Goal: Task Accomplishment & Management: Manage account settings

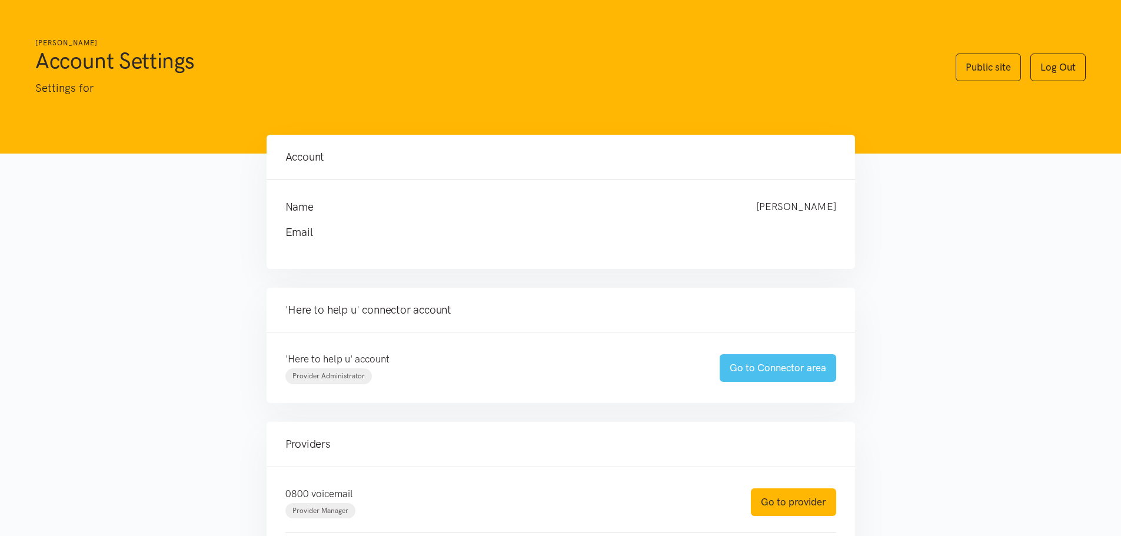
click at [789, 369] on link "Go to Connector area" at bounding box center [778, 368] width 117 height 28
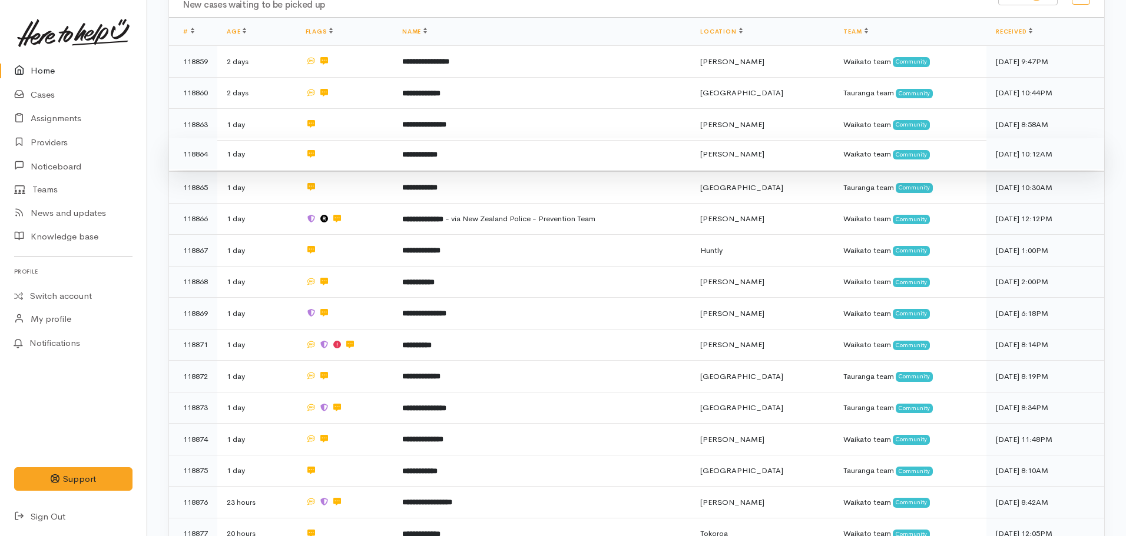
scroll to position [59, 0]
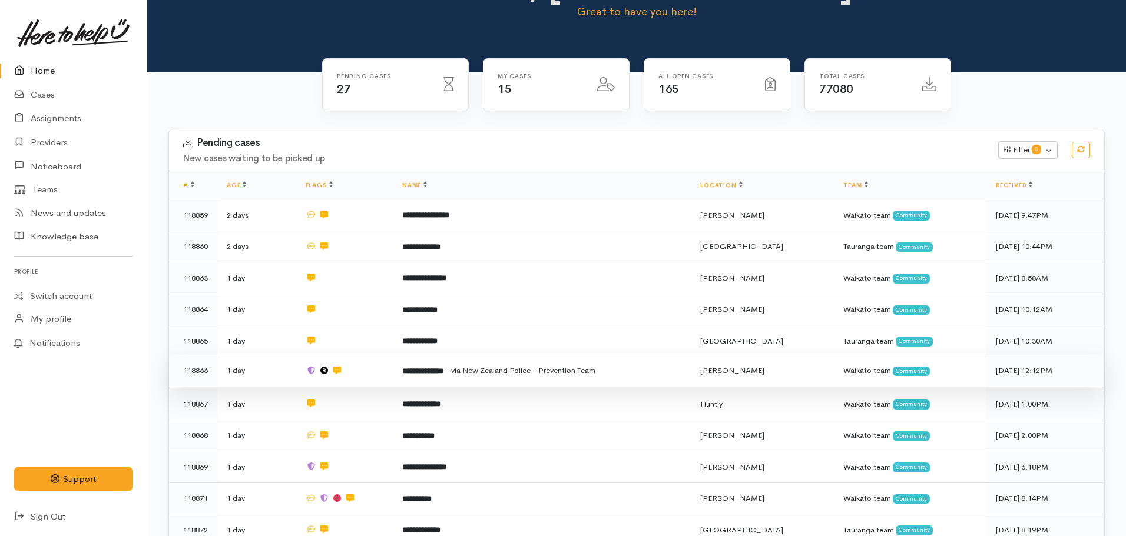
click at [432, 367] on b "**********" at bounding box center [422, 371] width 41 height 8
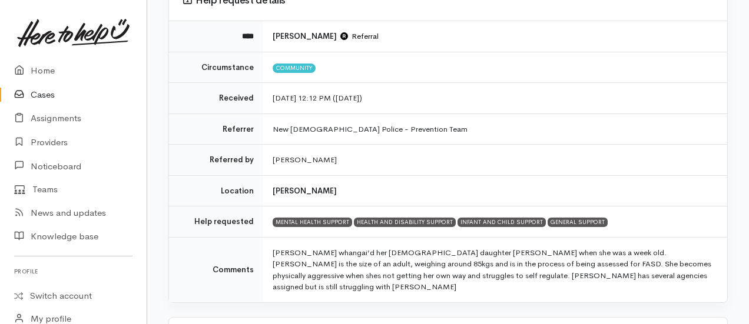
scroll to position [177, 0]
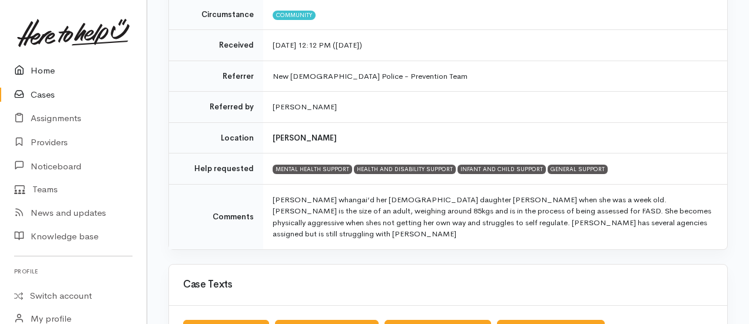
click at [69, 67] on link "Home" at bounding box center [73, 71] width 147 height 24
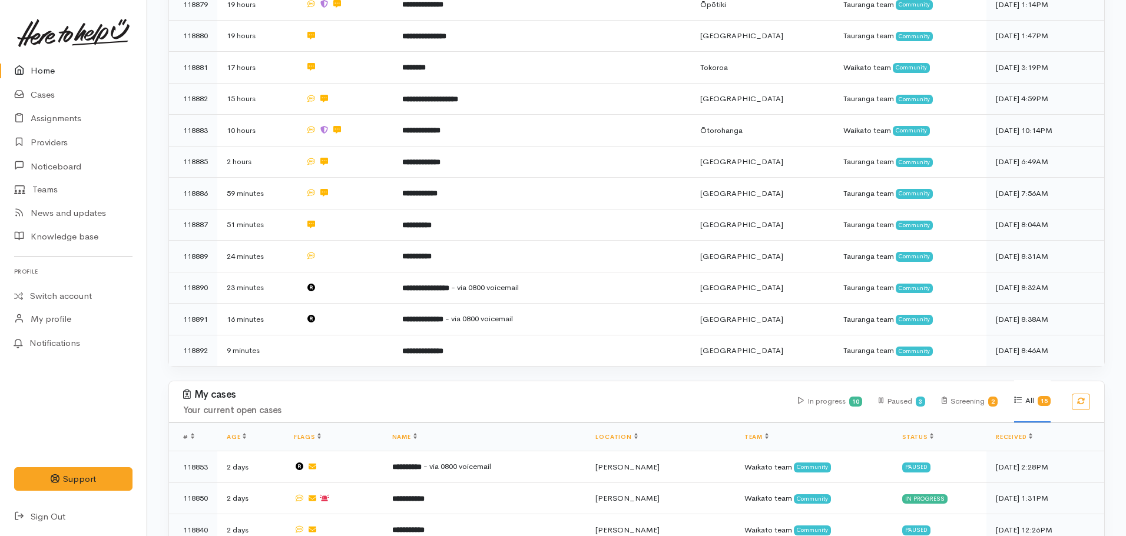
scroll to position [1001, 0]
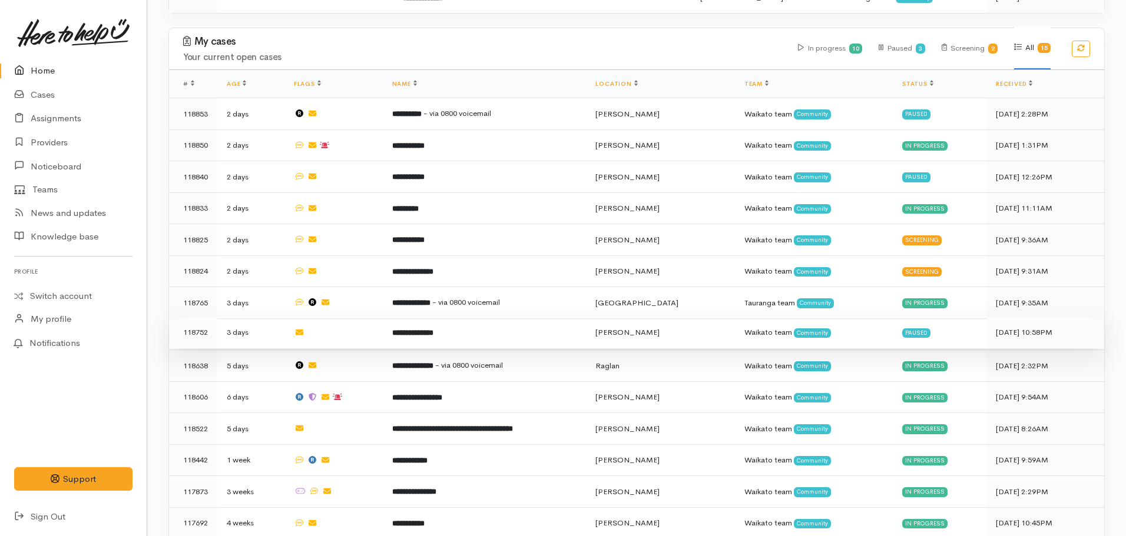
click at [431, 321] on td "**********" at bounding box center [485, 333] width 204 height 32
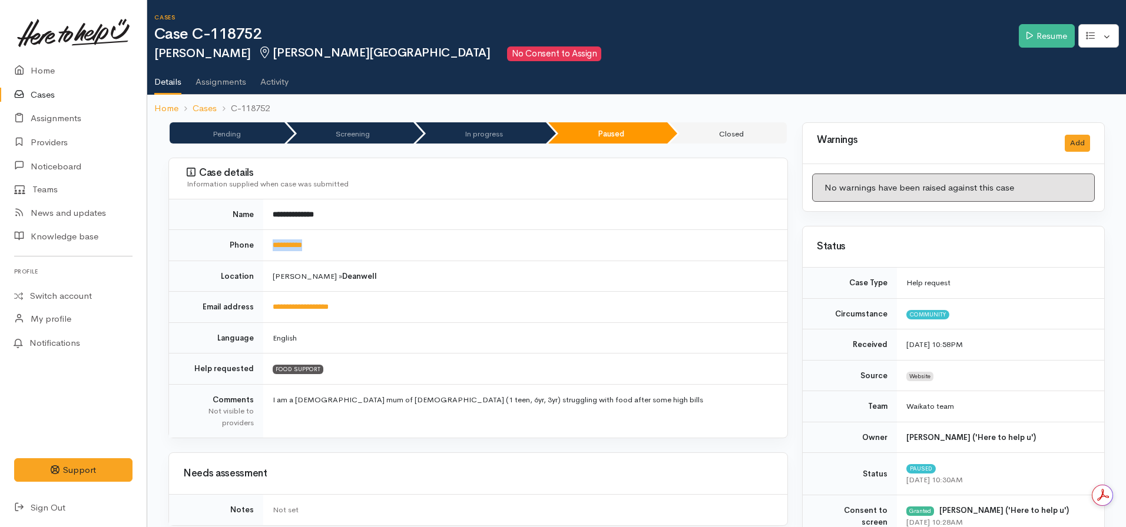
drag, startPoint x: 343, startPoint y: 242, endPoint x: 266, endPoint y: 243, distance: 77.7
click at [265, 244] on td "**********" at bounding box center [525, 245] width 524 height 31
copy link "**********"
click at [366, 285] on td "Hamilton » Deanwell" at bounding box center [525, 276] width 524 height 31
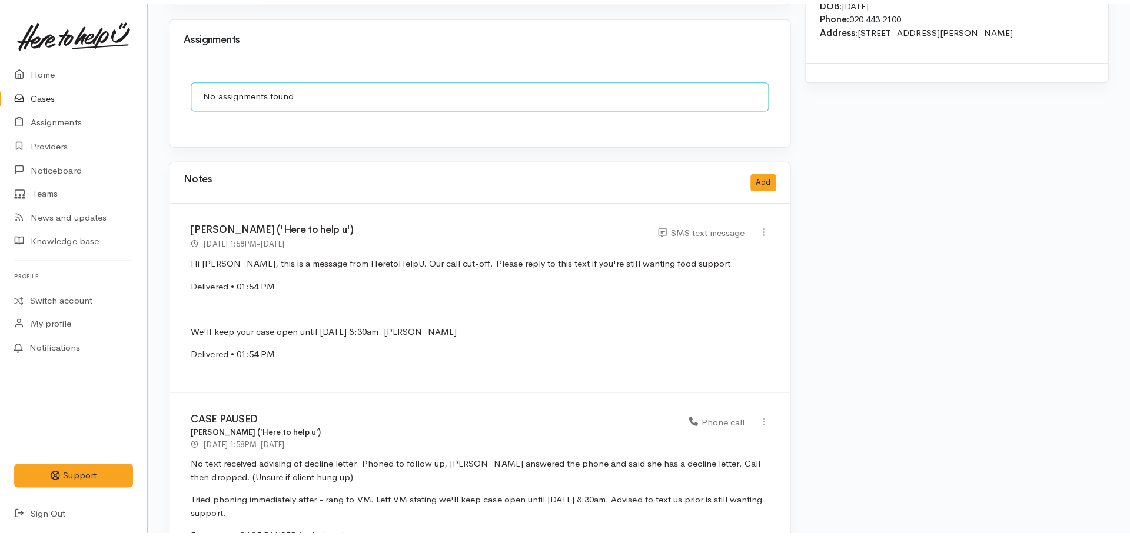
scroll to position [883, 0]
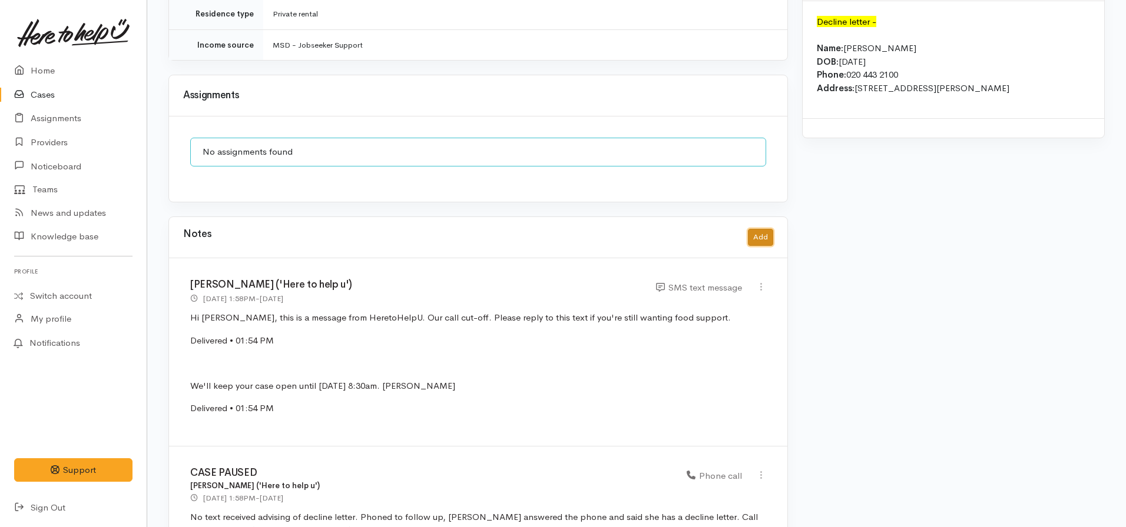
click at [759, 231] on button "Add" at bounding box center [760, 237] width 25 height 17
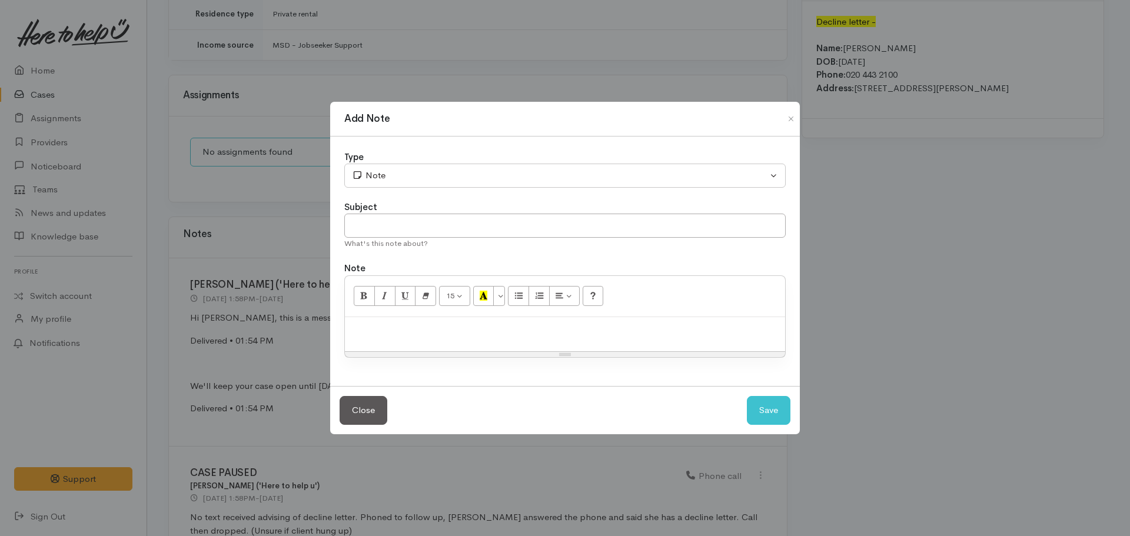
scroll to position [0, 0]
click at [361, 331] on p at bounding box center [565, 330] width 429 height 14
drag, startPoint x: 407, startPoint y: 240, endPoint x: 354, endPoint y: 223, distance: 55.7
click at [354, 223] on input "text" at bounding box center [565, 226] width 442 height 24
type input "CASE CANCELLED"
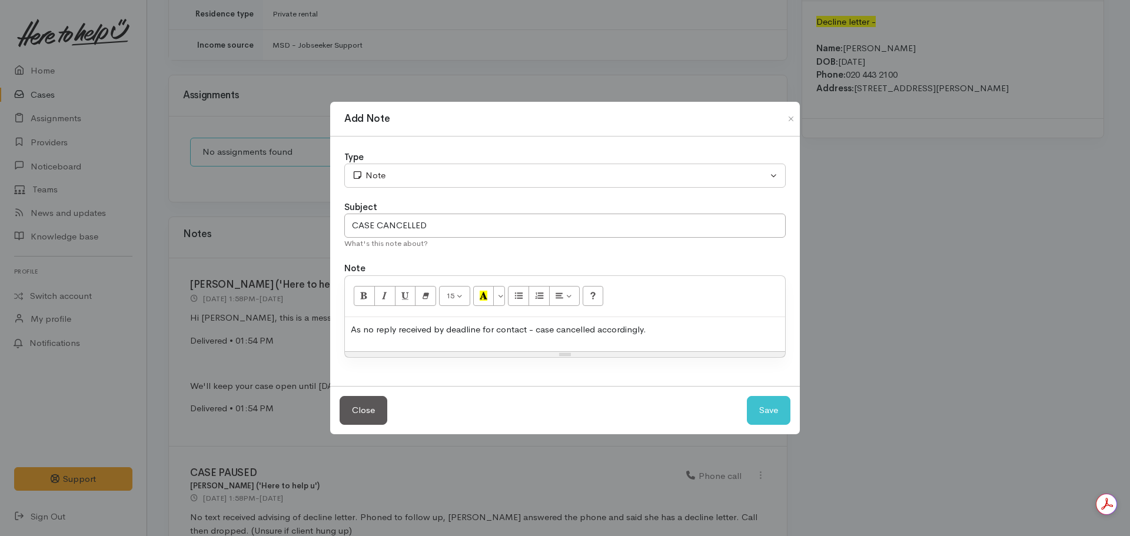
click at [417, 162] on div "Type" at bounding box center [565, 158] width 442 height 14
click at [410, 188] on div "Type Correspondence Discussion Email Note Phone call SMS text message Note Subj…" at bounding box center [565, 262] width 470 height 250
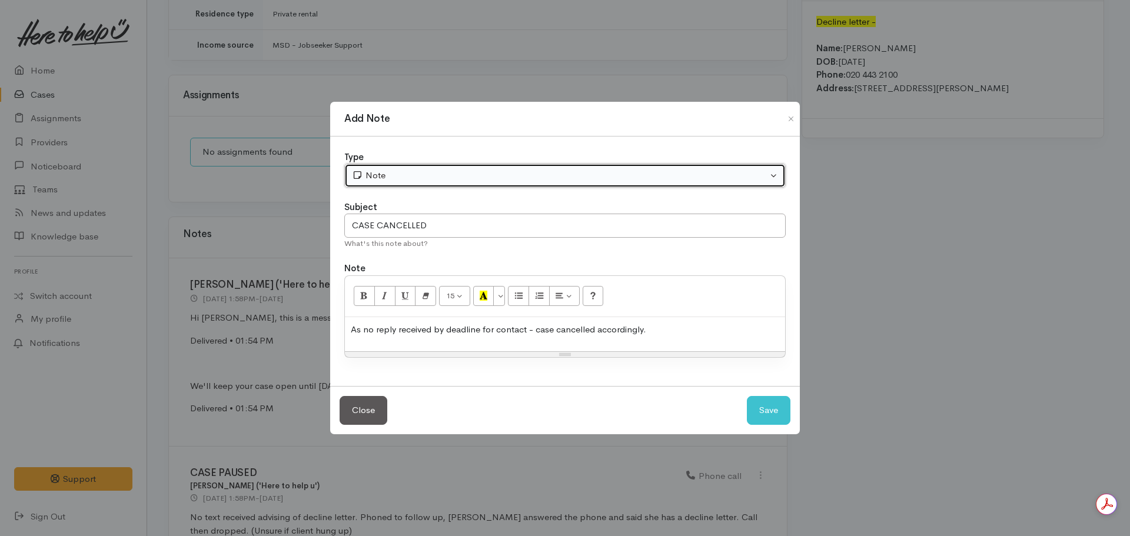
click at [404, 182] on div "Note" at bounding box center [560, 176] width 416 height 14
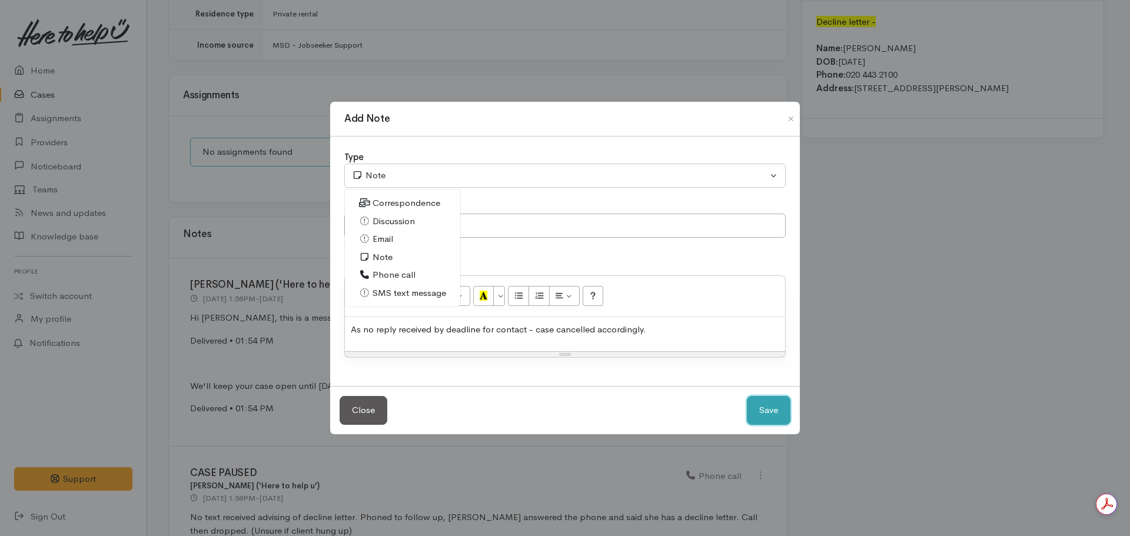
click at [772, 409] on button "Save" at bounding box center [769, 410] width 44 height 29
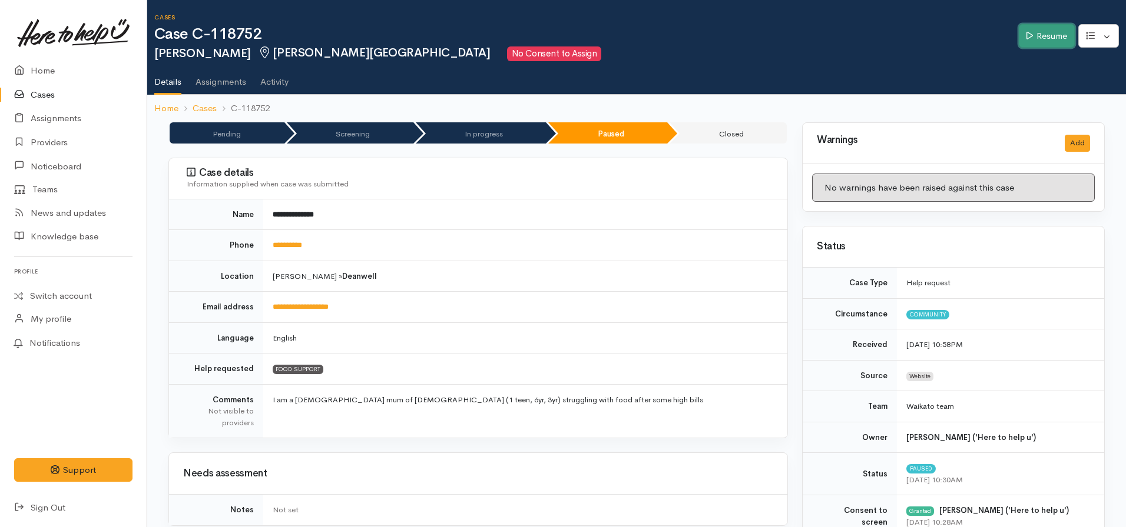
click at [1048, 42] on link "Resume" at bounding box center [1046, 36] width 56 height 24
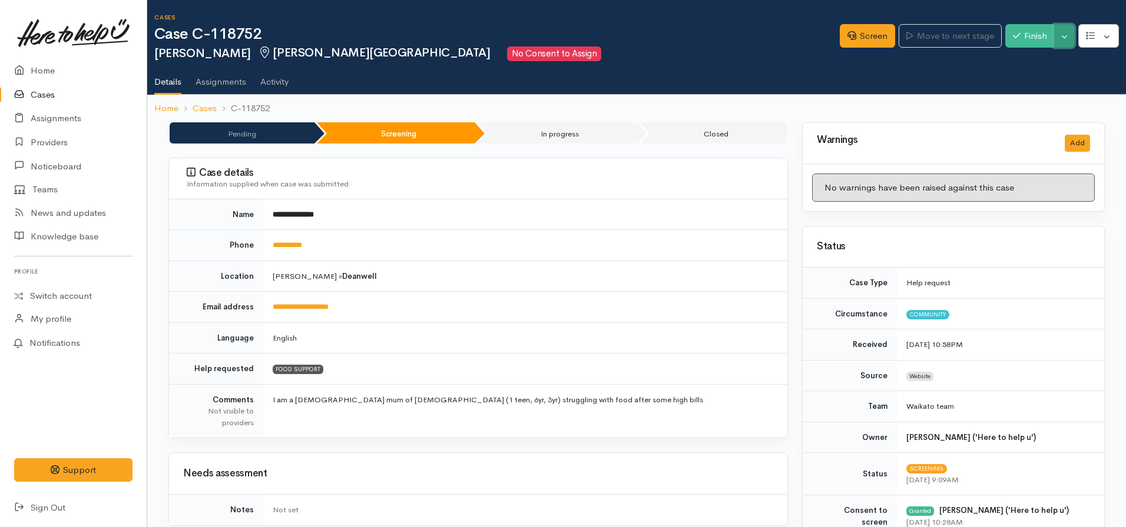
click at [1064, 32] on button "Toggle Dropdown" at bounding box center [1064, 36] width 21 height 24
click at [1025, 79] on link "Cancel" at bounding box center [1027, 81] width 93 height 18
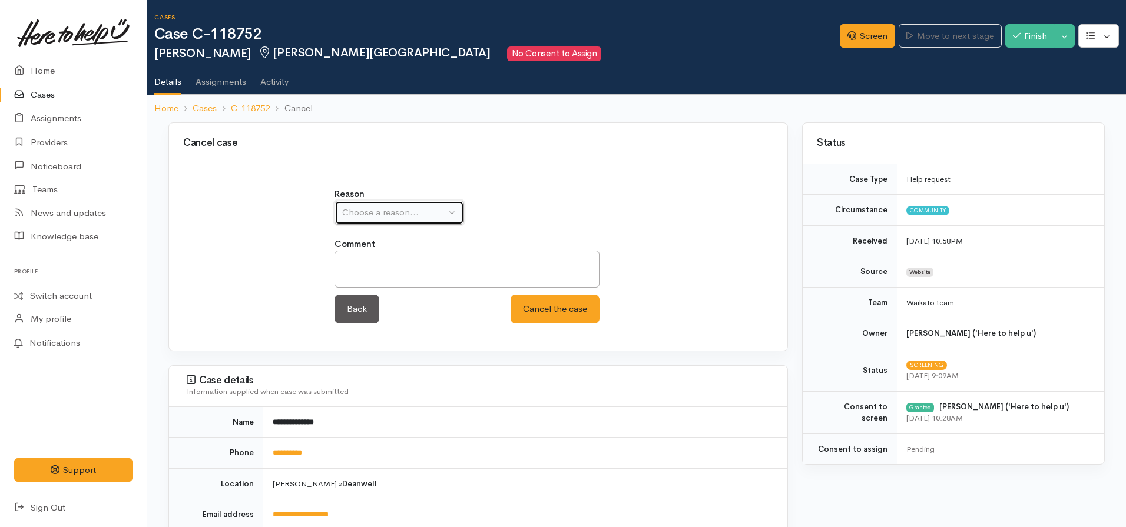
click at [383, 207] on div "Choose a reason..." at bounding box center [394, 213] width 104 height 14
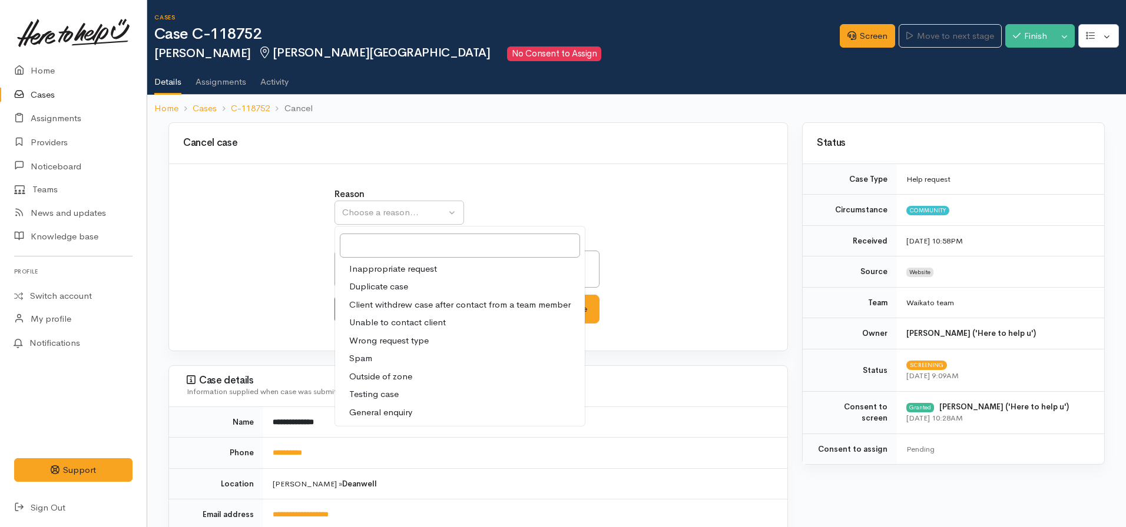
drag, startPoint x: 377, startPoint y: 306, endPoint x: 384, endPoint y: 284, distance: 22.3
click at [377, 303] on span "Client withdrew case after contact from a team member" at bounding box center [459, 305] width 221 height 14
select select "3"
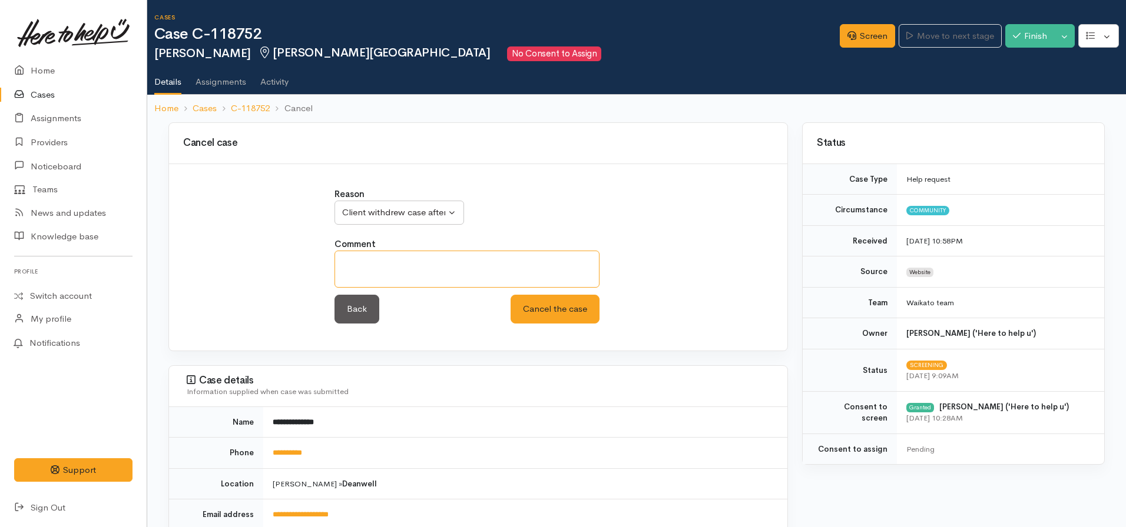
click at [383, 278] on textarea at bounding box center [466, 269] width 265 height 37
type textarea "Unable to re-establish contact"
click at [510, 295] on button "Cancel the case" at bounding box center [554, 309] width 89 height 29
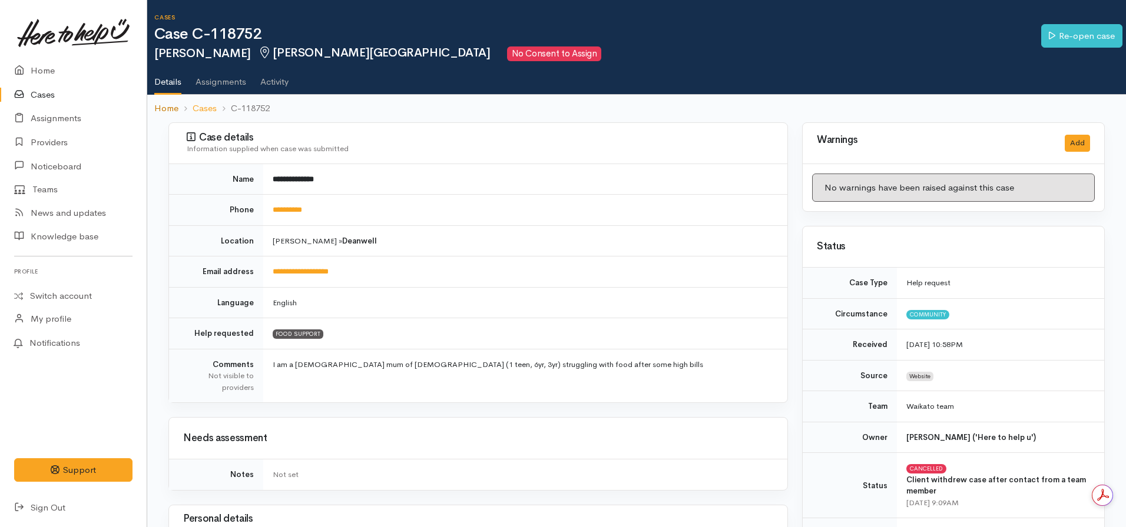
click at [160, 102] on link "Home" at bounding box center [166, 109] width 24 height 14
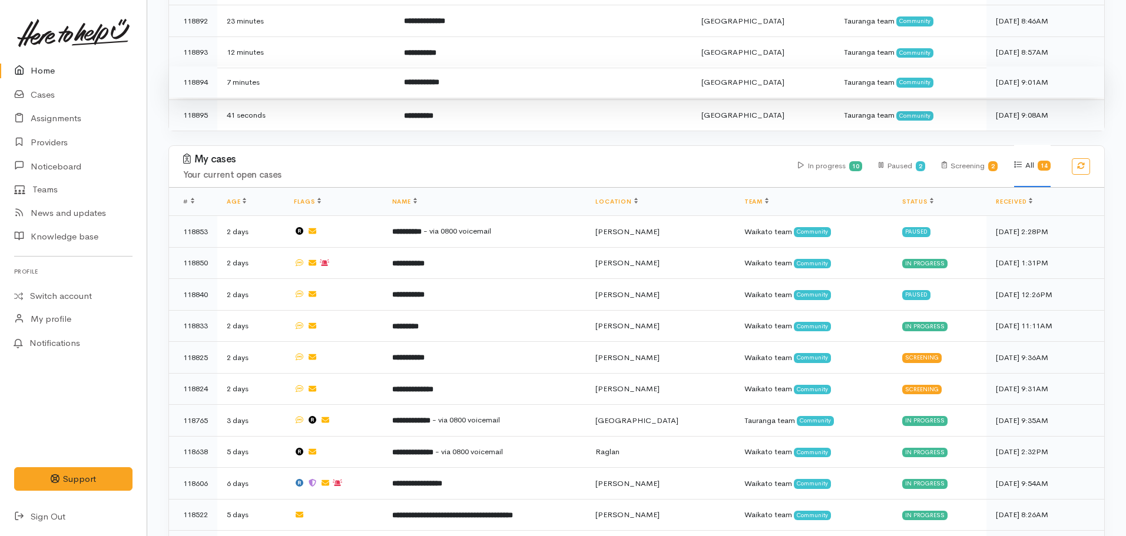
scroll to position [1026, 0]
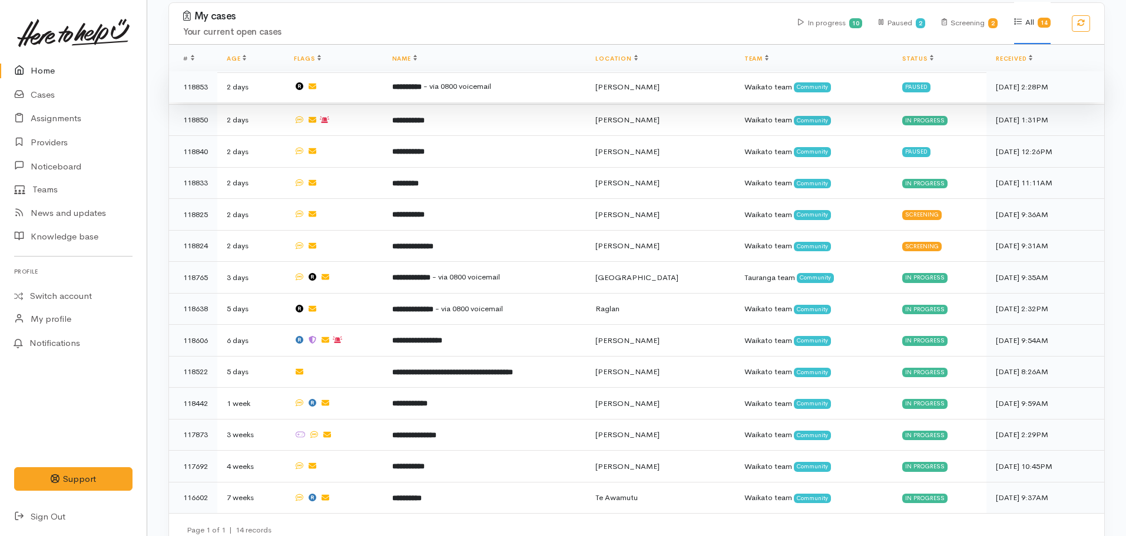
click at [436, 82] on td "**********" at bounding box center [485, 87] width 204 height 32
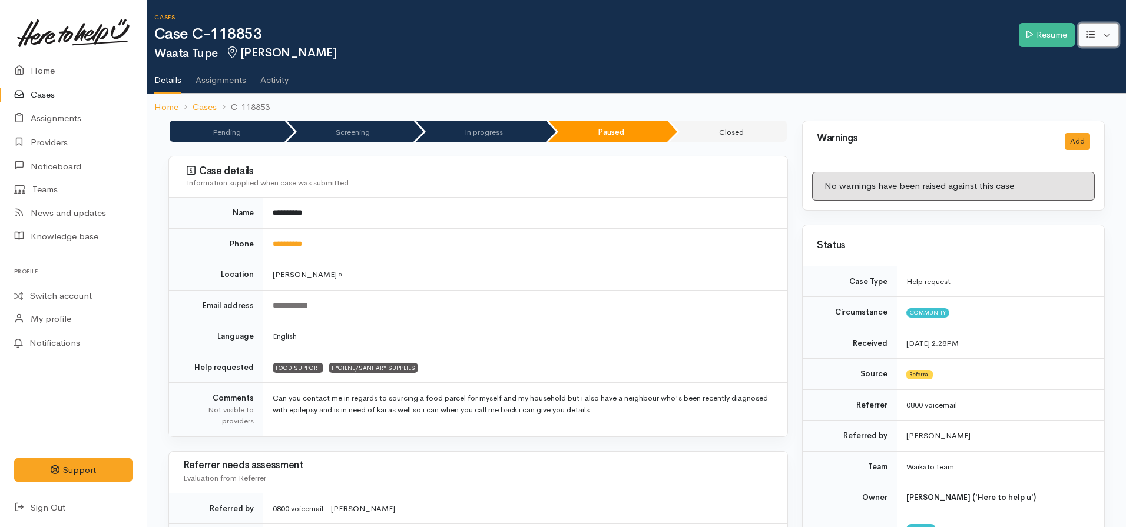
click at [1081, 35] on button "button" at bounding box center [1098, 35] width 41 height 24
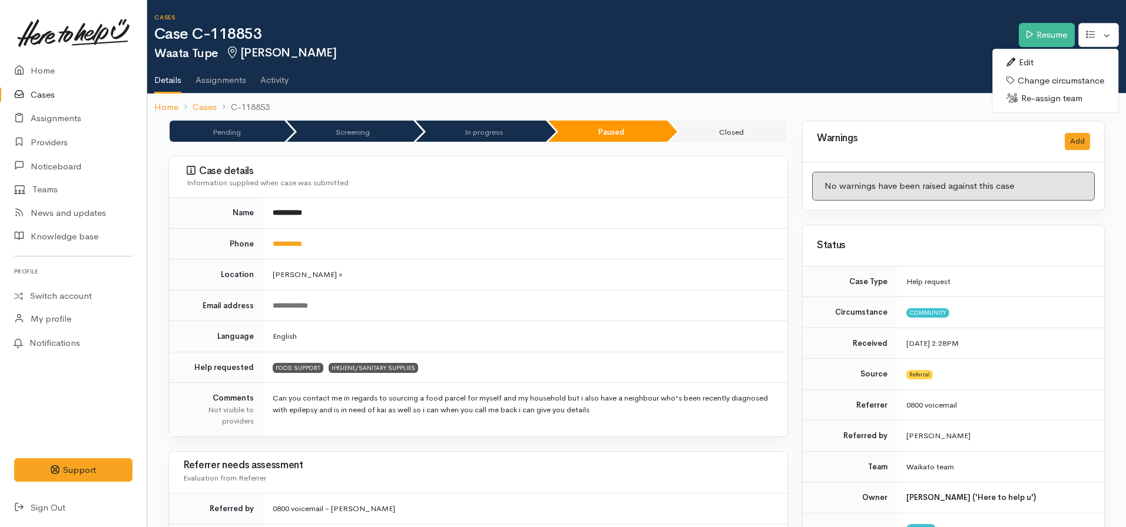
click at [1041, 61] on link "Edit" at bounding box center [1055, 63] width 126 height 18
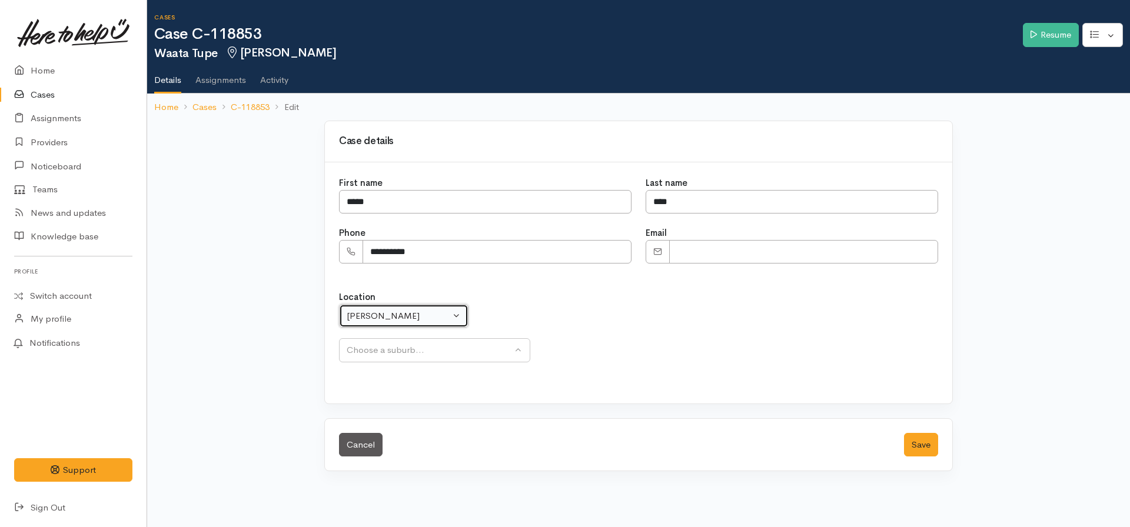
click at [386, 314] on div "Hamilton" at bounding box center [399, 317] width 104 height 14
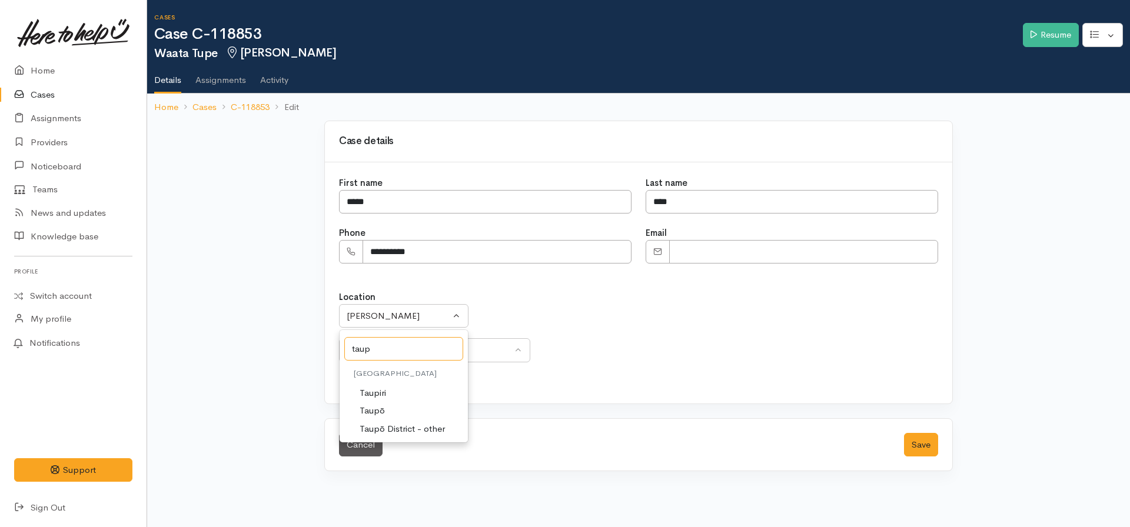
type input "taup"
drag, startPoint x: 393, startPoint y: 412, endPoint x: 391, endPoint y: 400, distance: 11.9
click at [393, 411] on link "Taupō" at bounding box center [404, 411] width 128 height 18
select select "183"
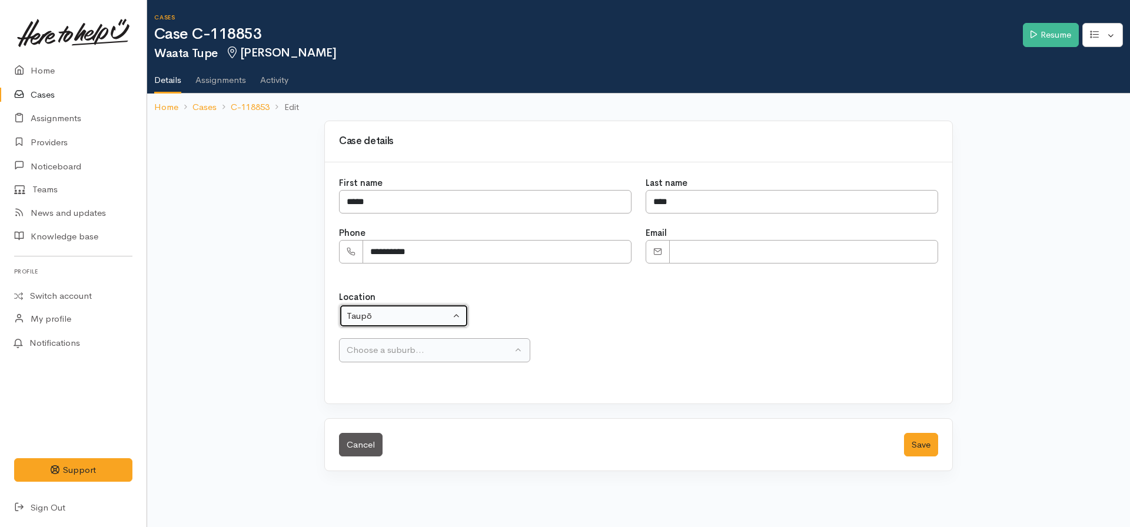
select select
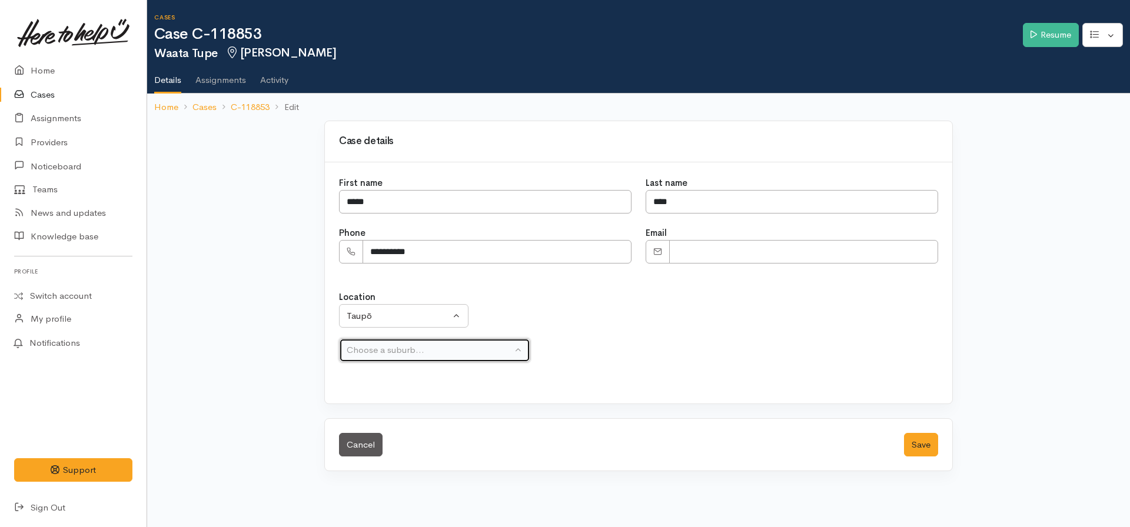
click at [380, 348] on div "Choose a suburb..." at bounding box center [429, 351] width 165 height 14
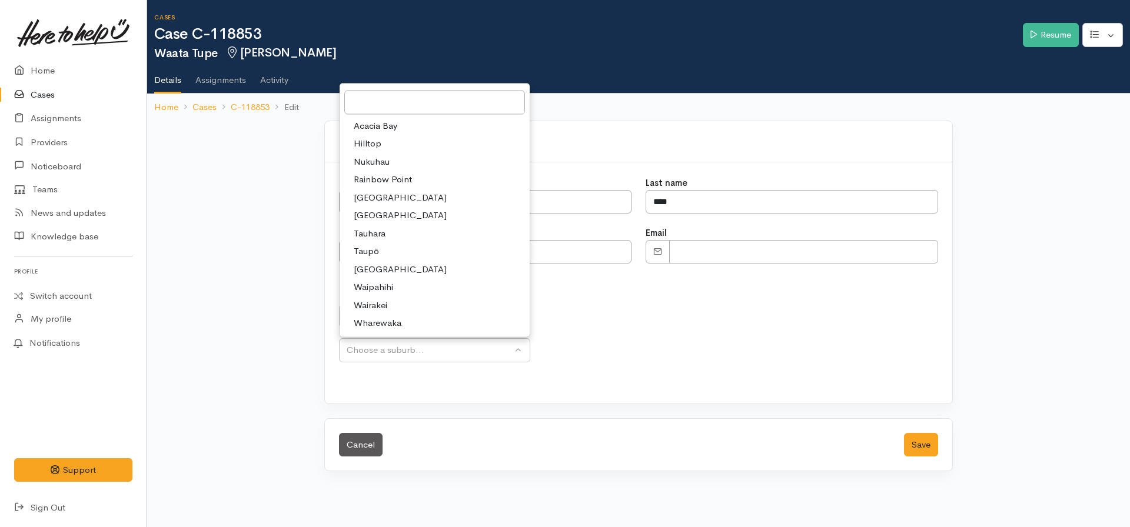
click at [628, 327] on div "Location Aongatete Athenree Bowentown Eastern Bay of Plenty - other Kaimai Kati…" at bounding box center [638, 327] width 599 height 72
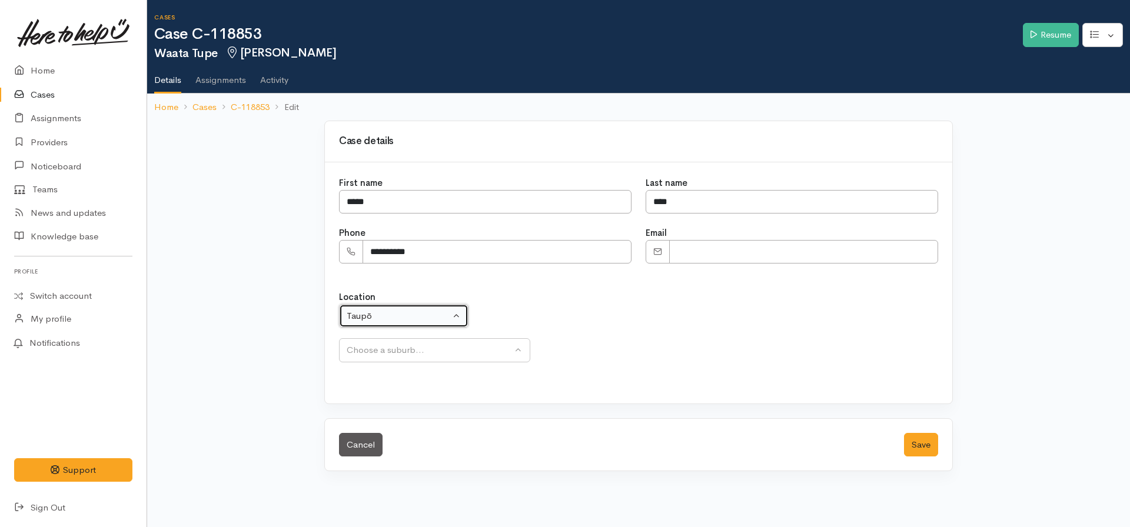
click at [450, 314] on div "Taupō" at bounding box center [399, 317] width 104 height 14
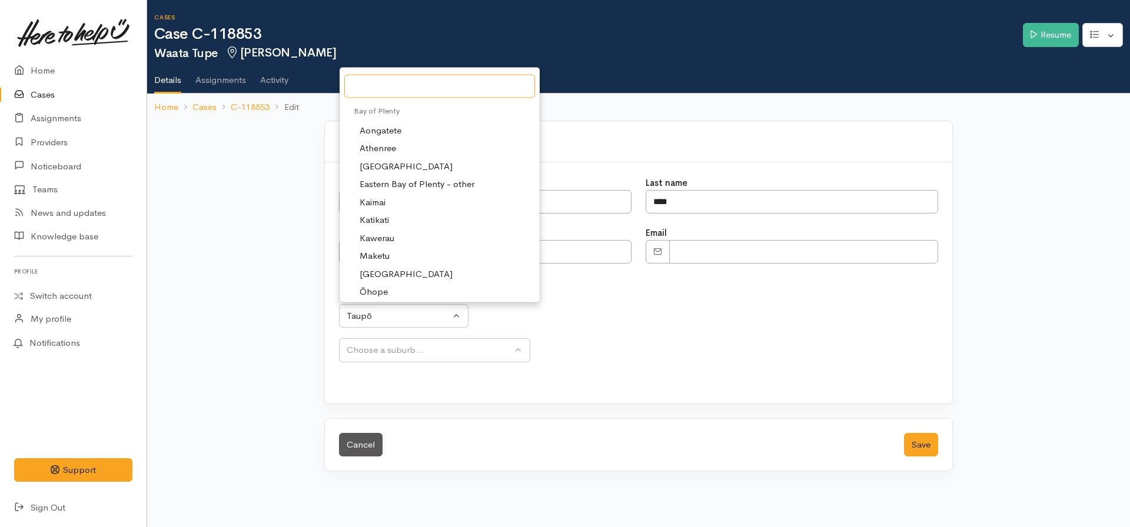
type input "w"
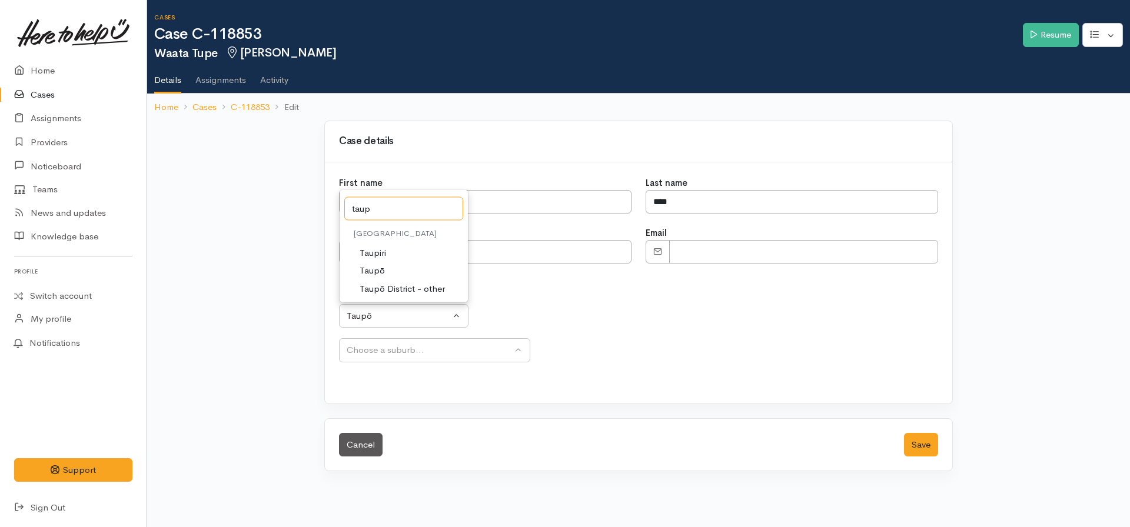
type input "taup"
click at [408, 287] on span "Taupō District - other" at bounding box center [402, 289] width 85 height 14
select select "181"
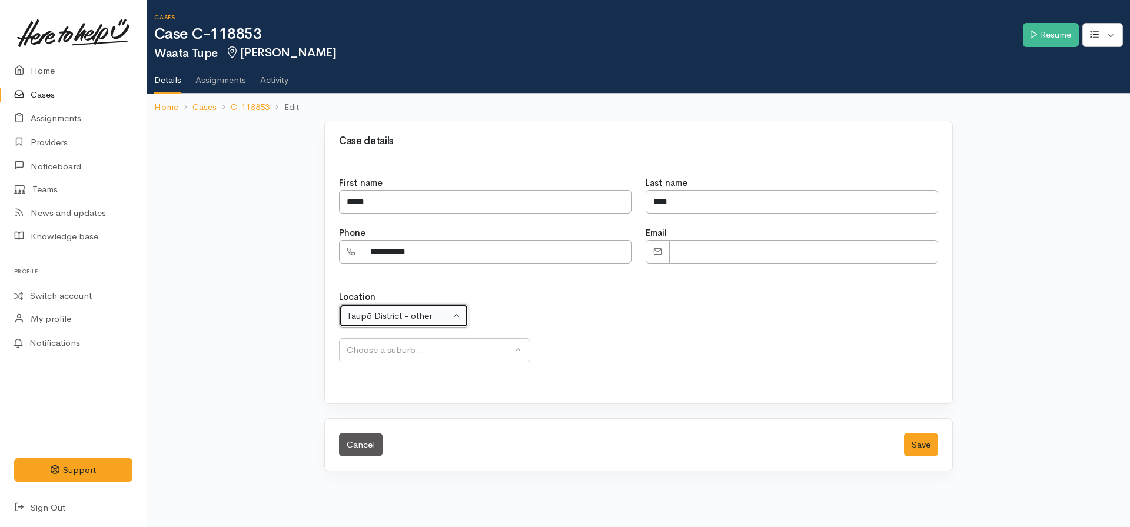
select select "311"
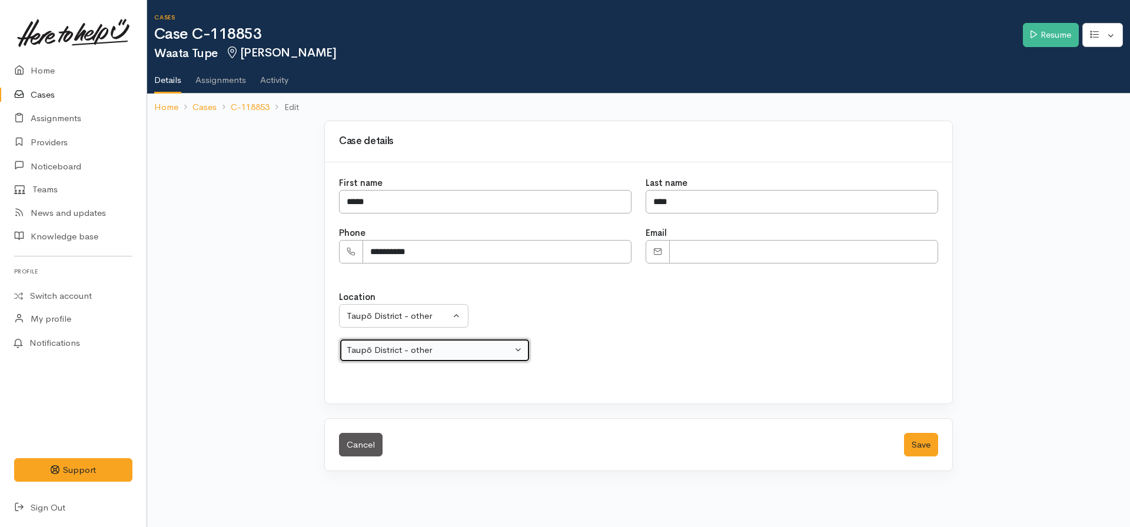
click at [399, 351] on div "Taupō District - other" at bounding box center [429, 351] width 165 height 14
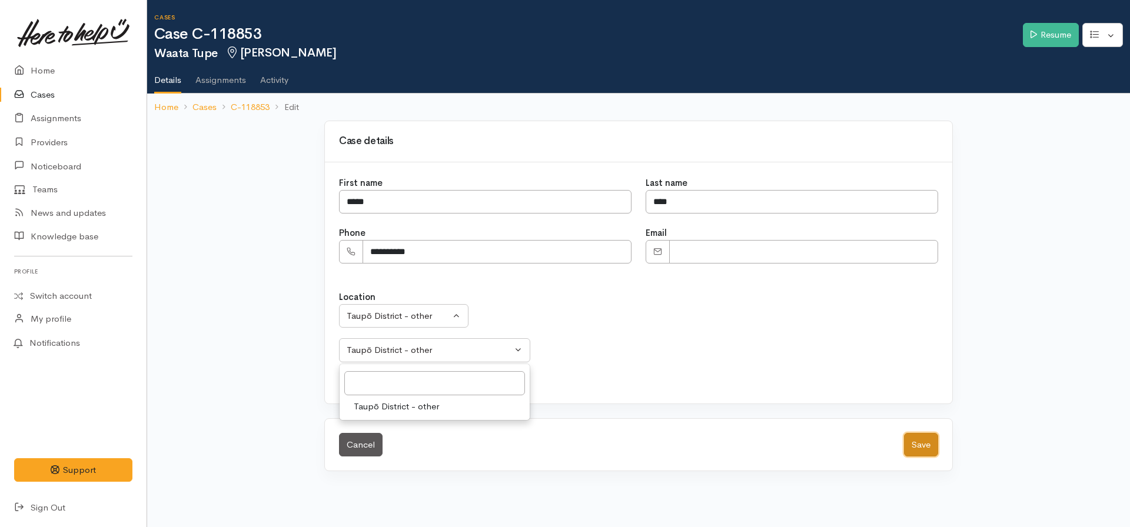
click at [932, 449] on button "Save" at bounding box center [921, 445] width 34 height 24
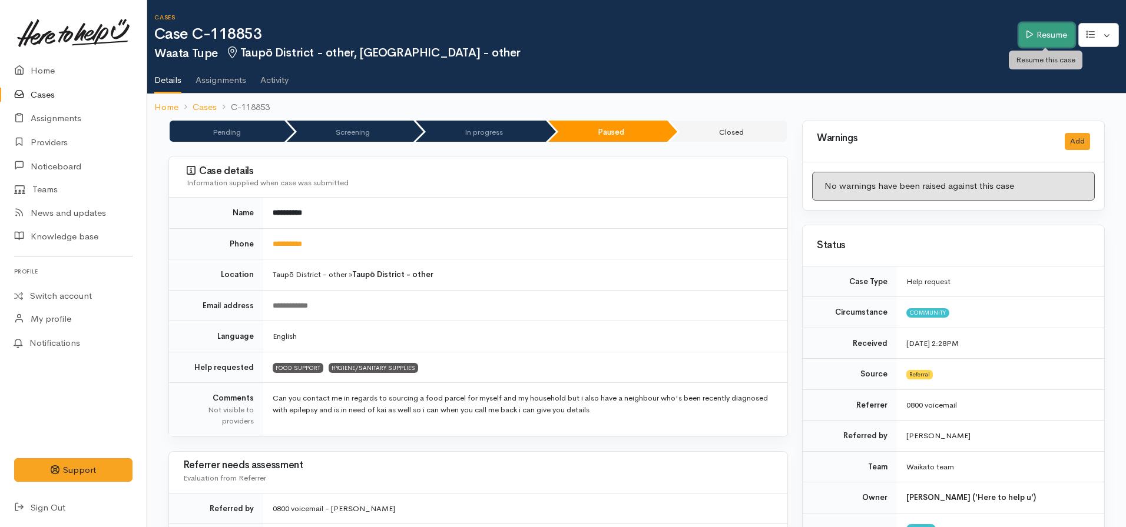
click at [1036, 34] on link "Resume" at bounding box center [1046, 35] width 56 height 24
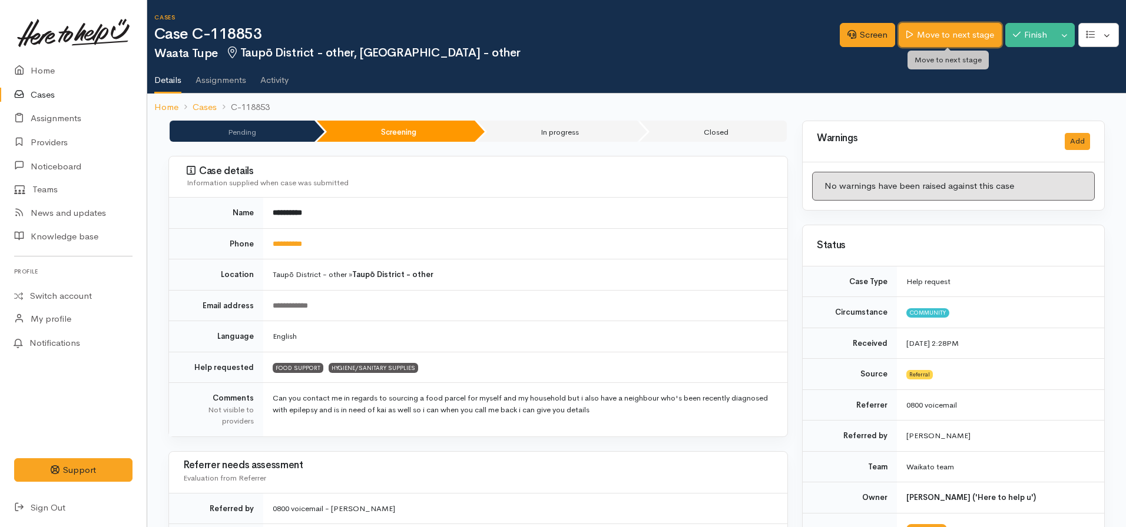
click at [937, 32] on link "Move to next stage" at bounding box center [949, 35] width 102 height 24
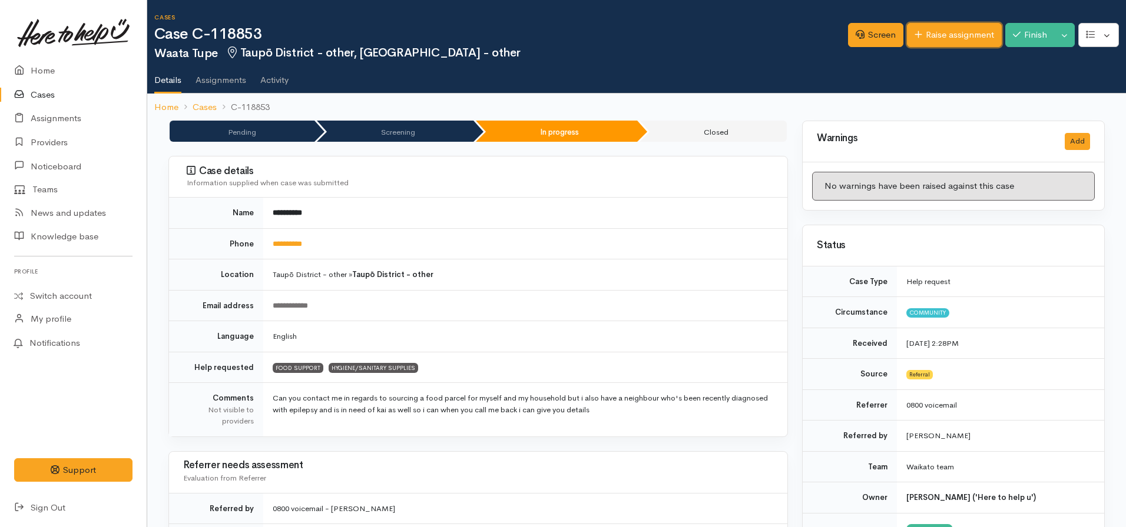
click at [944, 28] on link "Raise assignment" at bounding box center [954, 35] width 95 height 24
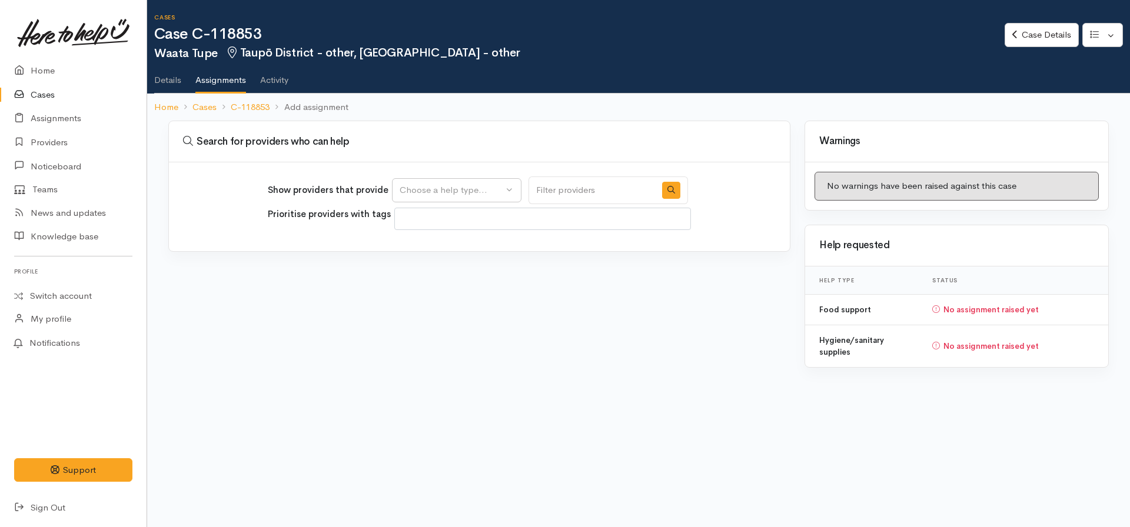
select select
click at [436, 195] on div "Choose a help type..." at bounding box center [452, 191] width 104 height 14
click at [434, 243] on span "Food support" at bounding box center [434, 247] width 55 height 14
select select "3"
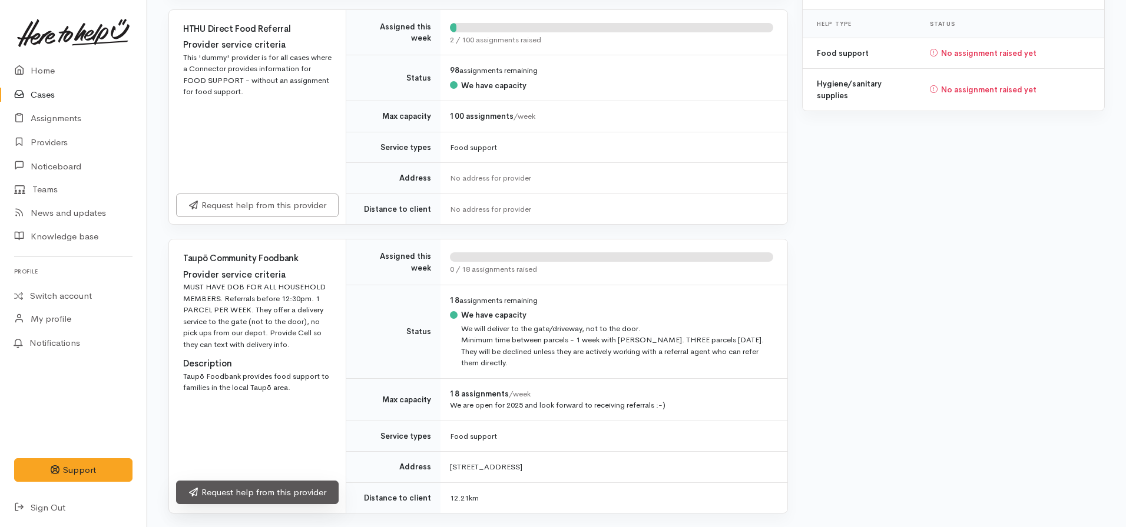
scroll to position [278, 0]
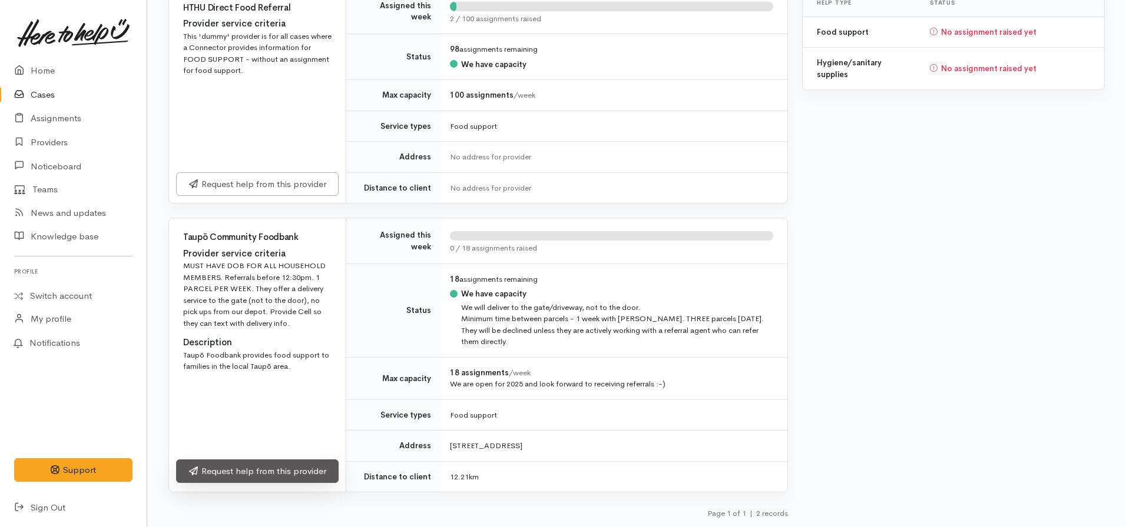
click at [254, 474] on link "Request help from this provider" at bounding box center [257, 472] width 162 height 24
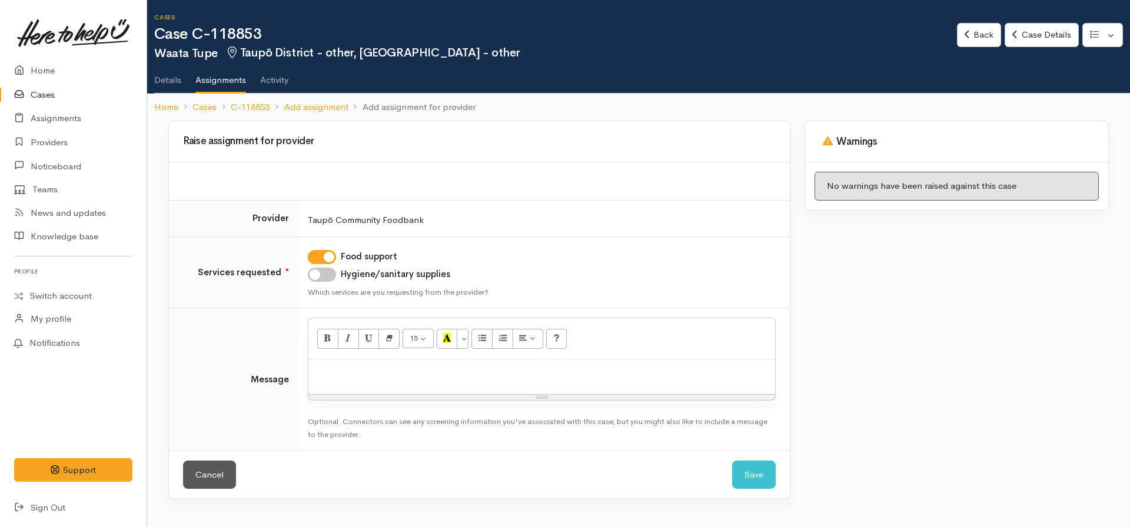
click at [317, 276] on input "Hygiene/sanitary supplies" at bounding box center [322, 275] width 28 height 14
checkbox input "true"
click at [314, 372] on div at bounding box center [541, 377] width 467 height 35
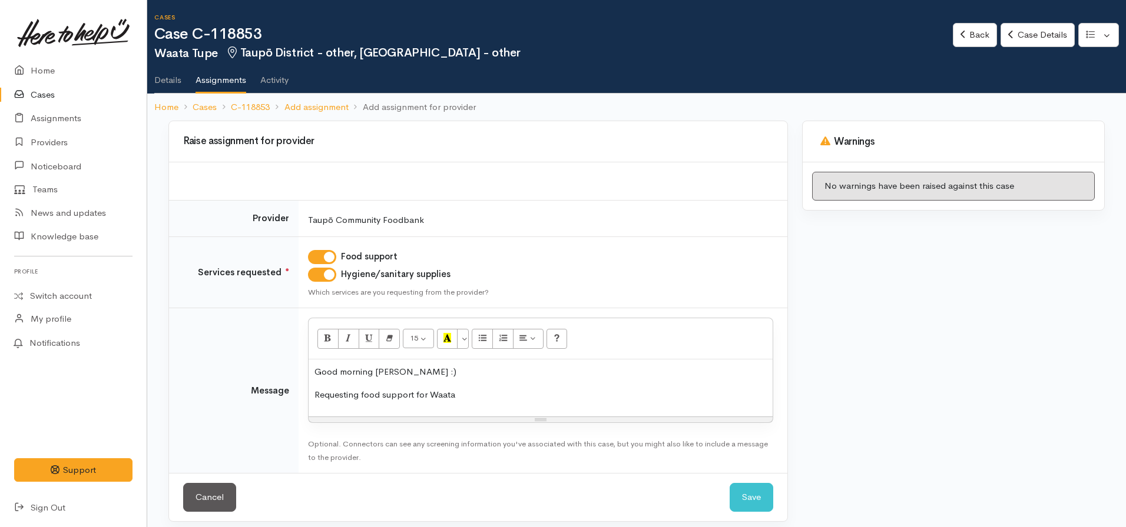
click at [537, 396] on p "Requesting food support for Waata" at bounding box center [540, 396] width 452 height 14
click at [715, 391] on p "Requesting food support for Waata and his 3 dependants please. Has exceeded WIN…" at bounding box center [540, 396] width 452 height 14
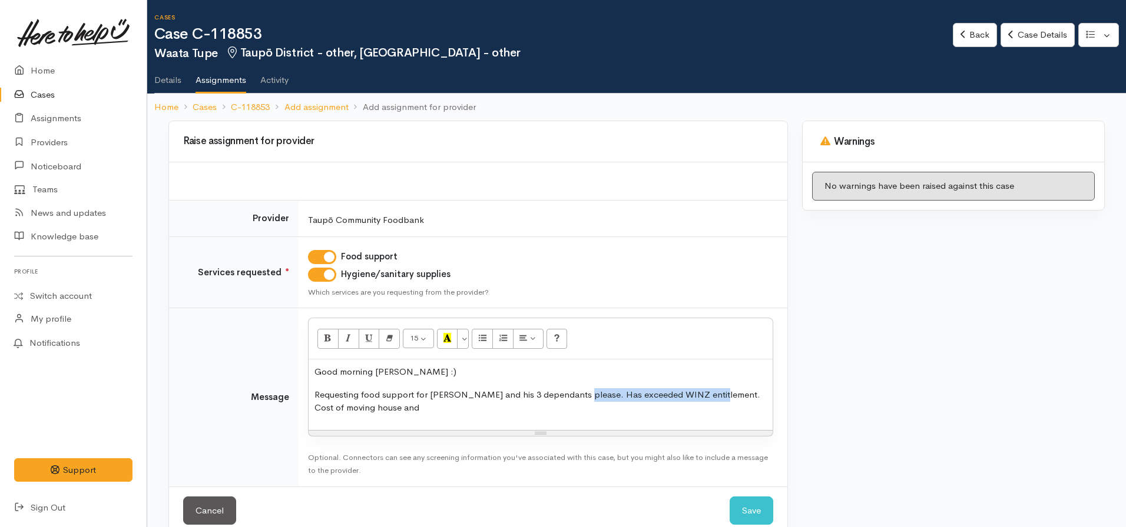
drag, startPoint x: 710, startPoint y: 392, endPoint x: 576, endPoint y: 391, distance: 133.6
click at [576, 391] on p "Requesting food support for Waata and his 3 dependants please. Has exceeded WIN…" at bounding box center [540, 402] width 452 height 26
click at [683, 390] on p "Requesting food support for Waata and his 3 dependants please. Cost of moving h…" at bounding box center [540, 402] width 452 height 26
click at [637, 409] on p "Requesting food support for Waata and his 3 dependants please. Cost of moving h…" at bounding box center [540, 402] width 452 height 26
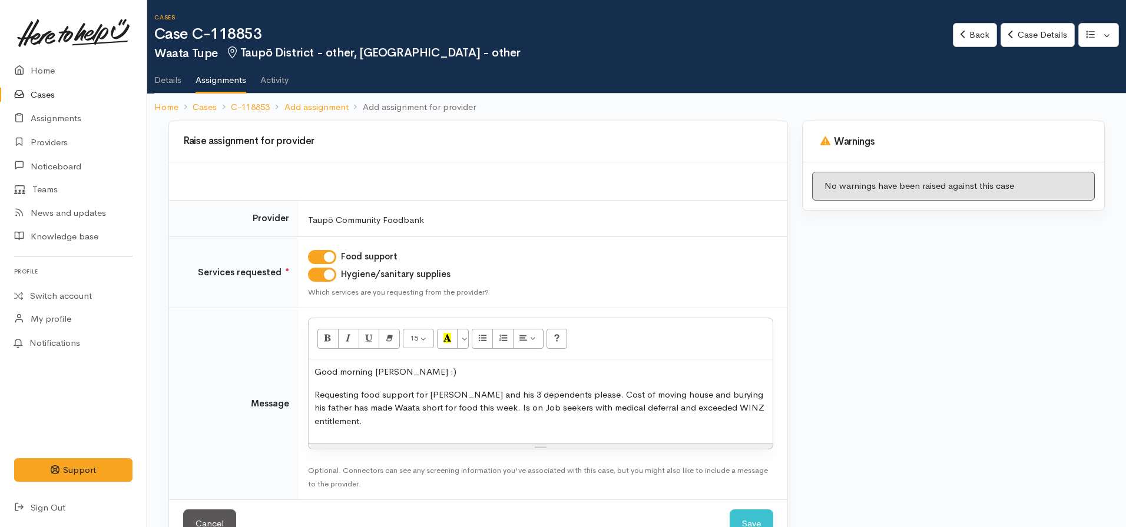
click at [754, 413] on p "Requesting food support for Waata and his 3 dependents please. Cost of moving h…" at bounding box center [540, 409] width 452 height 40
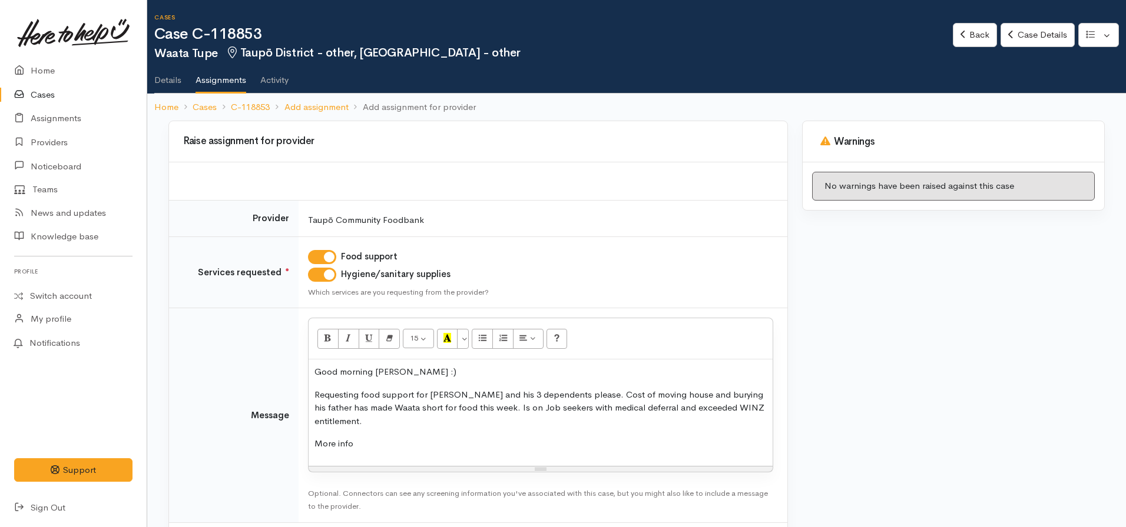
click at [766, 407] on div "Good morning Megan :) Requesting food support for Waata and his 3 dependents pl…" at bounding box center [540, 413] width 464 height 107
click at [382, 443] on p "More info" at bounding box center [540, 444] width 452 height 14
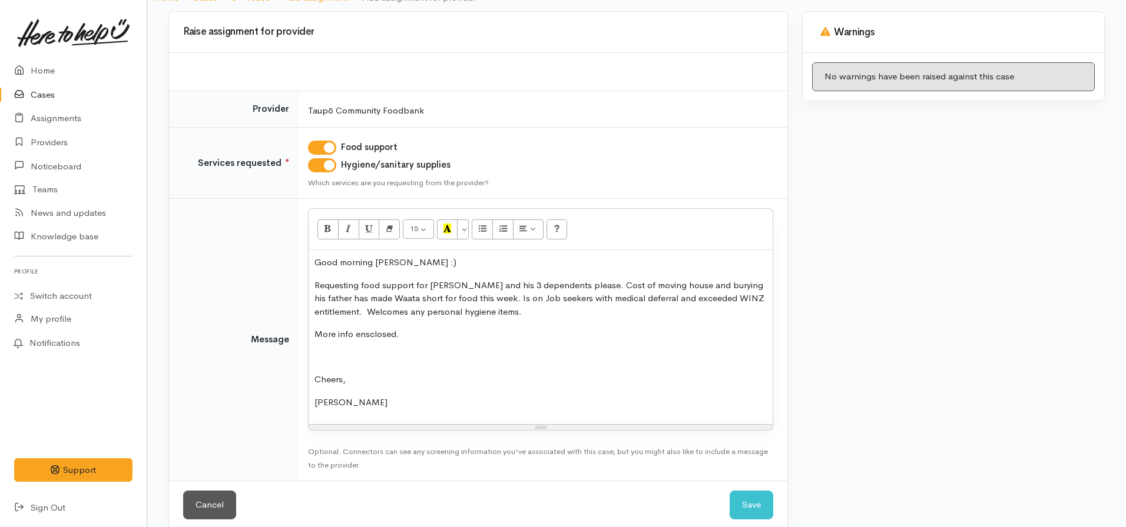
scroll to position [126, 0]
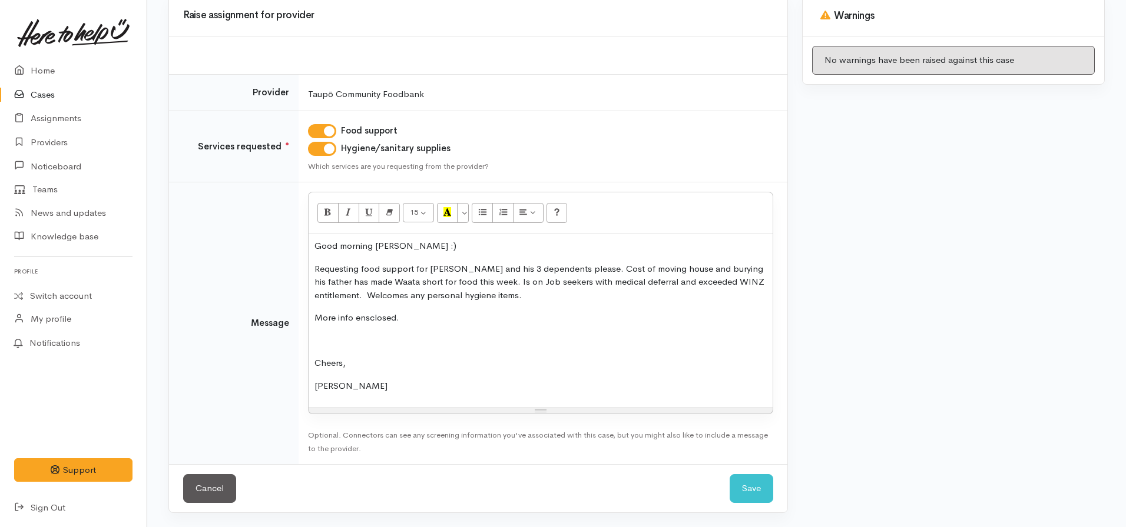
click at [719, 482] on div "Cancel Save Save" at bounding box center [478, 488] width 618 height 48
click at [761, 479] on button "Save" at bounding box center [751, 488] width 44 height 29
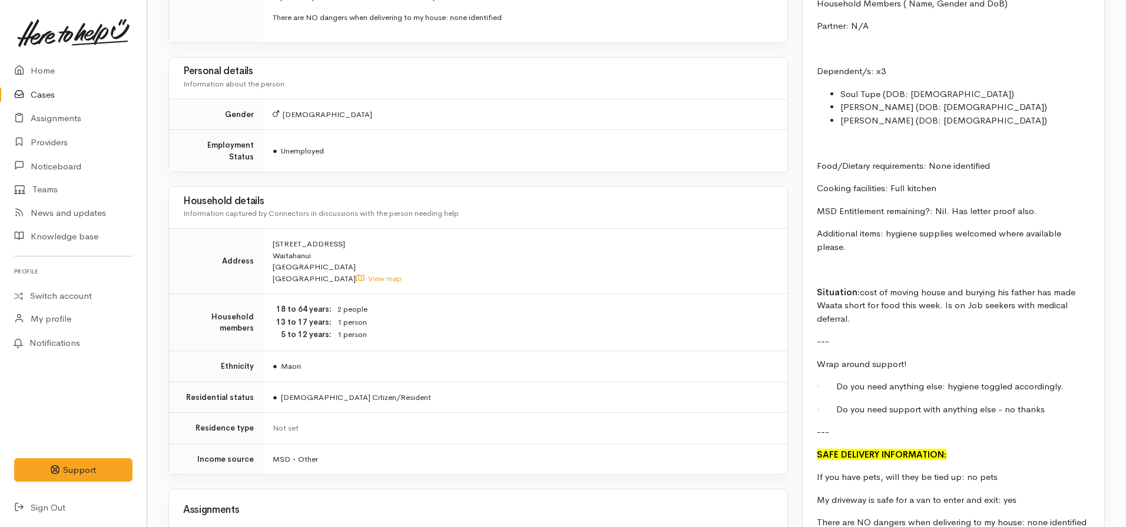
scroll to position [1119, 0]
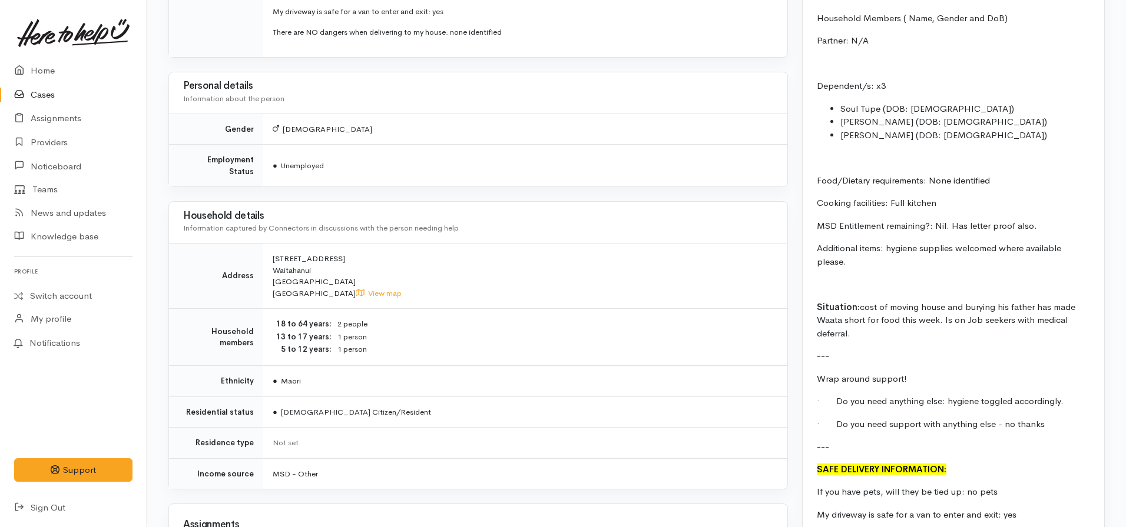
drag, startPoint x: 964, startPoint y: 305, endPoint x: 982, endPoint y: 316, distance: 20.6
click at [961, 328] on p "Situation: cost of moving house and burying his father has made Waata short for…" at bounding box center [953, 321] width 273 height 40
copy p "burying his father has made Waata short for food this week. Is on Job seekers w…"
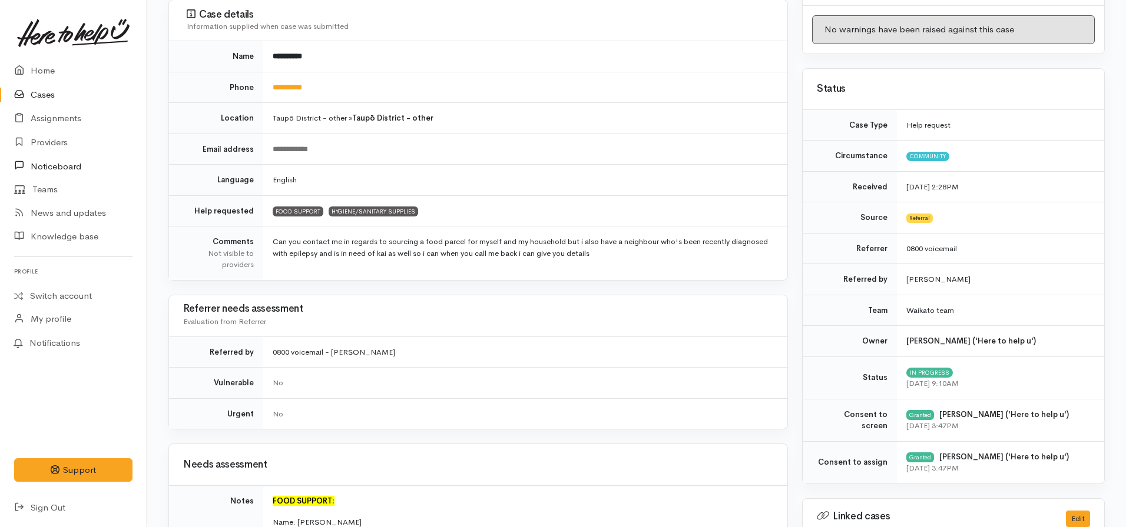
scroll to position [0, 0]
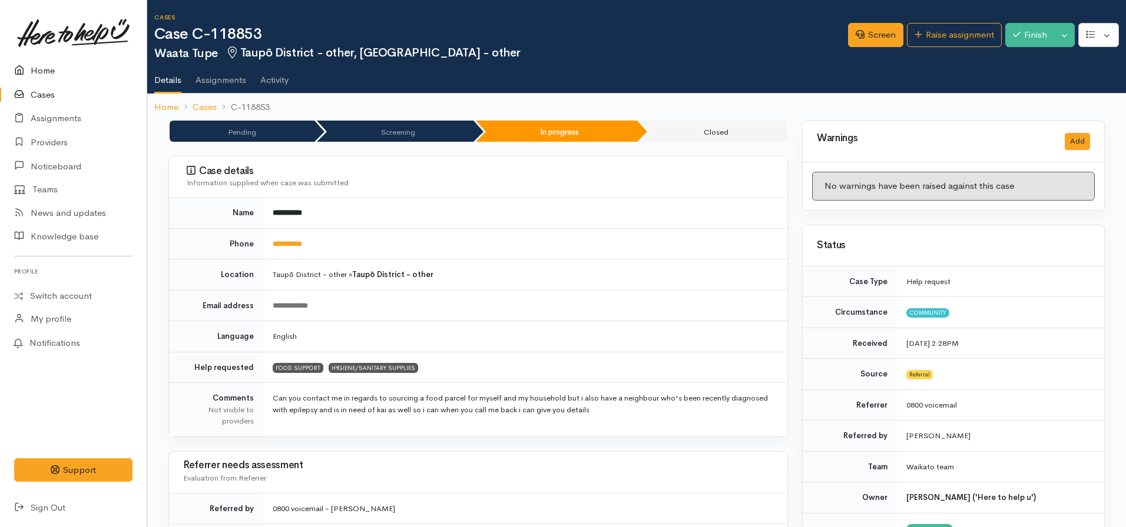
click at [36, 73] on link "Home" at bounding box center [73, 71] width 147 height 24
click at [167, 104] on link "Home" at bounding box center [166, 108] width 24 height 14
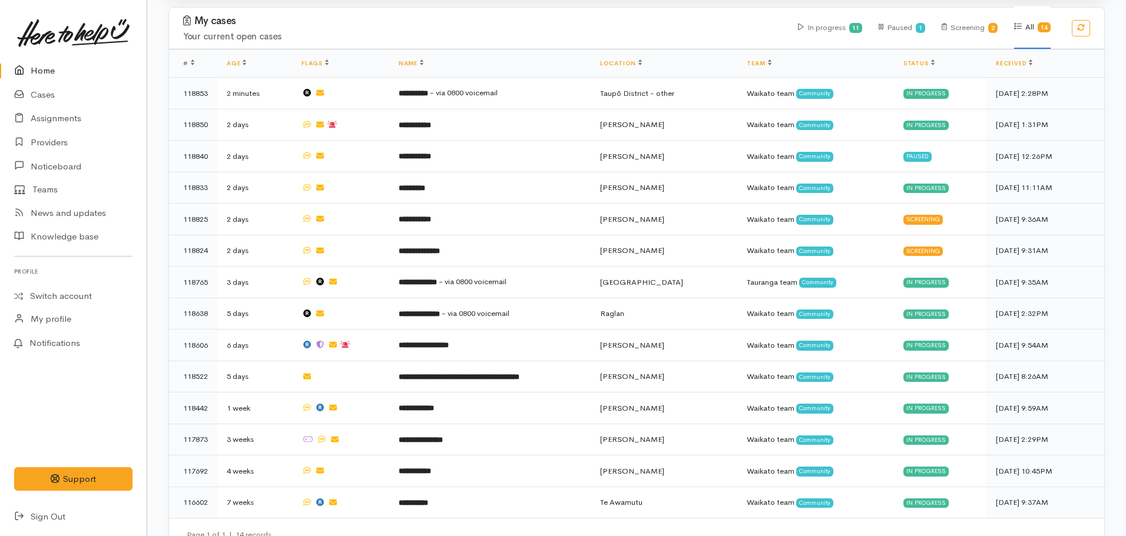
scroll to position [1026, 0]
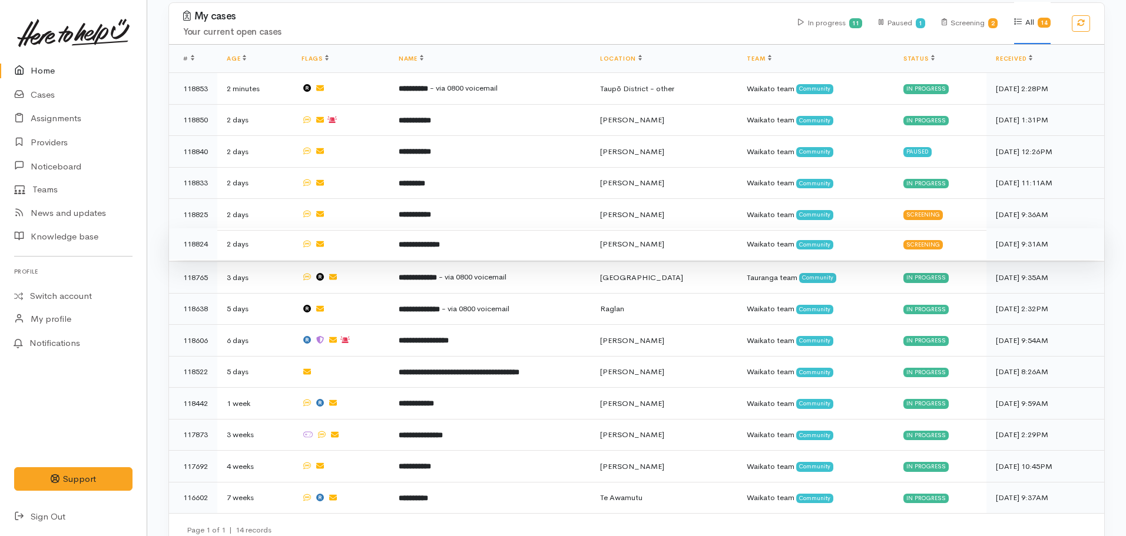
click at [412, 233] on td "**********" at bounding box center [489, 244] width 201 height 32
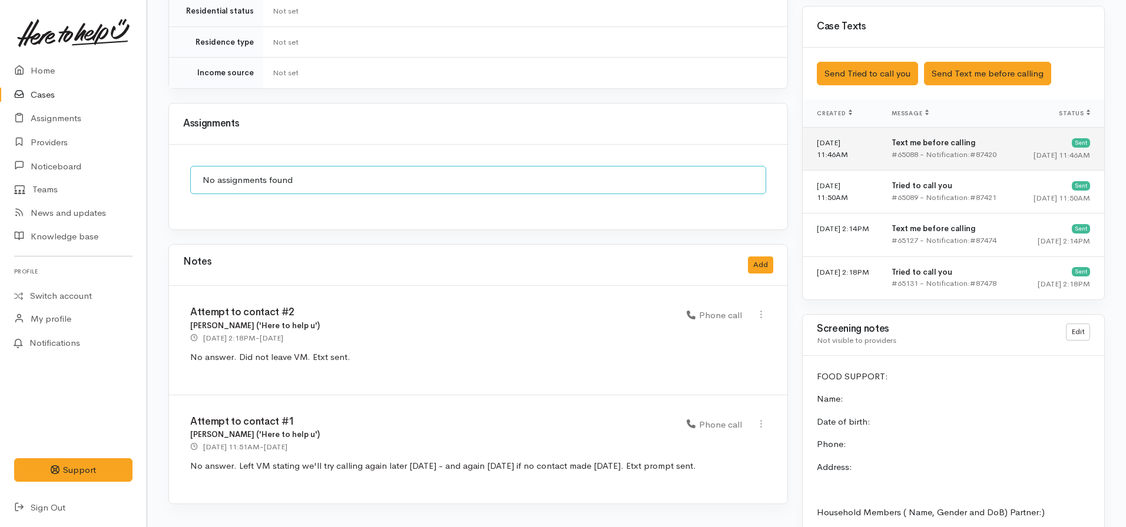
scroll to position [706, 0]
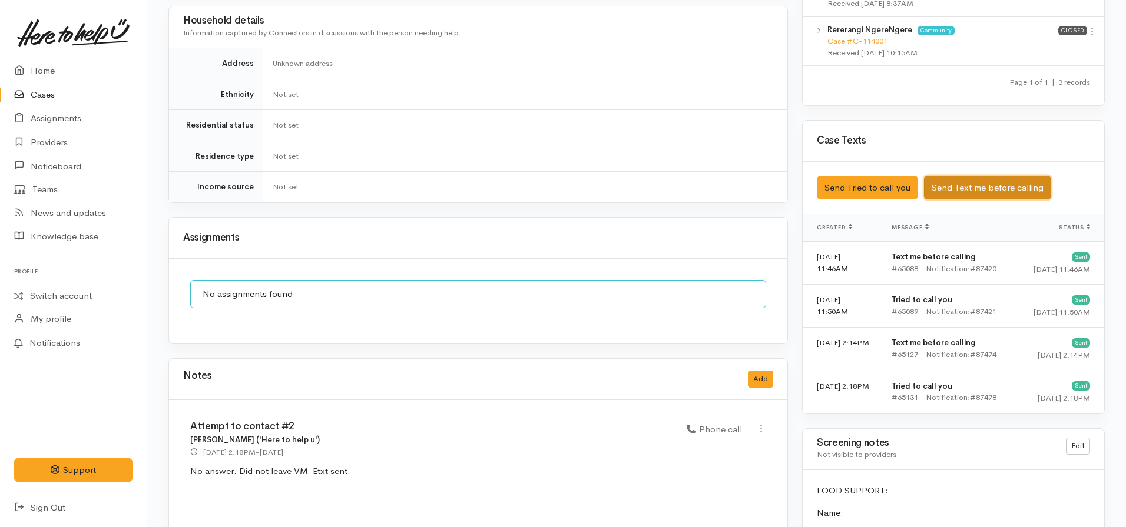
click at [962, 176] on button "Send Text me before calling" at bounding box center [987, 188] width 127 height 24
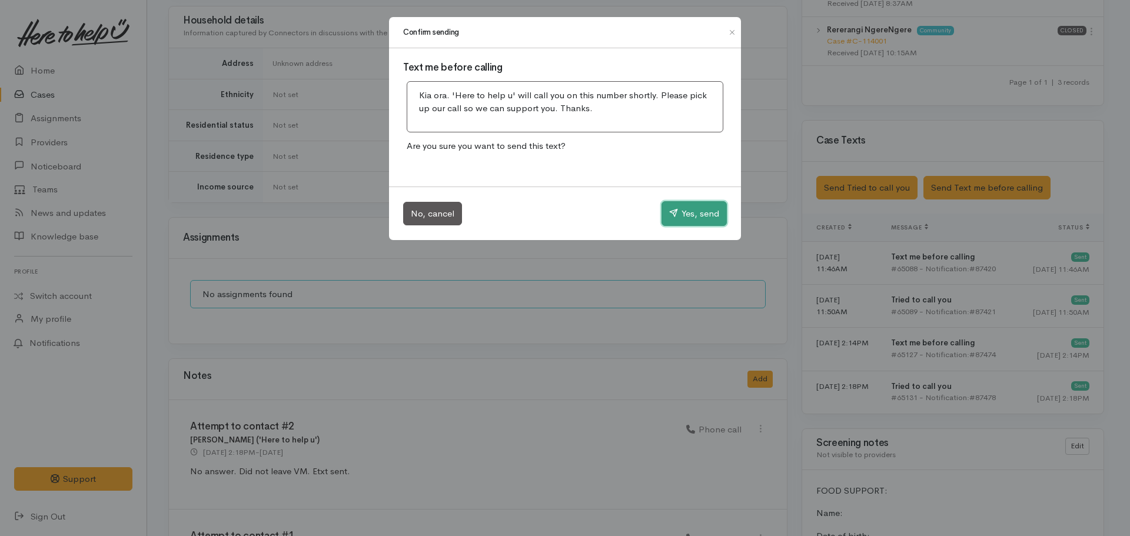
click at [681, 218] on button "Yes, send" at bounding box center [694, 213] width 65 height 25
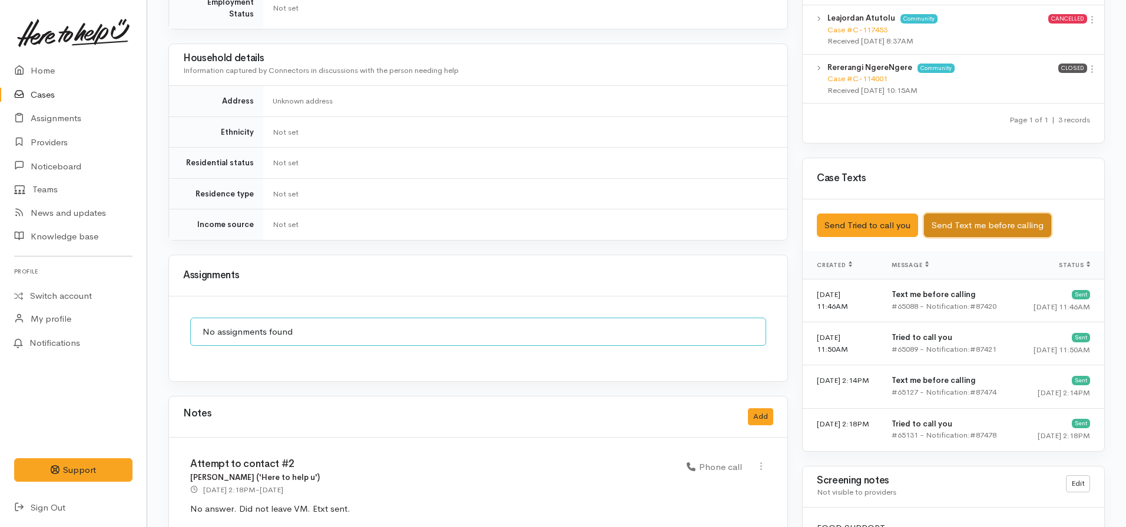
scroll to position [648, 0]
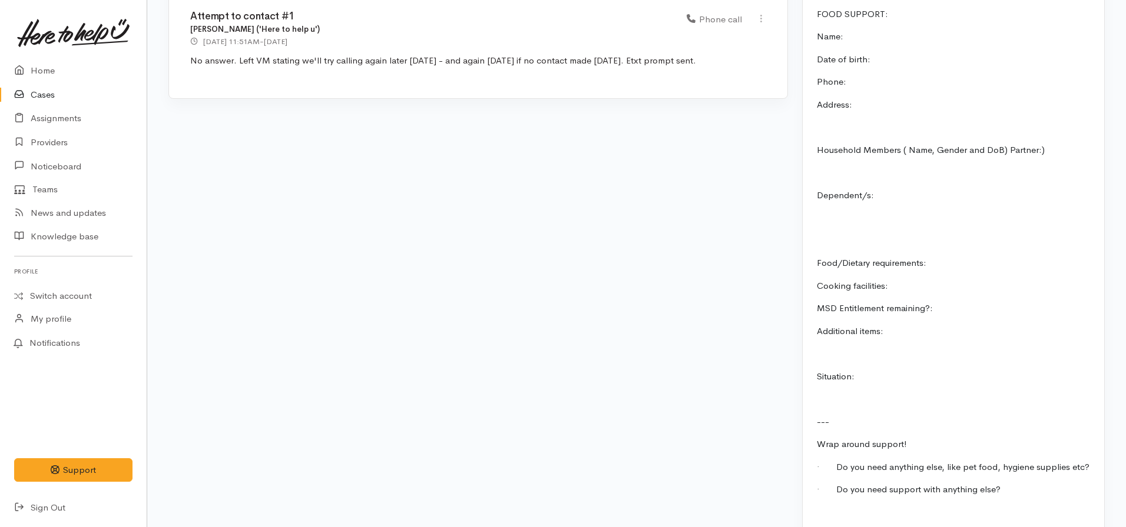
scroll to position [1236, 0]
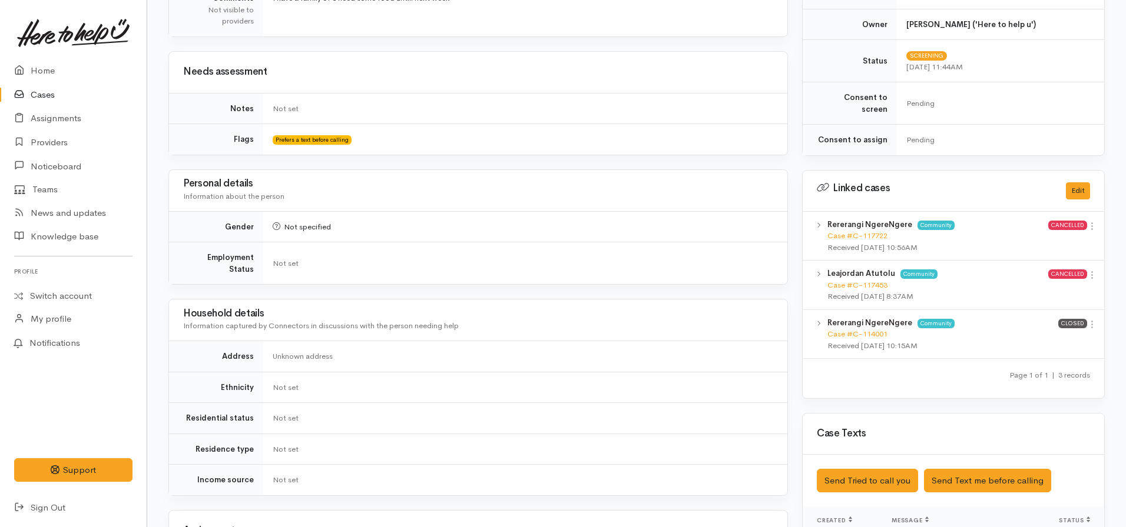
scroll to position [119, 0]
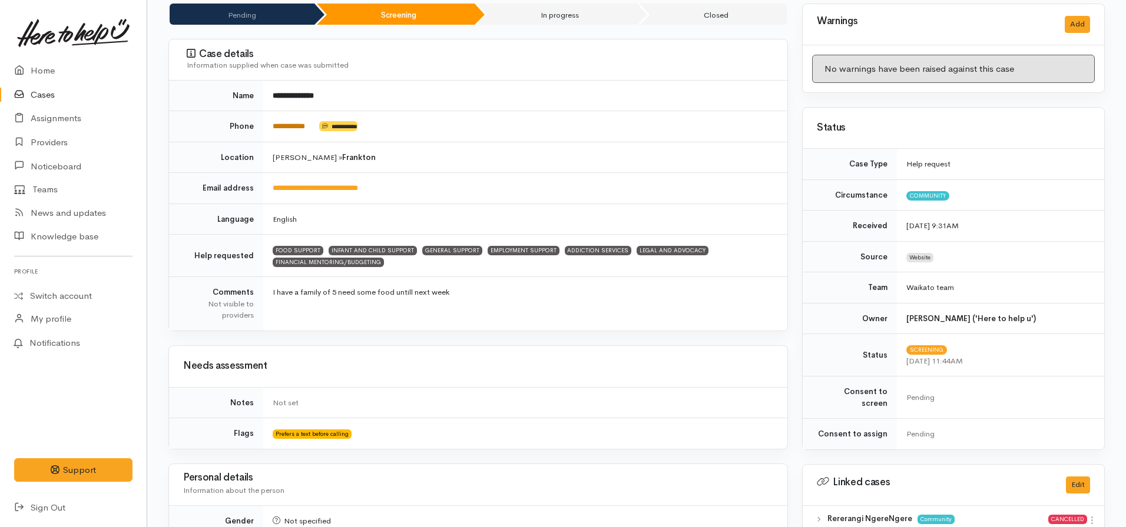
click at [286, 128] on link "**********" at bounding box center [289, 126] width 32 height 8
click at [290, 130] on link "**********" at bounding box center [289, 126] width 32 height 8
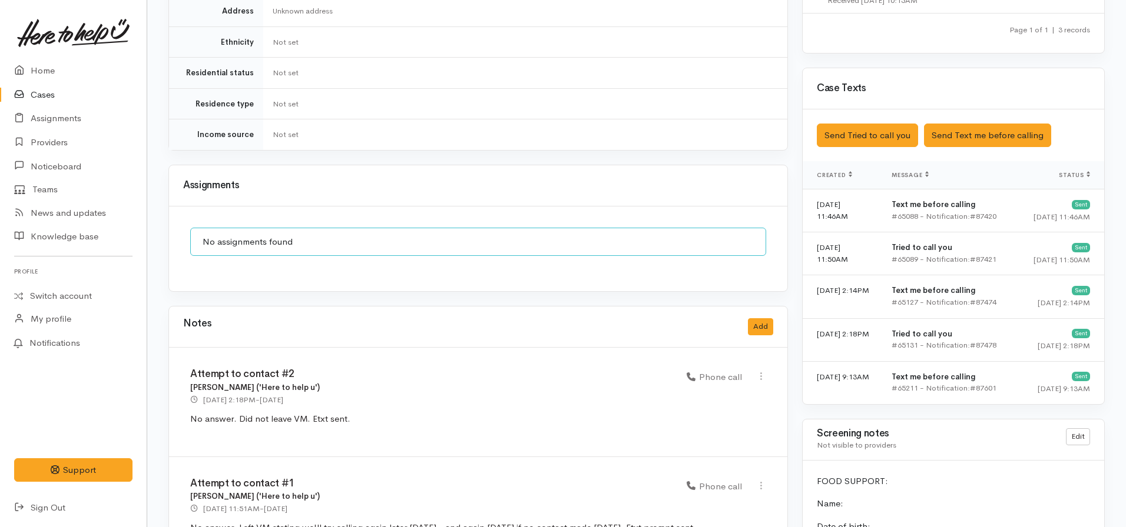
scroll to position [884, 0]
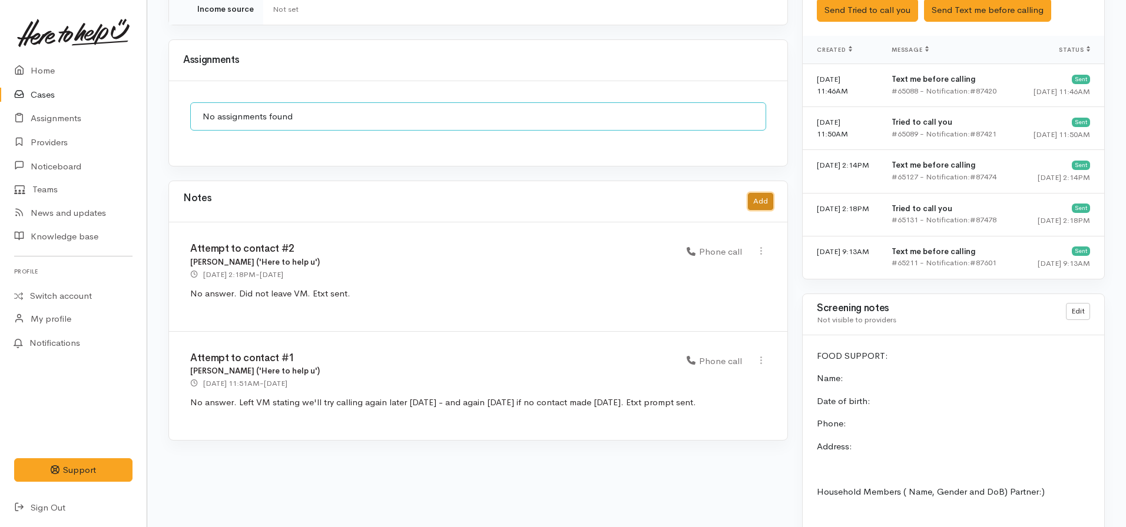
click at [767, 193] on button "Add" at bounding box center [760, 201] width 25 height 17
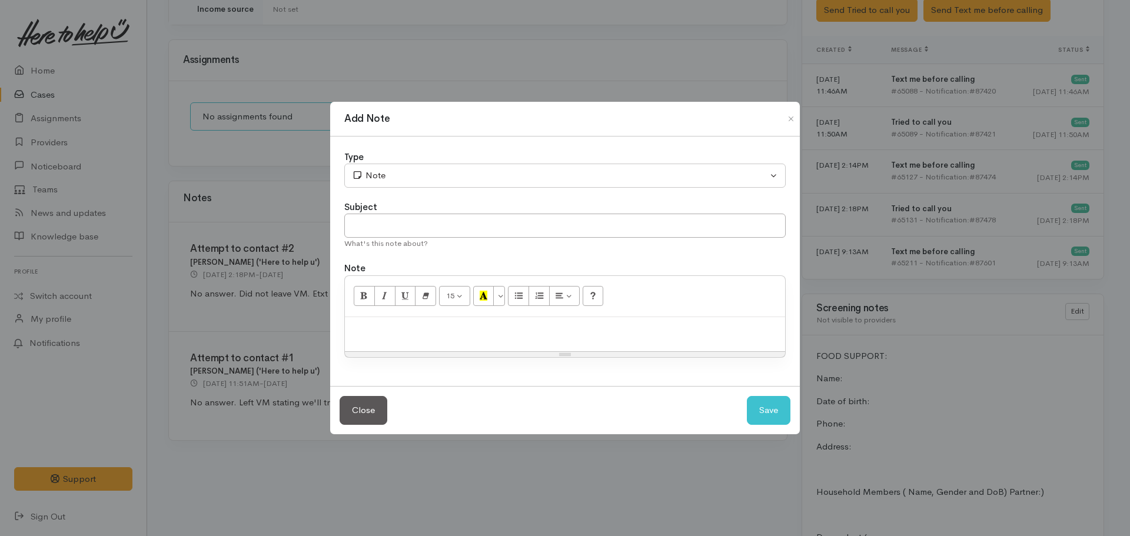
click at [393, 337] on div at bounding box center [565, 334] width 440 height 35
drag, startPoint x: 388, startPoint y: 227, endPoint x: 374, endPoint y: 218, distance: 16.2
click at [386, 227] on input "text" at bounding box center [565, 226] width 442 height 24
type input "Attempt to contact #3"
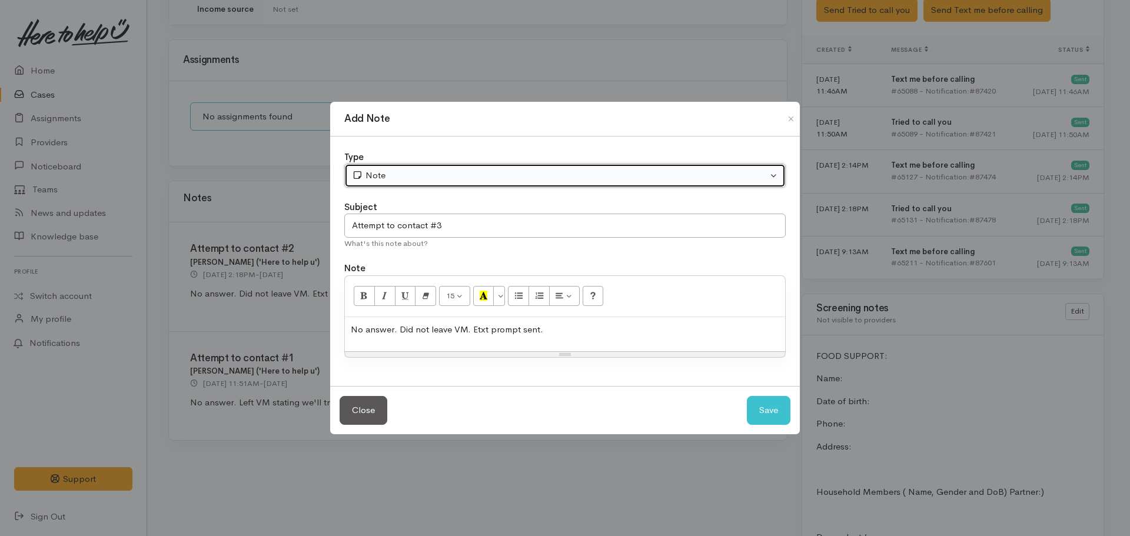
click at [411, 185] on button "Note" at bounding box center [565, 176] width 442 height 24
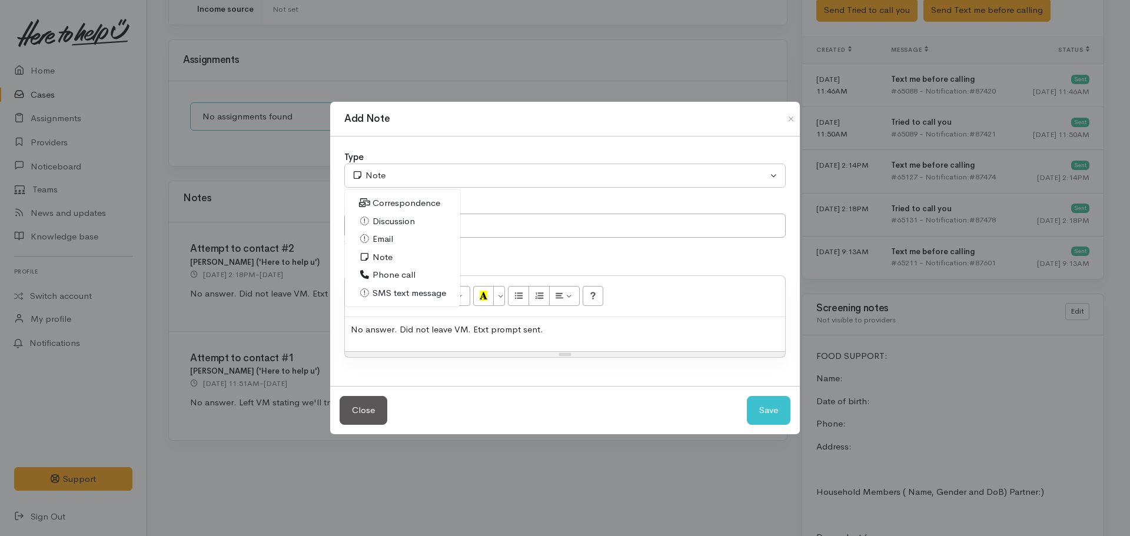
click at [383, 274] on span "Phone call" at bounding box center [394, 275] width 43 height 14
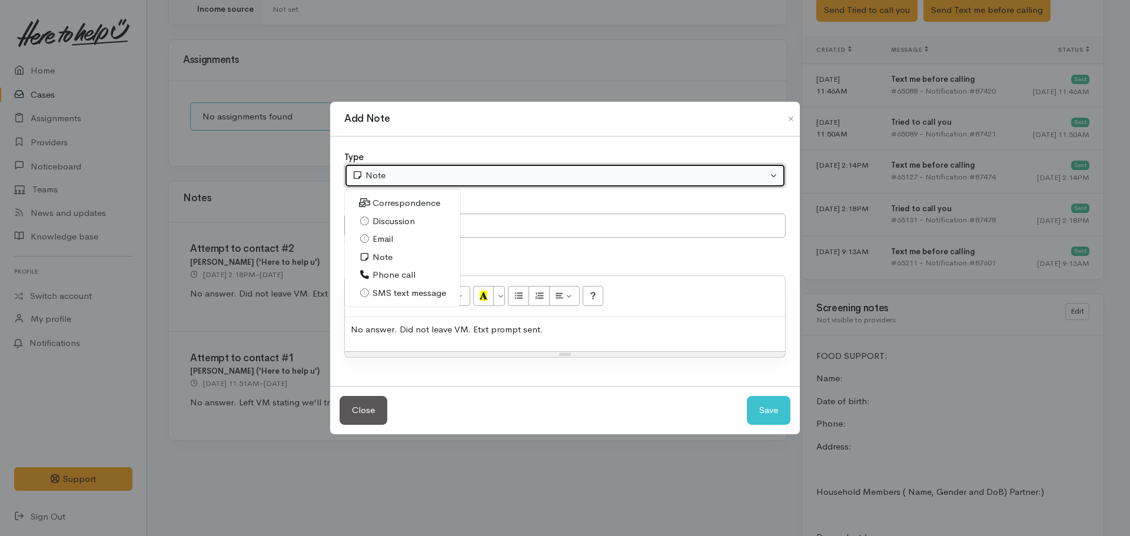
select select "3"
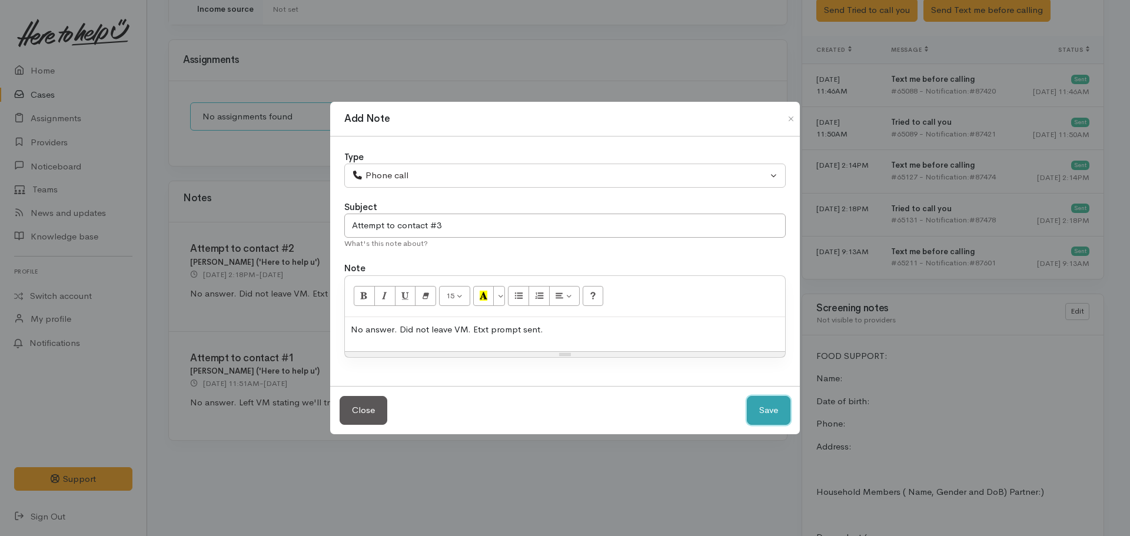
drag, startPoint x: 748, startPoint y: 411, endPoint x: 752, endPoint y: 404, distance: 7.7
click at [749, 410] on button "Save" at bounding box center [769, 410] width 44 height 29
select select "1"
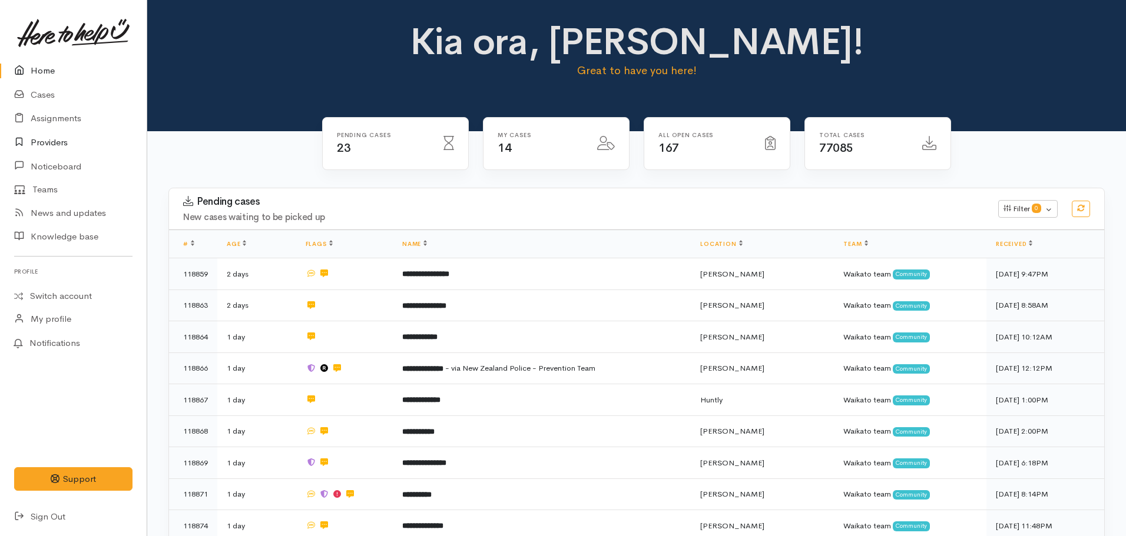
click at [79, 142] on link "Providers" at bounding box center [73, 143] width 147 height 24
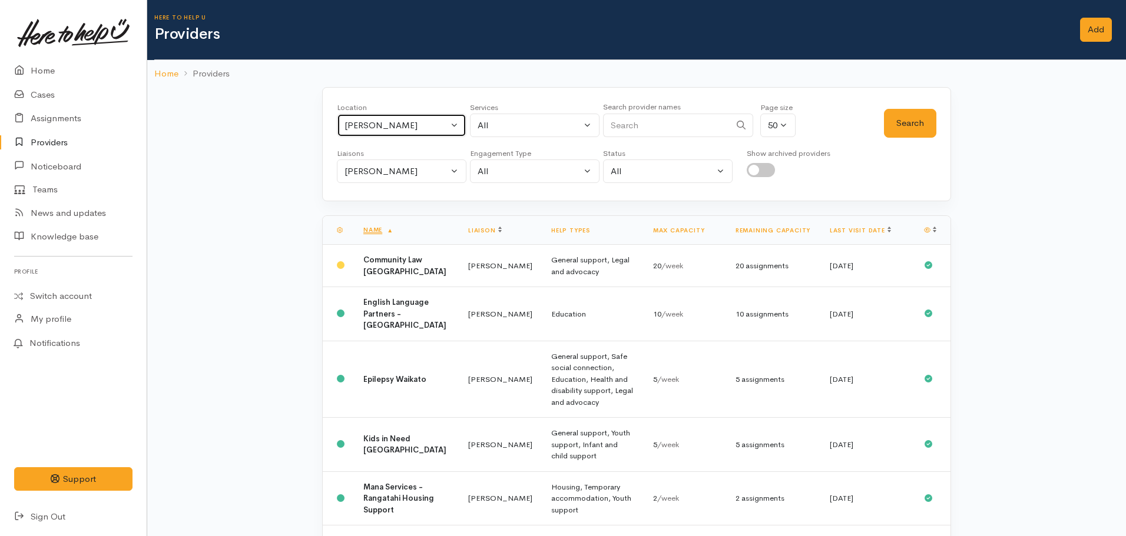
click at [377, 125] on div "[PERSON_NAME]" at bounding box center [396, 126] width 104 height 14
type input "[PERSON_NAME]"
drag, startPoint x: 383, startPoint y: 203, endPoint x: 497, endPoint y: 140, distance: 130.9
click at [383, 203] on span "[PERSON_NAME]" at bounding box center [393, 203] width 73 height 14
select select "1"
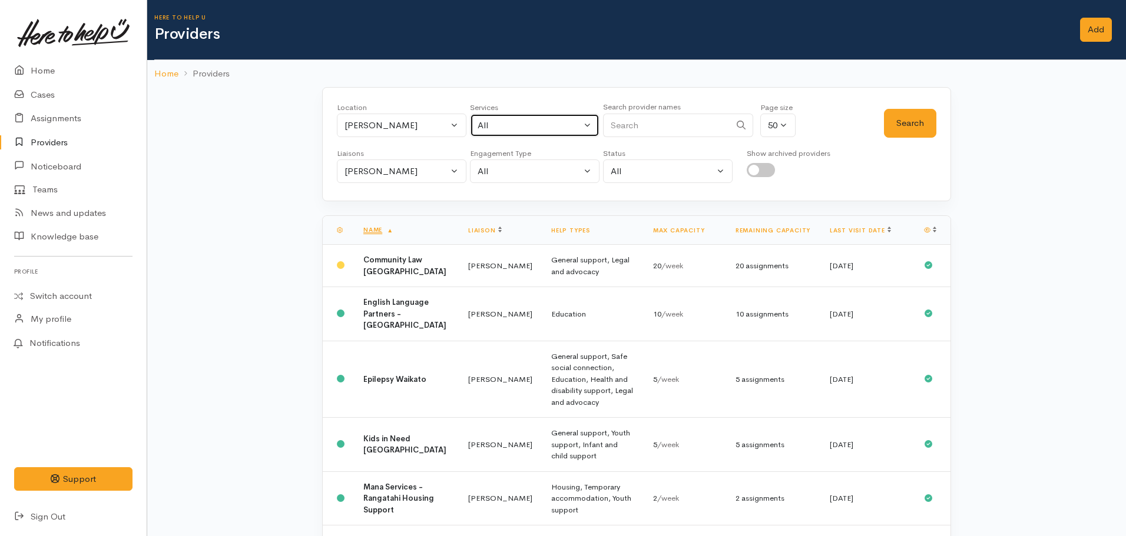
click at [502, 129] on div "All" at bounding box center [529, 126] width 104 height 14
type input "food"
click at [516, 195] on link "Food support" at bounding box center [534, 203] width 128 height 18
select select "3"
click at [447, 168] on div "[PERSON_NAME]" at bounding box center [396, 172] width 104 height 14
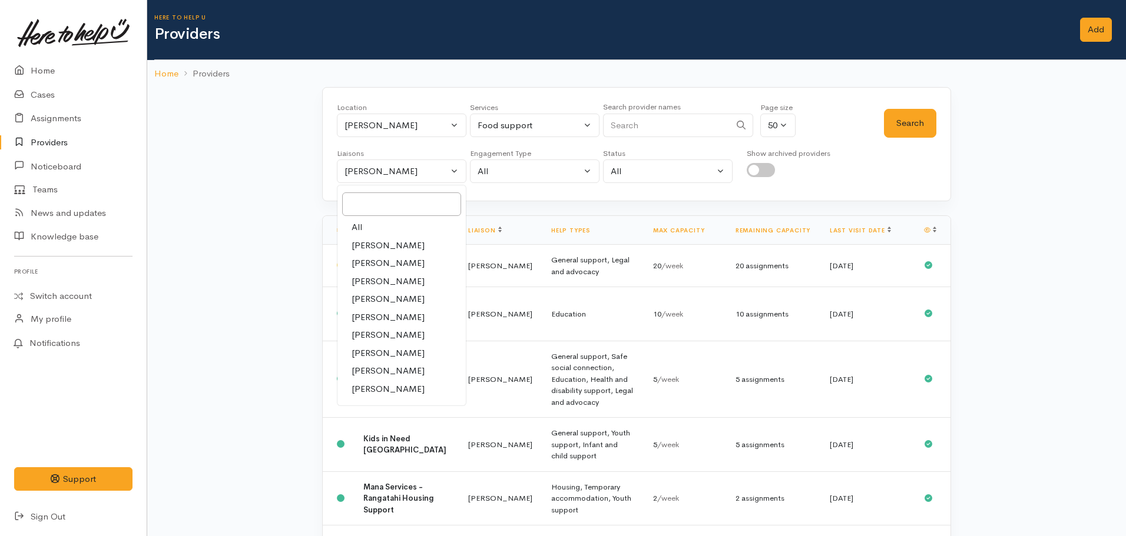
click at [388, 217] on div "All Amanda Gabb Heather Moore Helena Kaufononga Karli Morris Katarina Daly Kyle…" at bounding box center [402, 296] width 130 height 222
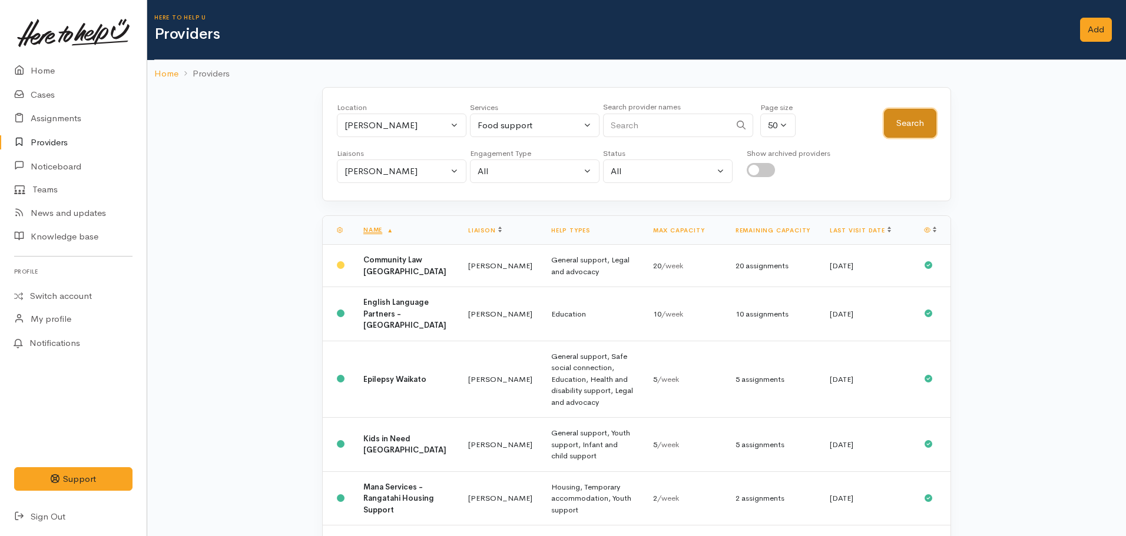
click at [915, 123] on button "Search" at bounding box center [910, 123] width 52 height 29
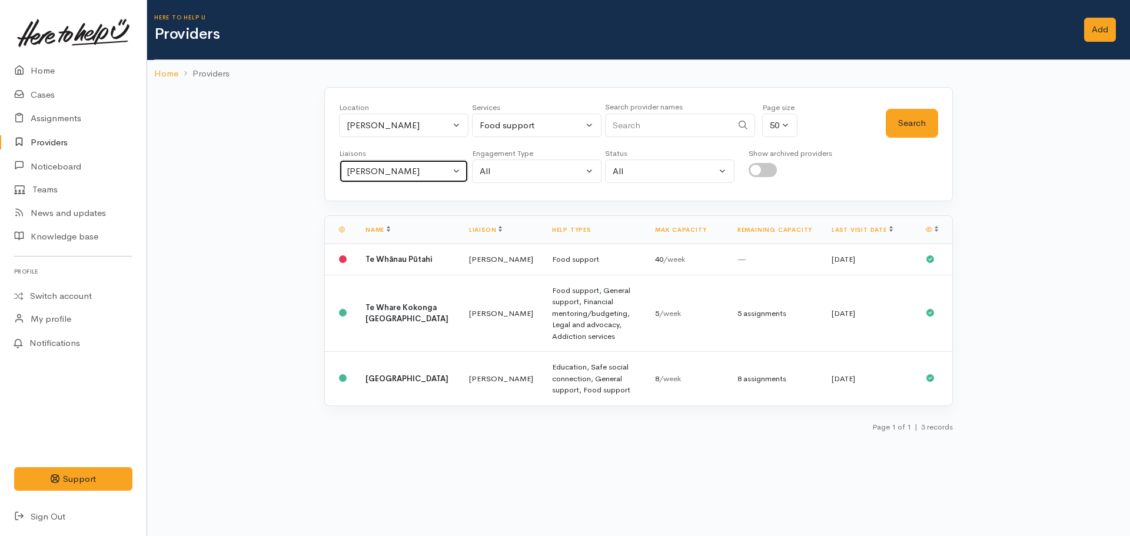
click at [440, 180] on button "Nicole Rusk" at bounding box center [404, 172] width 130 height 24
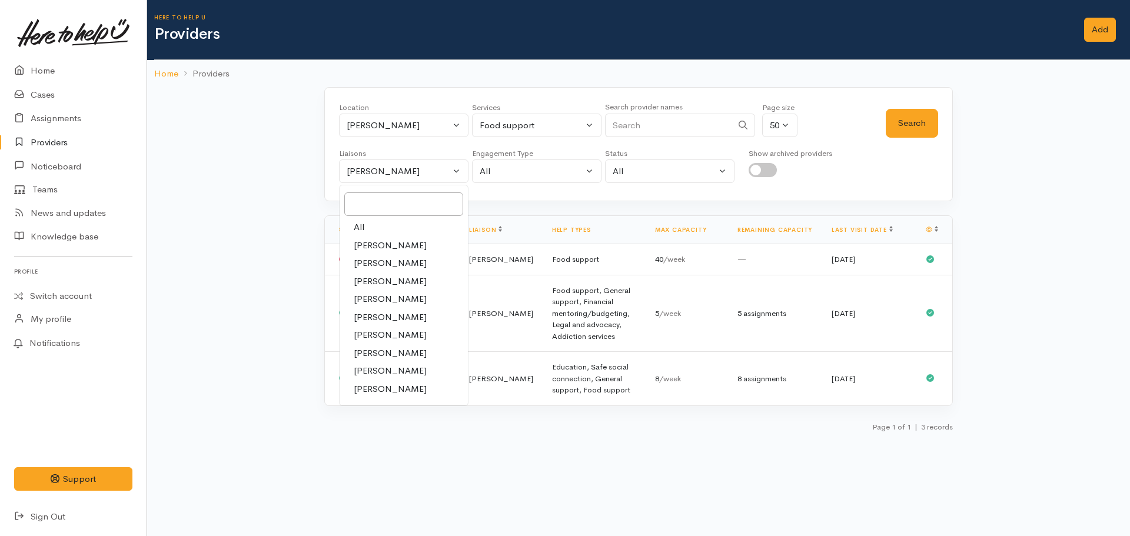
click at [374, 227] on link "All" at bounding box center [404, 227] width 128 height 18
select select "null"
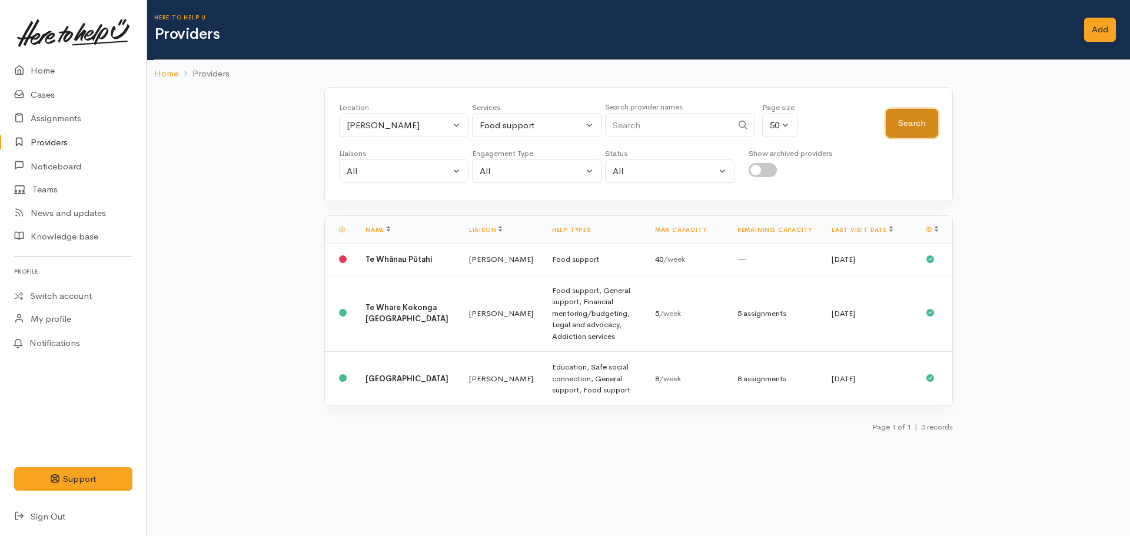
click at [900, 128] on button "Search" at bounding box center [912, 123] width 52 height 29
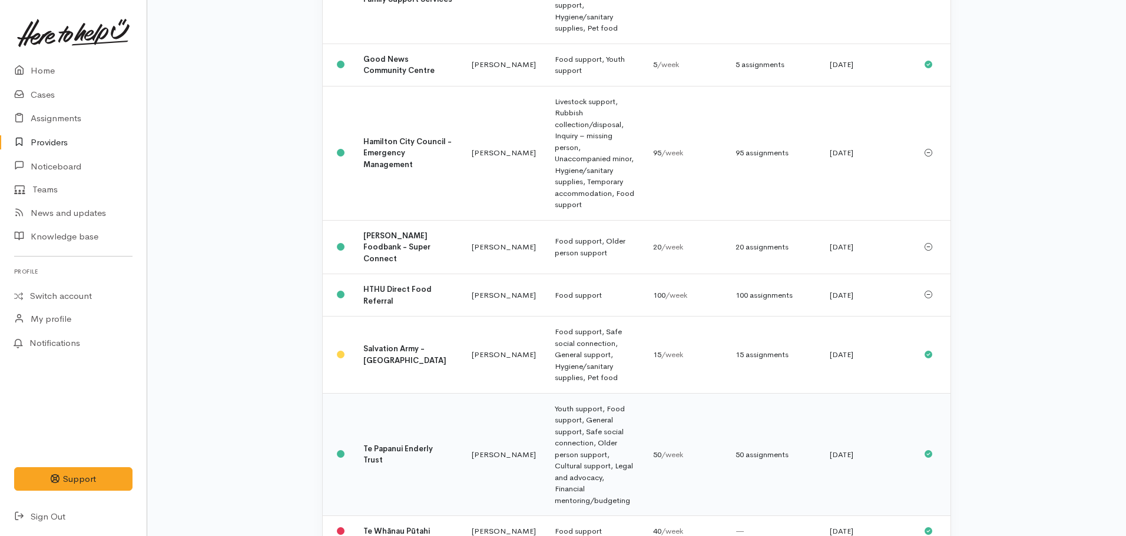
scroll to position [353, 0]
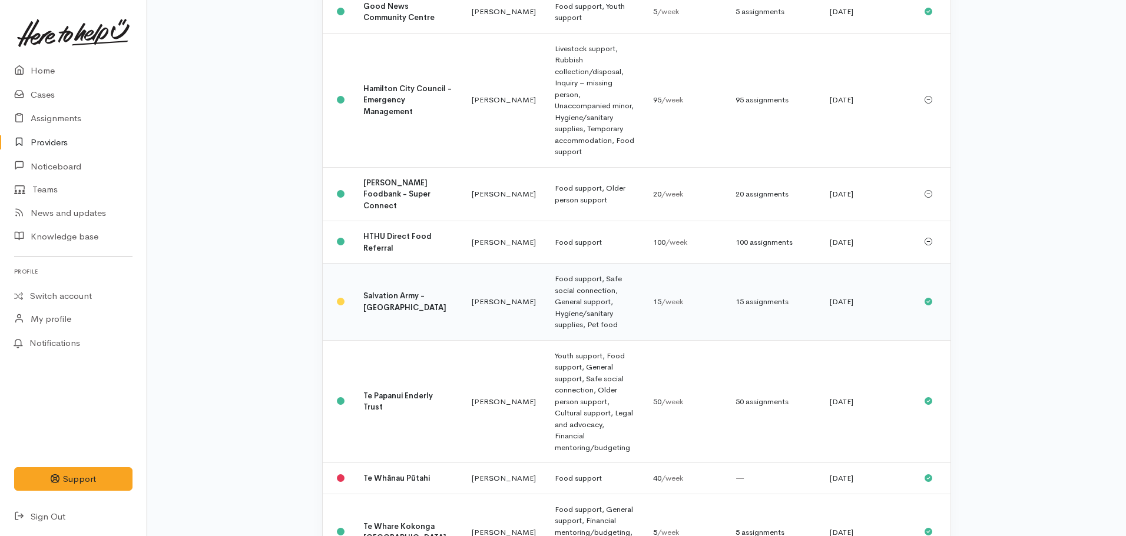
click at [411, 264] on td "Salvation Army - Hamilton City" at bounding box center [408, 302] width 108 height 77
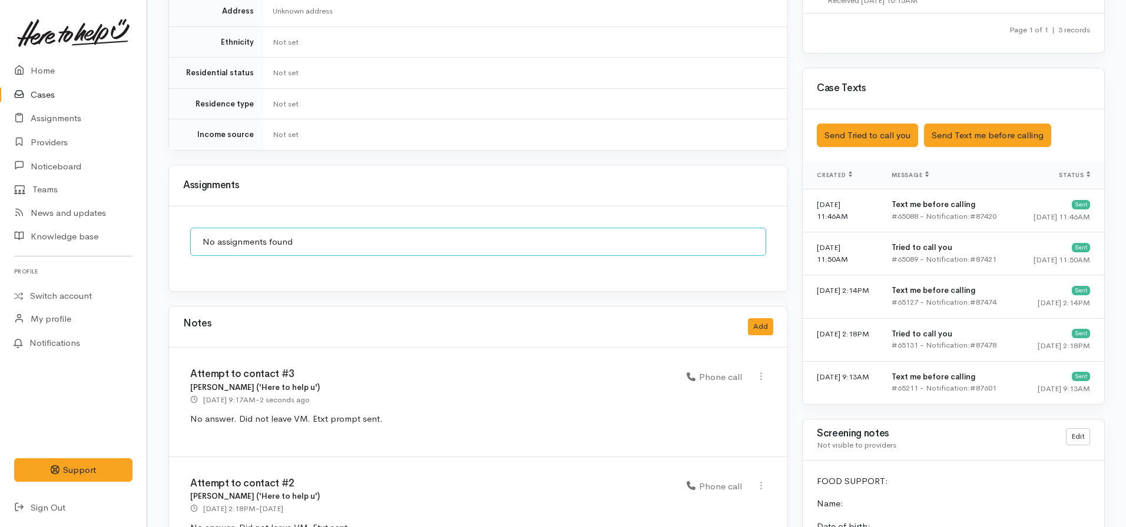
scroll to position [756, 0]
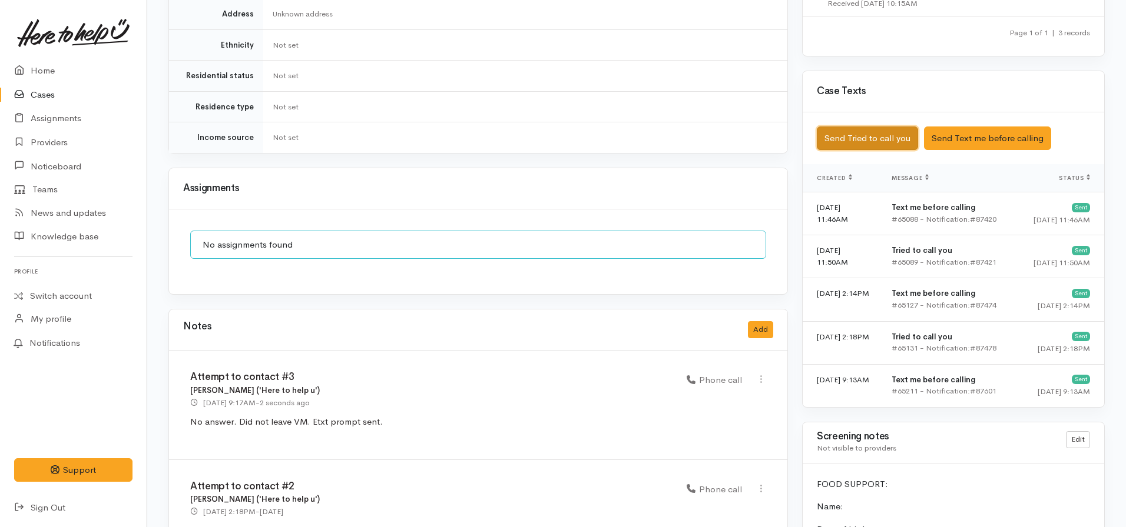
click at [876, 127] on button "Send Tried to call you" at bounding box center [867, 139] width 101 height 24
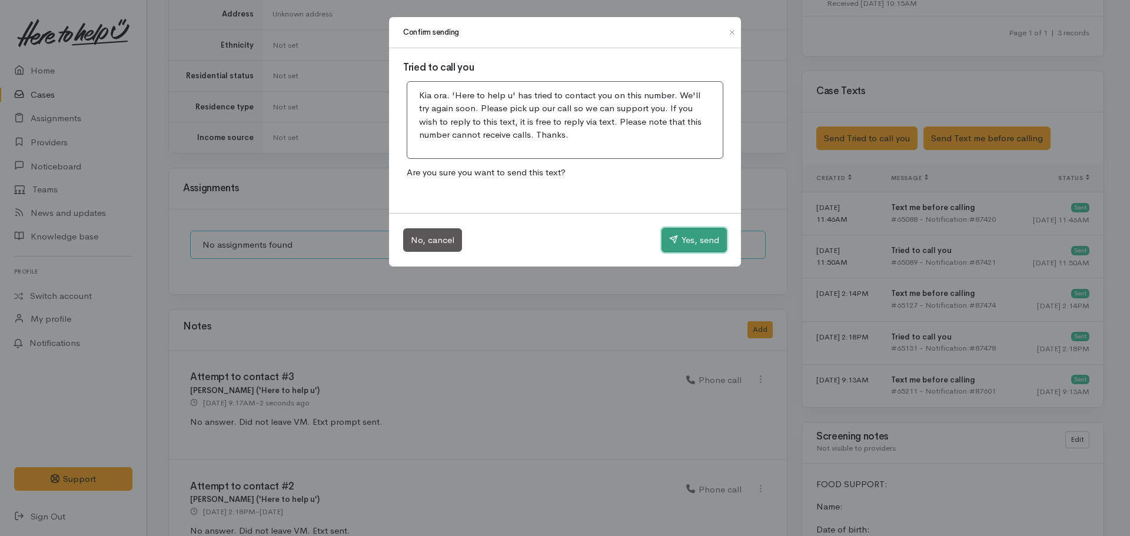
click at [685, 240] on button "Yes, send" at bounding box center [694, 240] width 65 height 25
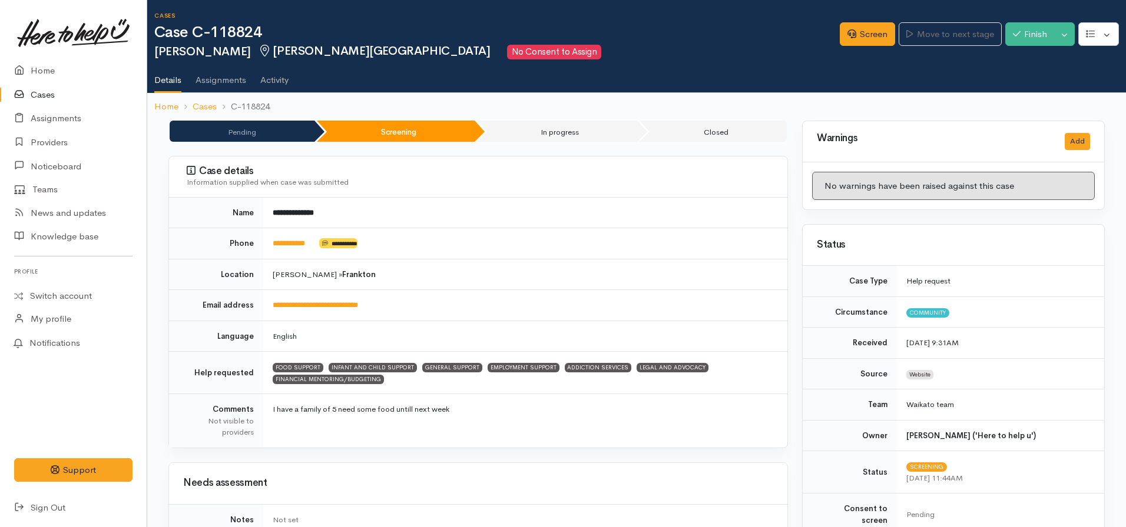
scroll to position [0, 0]
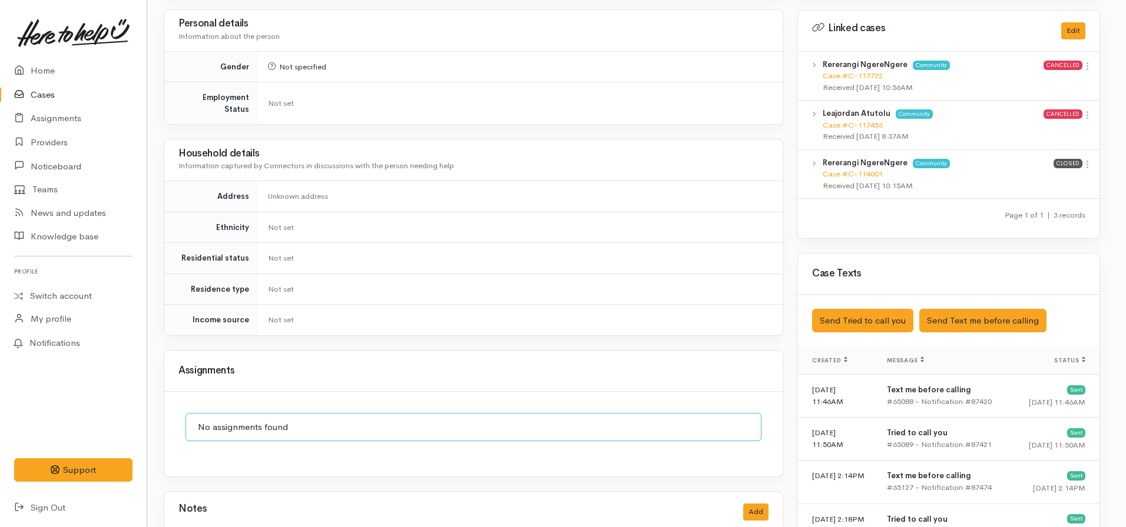
scroll to position [765, 5]
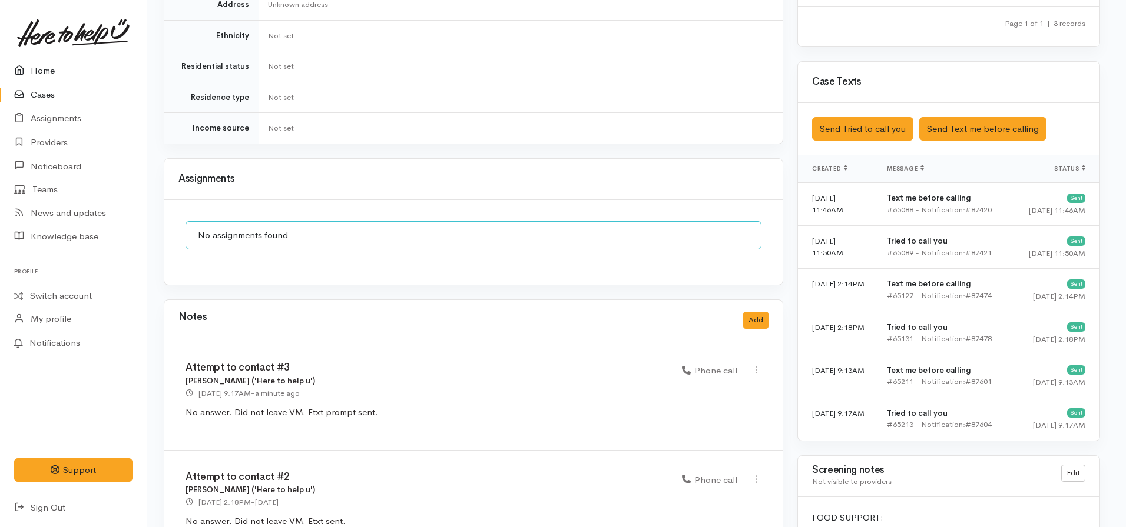
click at [35, 68] on link "Home" at bounding box center [73, 71] width 147 height 24
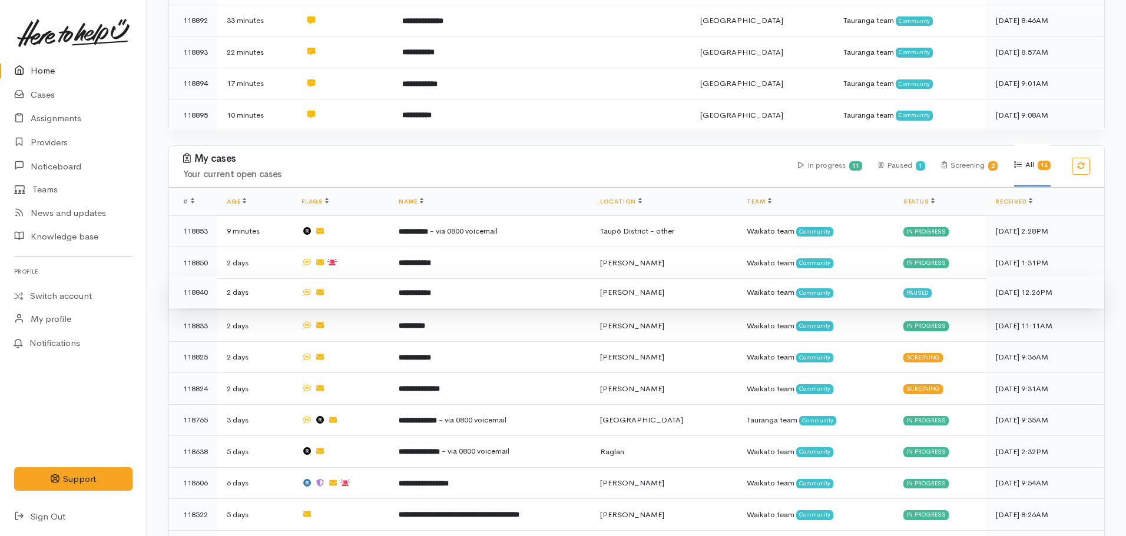
scroll to position [942, 0]
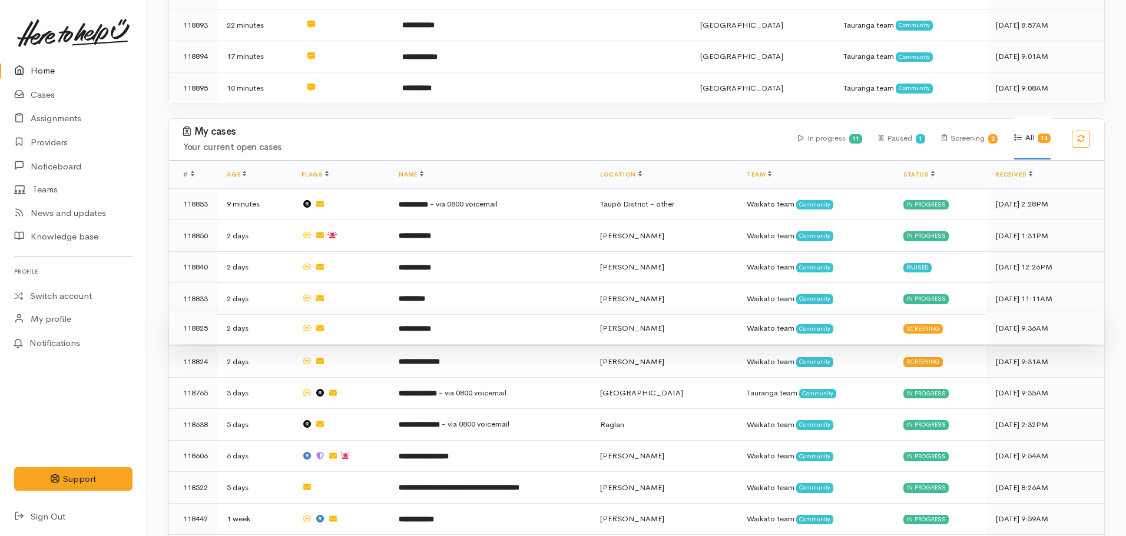
click at [419, 325] on b "**********" at bounding box center [415, 329] width 32 height 8
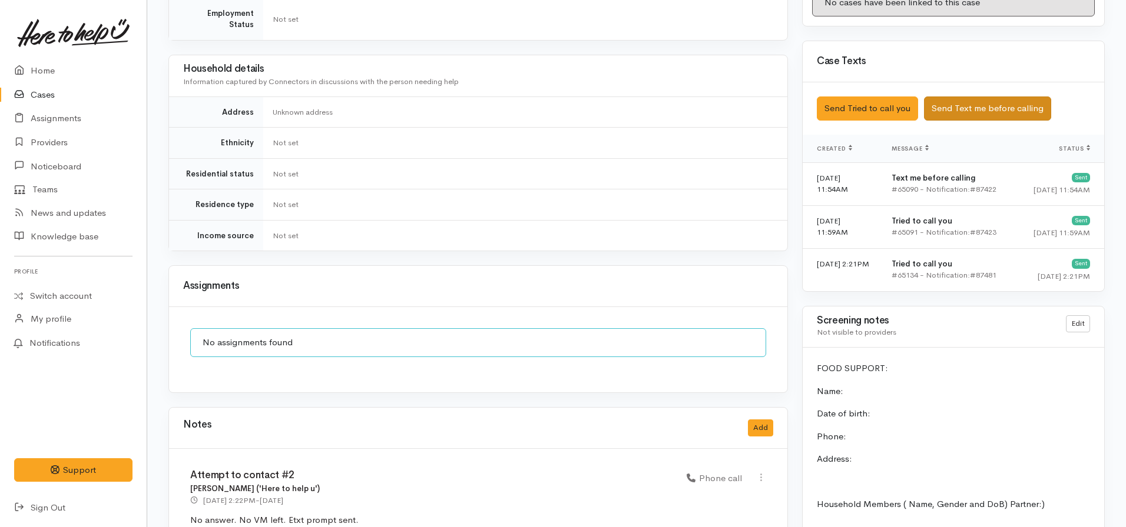
scroll to position [530, 0]
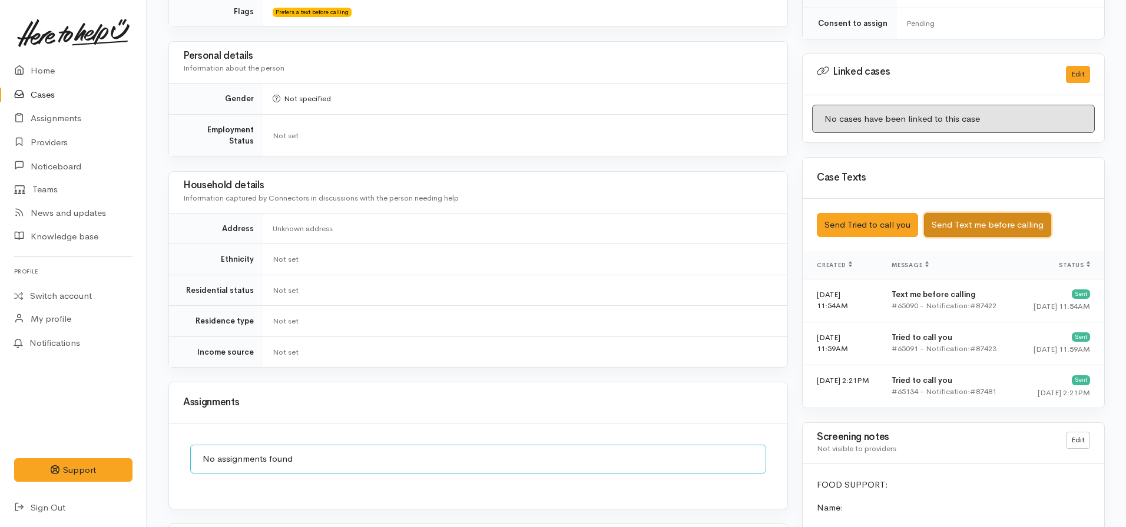
click at [984, 218] on button "Send Text me before calling" at bounding box center [987, 225] width 127 height 24
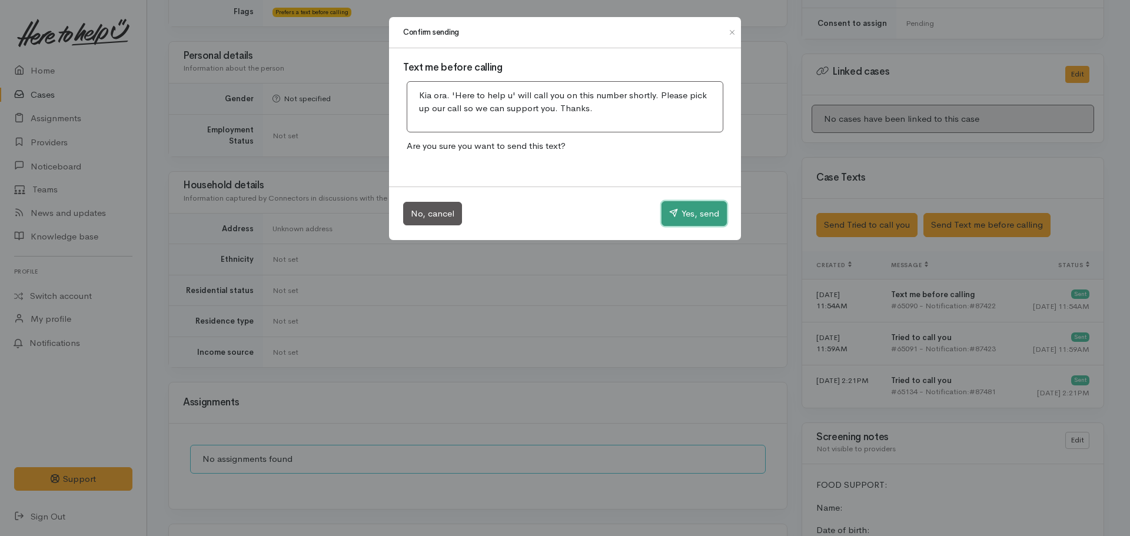
click at [681, 205] on button "Yes, send" at bounding box center [694, 213] width 65 height 25
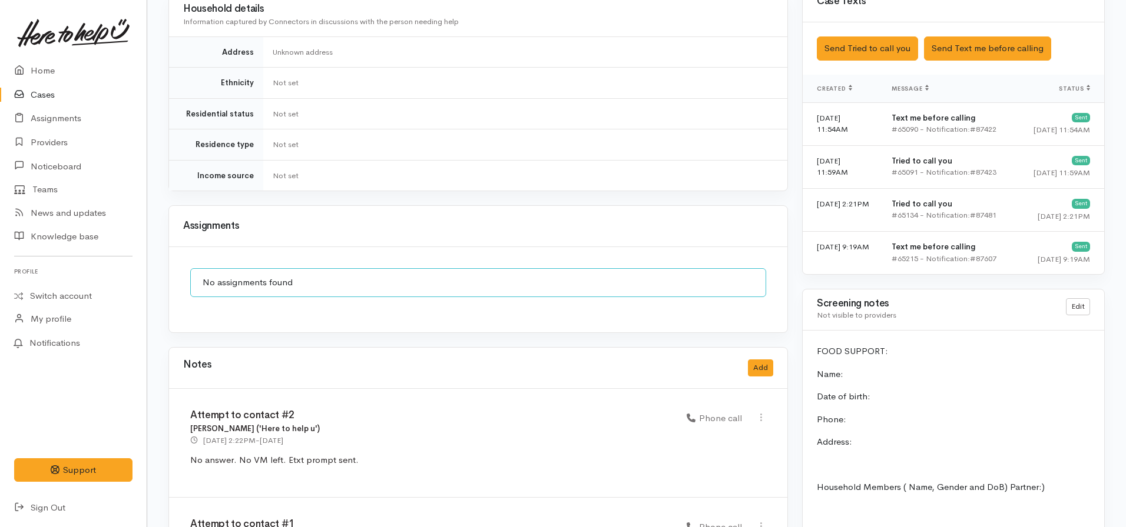
scroll to position [1001, 0]
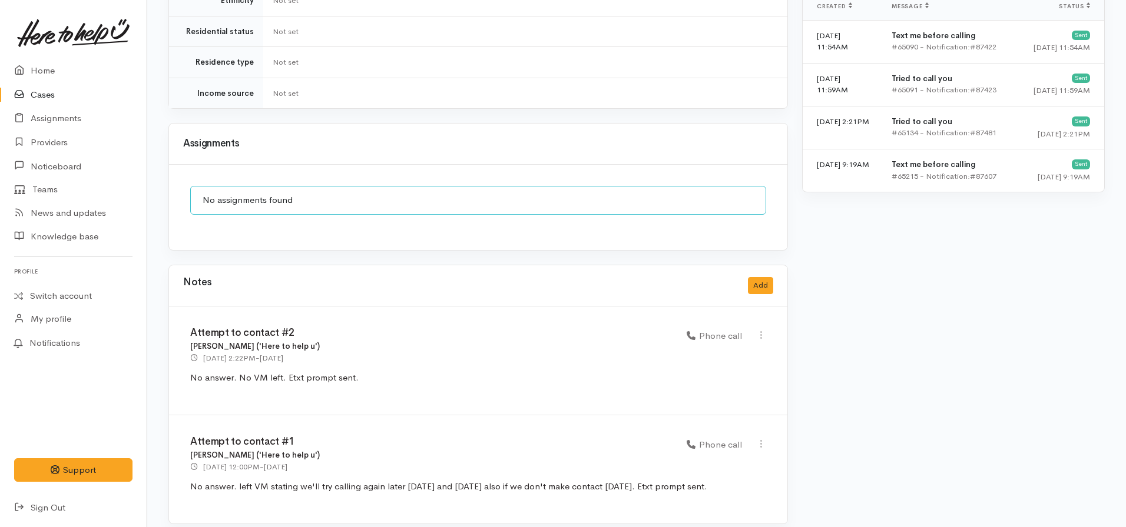
scroll to position [789, 0]
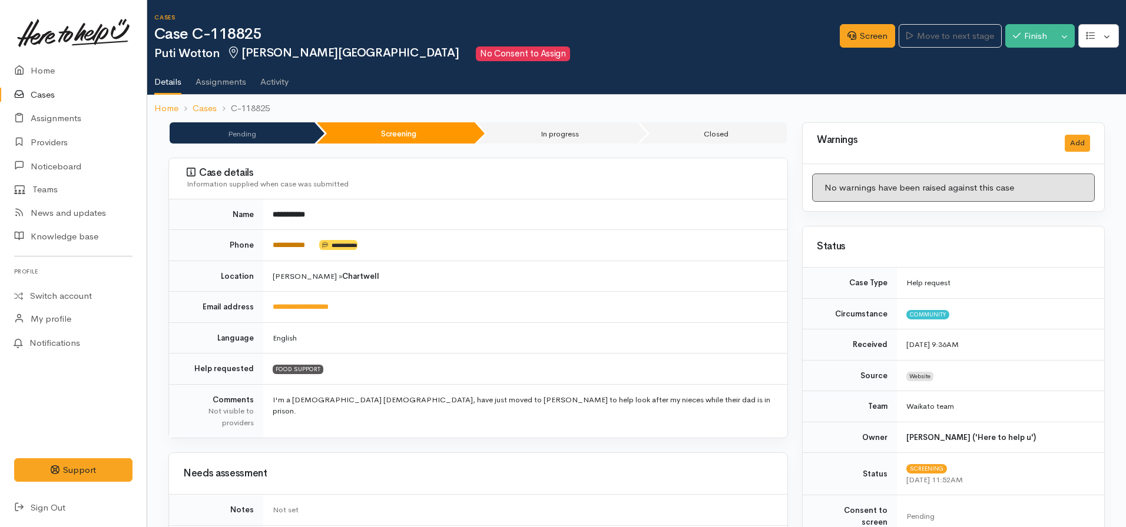
click at [295, 245] on link "**********" at bounding box center [289, 245] width 32 height 8
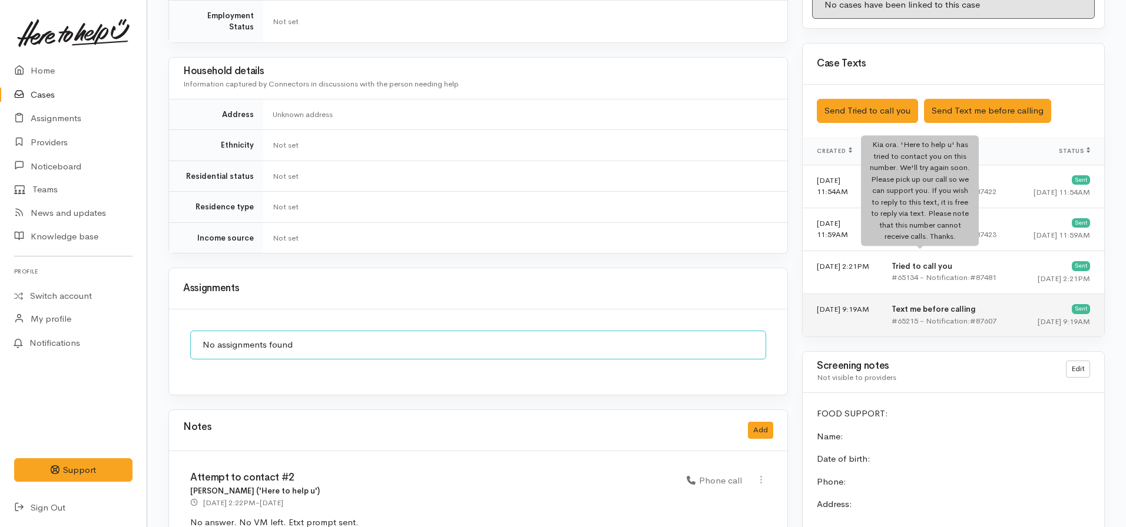
scroll to position [648, 0]
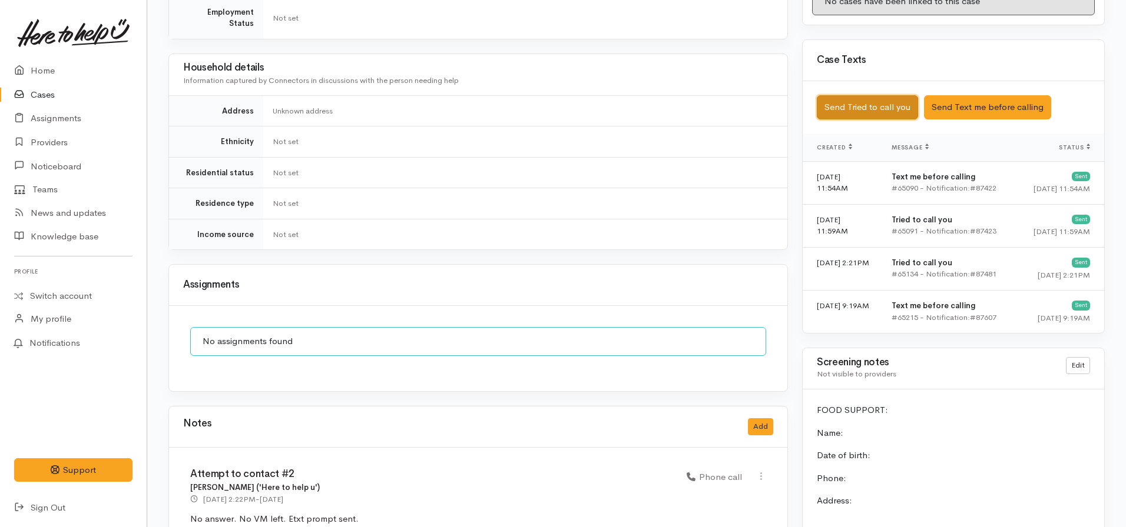
click at [862, 102] on button "Send Tried to call you" at bounding box center [867, 107] width 101 height 24
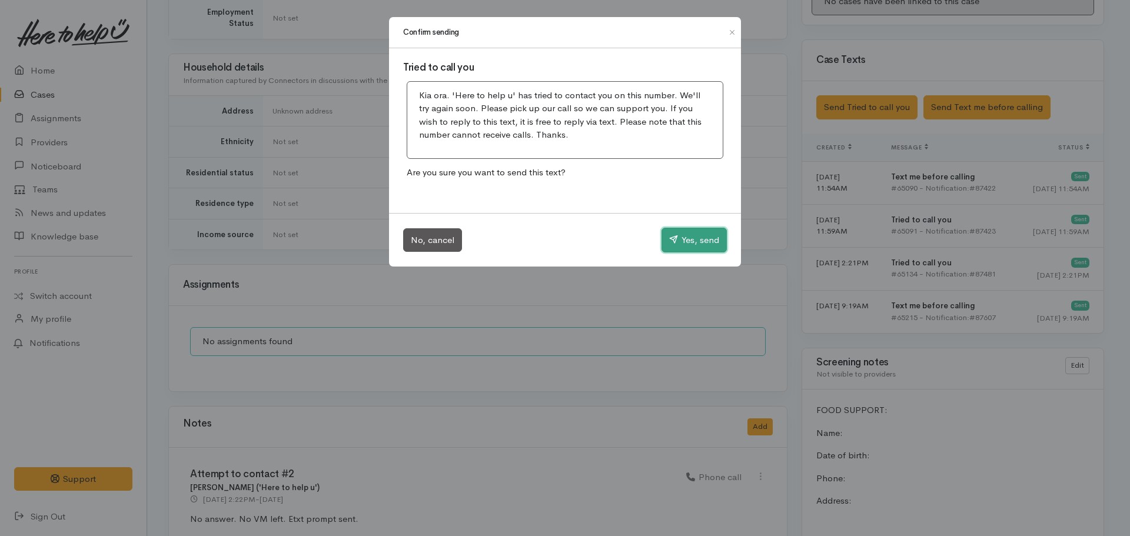
click at [685, 240] on button "Yes, send" at bounding box center [694, 240] width 65 height 25
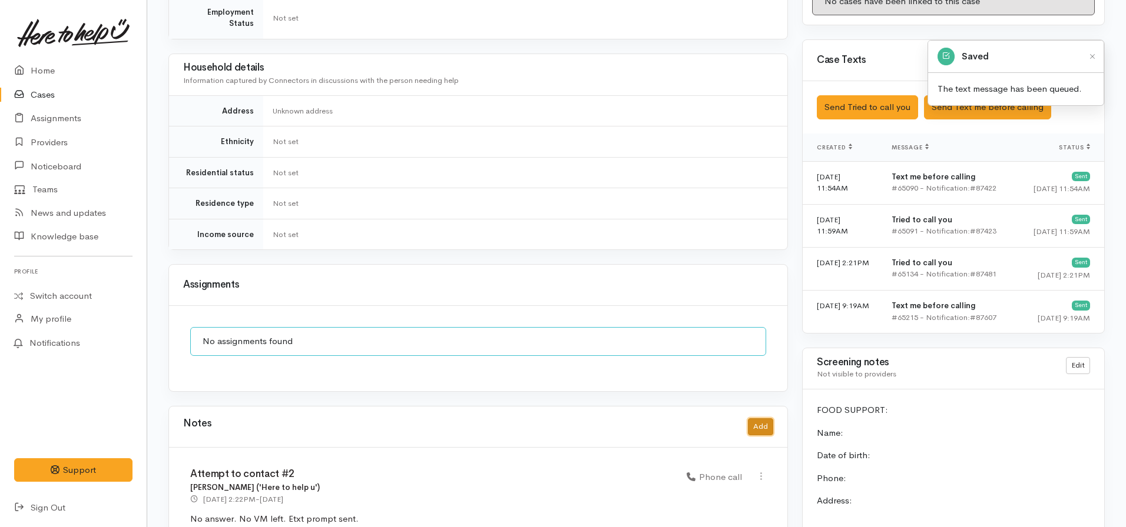
click at [765, 419] on button "Add" at bounding box center [760, 427] width 25 height 17
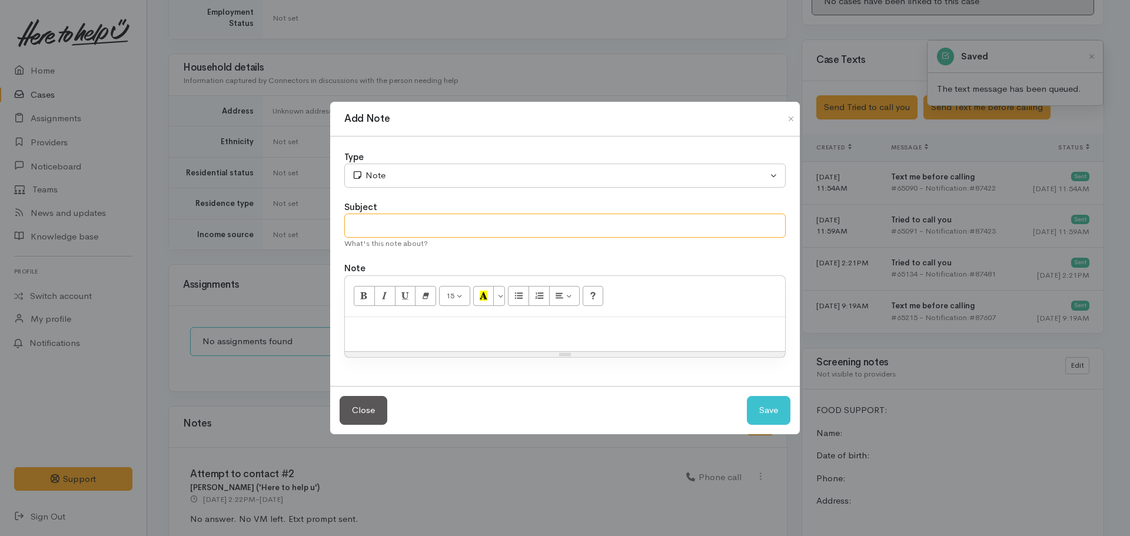
click at [360, 223] on input "text" at bounding box center [565, 226] width 442 height 24
type input "Attempt to contact #3"
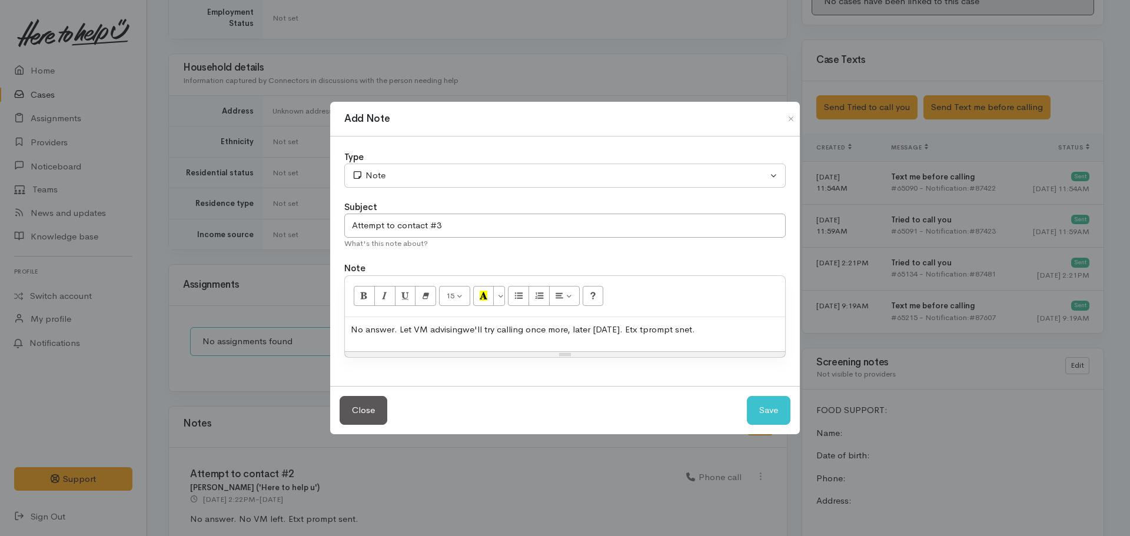
click at [462, 330] on p "No answer. Let VM advisingwe'll try calling once more, later today. Etx tprompt…" at bounding box center [565, 330] width 429 height 14
click at [634, 331] on p "No answer. Let VM advising we'll try calling once more, later today. Etx tpromp…" at bounding box center [565, 330] width 429 height 14
click at [677, 330] on p "No answer. Let VM advising we'll try calling once more, later today. Etxt promp…" at bounding box center [565, 330] width 429 height 14
click at [368, 191] on div "Type Correspondence Discussion Email Note Phone call SMS text message Note Subj…" at bounding box center [565, 262] width 470 height 250
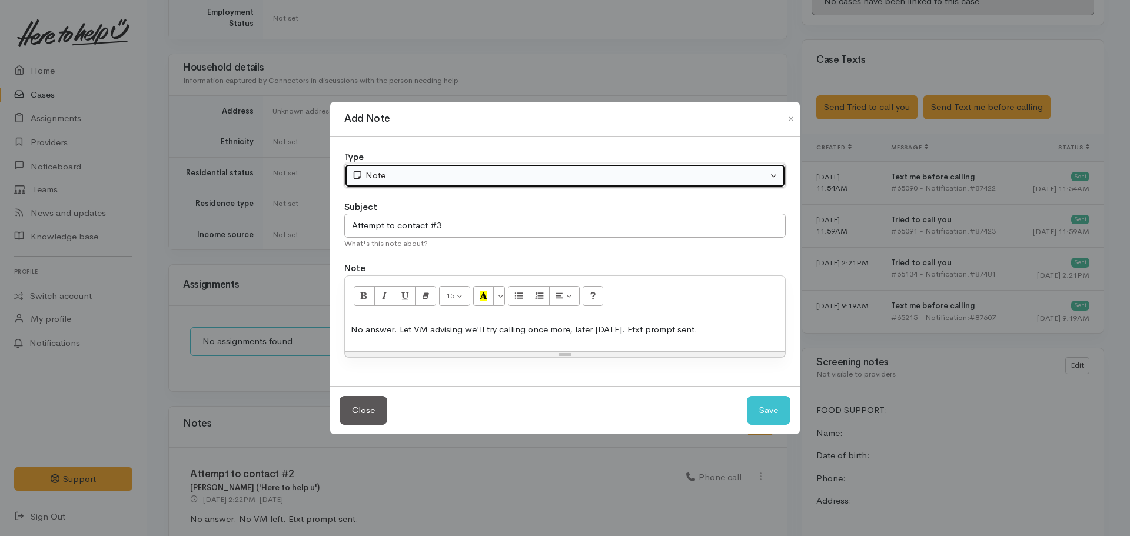
click at [366, 175] on div "Note" at bounding box center [560, 176] width 416 height 14
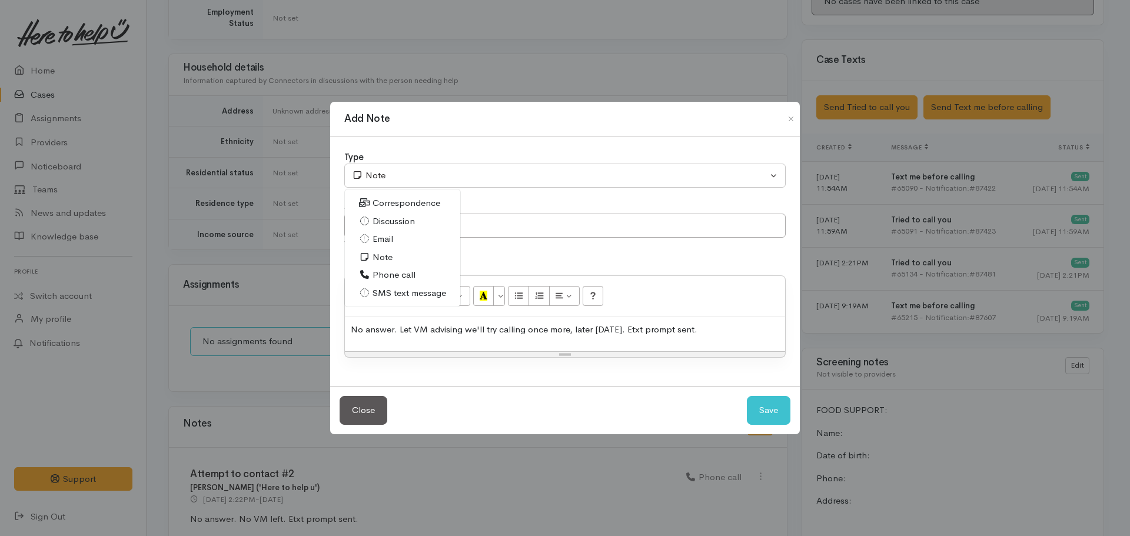
click at [390, 274] on span "Phone call" at bounding box center [394, 275] width 43 height 14
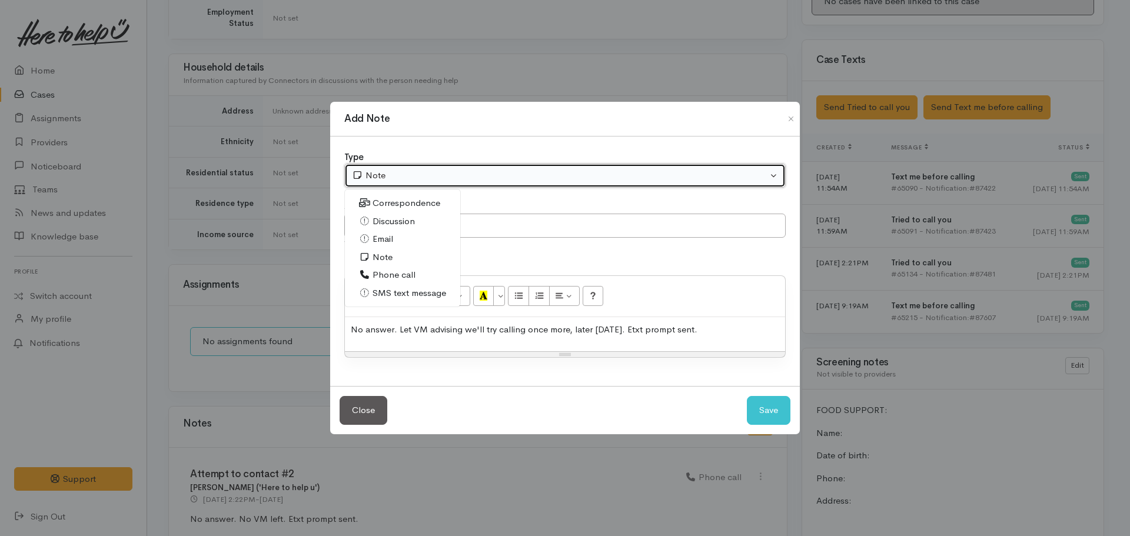
select select "3"
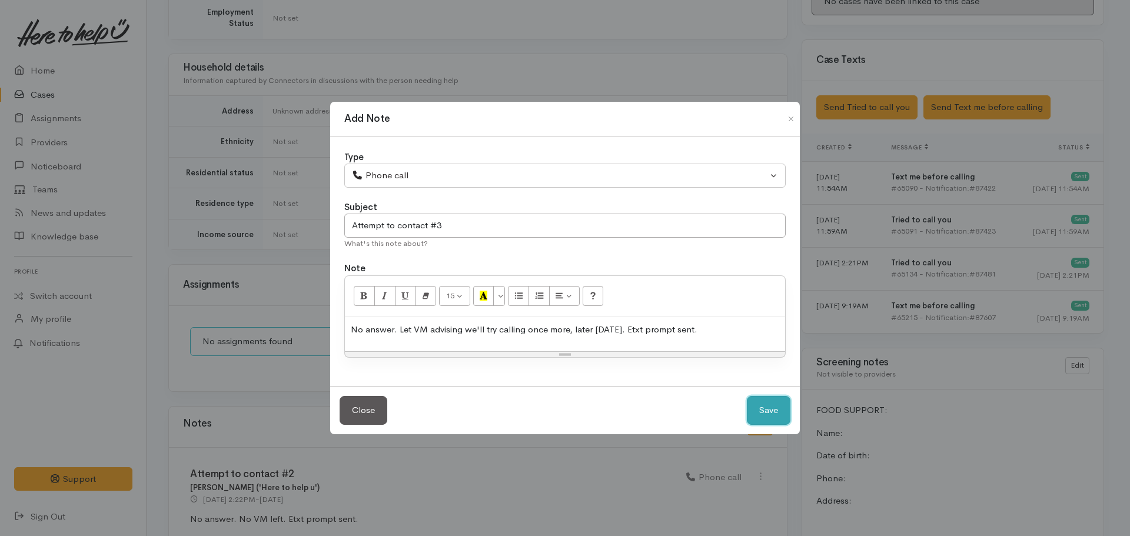
click at [777, 401] on button "Save" at bounding box center [769, 410] width 44 height 29
select select "1"
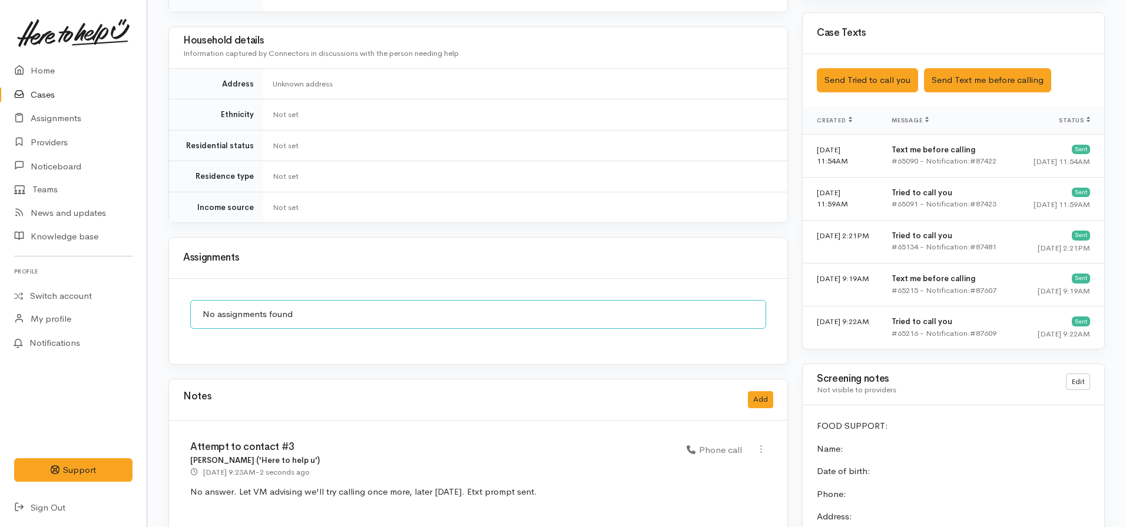
scroll to position [931, 0]
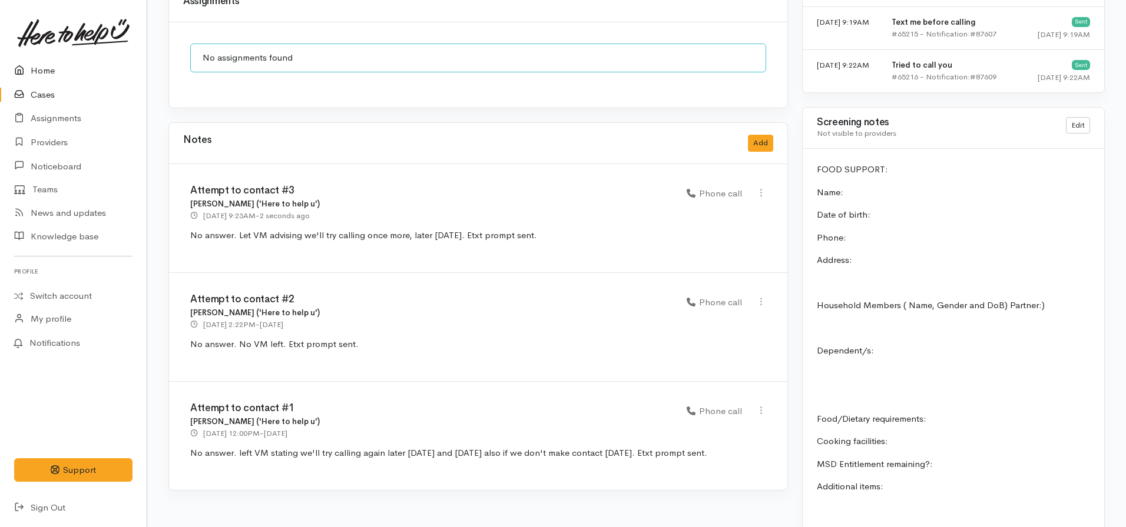
click at [27, 67] on icon at bounding box center [22, 71] width 16 height 15
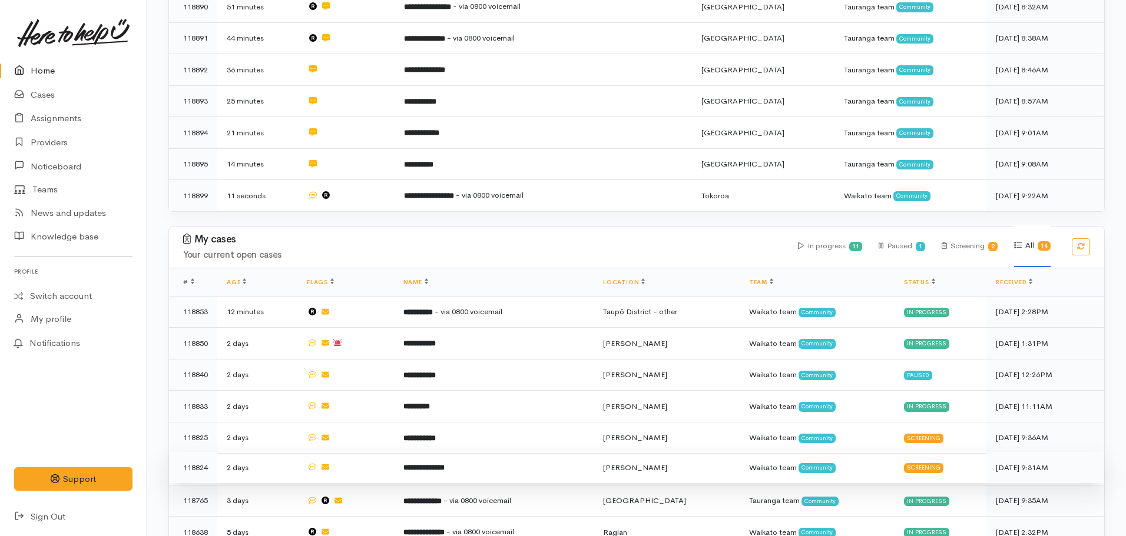
scroll to position [1119, 0]
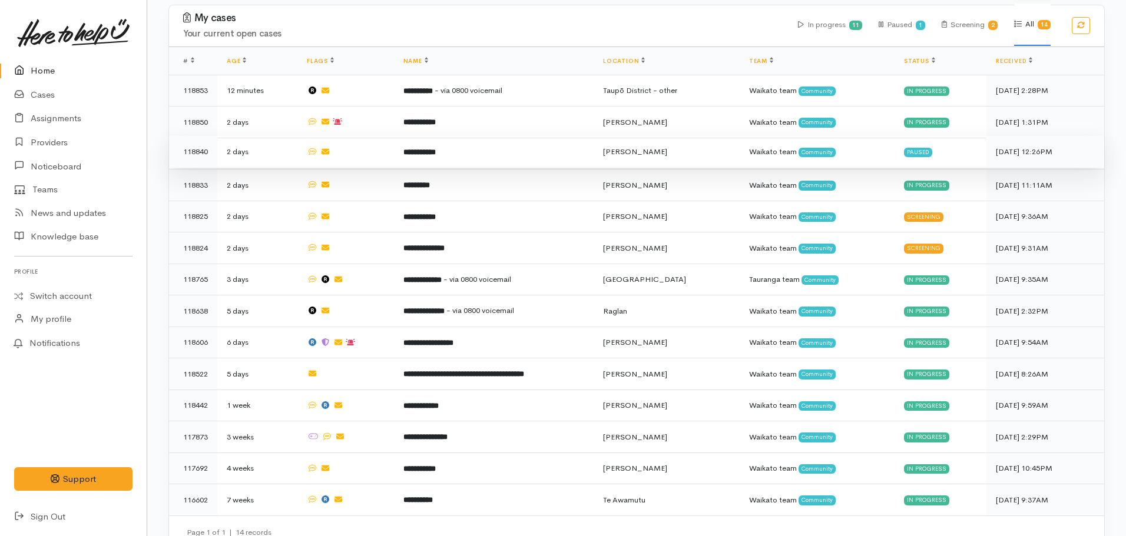
click at [424, 143] on td "**********" at bounding box center [494, 152] width 200 height 32
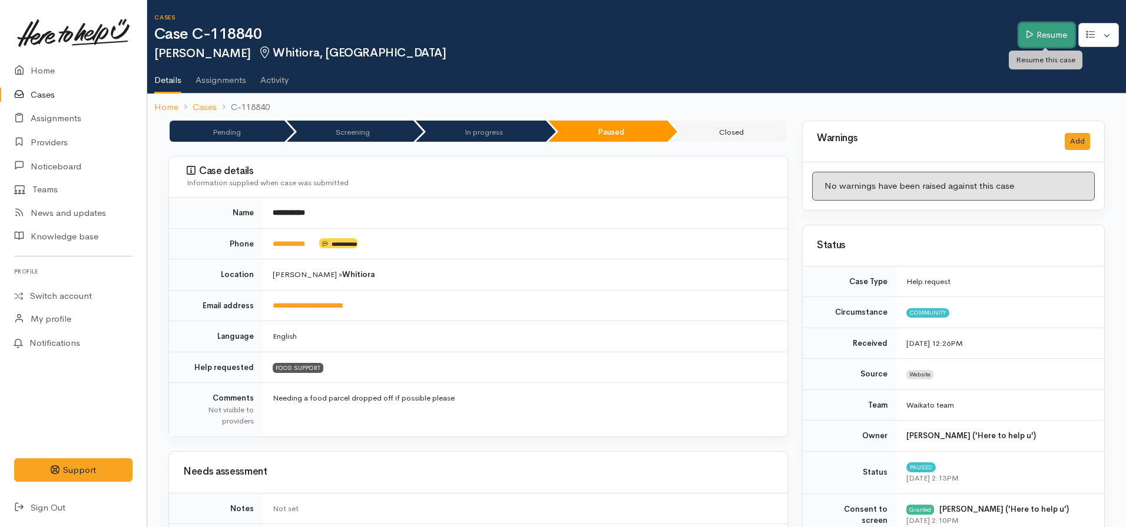
click at [1020, 38] on link "Resume" at bounding box center [1046, 35] width 56 height 24
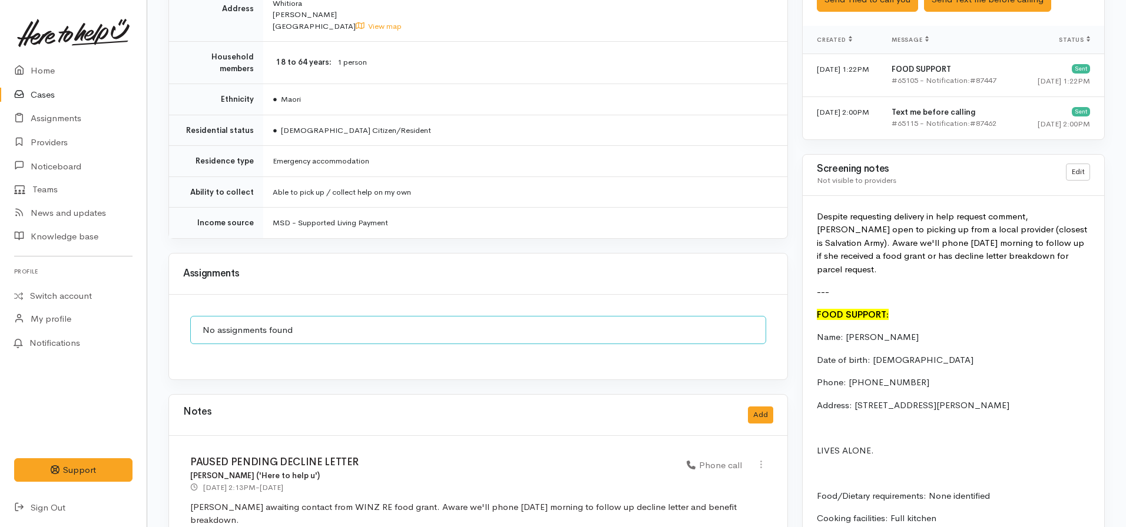
scroll to position [589, 0]
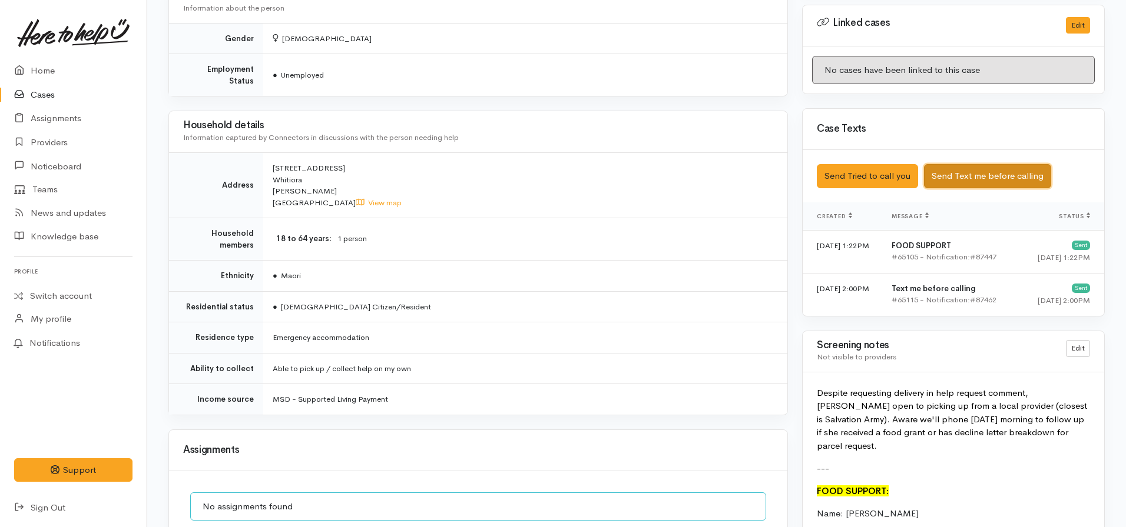
click at [967, 175] on button "Send Text me before calling" at bounding box center [987, 176] width 127 height 24
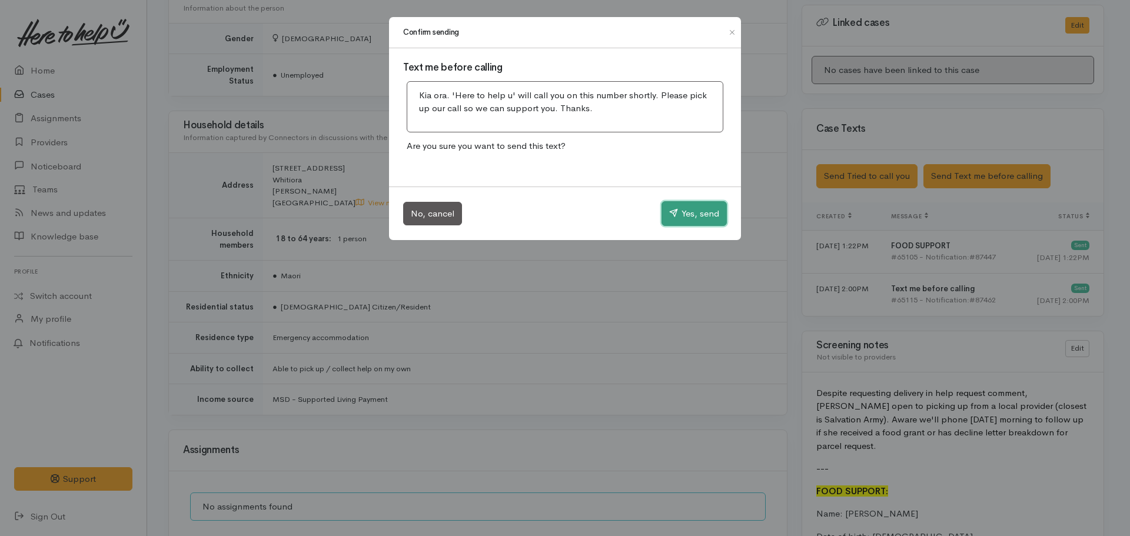
click at [686, 210] on button "Yes, send" at bounding box center [694, 213] width 65 height 25
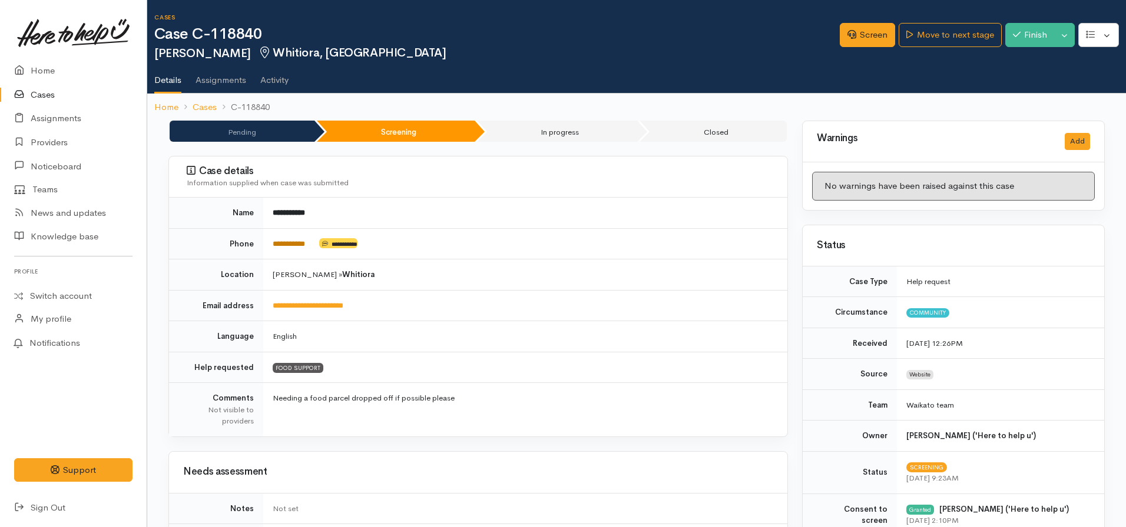
click at [288, 244] on link "**********" at bounding box center [289, 244] width 32 height 8
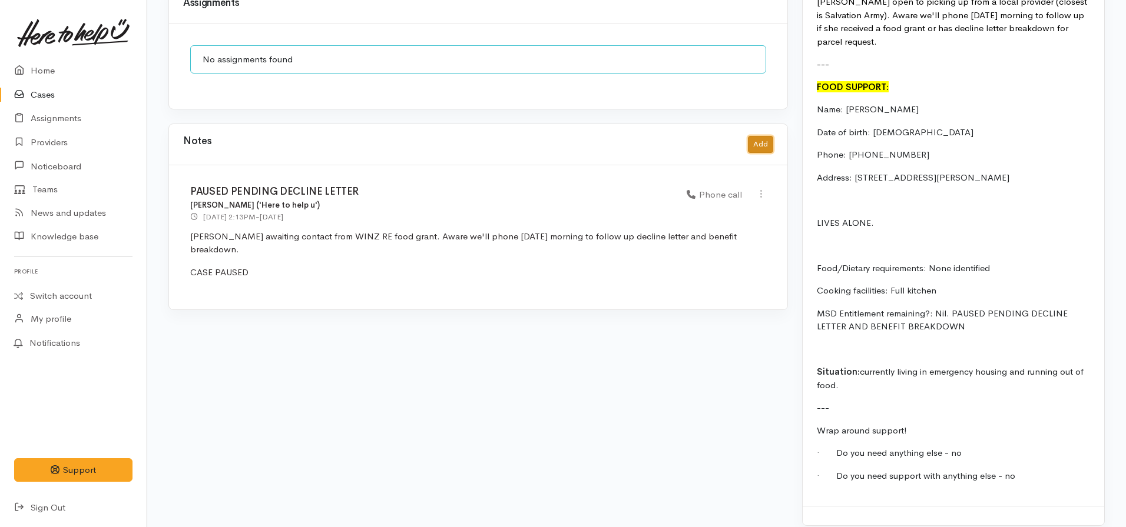
click at [761, 136] on button "Add" at bounding box center [760, 144] width 25 height 17
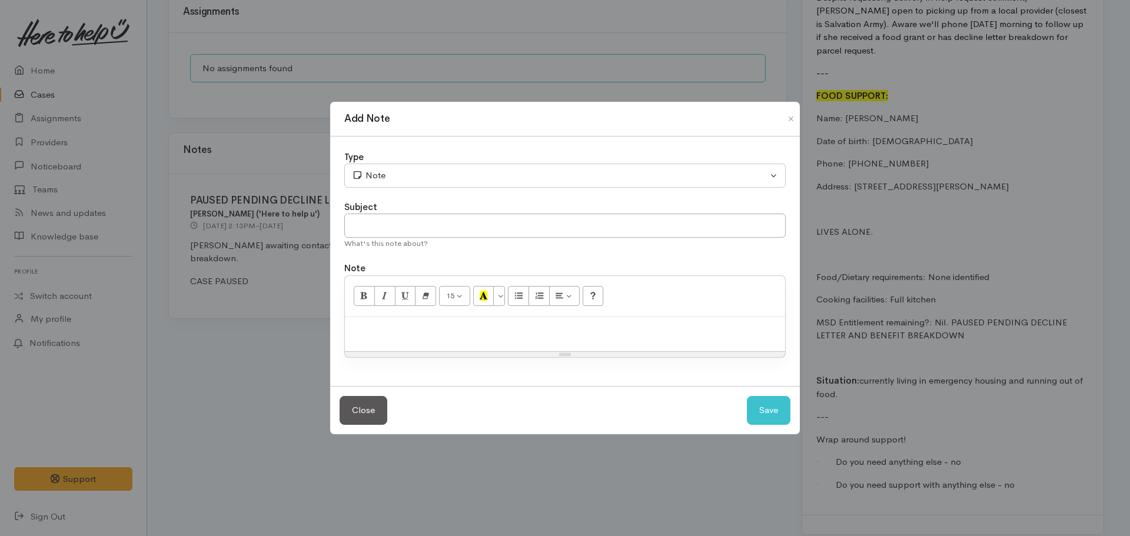
click at [425, 326] on p at bounding box center [565, 330] width 429 height 14
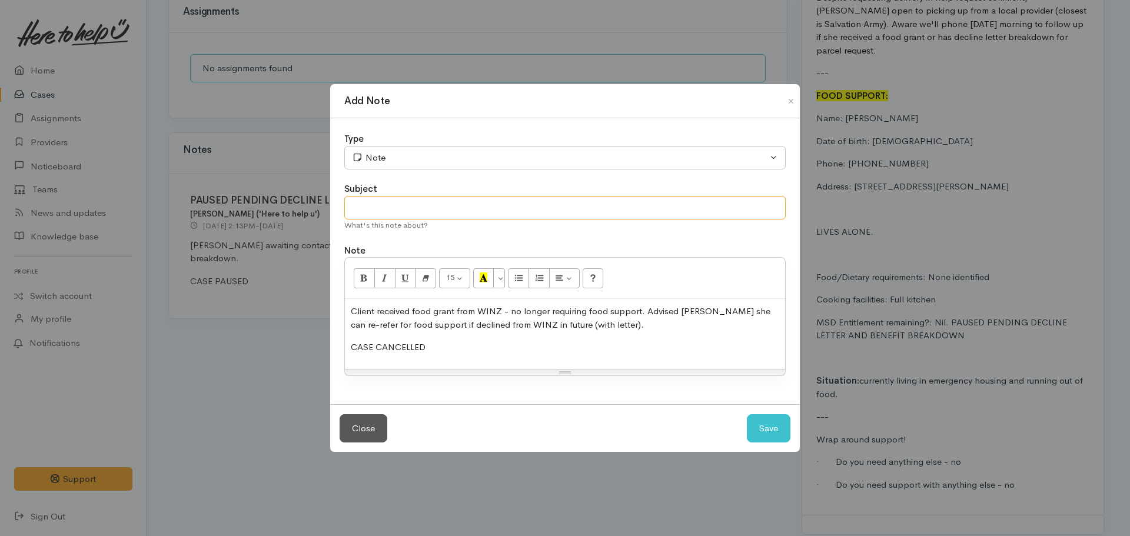
click at [427, 196] on input "text" at bounding box center [565, 208] width 442 height 24
type input "CASE CANCELLED - Client receiving support"
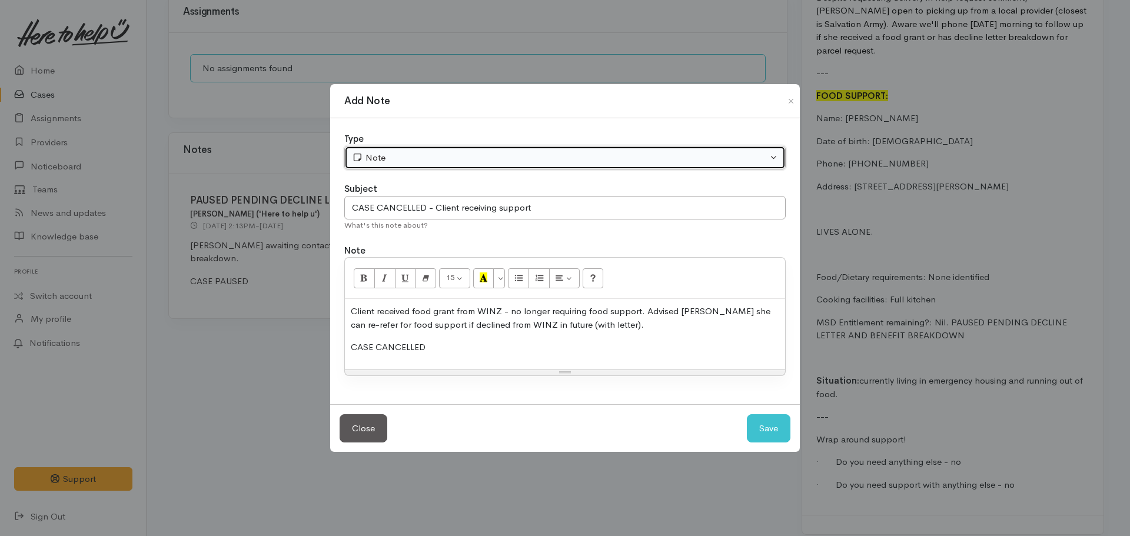
click at [417, 170] on button "Note" at bounding box center [565, 158] width 442 height 24
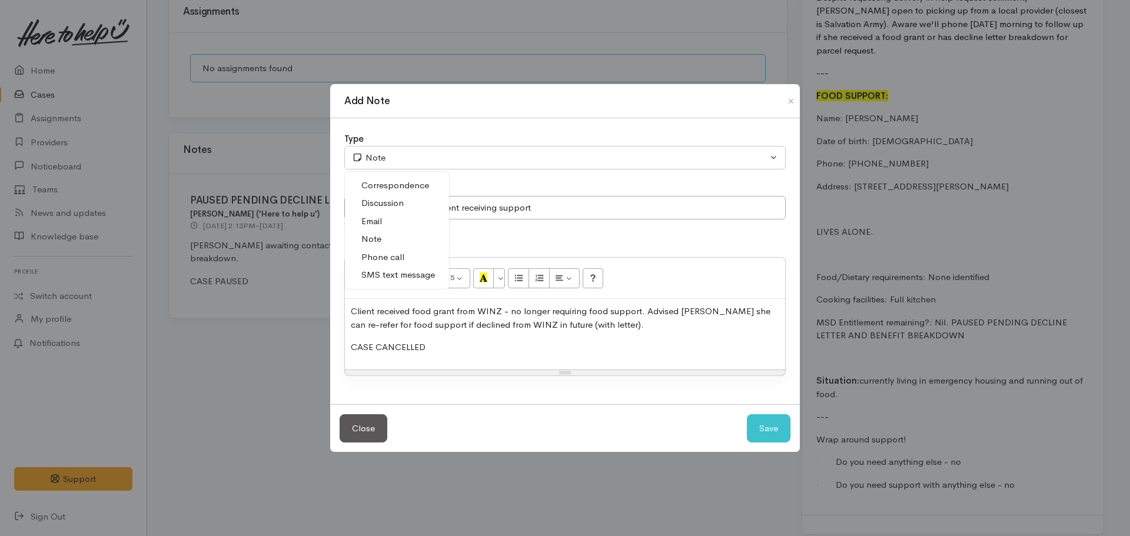
click at [376, 251] on span "Phone call" at bounding box center [382, 258] width 43 height 14
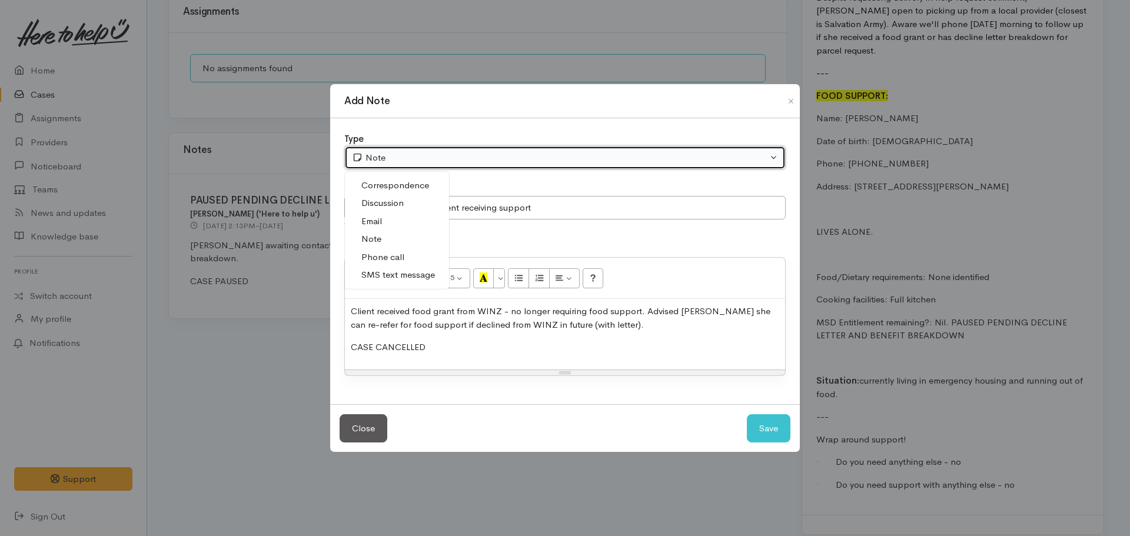
select select "3"
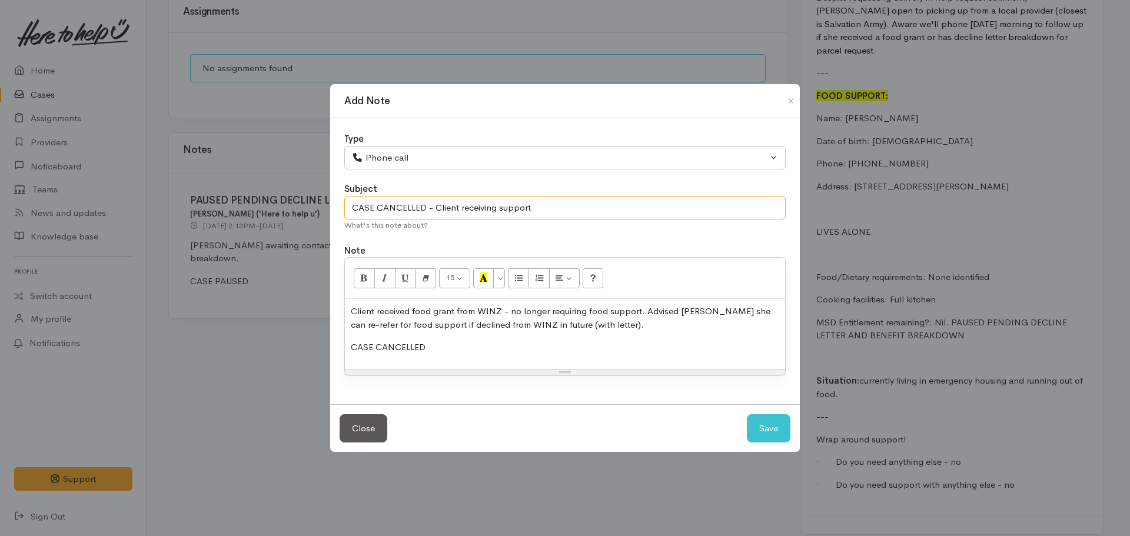
click at [498, 207] on input "CASE CANCELLED - Client receiving support" at bounding box center [565, 208] width 442 height 24
type input "CASE CANCELLED - Client received support"
click at [769, 439] on button "Save" at bounding box center [769, 428] width 44 height 29
select select "1"
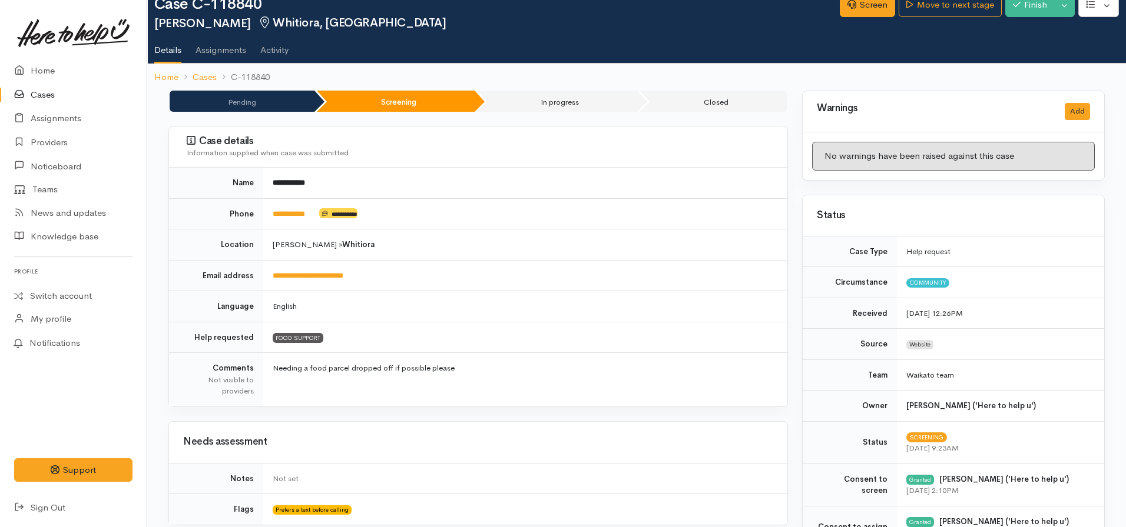
scroll to position [0, 0]
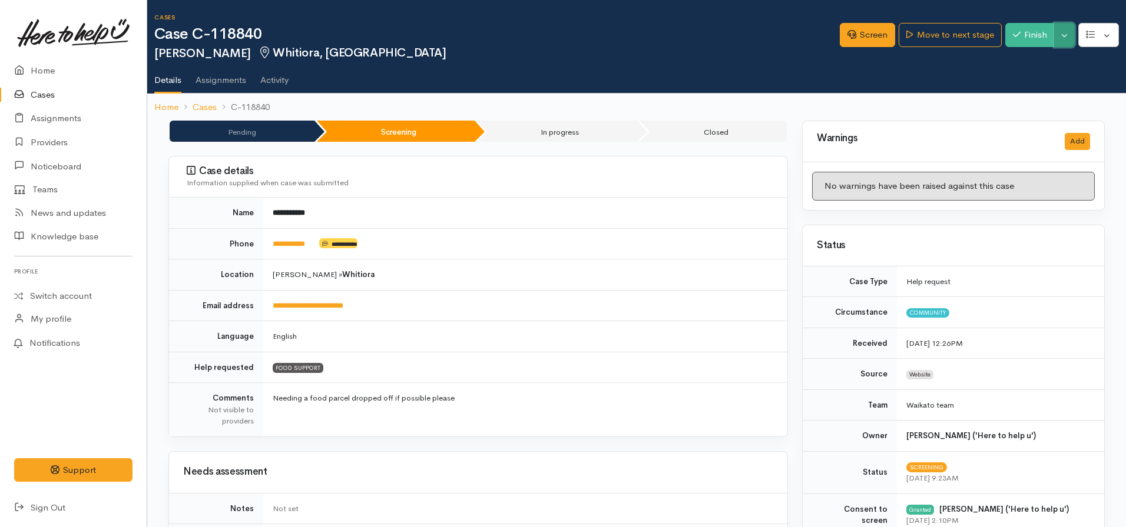
click at [1064, 36] on button "Toggle Dropdown" at bounding box center [1064, 35] width 21 height 24
click at [1024, 79] on link "Cancel" at bounding box center [1027, 81] width 93 height 18
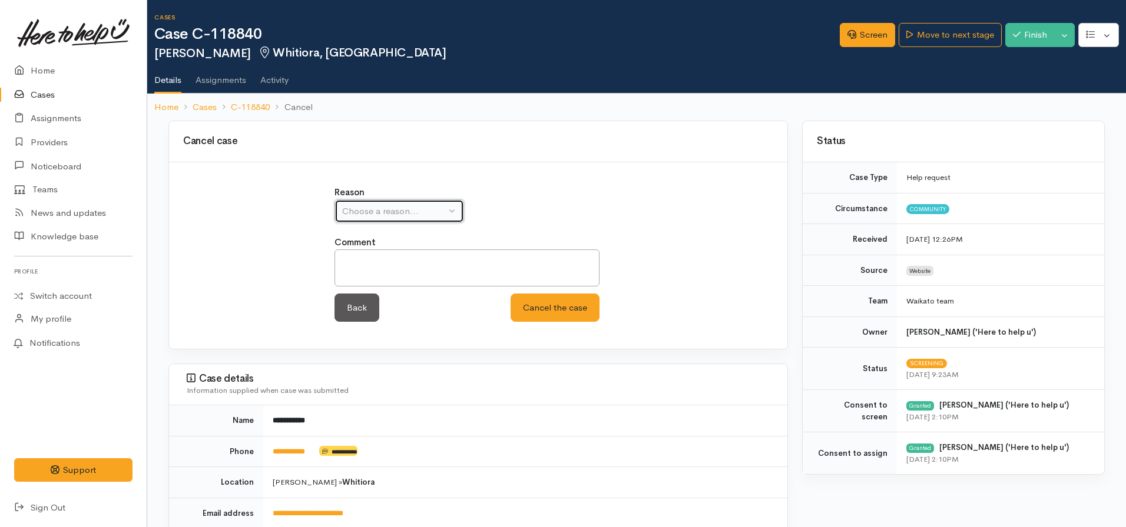
click at [409, 205] on div "Choose a reason..." at bounding box center [394, 212] width 104 height 14
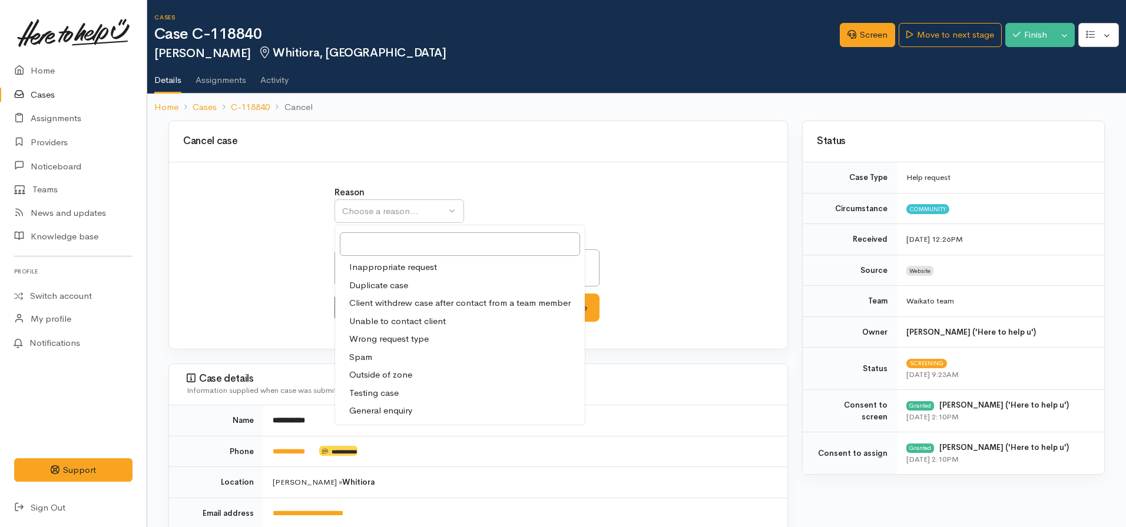
drag, startPoint x: 423, startPoint y: 302, endPoint x: 426, endPoint y: 291, distance: 11.6
click at [424, 300] on span "Client withdrew case after contact from a team member" at bounding box center [459, 304] width 221 height 14
select select "3"
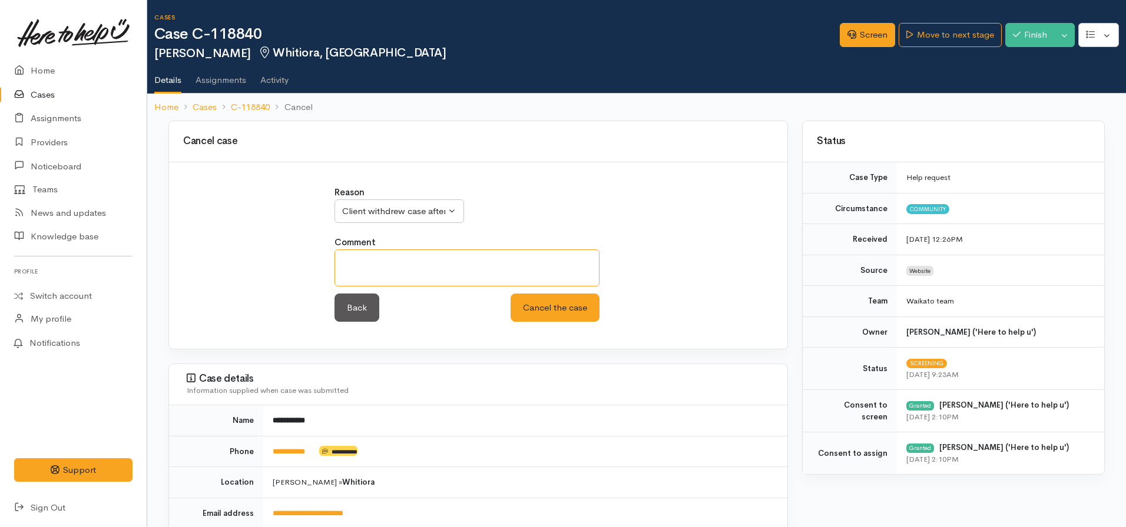
click at [433, 284] on textarea at bounding box center [466, 268] width 265 height 37
type textarea "Client received food grant from WINZ"
click at [510, 294] on button "Cancel the case" at bounding box center [554, 308] width 89 height 29
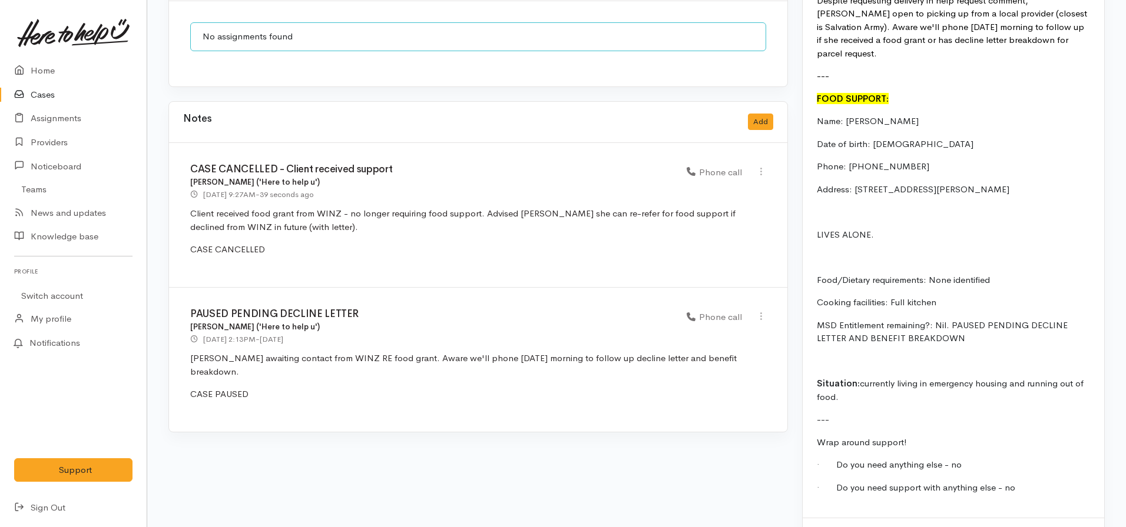
scroll to position [1035, 0]
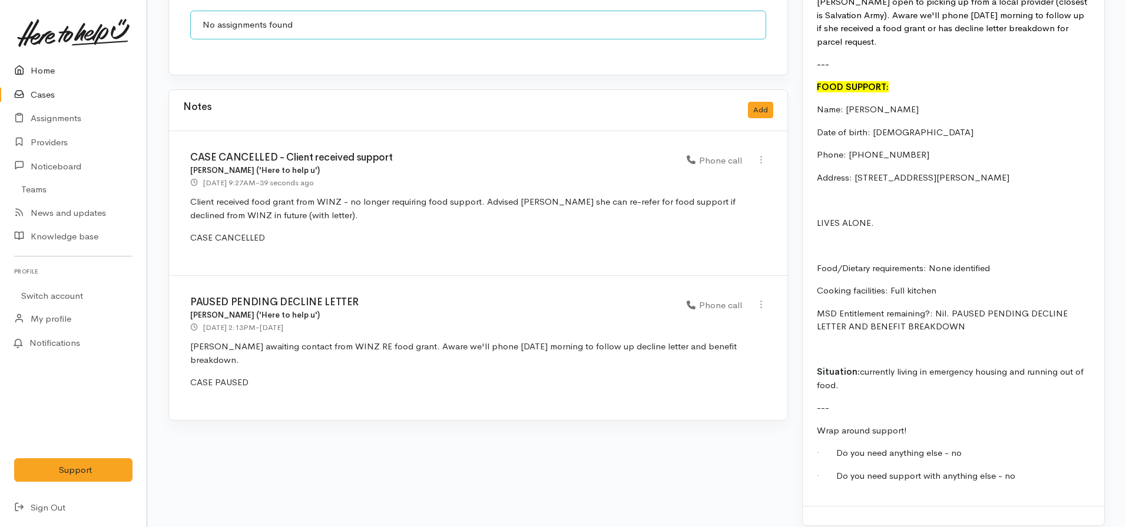
click at [49, 78] on link "Home" at bounding box center [73, 71] width 147 height 24
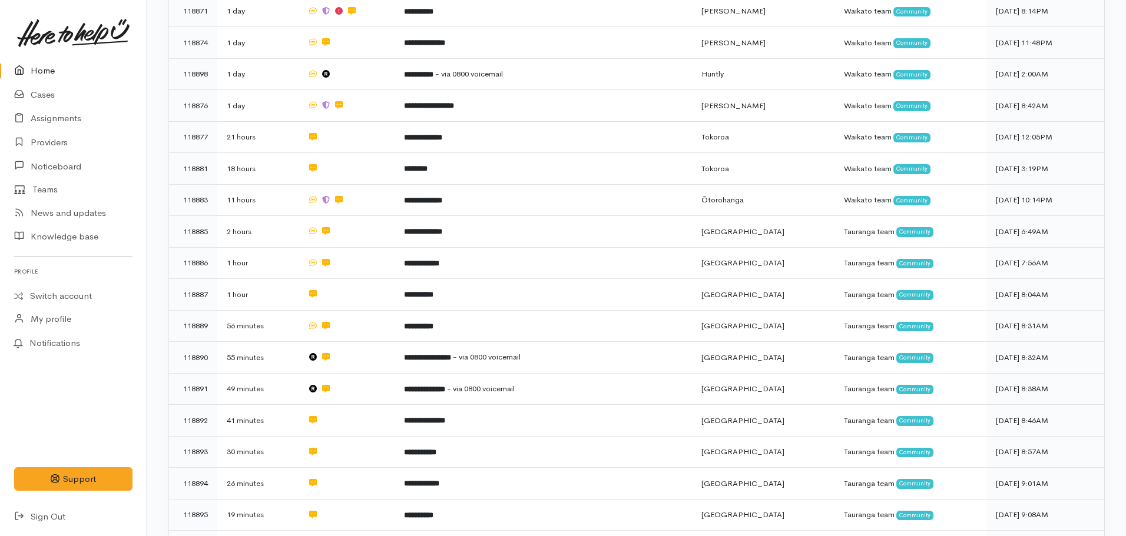
scroll to position [765, 0]
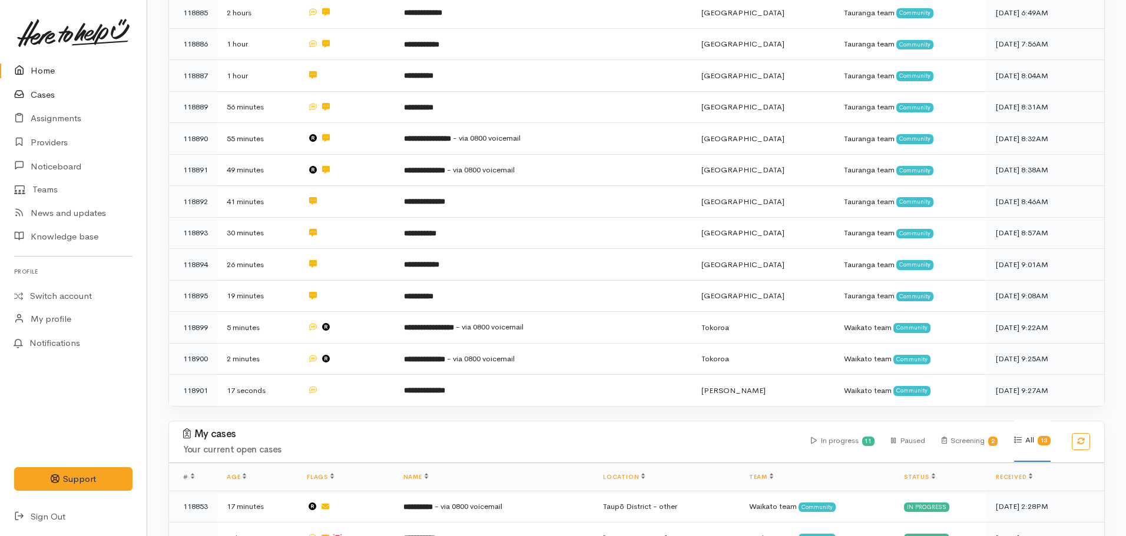
click at [58, 91] on link "Cases" at bounding box center [73, 95] width 147 height 24
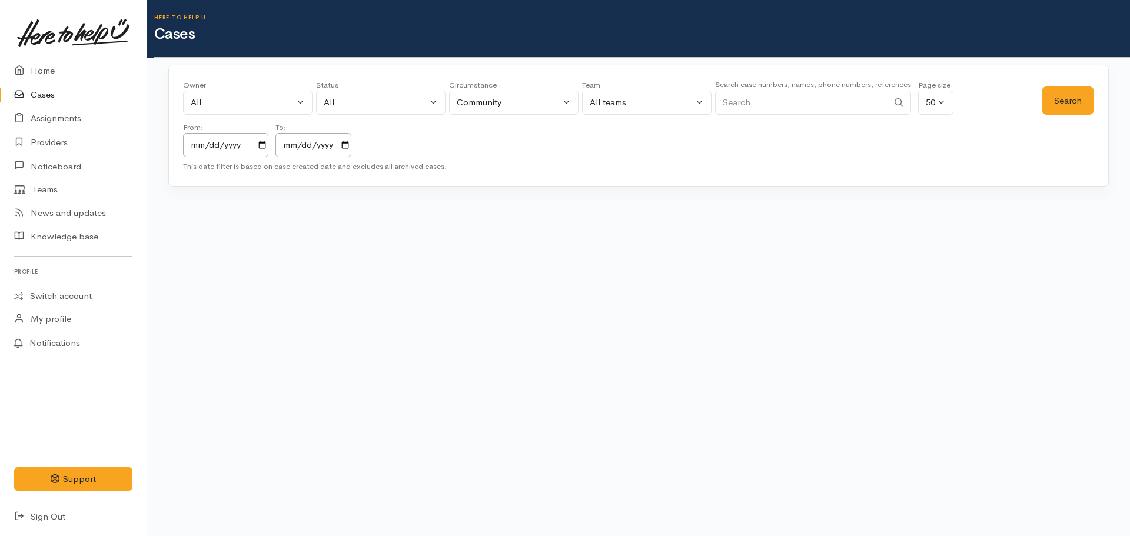
drag, startPoint x: 748, startPoint y: 105, endPoint x: 714, endPoint y: 102, distance: 34.9
click at [719, 102] on input "Search" at bounding box center [801, 103] width 173 height 24
click at [253, 146] on input "[DATE]" at bounding box center [225, 145] width 85 height 24
click at [264, 144] on input "[DATE]" at bounding box center [225, 145] width 85 height 24
click at [347, 142] on input "2025-10-13" at bounding box center [314, 145] width 76 height 24
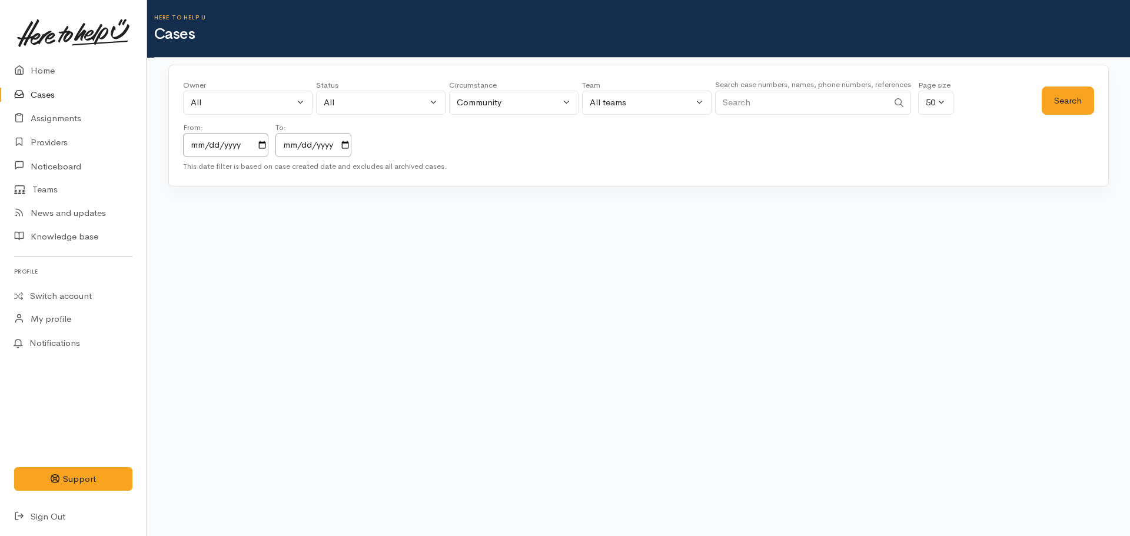
click at [772, 98] on input "Search" at bounding box center [801, 103] width 173 height 24
paste input "021469902"
type input "021469902"
click at [1051, 102] on button "Search" at bounding box center [1068, 101] width 52 height 29
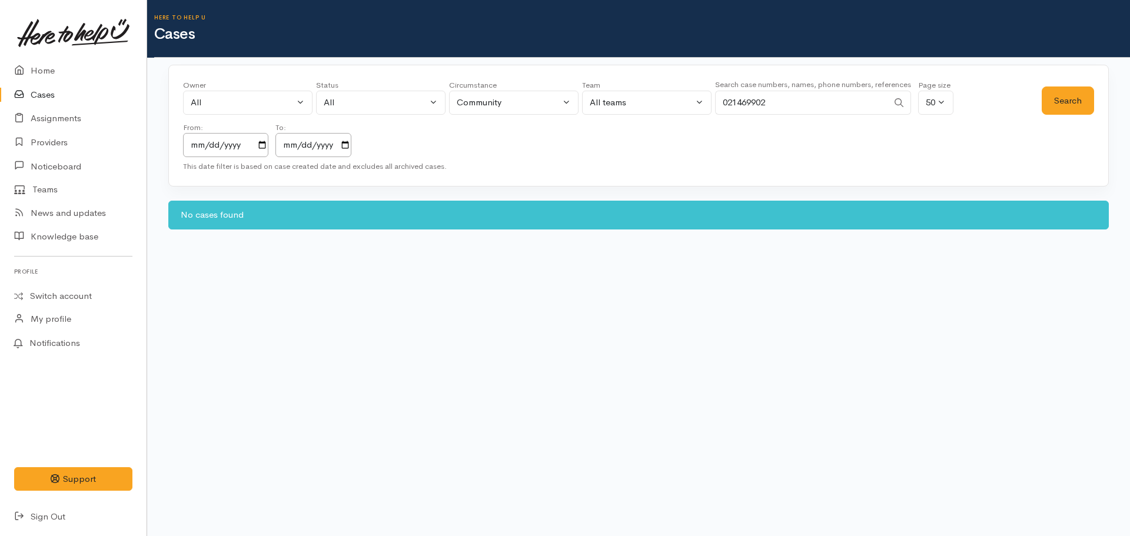
click at [994, 266] on body "Support Feedback I've got something to say" at bounding box center [565, 268] width 1130 height 536
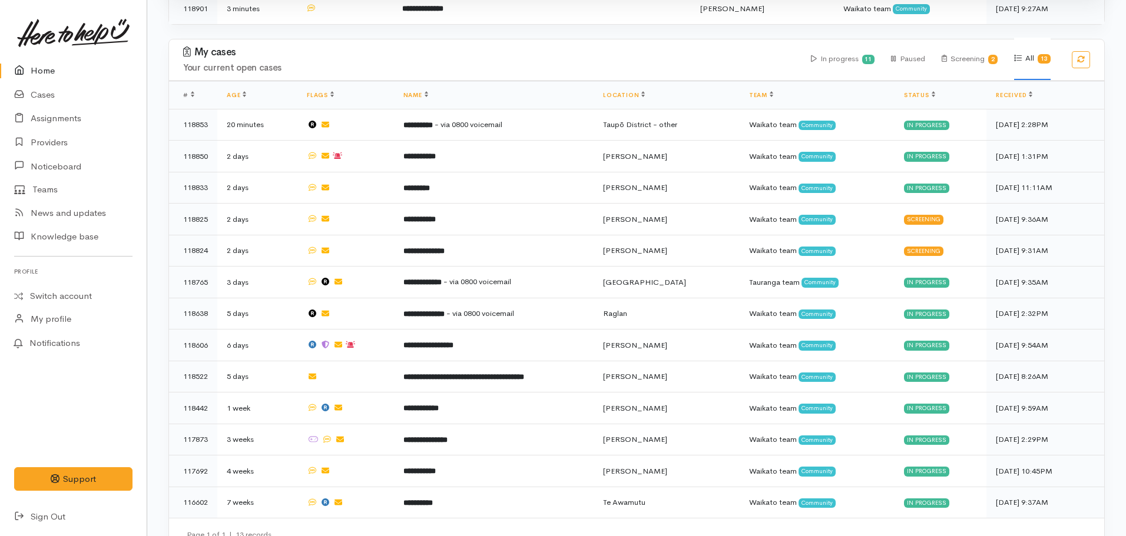
scroll to position [1150, 0]
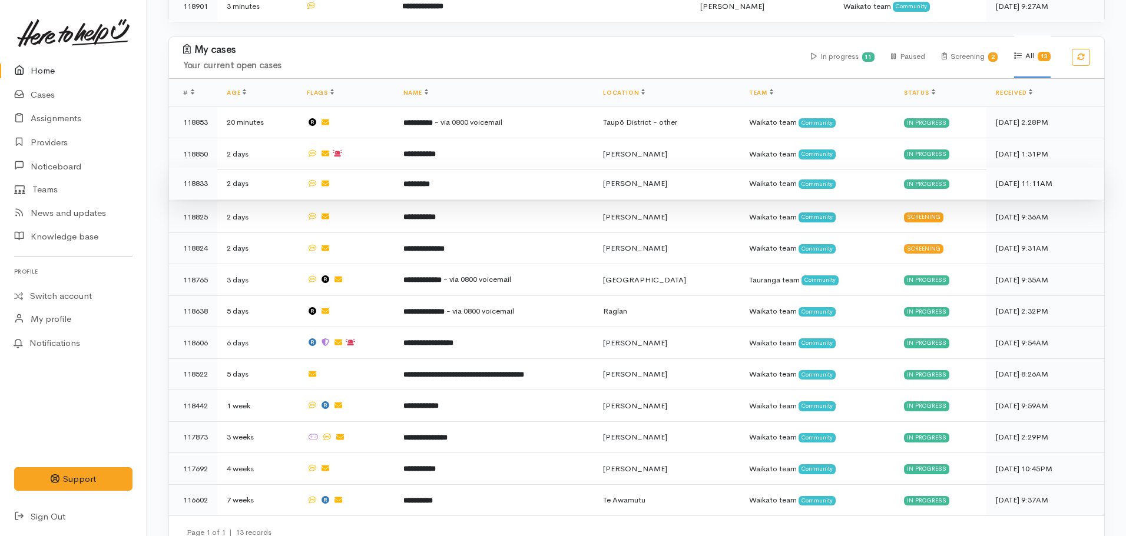
click at [422, 180] on b "*********" at bounding box center [416, 184] width 26 height 8
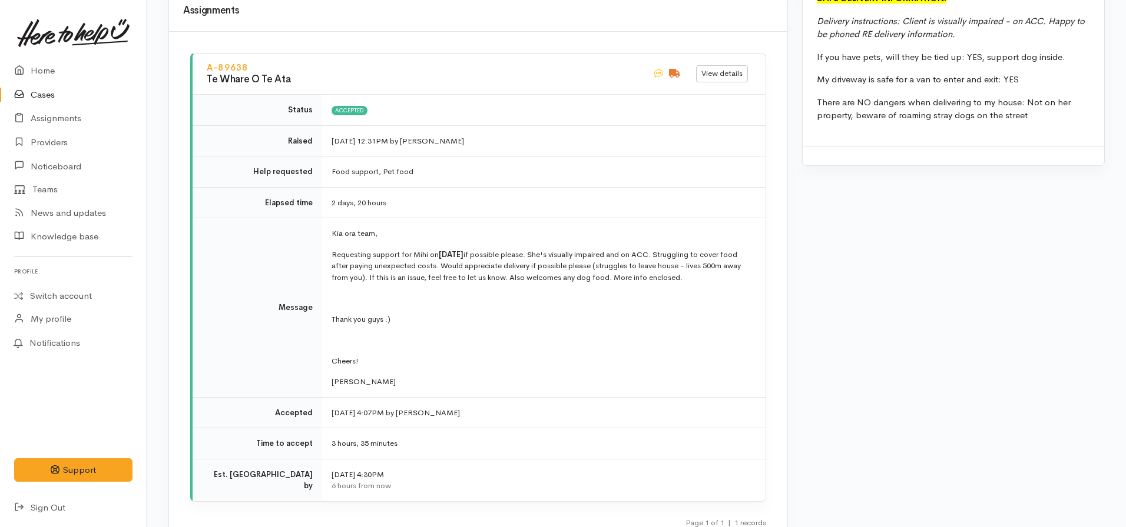
scroll to position [1564, 0]
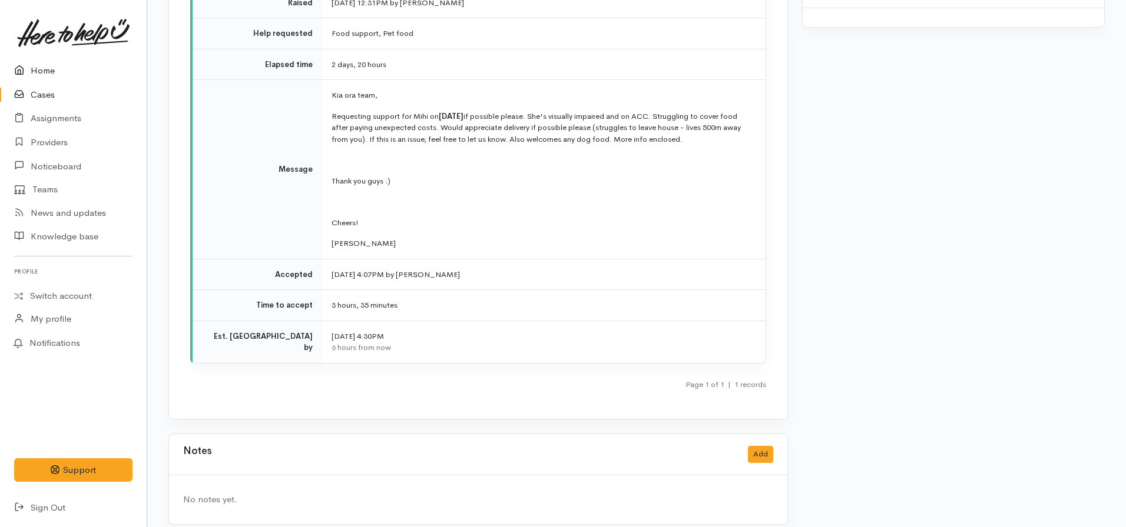
click at [49, 69] on link "Home" at bounding box center [73, 71] width 147 height 24
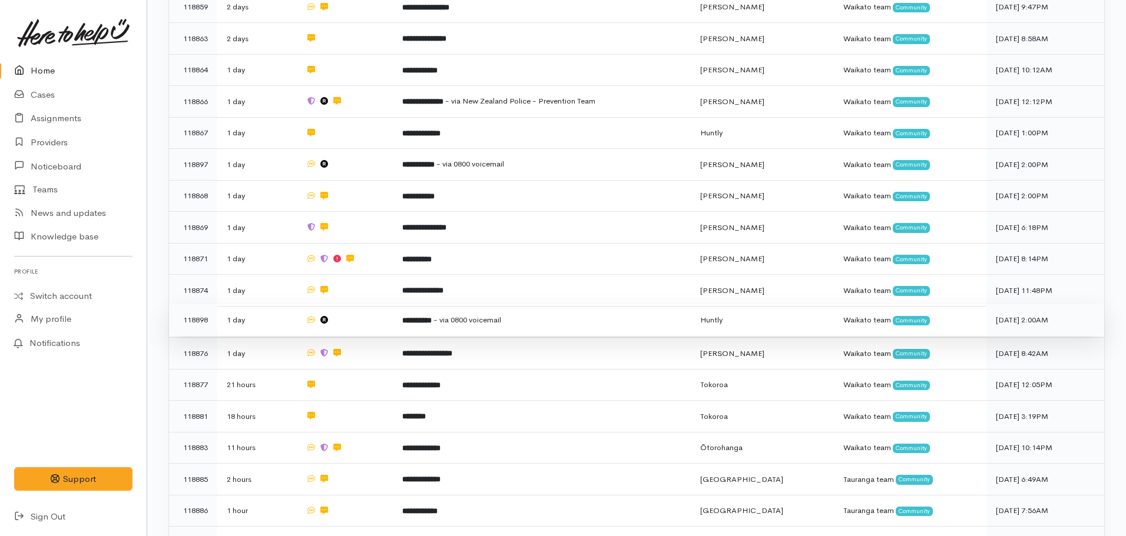
scroll to position [412, 0]
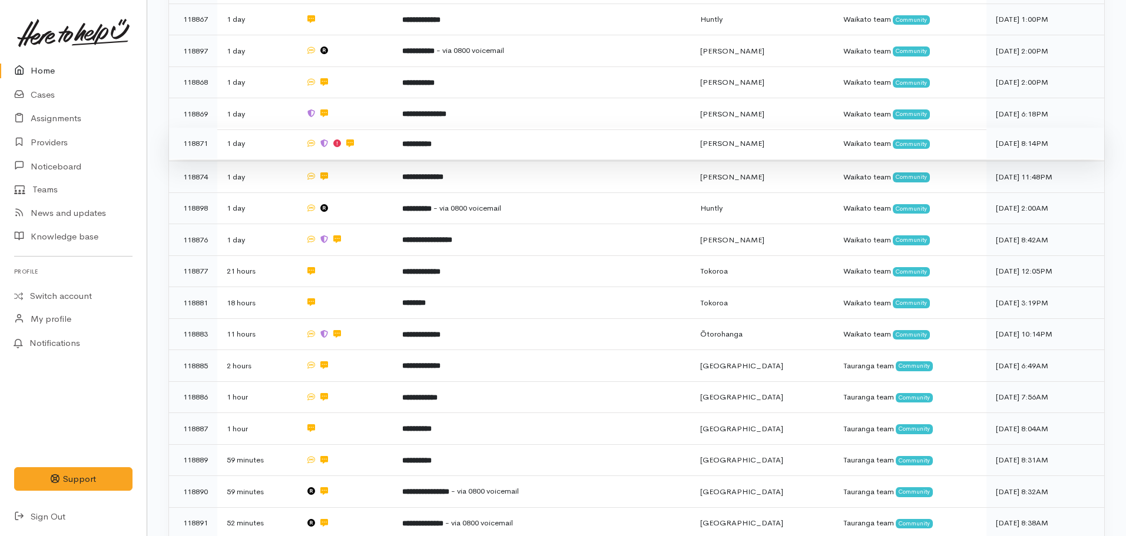
click at [426, 128] on td "**********" at bounding box center [542, 144] width 298 height 32
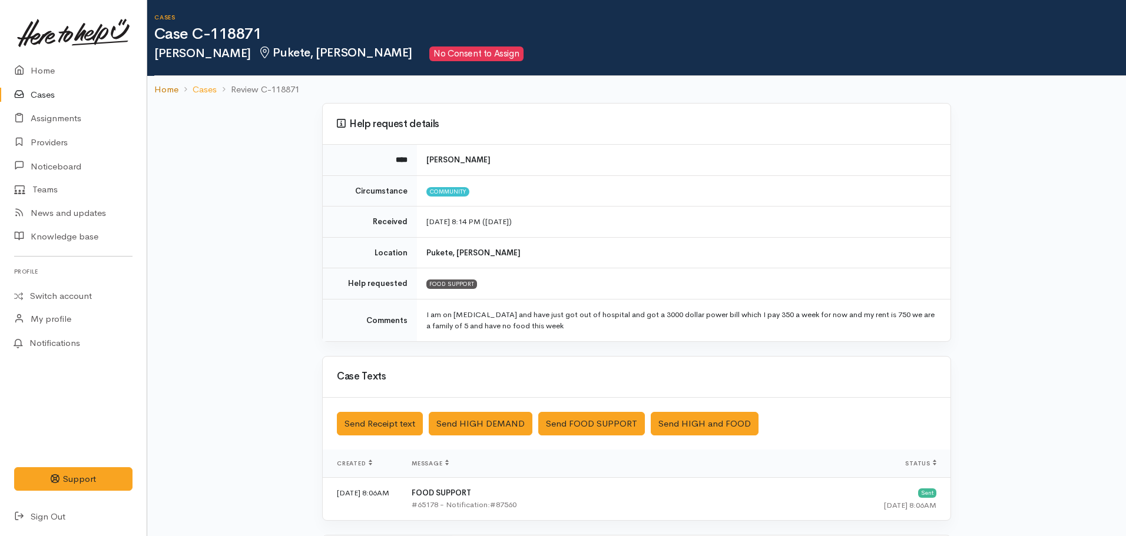
click at [175, 86] on link "Home" at bounding box center [166, 90] width 24 height 14
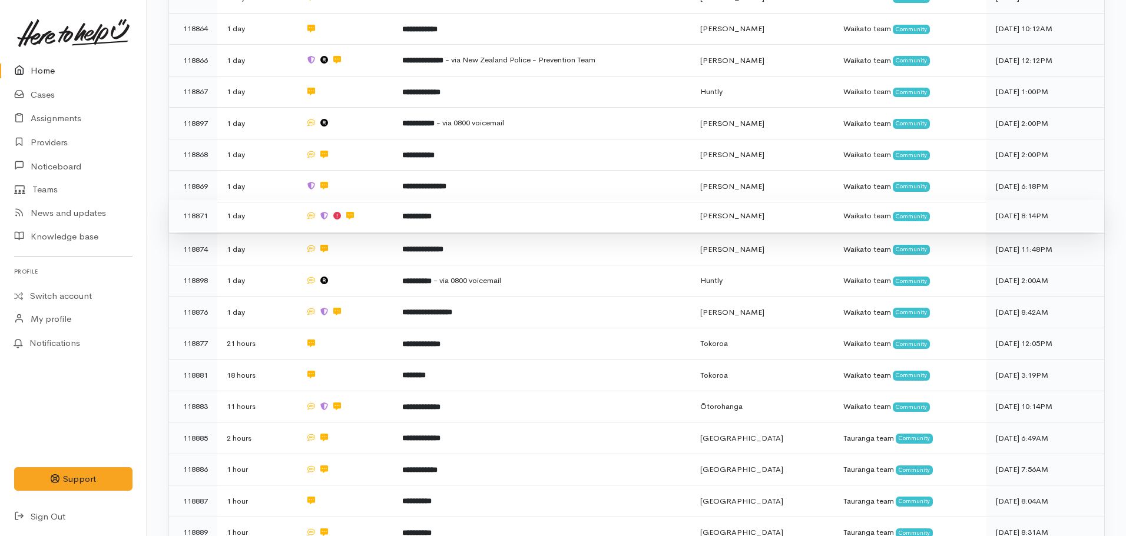
scroll to position [353, 0]
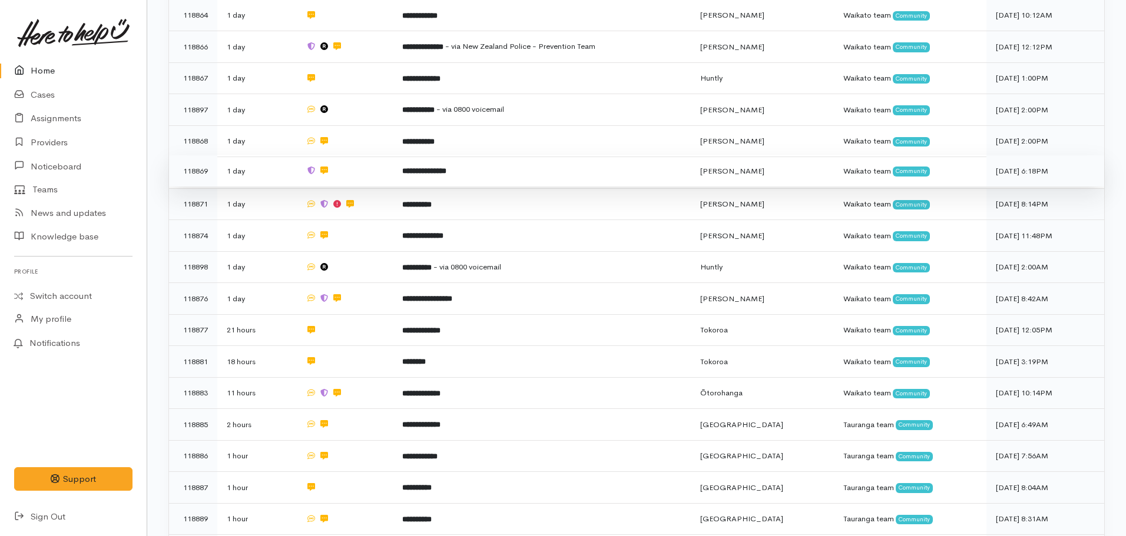
click at [425, 169] on b "**********" at bounding box center [424, 171] width 44 height 8
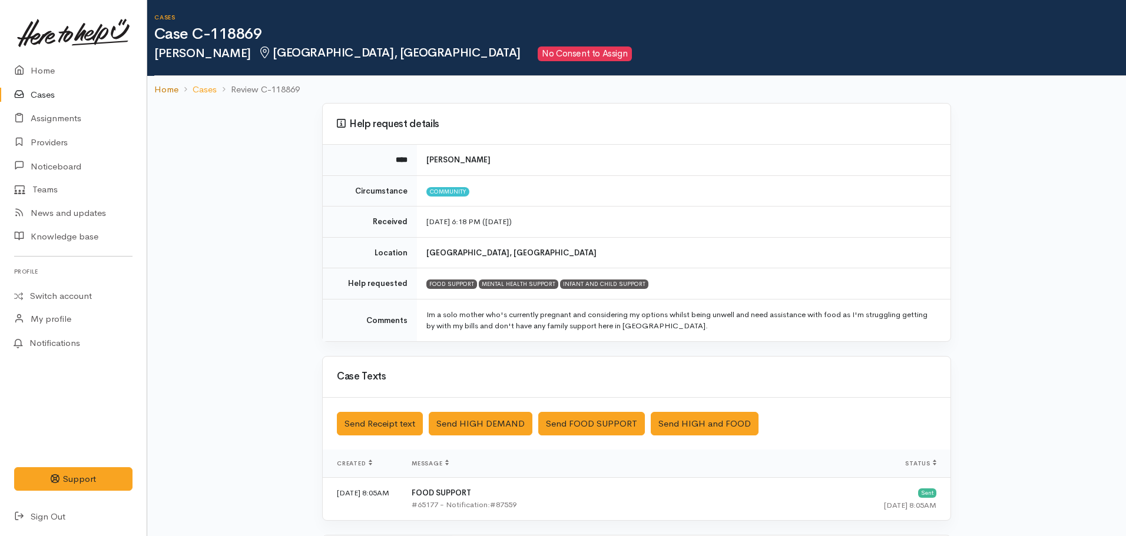
click at [170, 93] on link "Home" at bounding box center [166, 90] width 24 height 14
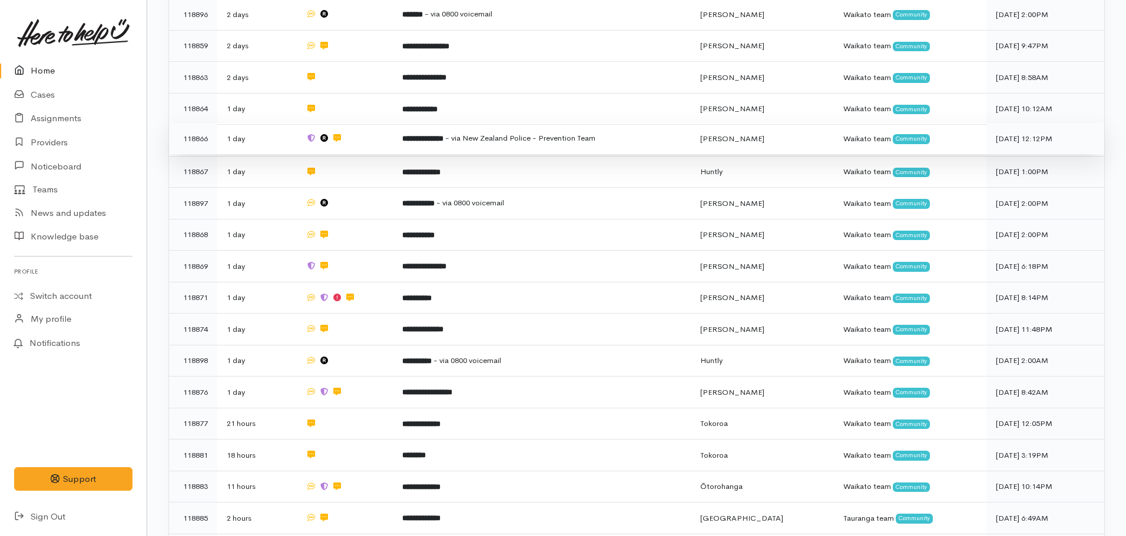
scroll to position [412, 0]
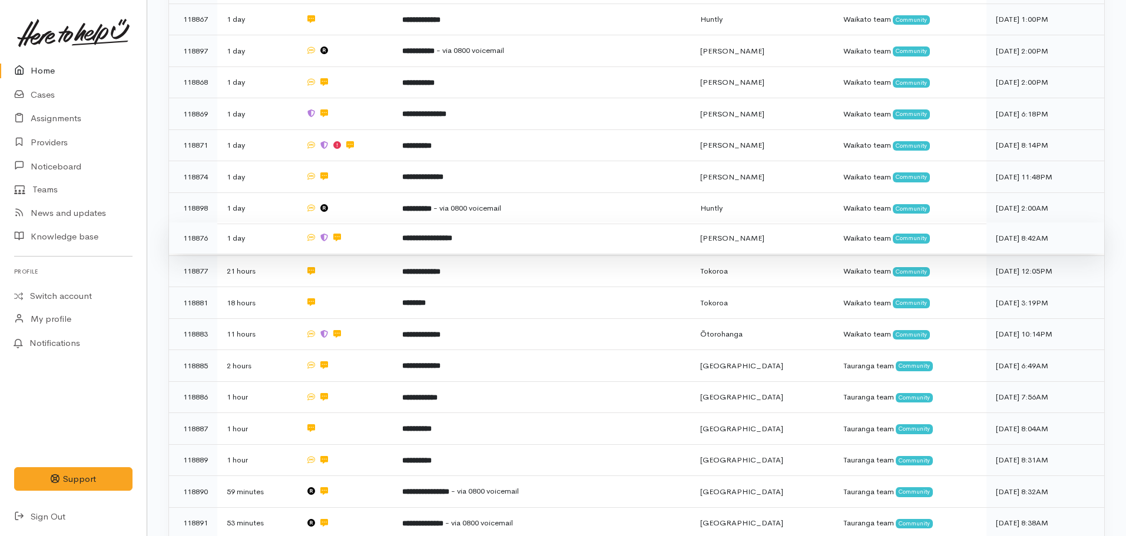
click at [418, 234] on b "**********" at bounding box center [427, 238] width 50 height 8
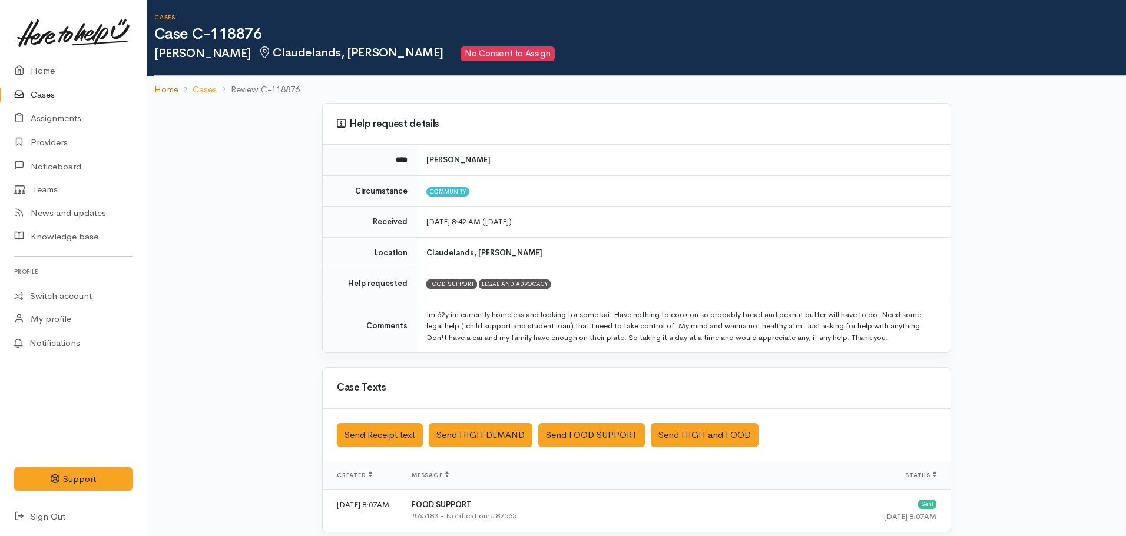
click at [167, 89] on link "Home" at bounding box center [166, 90] width 24 height 14
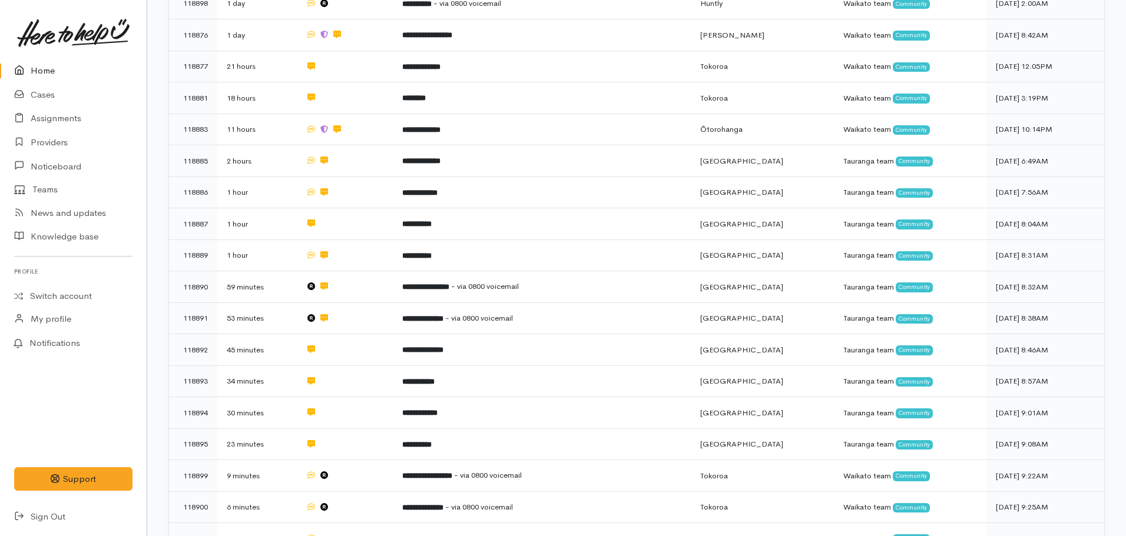
scroll to position [648, 0]
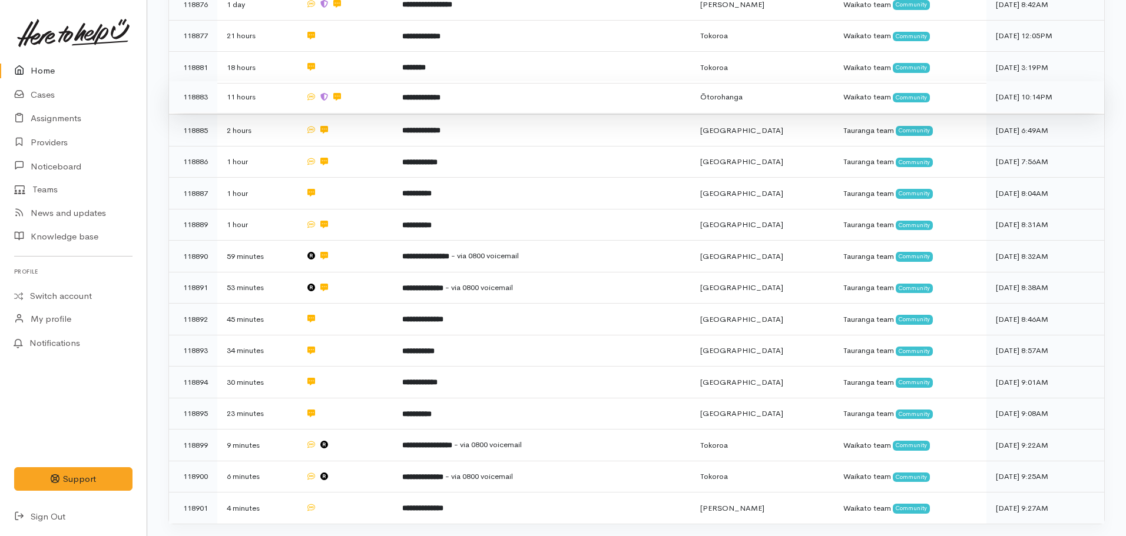
click at [425, 94] on b "**********" at bounding box center [421, 98] width 38 height 8
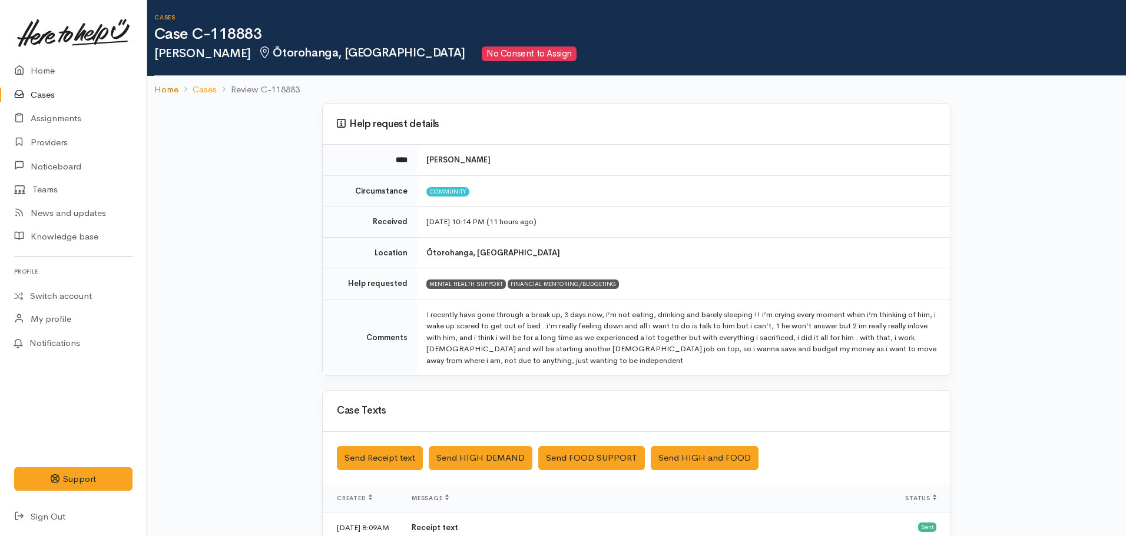
click at [167, 88] on link "Home" at bounding box center [166, 90] width 24 height 14
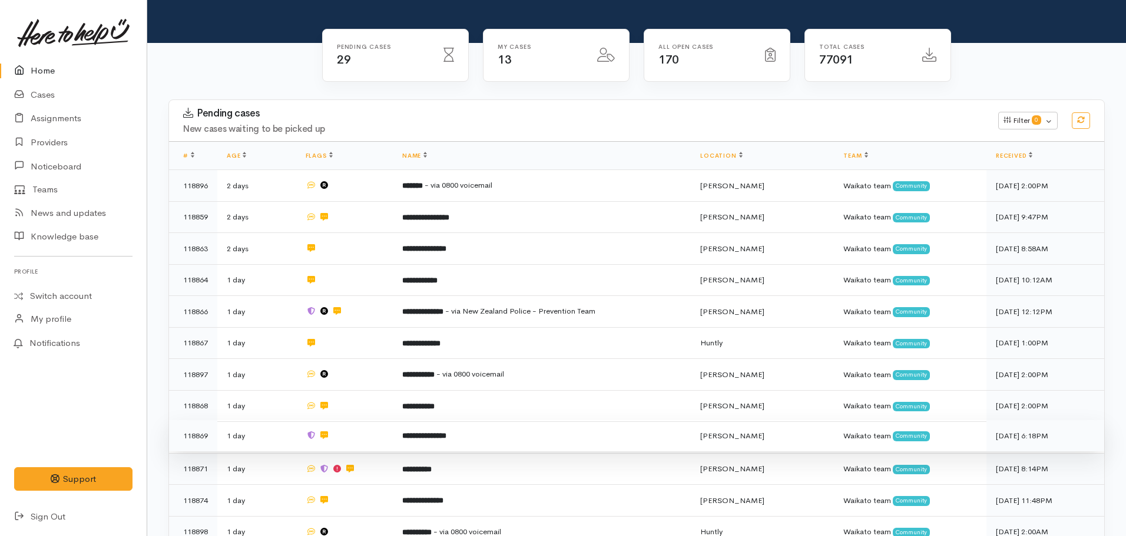
scroll to position [235, 0]
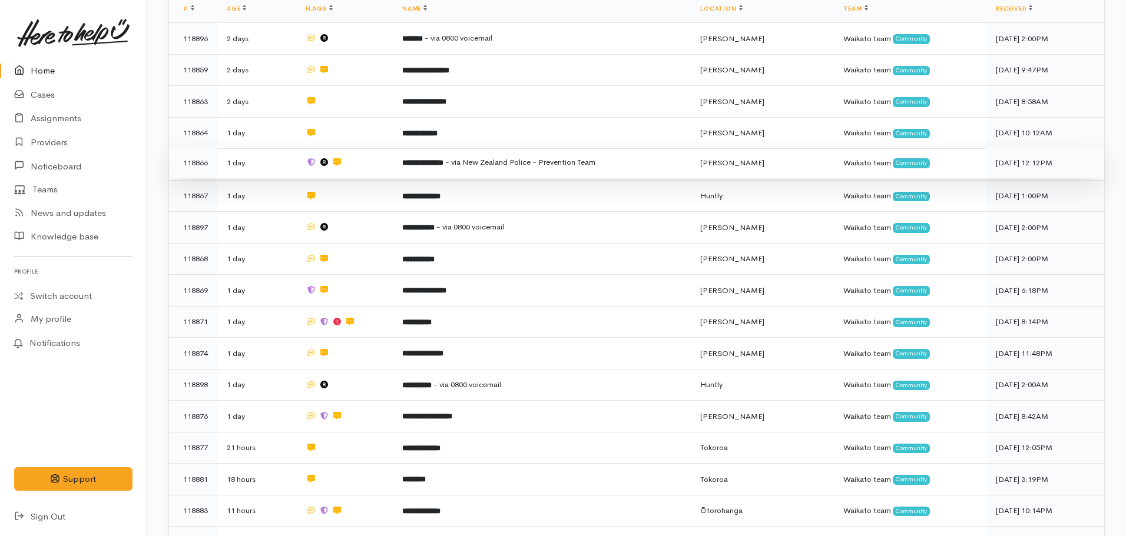
click at [443, 161] on b "**********" at bounding box center [422, 163] width 41 height 8
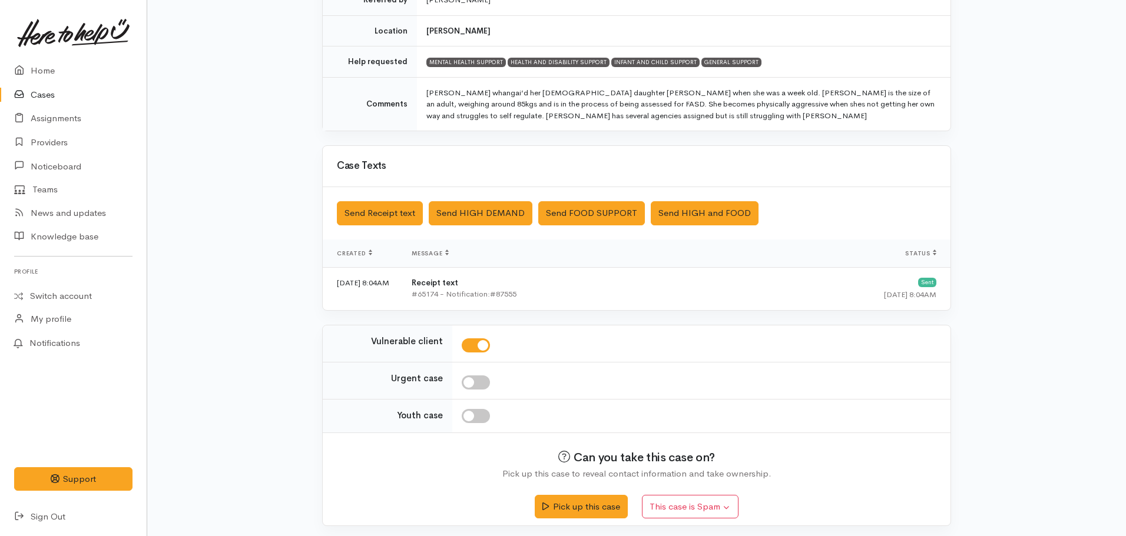
scroll to position [288, 0]
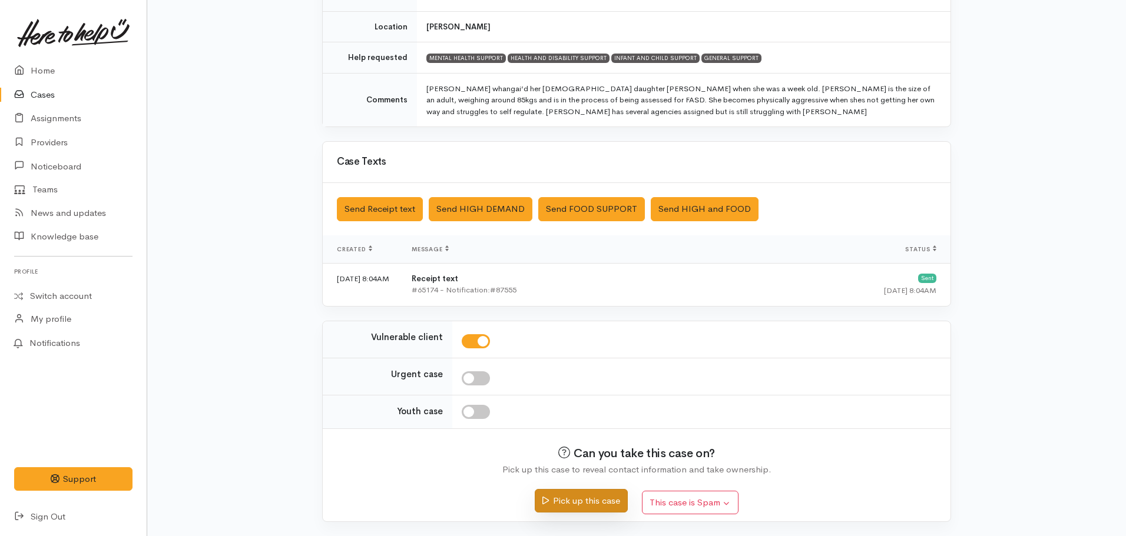
click at [586, 503] on button "Pick up this case" at bounding box center [581, 501] width 92 height 24
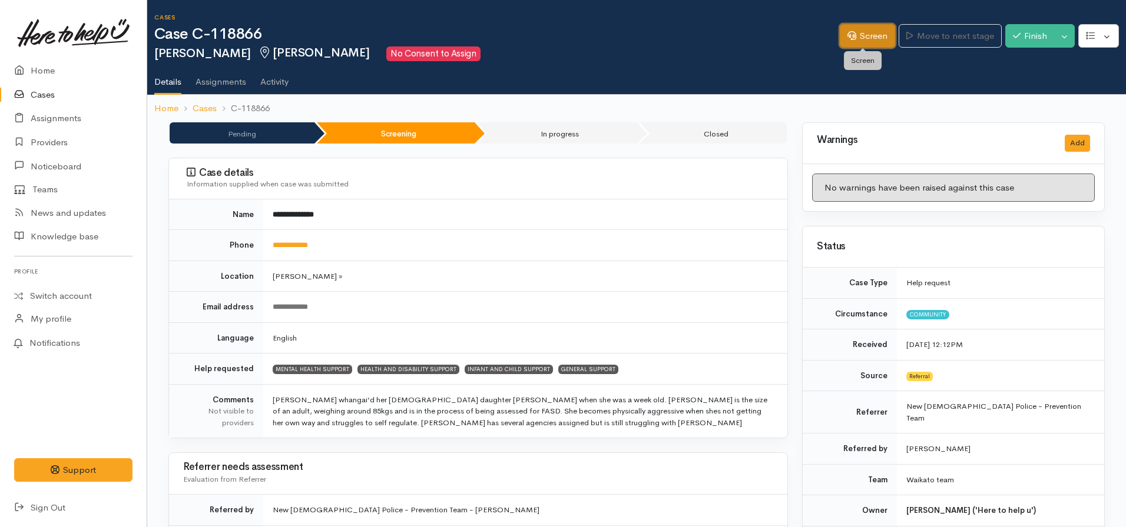
click at [859, 37] on link "Screen" at bounding box center [866, 36] width 55 height 24
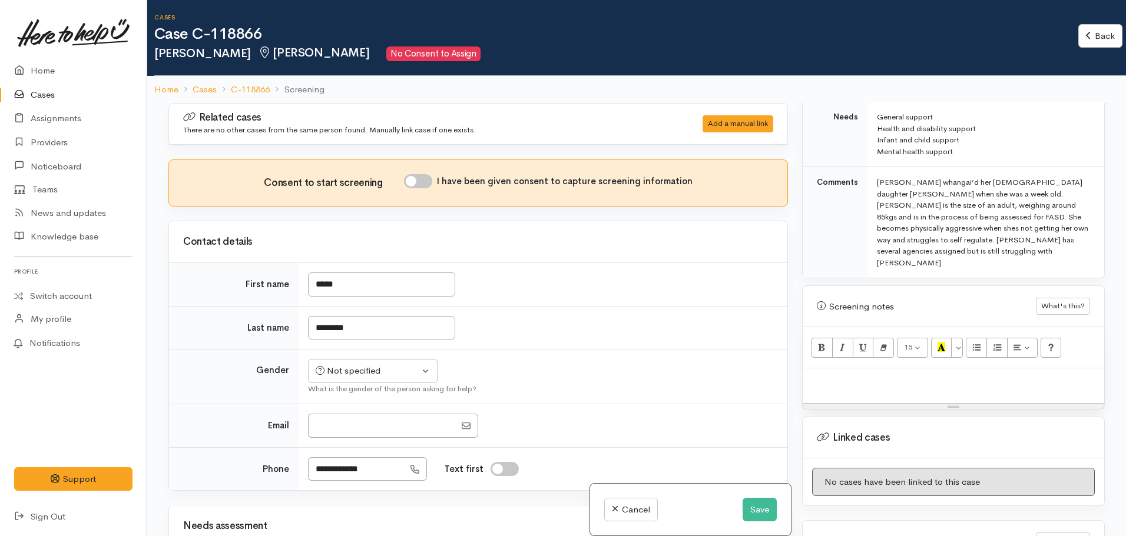
scroll to position [500, 0]
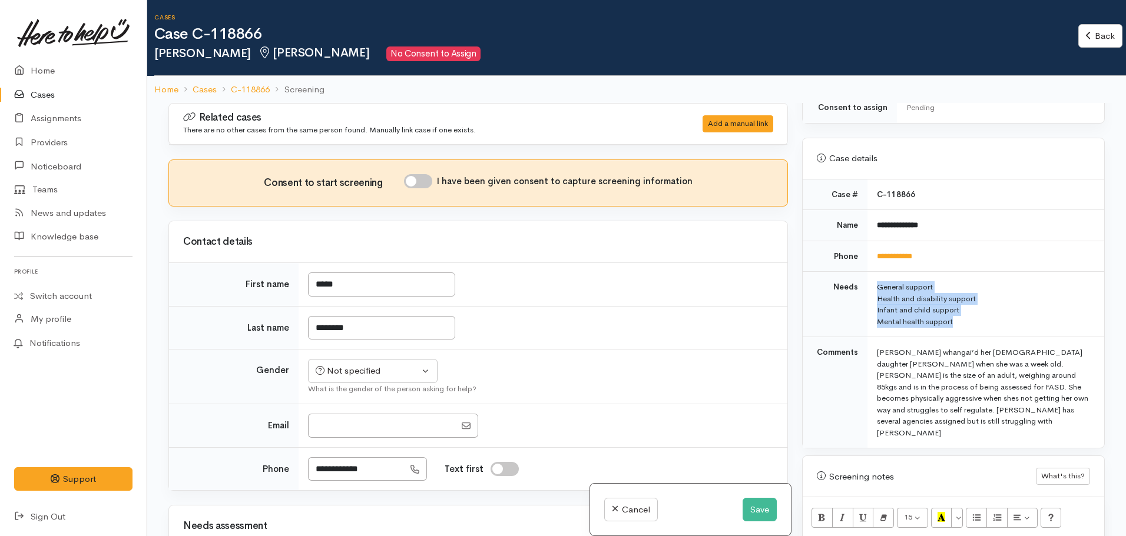
drag, startPoint x: 967, startPoint y: 298, endPoint x: 866, endPoint y: 256, distance: 109.8
click at [867, 272] on td "General support Health and disability support Infant and child support Mental h…" at bounding box center [985, 304] width 237 height 65
copy td "General support Health and disability support Infant and child support Mental h…"
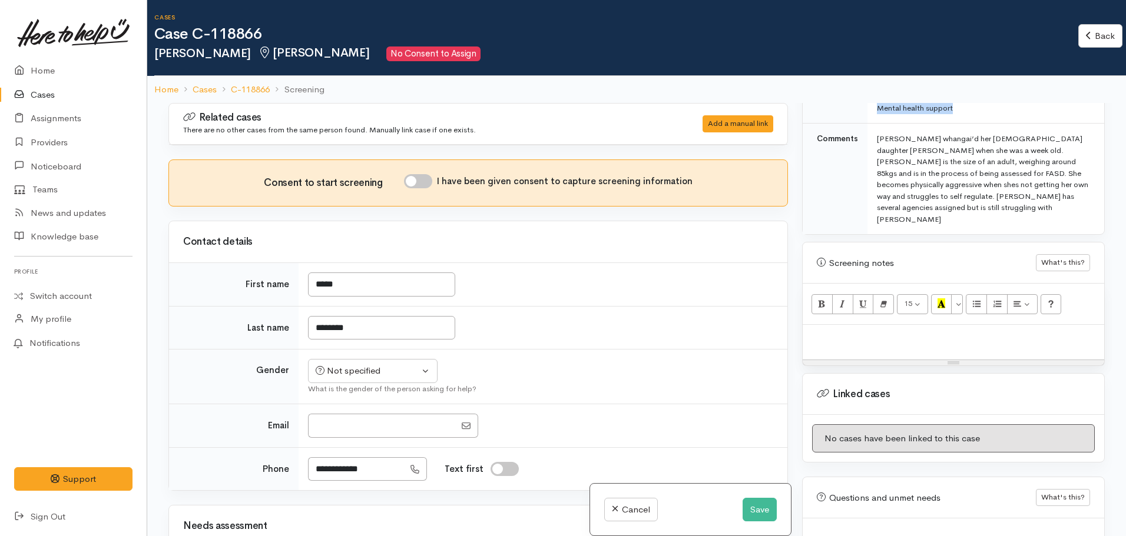
scroll to position [735, 0]
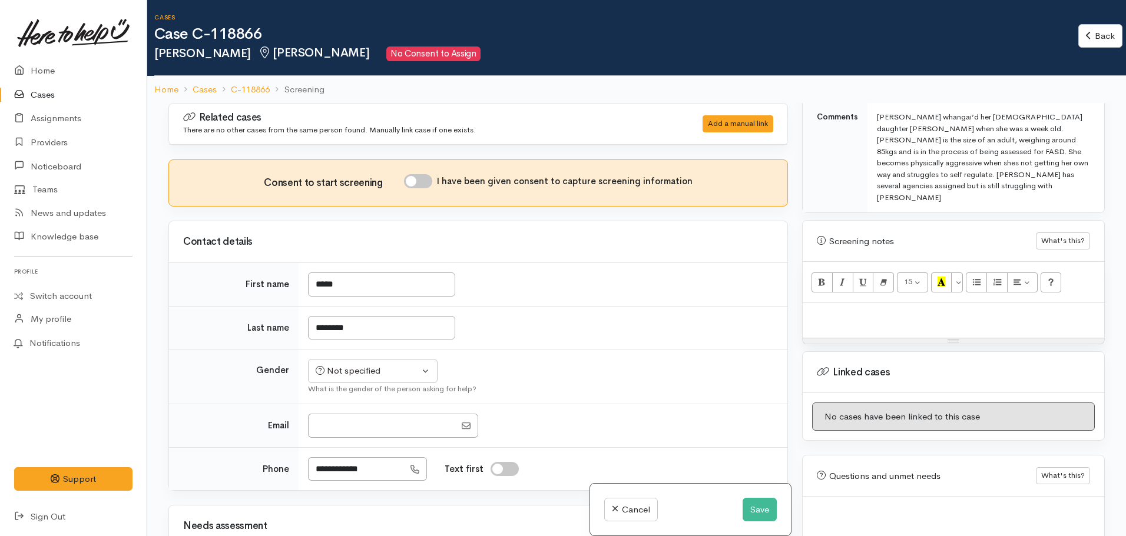
drag, startPoint x: 811, startPoint y: 284, endPoint x: 817, endPoint y: 281, distance: 6.3
click at [812, 309] on p at bounding box center [953, 316] width 290 height 14
paste div
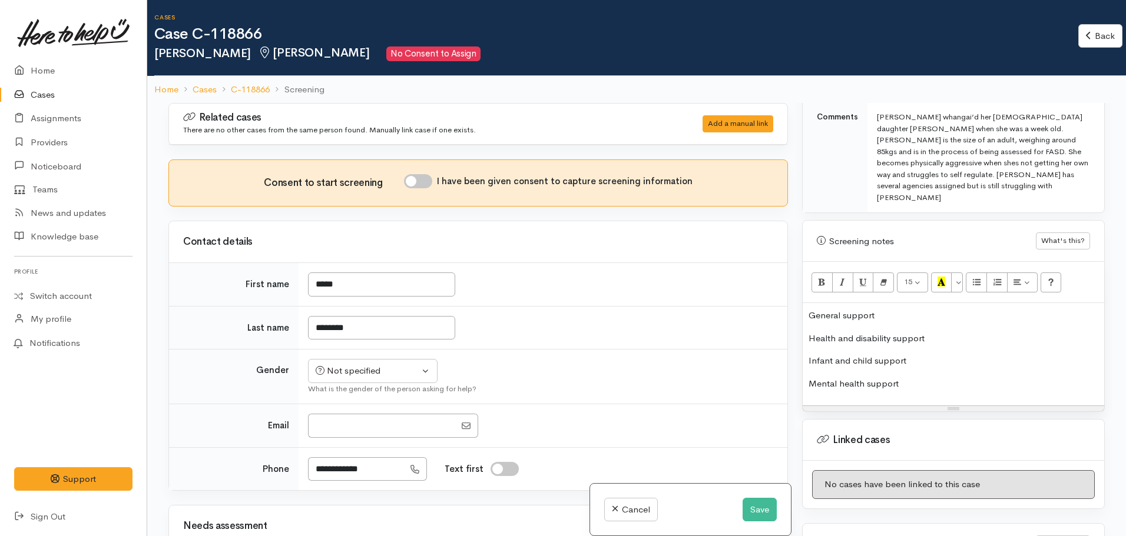
click at [940, 332] on p "Health and disability support" at bounding box center [953, 339] width 290 height 14
click at [892, 309] on p "General support" at bounding box center [953, 316] width 290 height 14
drag, startPoint x: 892, startPoint y: 276, endPoint x: 772, endPoint y: 284, distance: 120.3
click at [772, 284] on div "Related cases There are no other cases from the same person found. Manually lin…" at bounding box center [636, 371] width 950 height 536
copy p "General support"
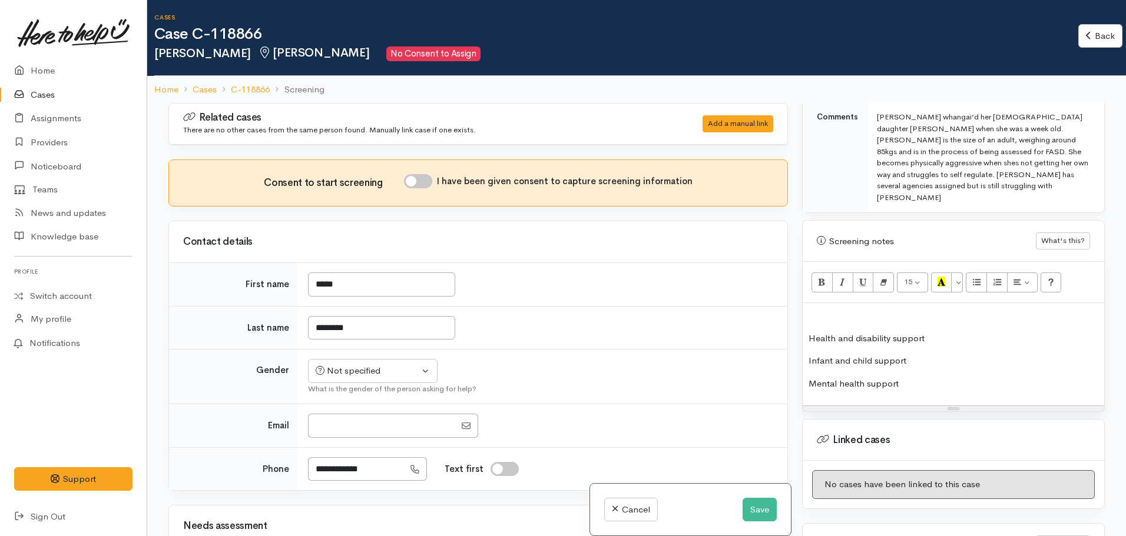
click at [809, 332] on p "Health and disability support" at bounding box center [953, 339] width 290 height 14
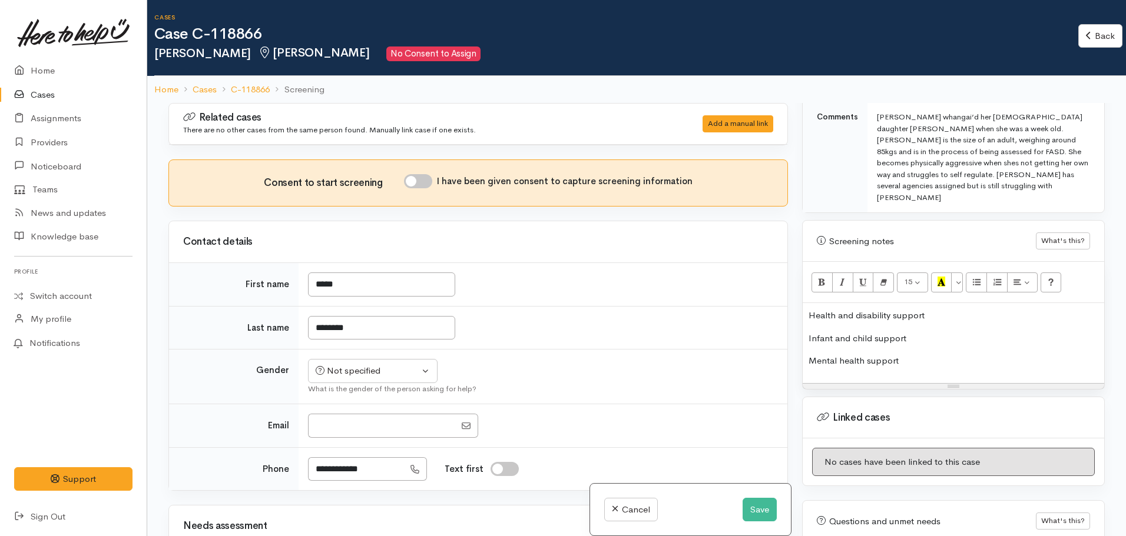
click at [907, 354] on p "Mental health support" at bounding box center [953, 361] width 290 height 14
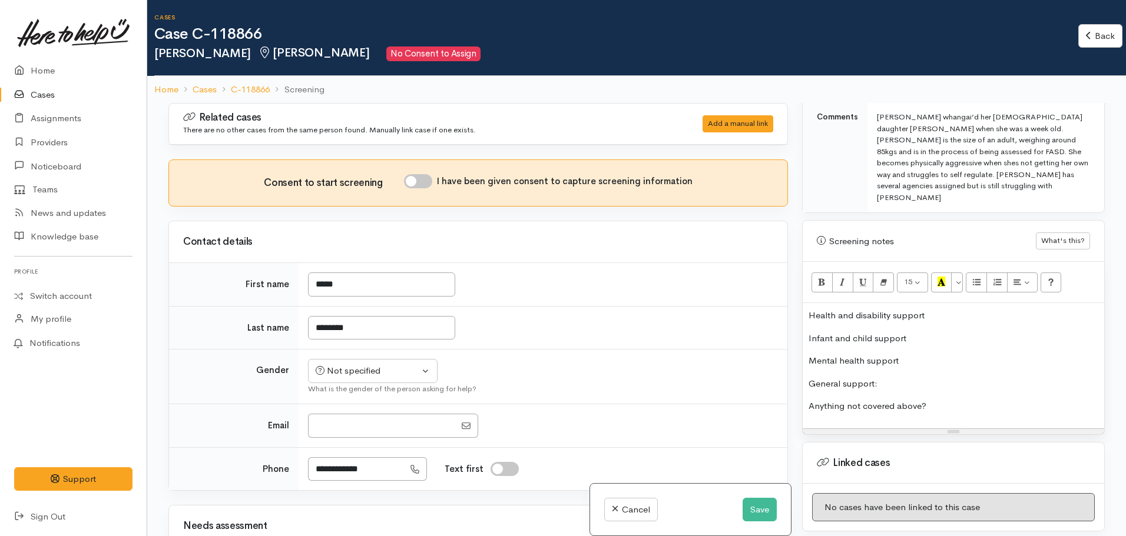
click at [921, 354] on p "Mental health support" at bounding box center [953, 361] width 290 height 14
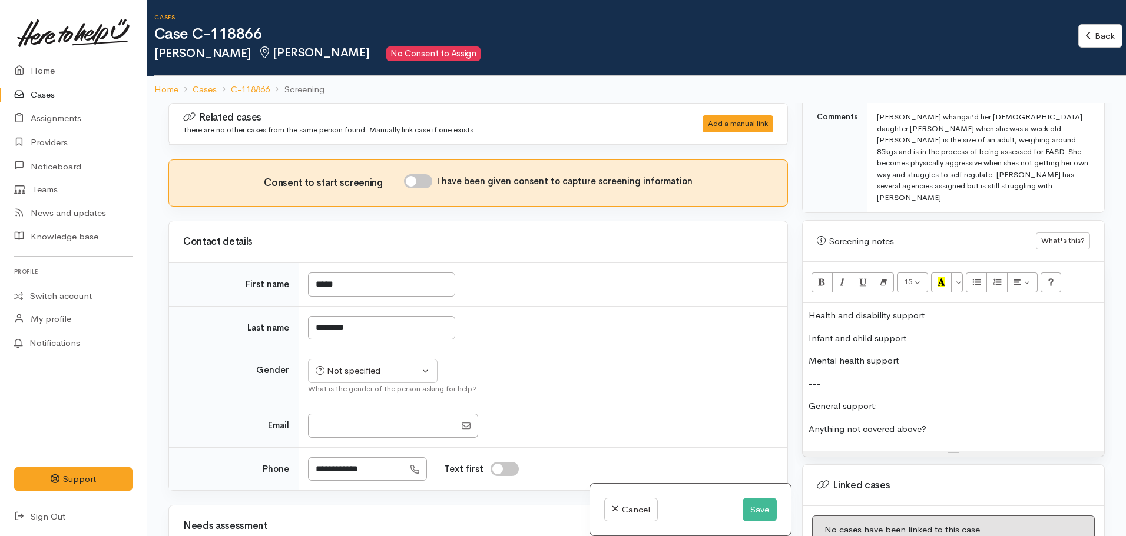
click at [918, 332] on p "Infant and child support" at bounding box center [953, 339] width 290 height 14
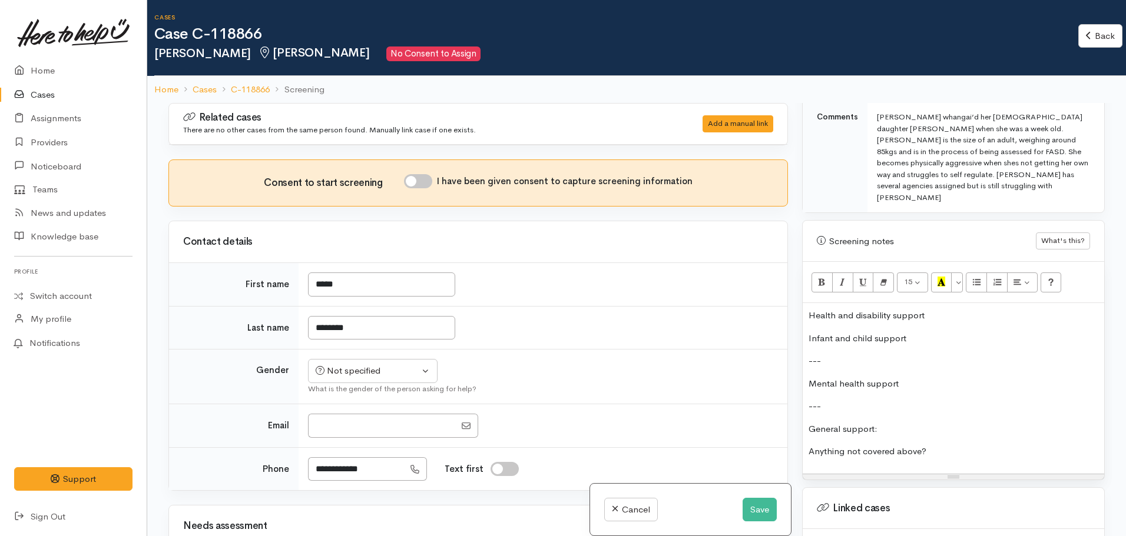
click at [938, 309] on p "Health and disability support" at bounding box center [953, 316] width 290 height 14
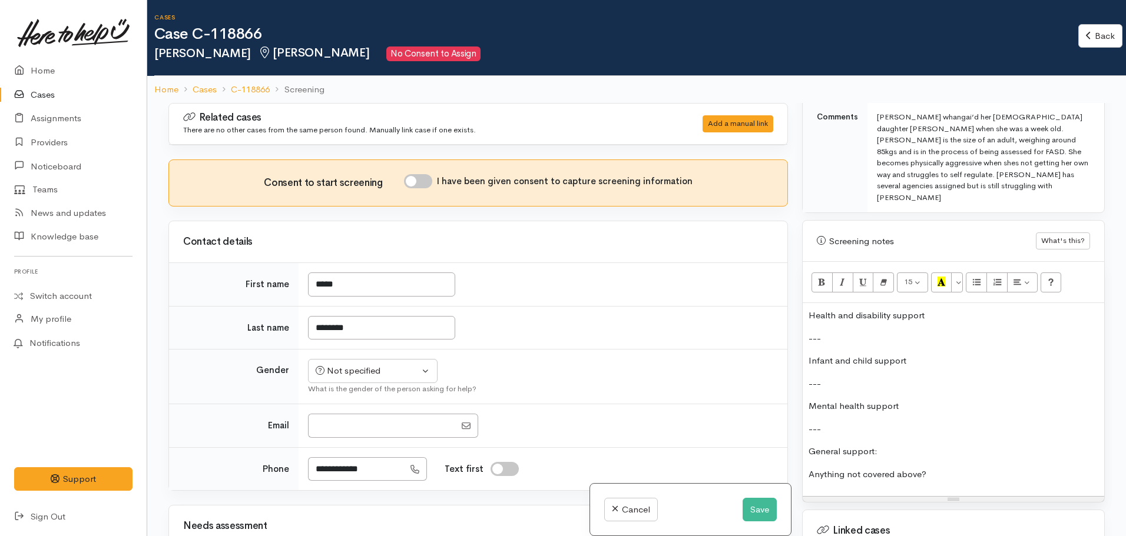
click at [939, 309] on p "Health and disability support" at bounding box center [953, 316] width 290 height 14
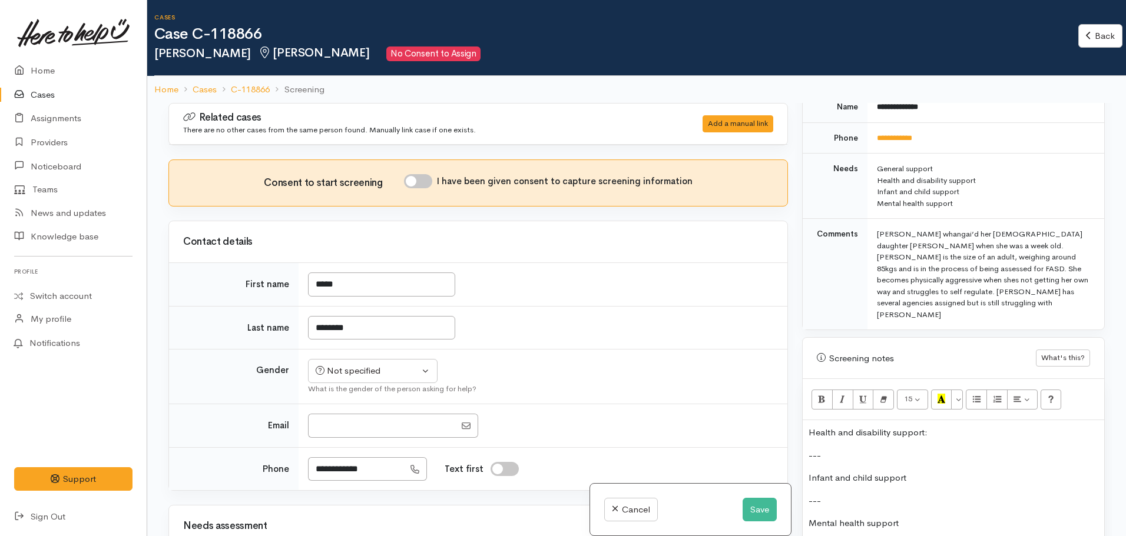
scroll to position [618, 0]
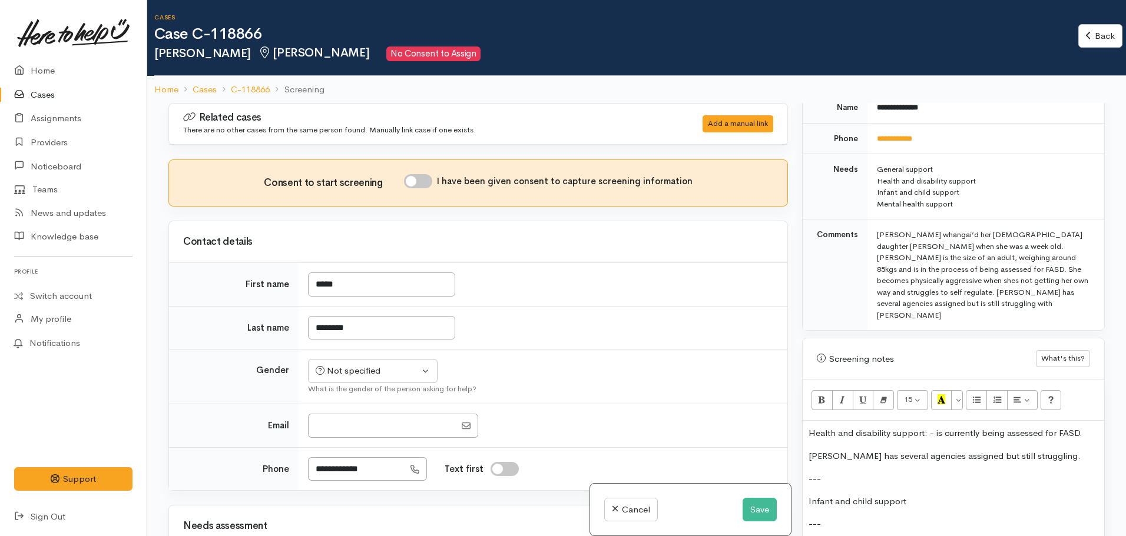
click at [928, 495] on p "Infant and child support" at bounding box center [953, 502] width 290 height 14
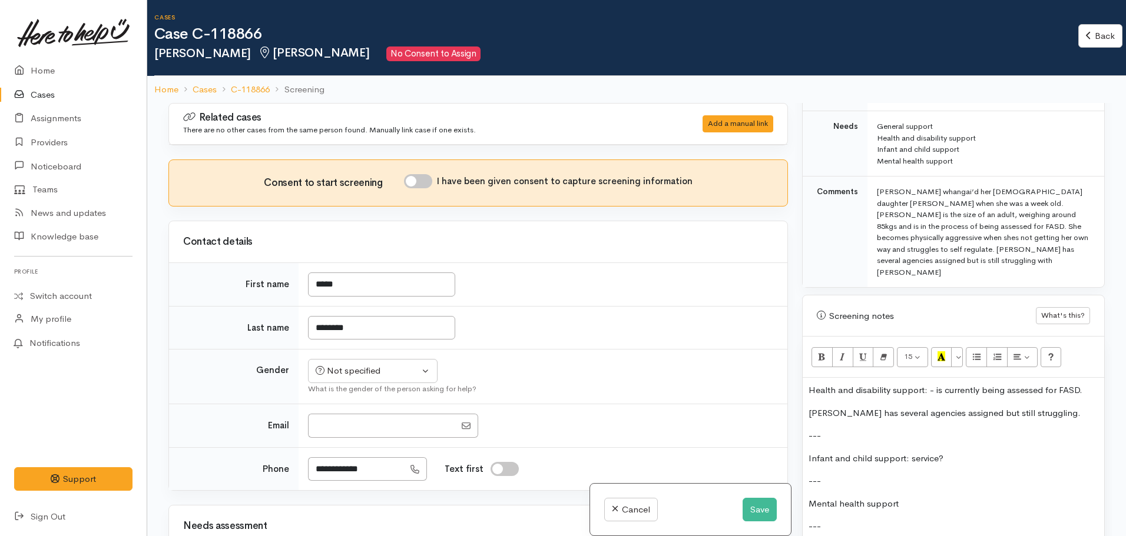
scroll to position [794, 0]
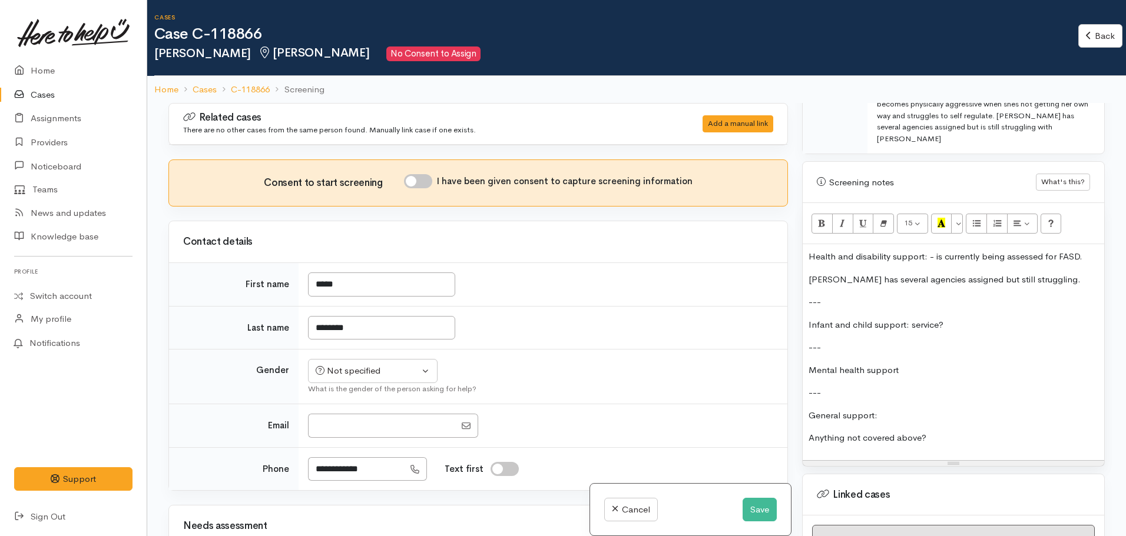
click at [912, 348] on div "Health and disability support: - is currently being assessed for FASD. Donna ha…" at bounding box center [952, 352] width 301 height 216
click at [915, 364] on p "Mental health support" at bounding box center [953, 371] width 290 height 14
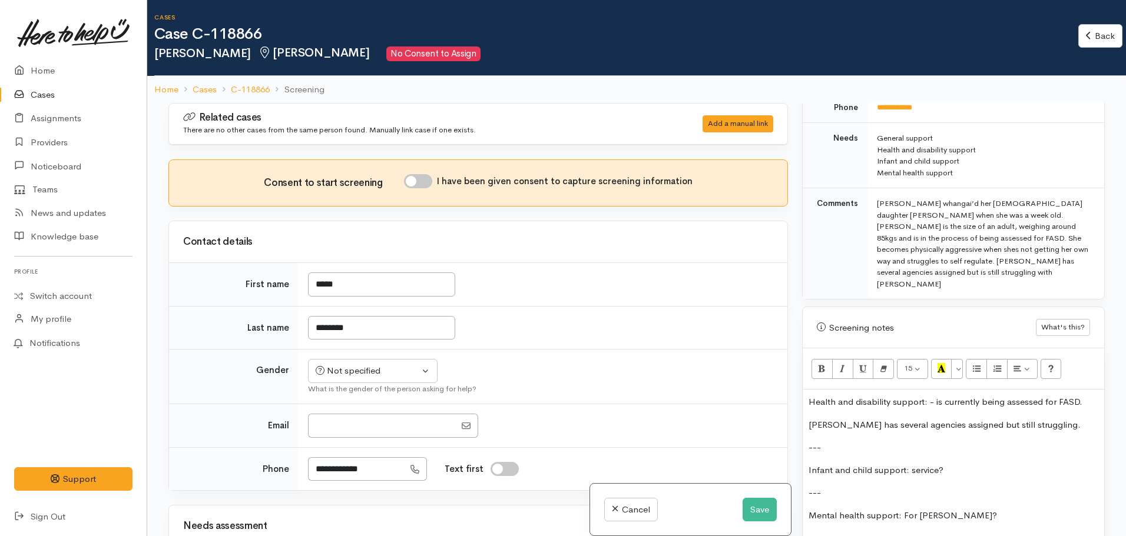
scroll to position [676, 0]
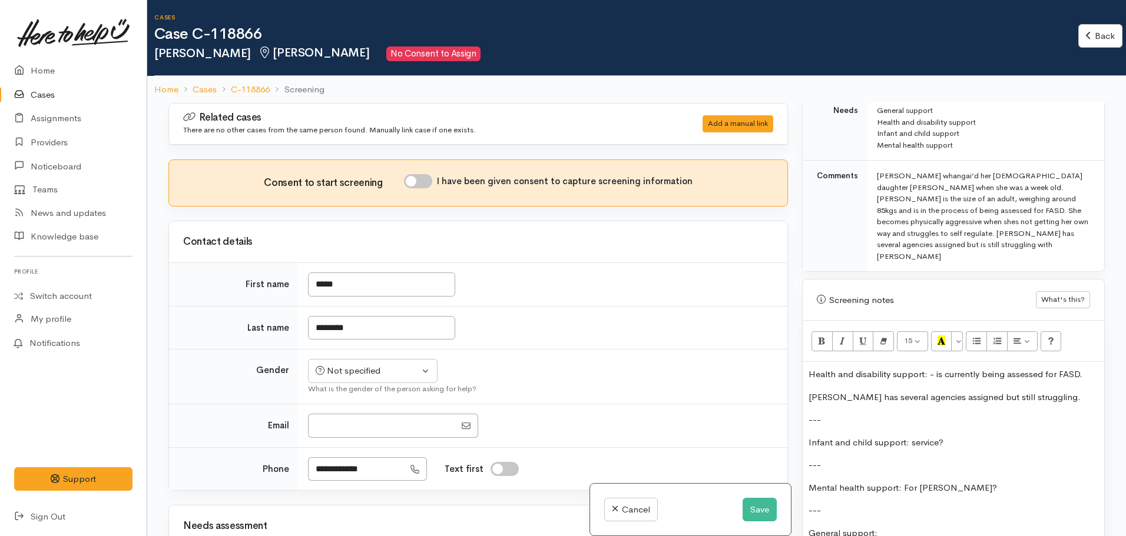
click at [981, 482] on p "Mental health support: For Donna?" at bounding box center [953, 489] width 290 height 14
click at [1043, 391] on p "[PERSON_NAME] has several agencies assigned but still struggling." at bounding box center [953, 398] width 290 height 14
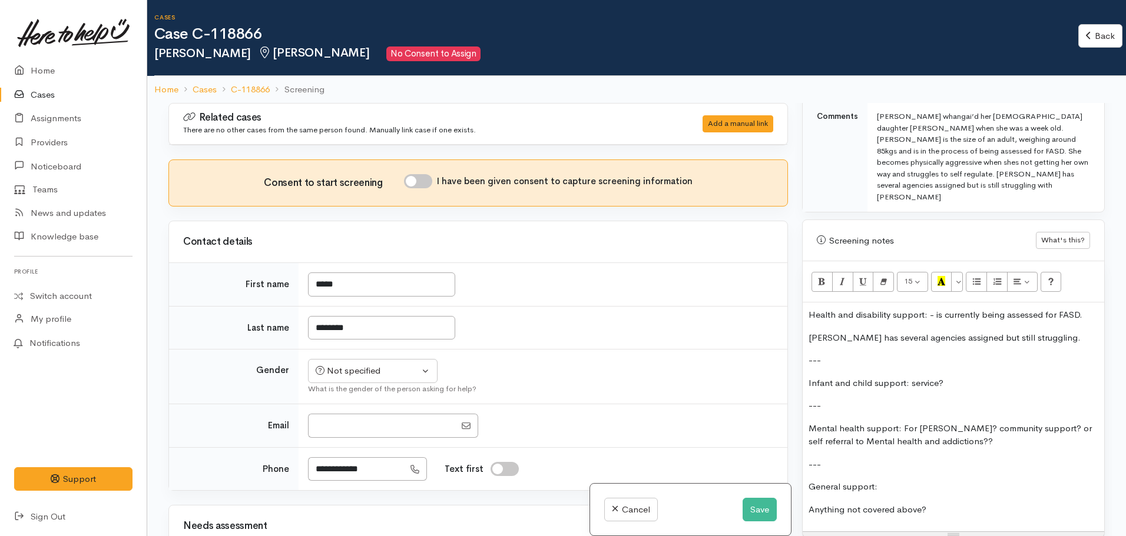
scroll to position [735, 0]
click at [756, 513] on button "Save" at bounding box center [759, 510] width 34 height 24
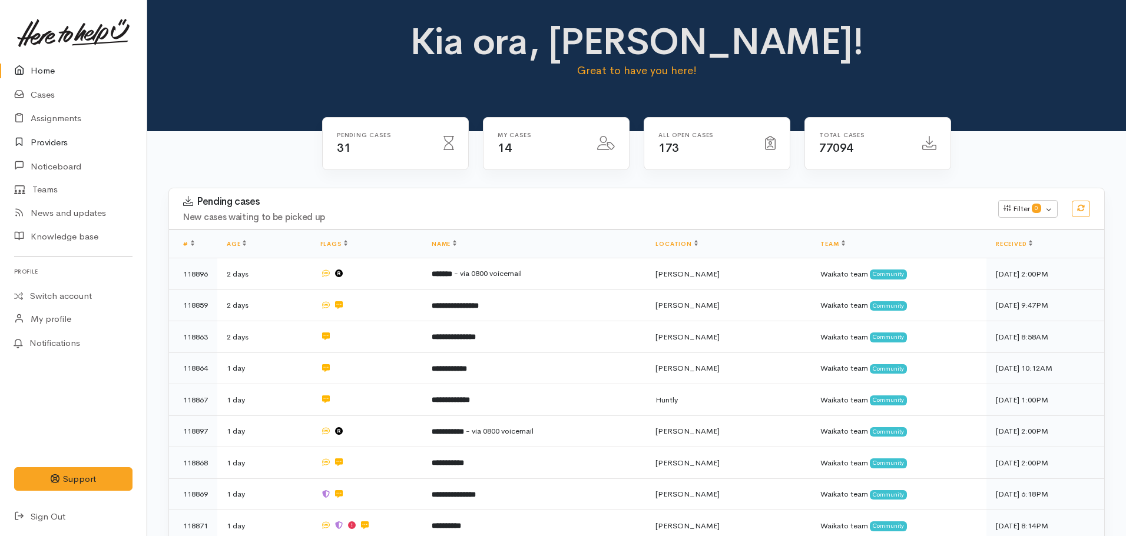
click at [52, 141] on link "Providers" at bounding box center [73, 143] width 147 height 24
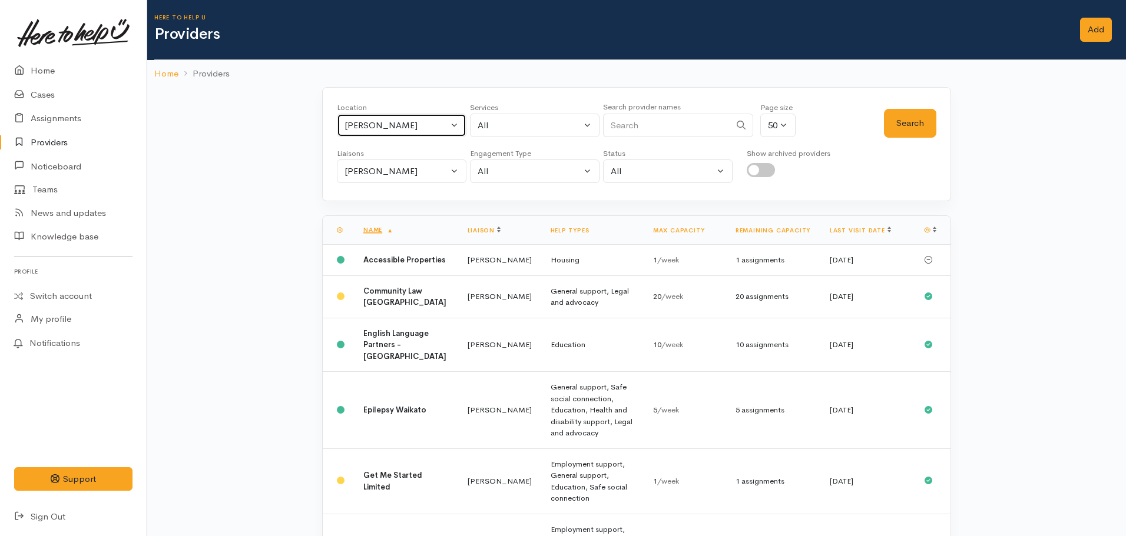
drag, startPoint x: 397, startPoint y: 125, endPoint x: 410, endPoint y: 135, distance: 15.5
click at [403, 128] on div "[PERSON_NAME]" at bounding box center [396, 126] width 104 height 14
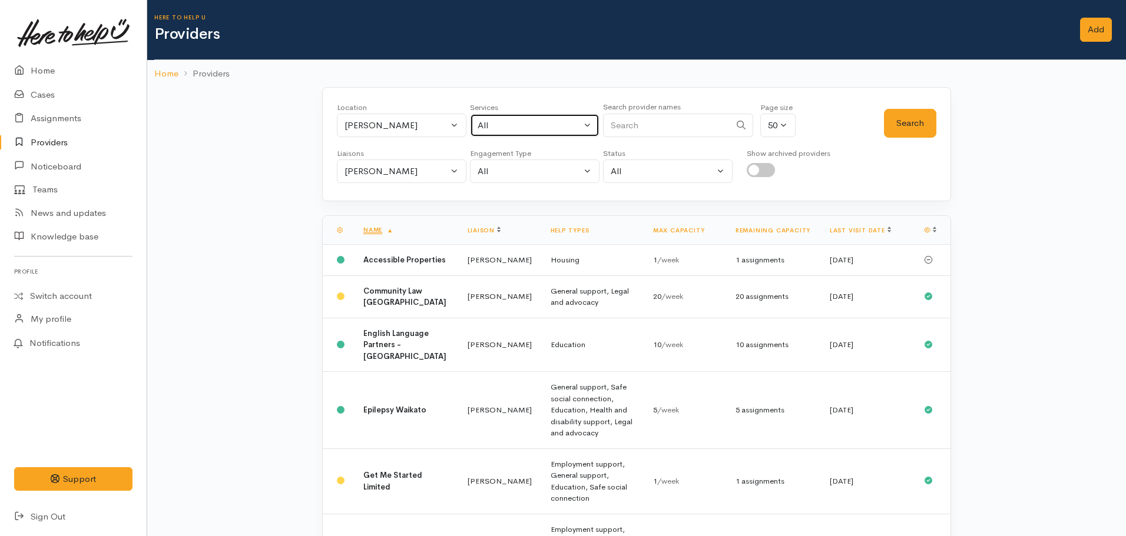
click at [501, 127] on div "All" at bounding box center [529, 126] width 104 height 14
type input "mental health"
click at [537, 203] on span "Mental health support" at bounding box center [535, 203] width 90 height 14
select select "5"
click at [418, 178] on button "Nicole Rusk" at bounding box center [402, 172] width 130 height 24
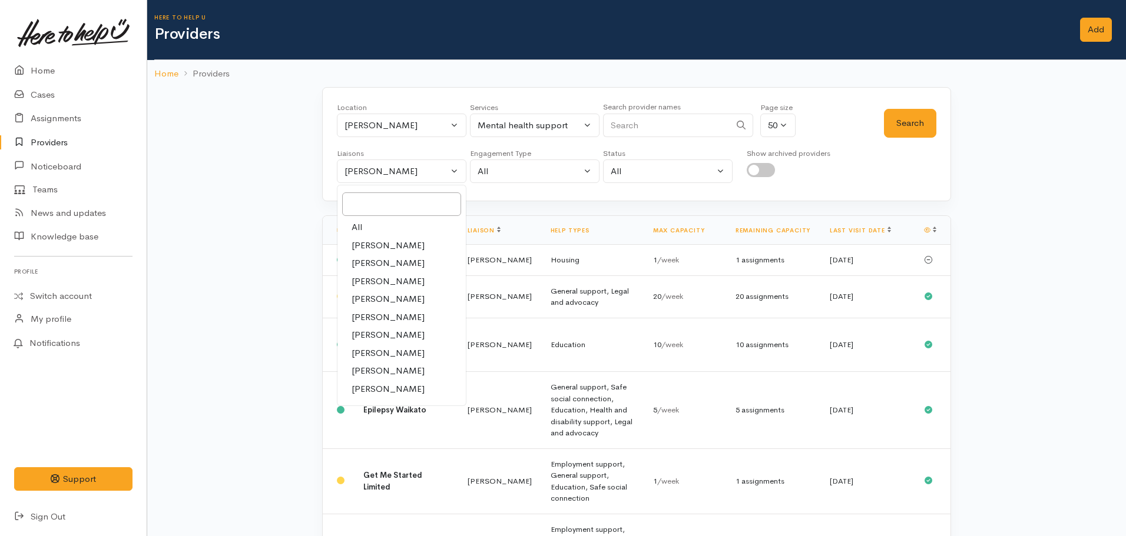
click at [363, 221] on link "All" at bounding box center [401, 227] width 128 height 18
select select "null"
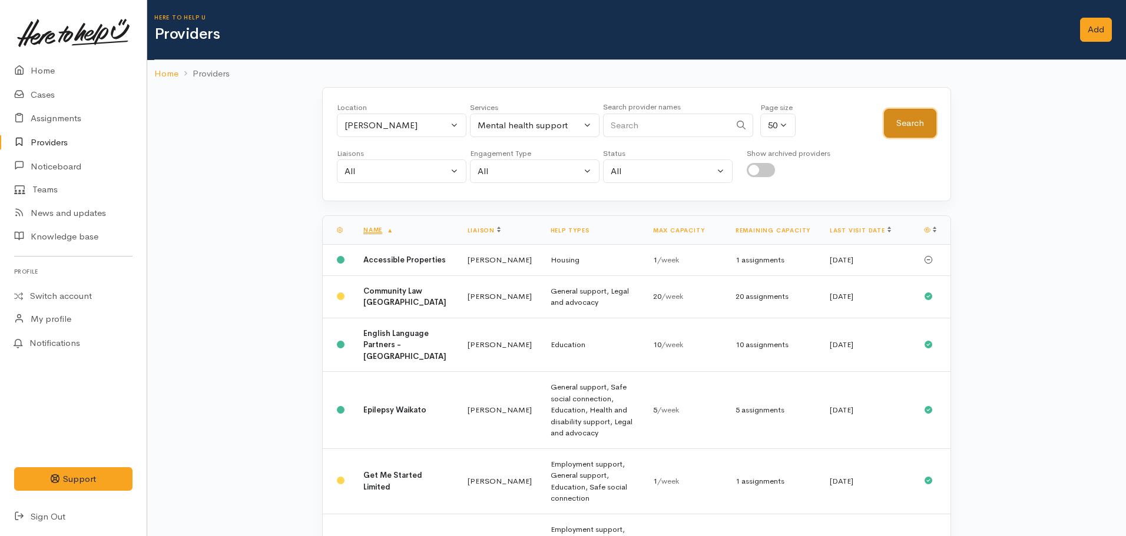
click at [909, 119] on button "Search" at bounding box center [910, 123] width 52 height 29
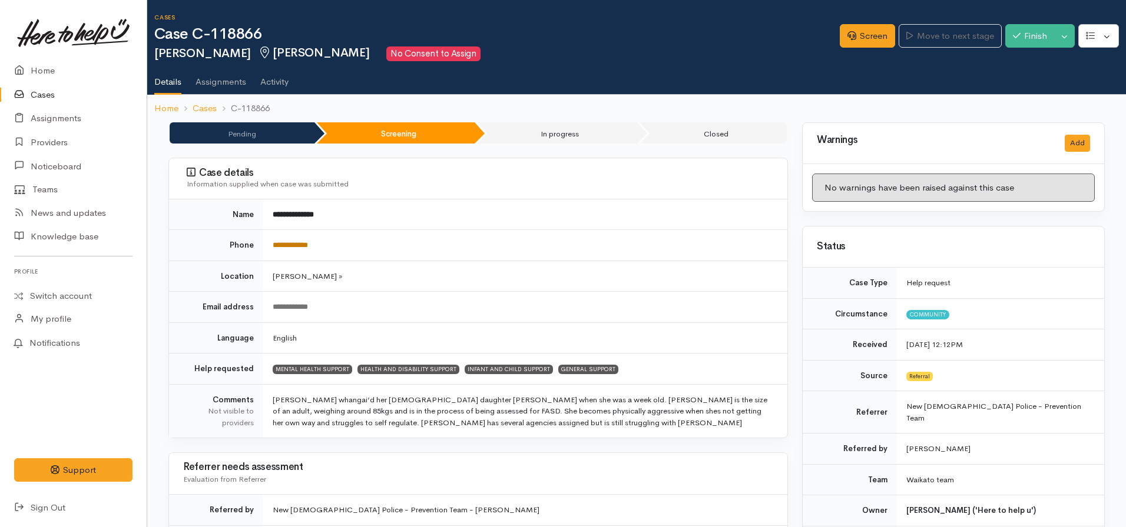
click at [299, 243] on link "**********" at bounding box center [290, 245] width 35 height 8
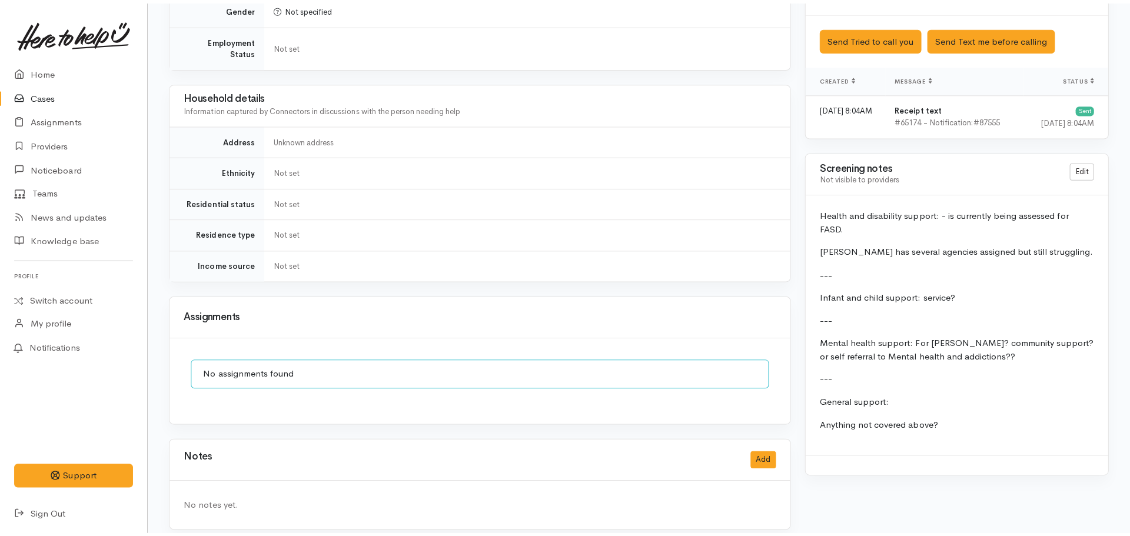
scroll to position [555, 0]
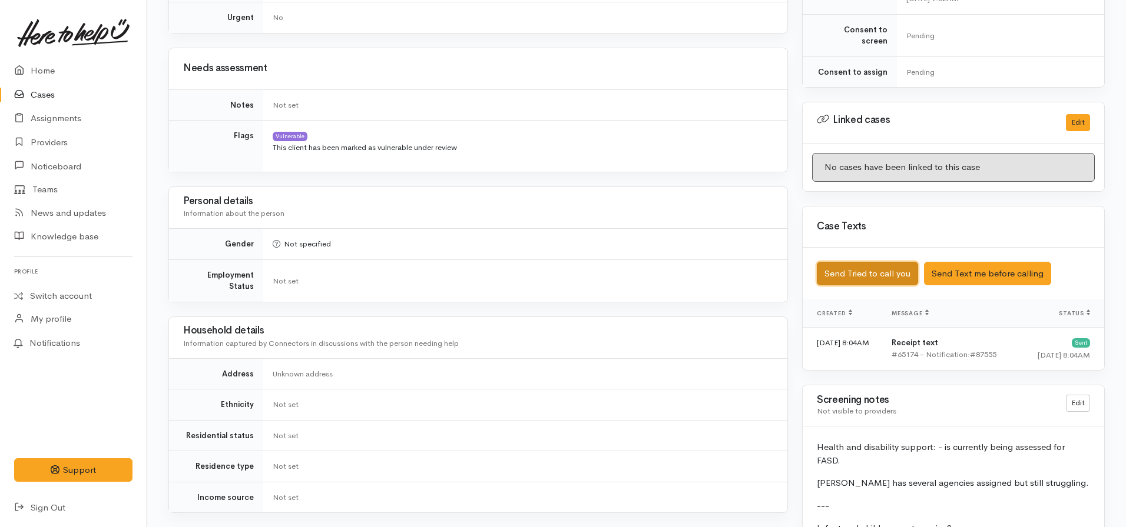
click at [867, 262] on button "Send Tried to call you" at bounding box center [867, 274] width 101 height 24
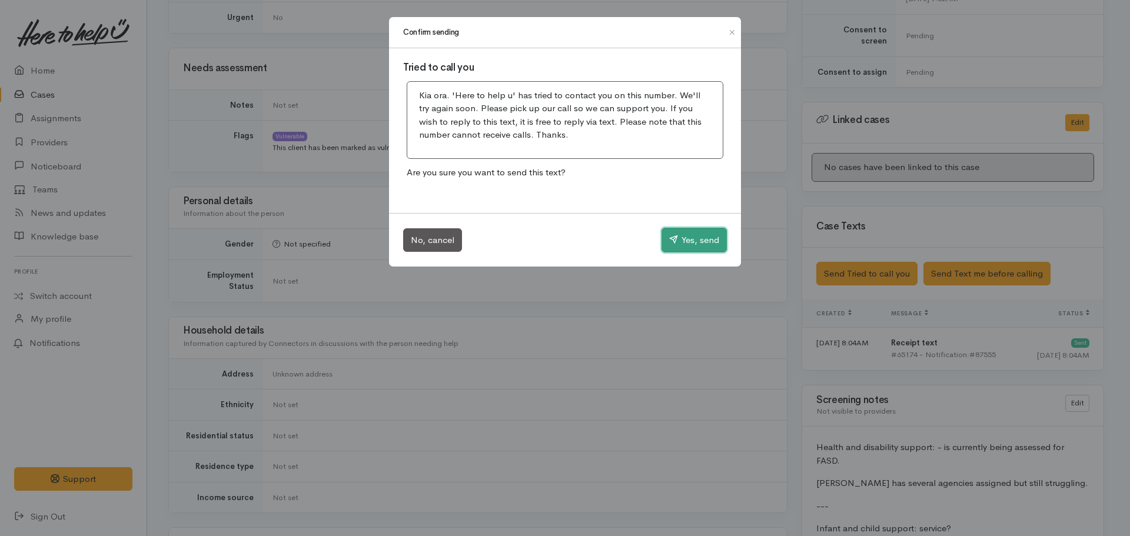
click at [674, 240] on icon "button" at bounding box center [673, 239] width 9 height 9
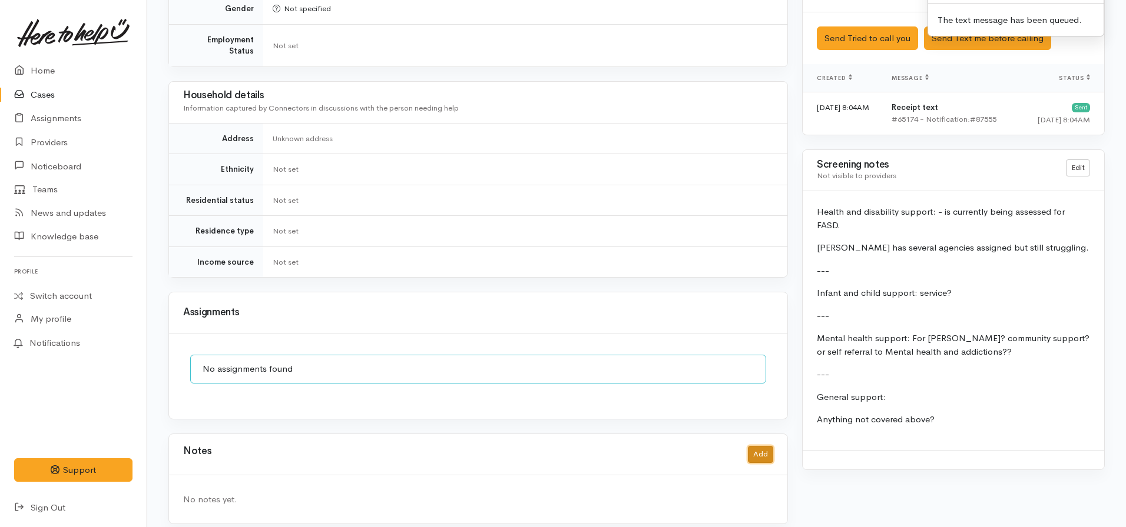
click at [751, 446] on button "Add" at bounding box center [760, 454] width 25 height 17
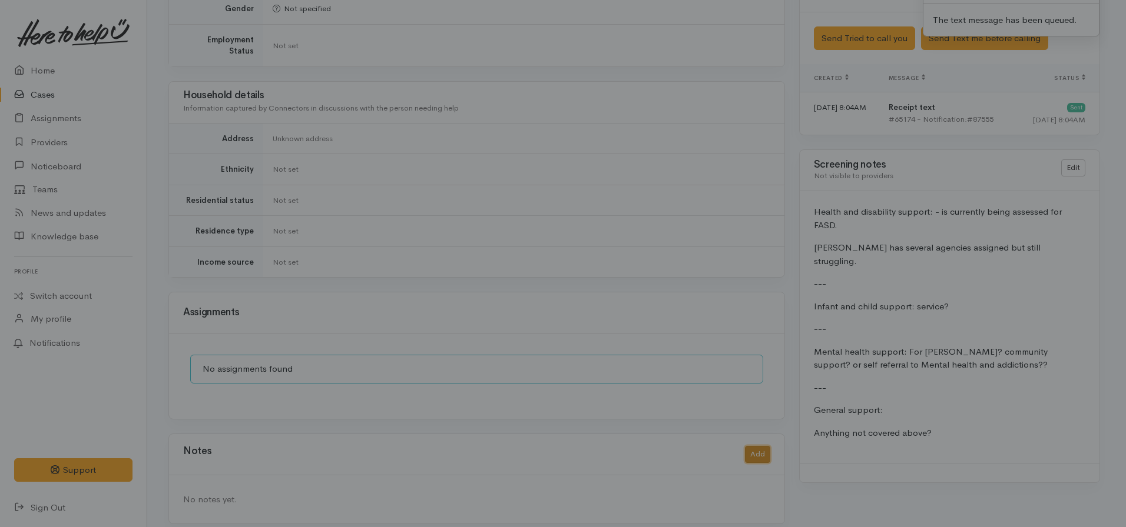
scroll to position [781, 0]
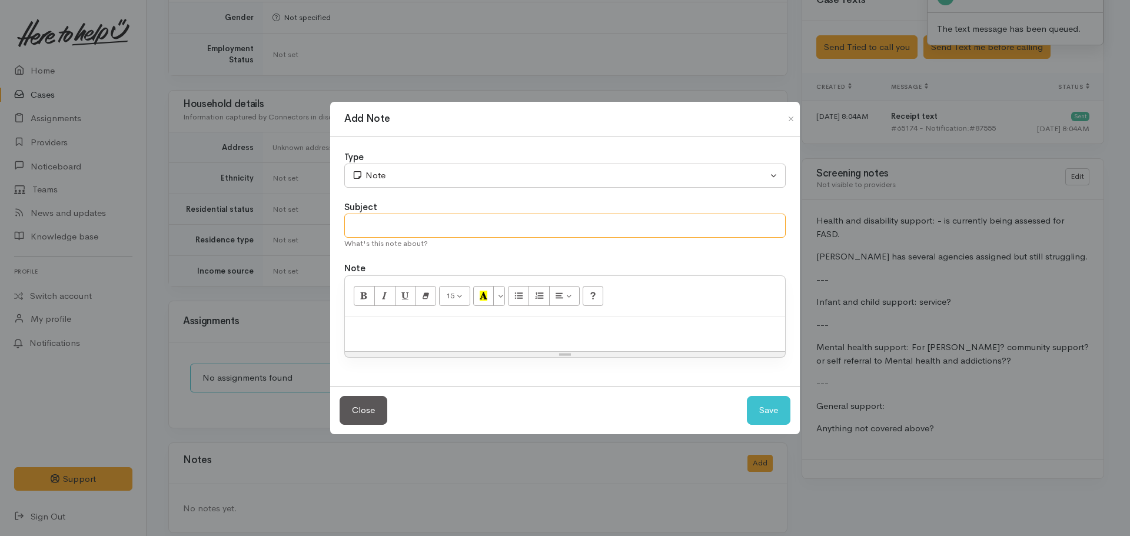
click at [387, 229] on input "text" at bounding box center [565, 226] width 442 height 24
type input "Attempt to contact #1"
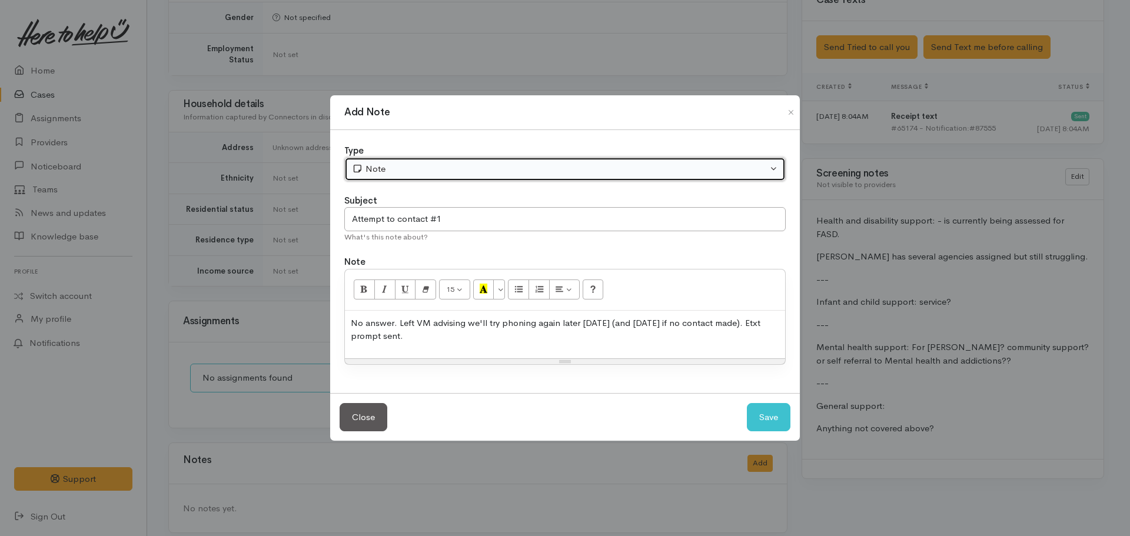
click at [408, 166] on div "Note" at bounding box center [560, 169] width 416 height 14
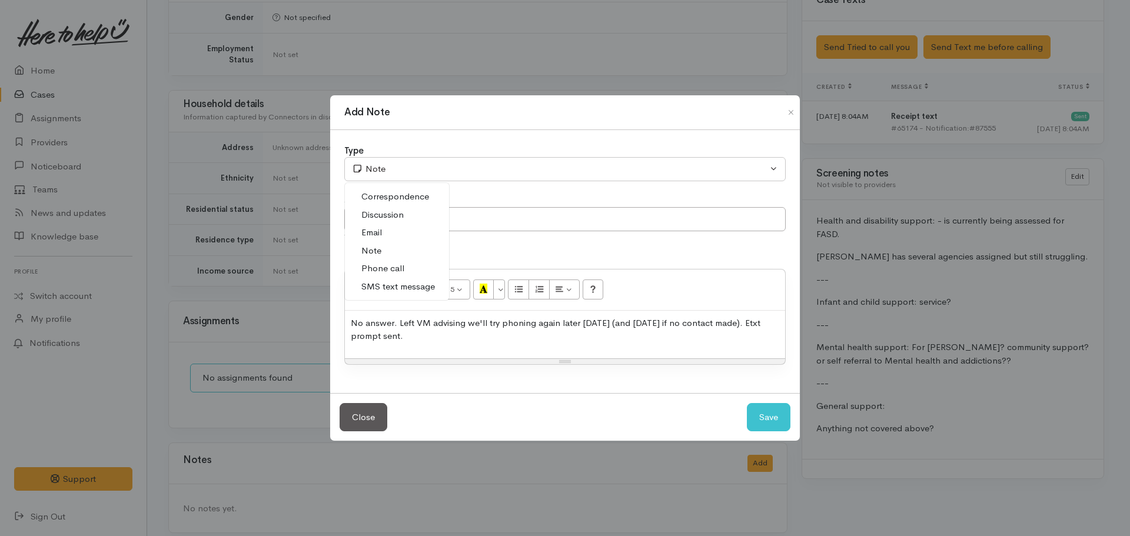
click at [389, 267] on span "Phone call" at bounding box center [382, 269] width 43 height 14
select select "3"
click at [785, 409] on button "Save" at bounding box center [769, 417] width 44 height 29
select select "1"
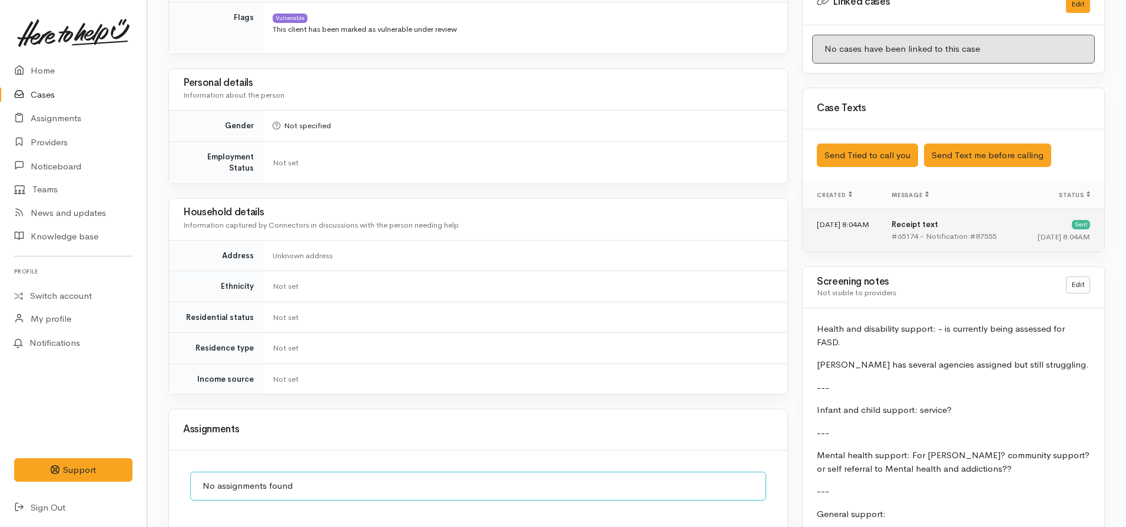
scroll to position [546, 0]
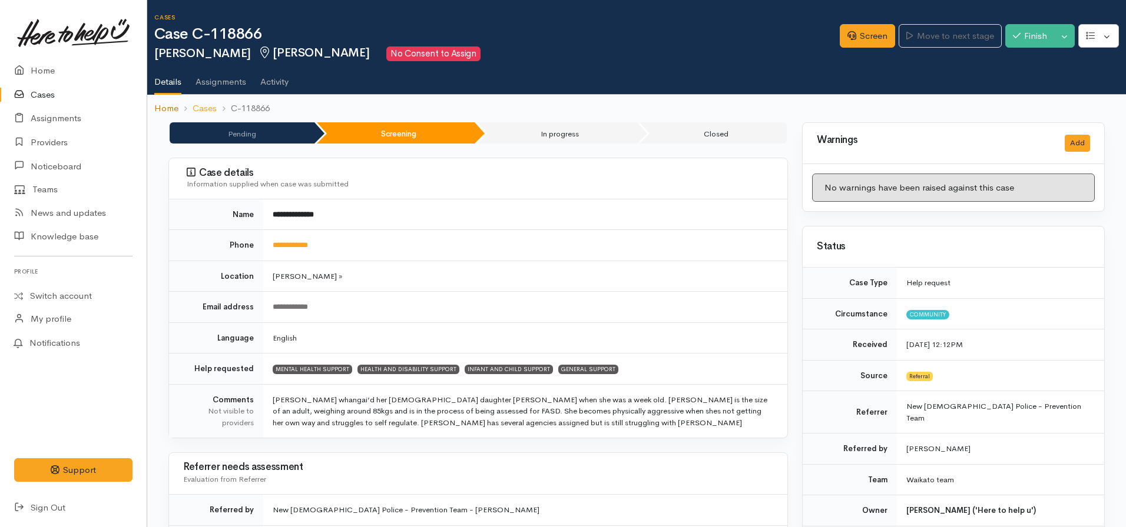
click at [169, 105] on link "Home" at bounding box center [166, 109] width 24 height 14
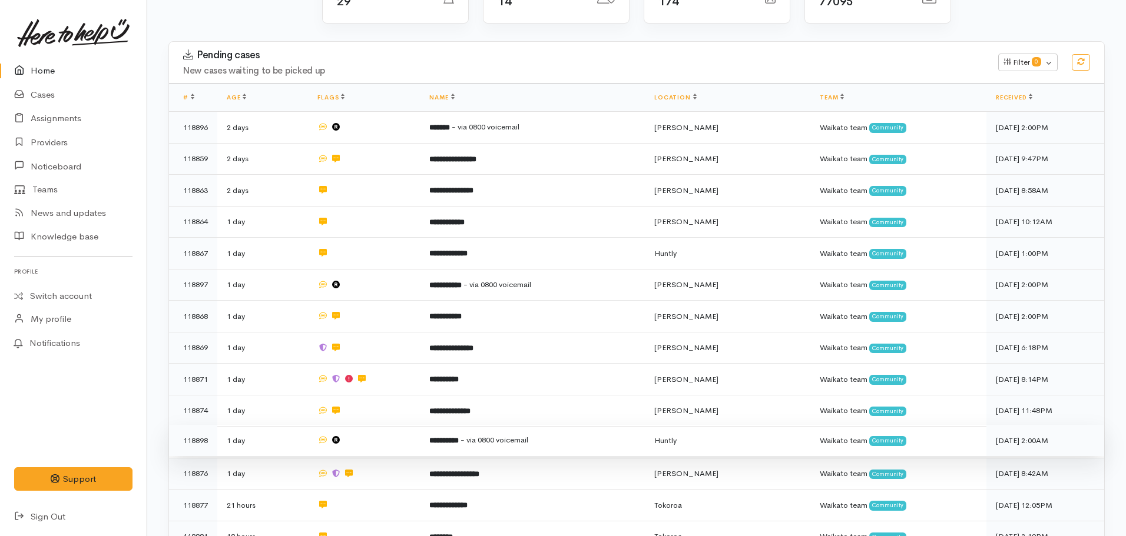
scroll to position [294, 0]
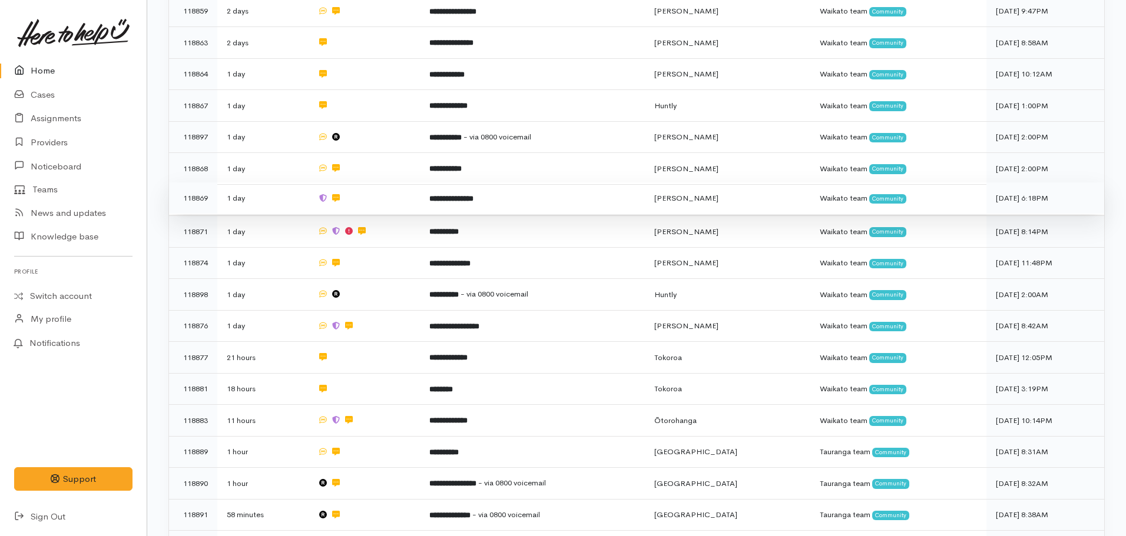
click at [464, 195] on b "**********" at bounding box center [451, 199] width 44 height 8
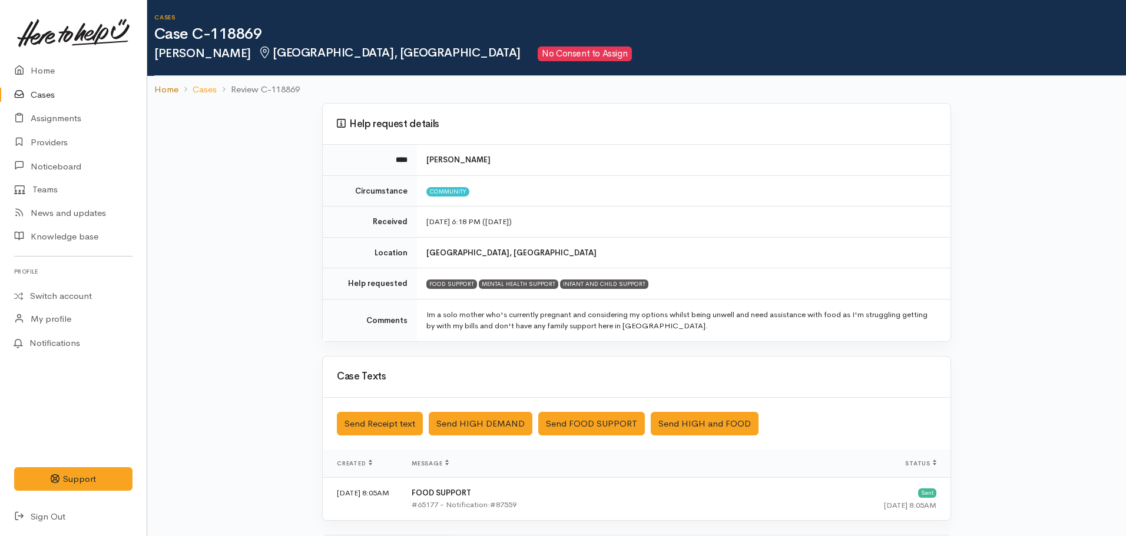
click at [160, 84] on link "Home" at bounding box center [166, 90] width 24 height 14
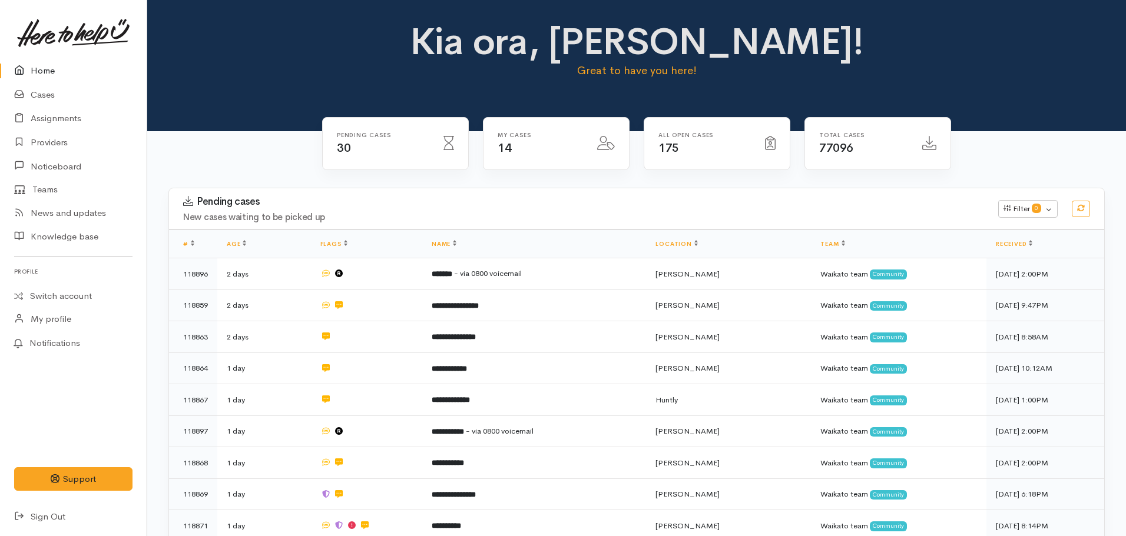
scroll to position [412, 0]
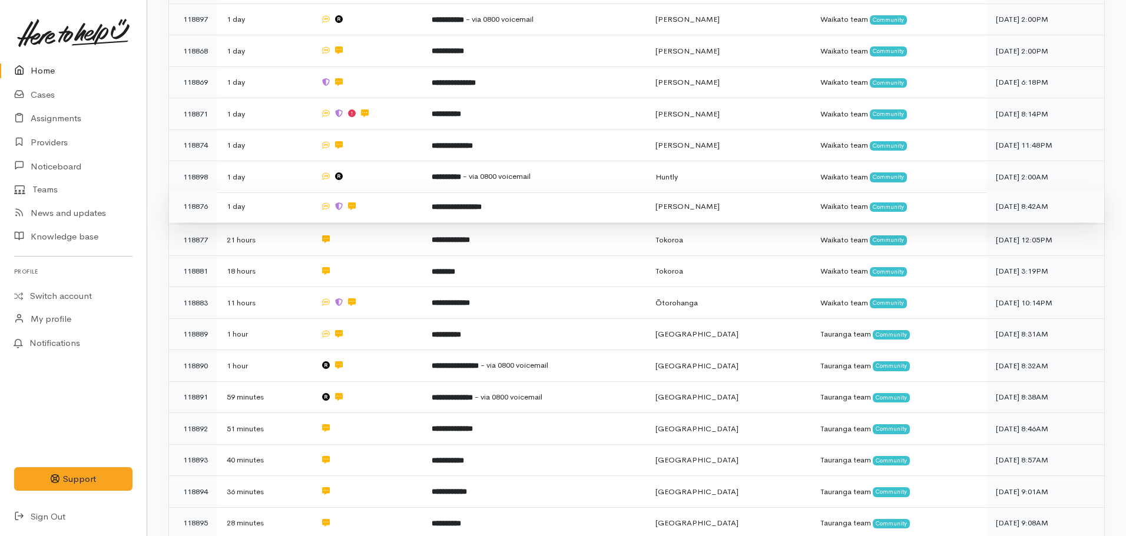
click at [470, 208] on td "**********" at bounding box center [534, 207] width 224 height 32
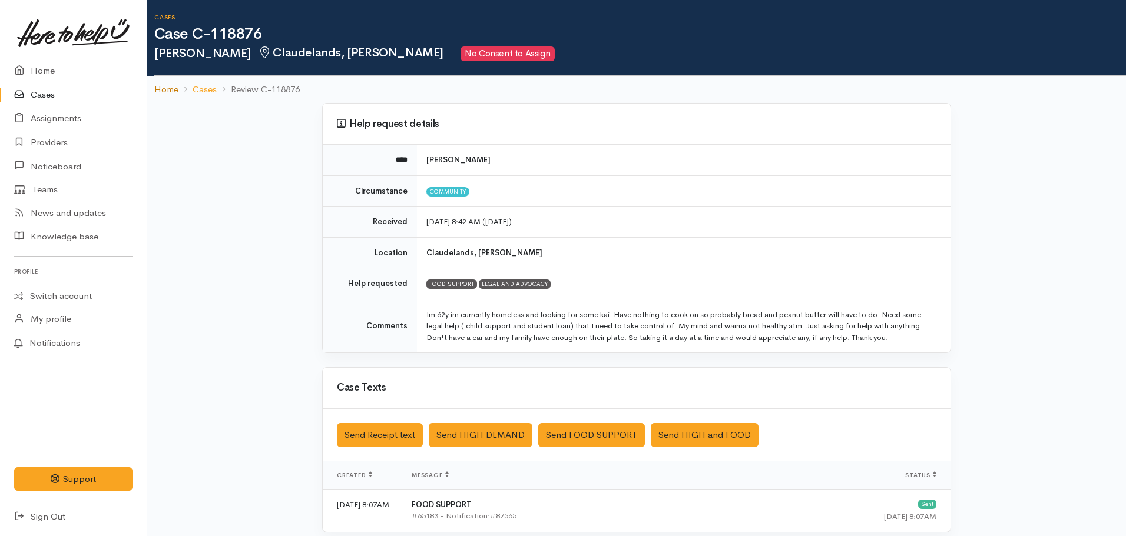
click at [164, 92] on link "Home" at bounding box center [166, 90] width 24 height 14
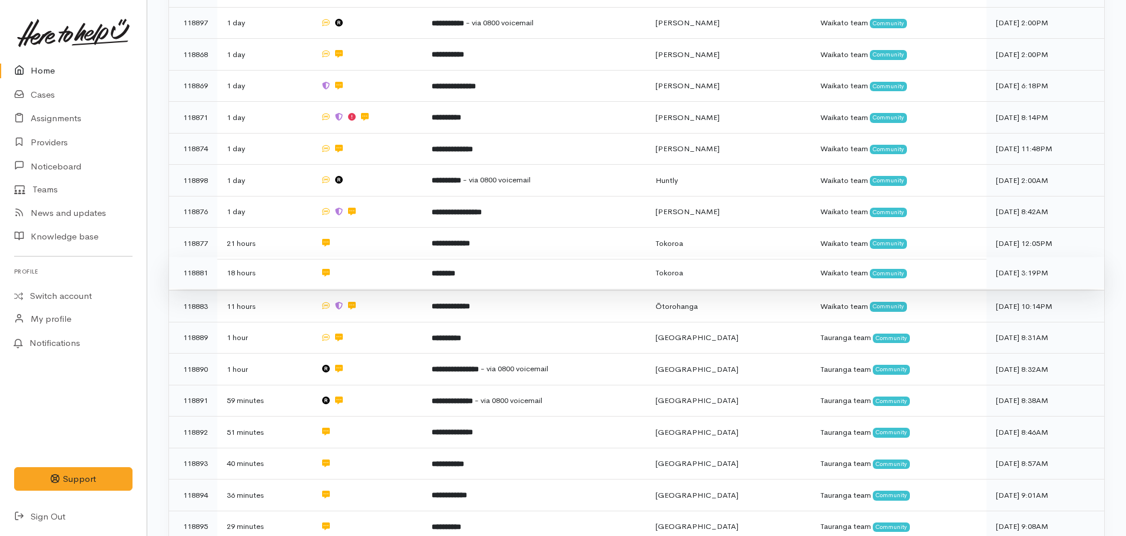
scroll to position [412, 0]
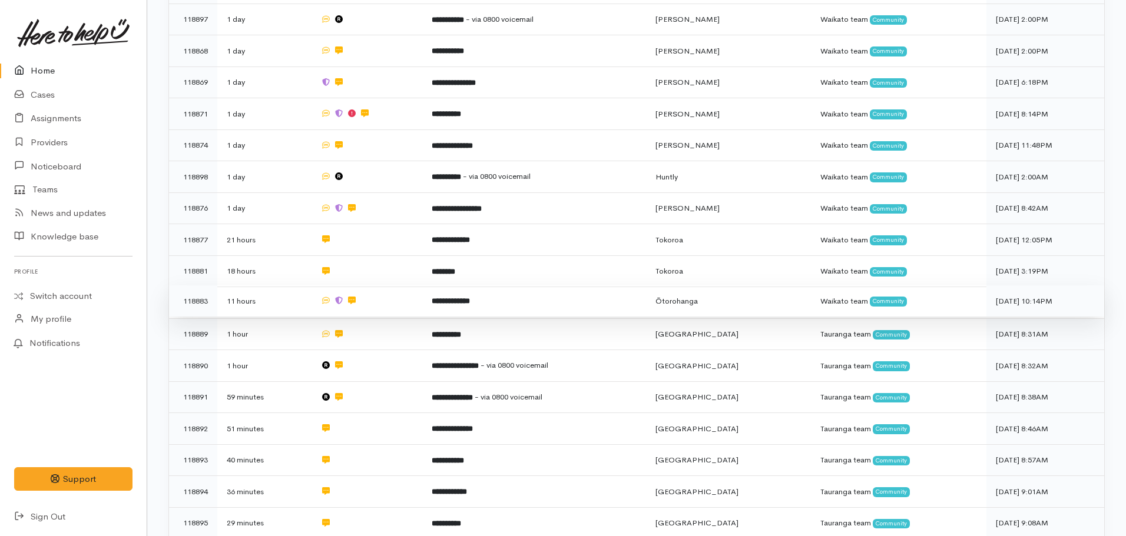
click at [456, 297] on b "**********" at bounding box center [451, 301] width 38 height 8
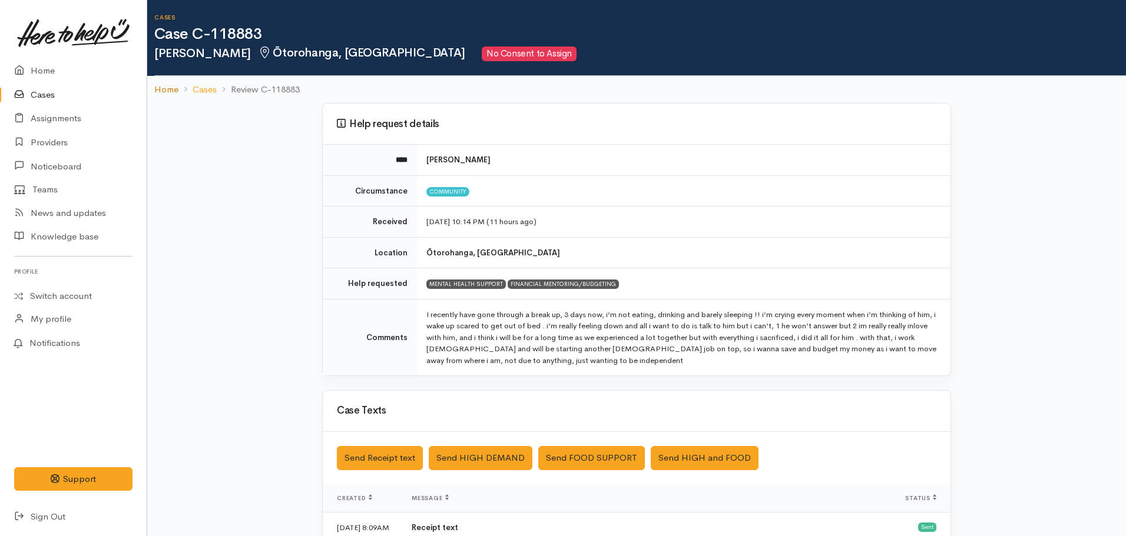
click at [159, 91] on link "Home" at bounding box center [166, 90] width 24 height 14
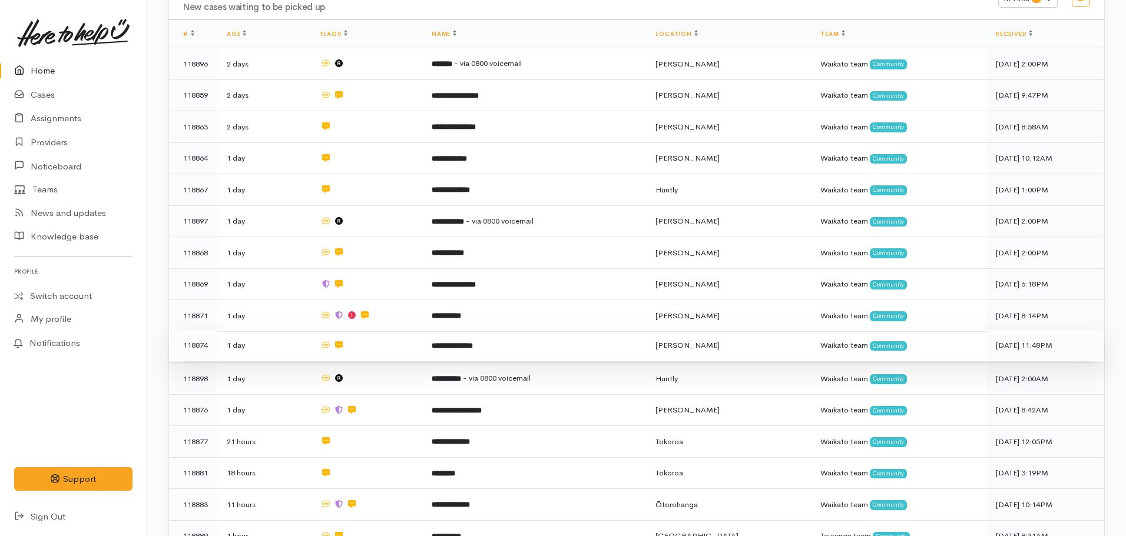
scroll to position [235, 0]
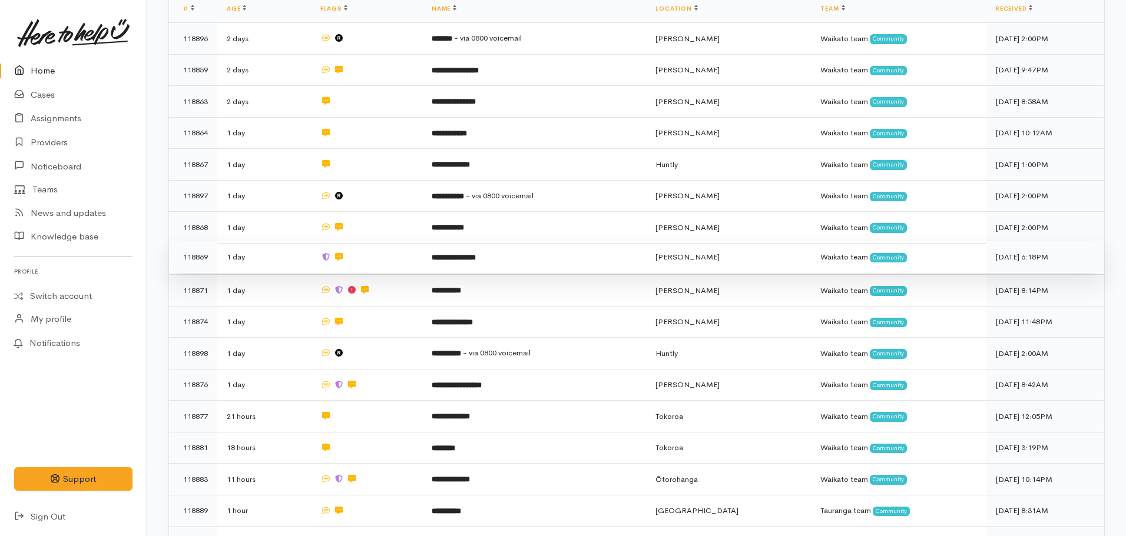
click at [469, 260] on td "**********" at bounding box center [534, 257] width 224 height 32
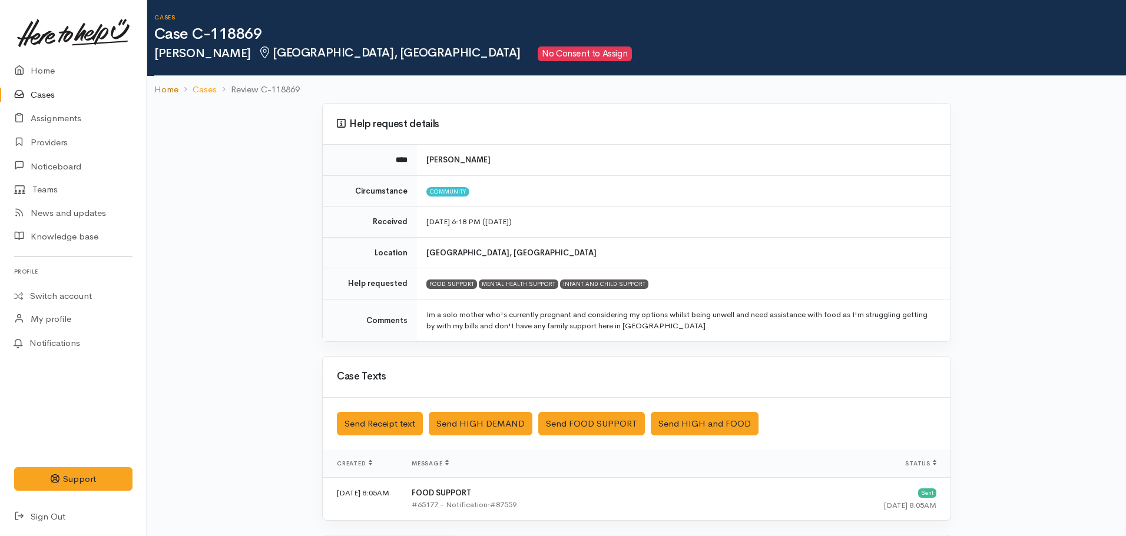
click at [172, 85] on link "Home" at bounding box center [166, 90] width 24 height 14
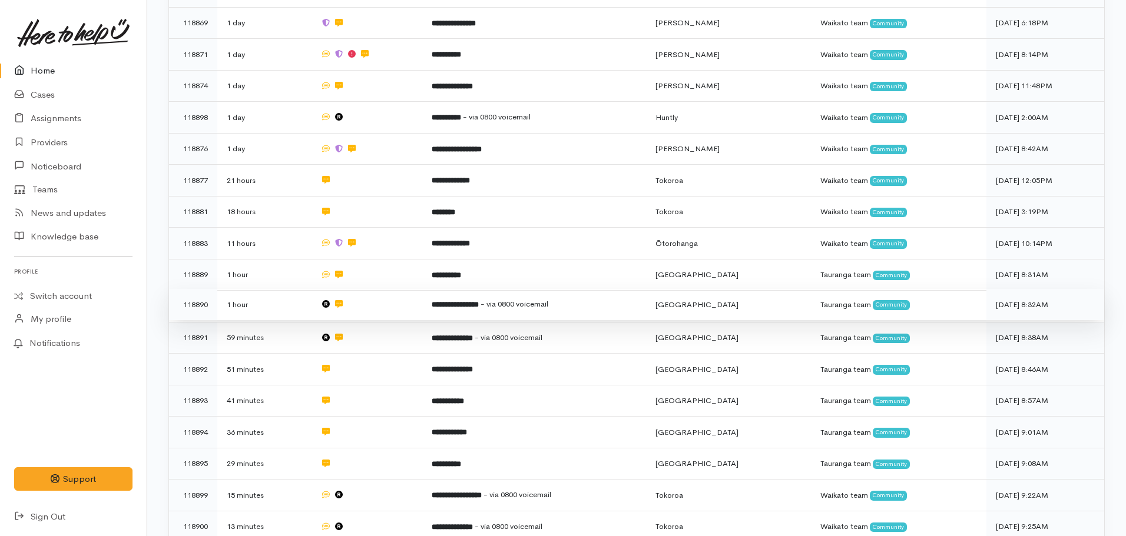
scroll to position [471, 0]
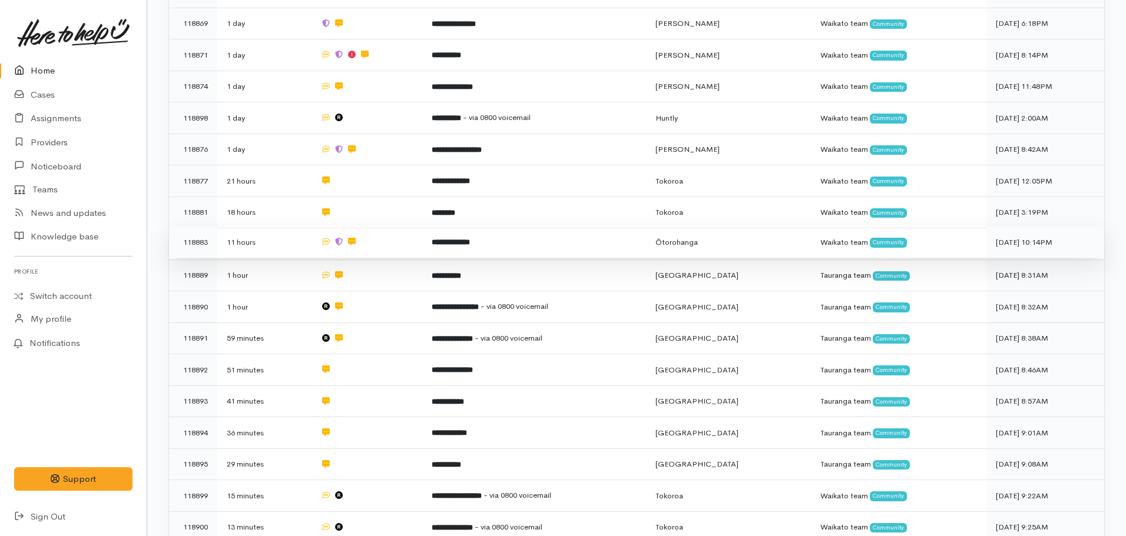
click at [465, 238] on b "**********" at bounding box center [451, 242] width 38 height 8
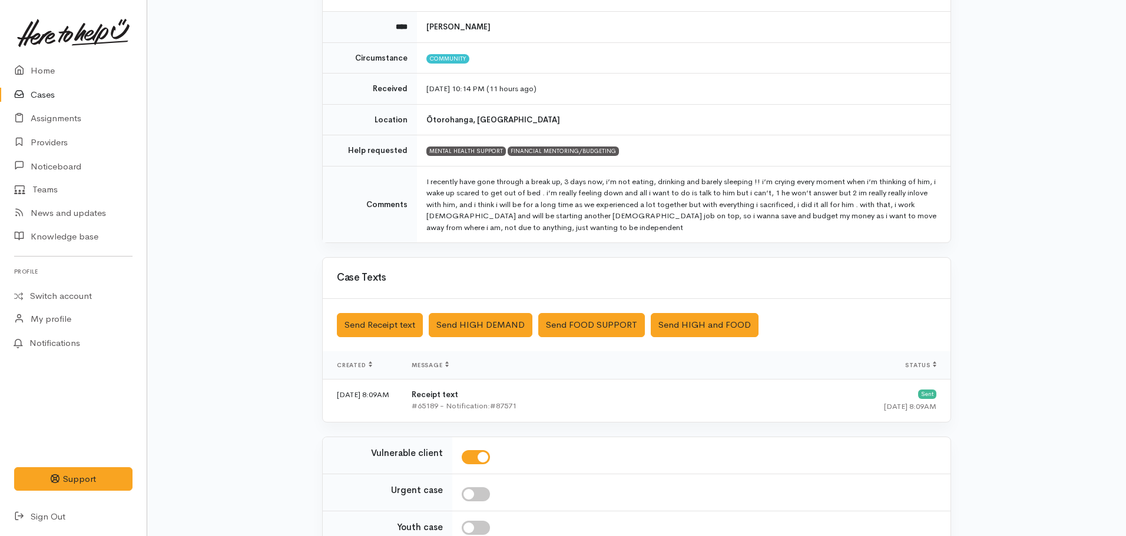
scroll to position [249, 0]
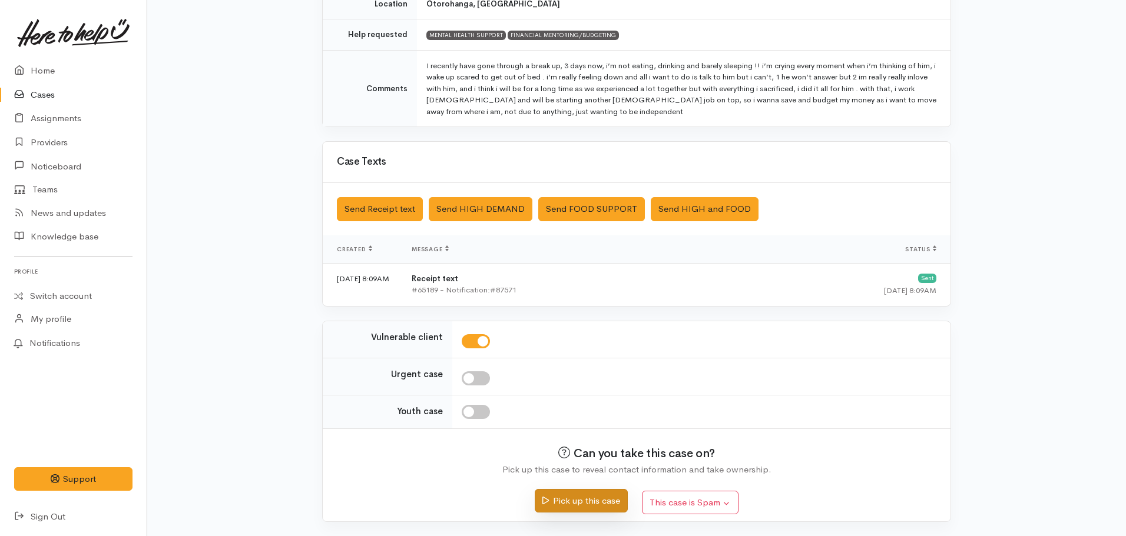
drag, startPoint x: 583, startPoint y: 499, endPoint x: 579, endPoint y: 492, distance: 8.5
click at [583, 498] on button "Pick up this case" at bounding box center [581, 501] width 92 height 24
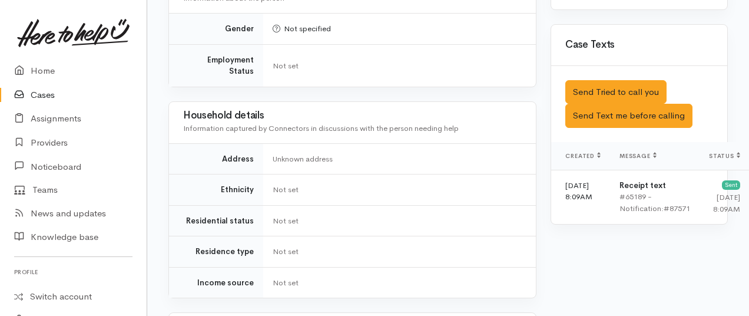
scroll to position [726, 0]
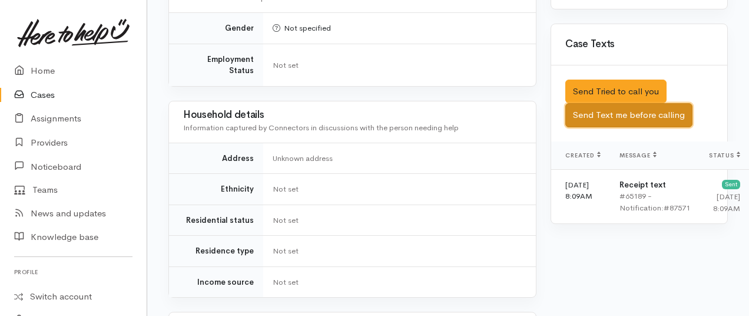
click at [604, 126] on button "Send Text me before calling" at bounding box center [628, 115] width 127 height 24
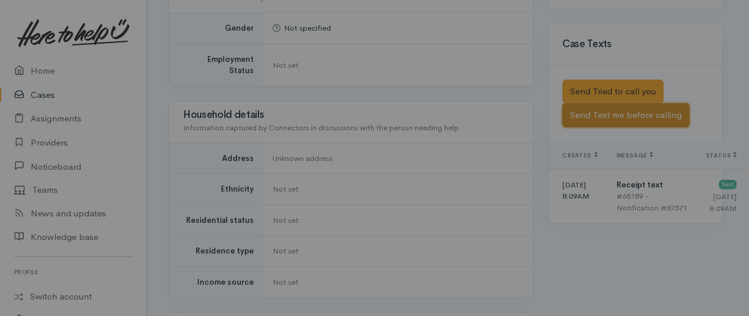
scroll to position [715, 0]
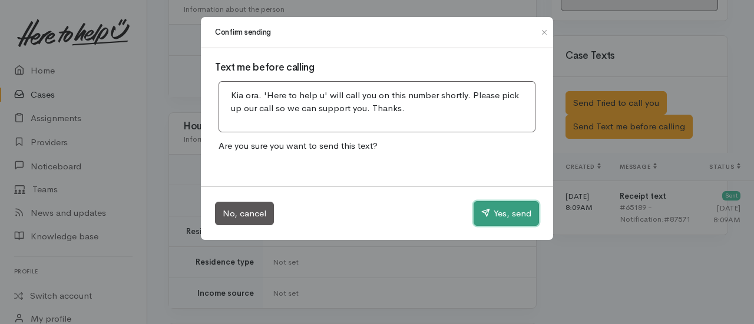
click at [494, 218] on button "Yes, send" at bounding box center [505, 213] width 65 height 25
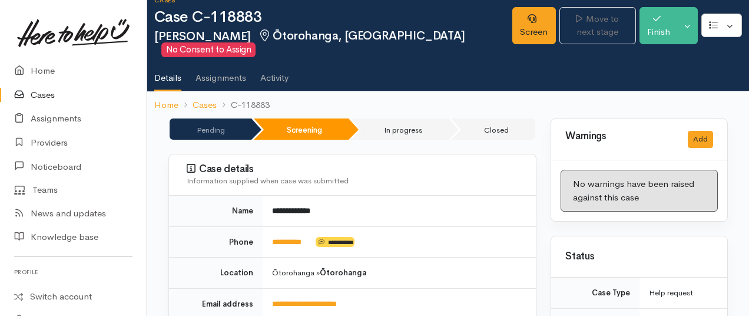
scroll to position [14, 0]
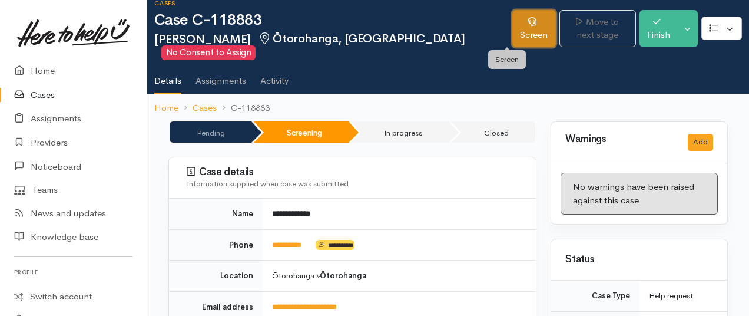
click at [512, 28] on link "Screen" at bounding box center [534, 28] width 44 height 37
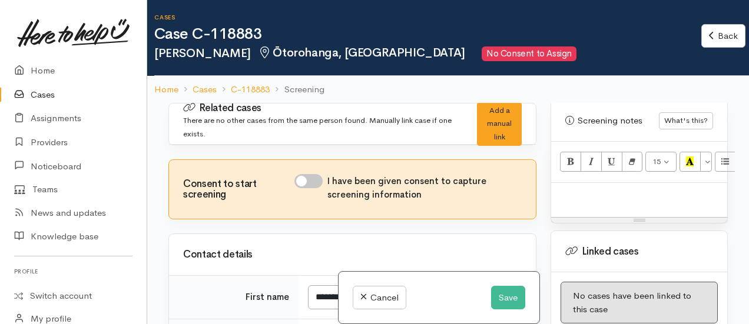
scroll to position [1101, 0]
click at [579, 190] on p at bounding box center [639, 197] width 164 height 14
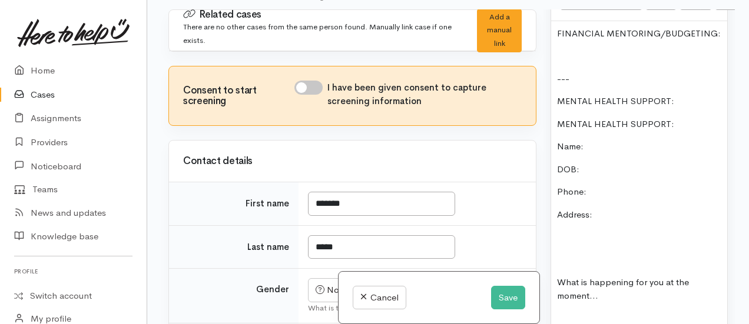
scroll to position [1169, 0]
drag, startPoint x: 679, startPoint y: 95, endPoint x: 549, endPoint y: 89, distance: 130.2
click at [549, 89] on div "Warnings Add No warnings have been raised against this case Add Warning Title ●…" at bounding box center [638, 171] width 191 height 324
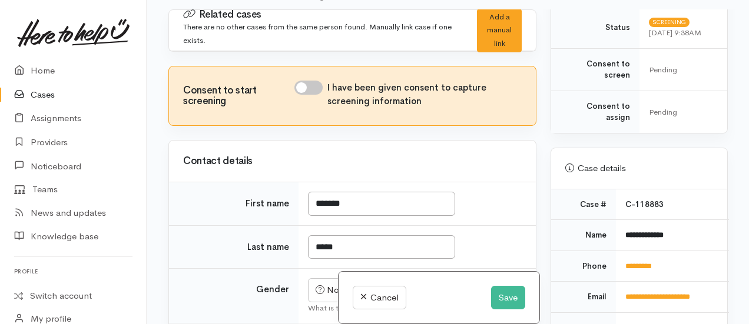
scroll to position [359, 0]
click at [508, 303] on button "Save" at bounding box center [508, 298] width 34 height 24
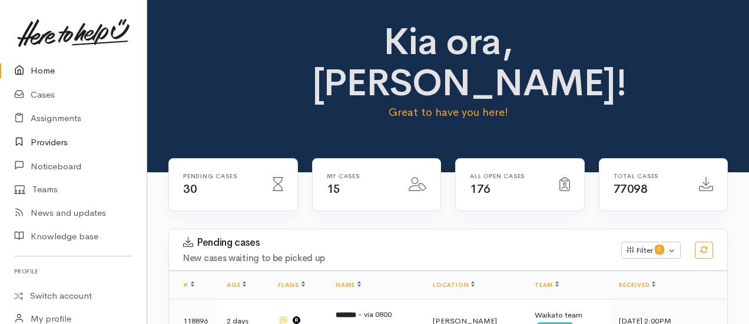
click at [43, 146] on link "Providers" at bounding box center [73, 143] width 147 height 24
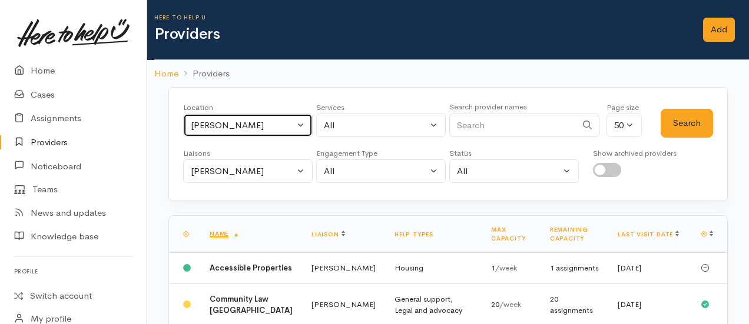
click at [232, 126] on div "[PERSON_NAME]" at bounding box center [243, 126] width 104 height 14
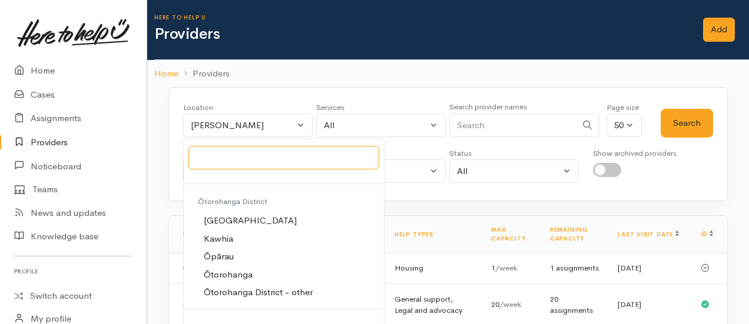
scroll to position [3123, 0]
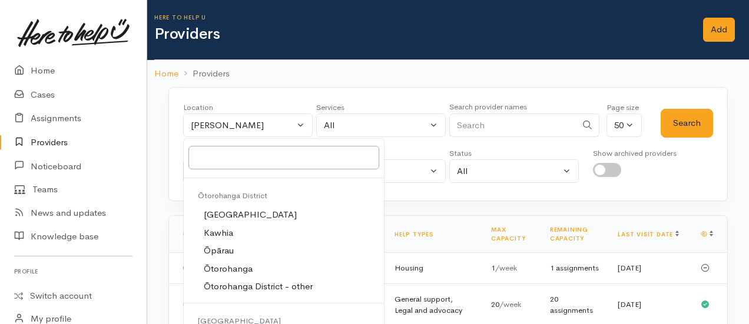
click at [244, 263] on span "Ōtorohanga" at bounding box center [228, 270] width 49 height 14
select select "36"
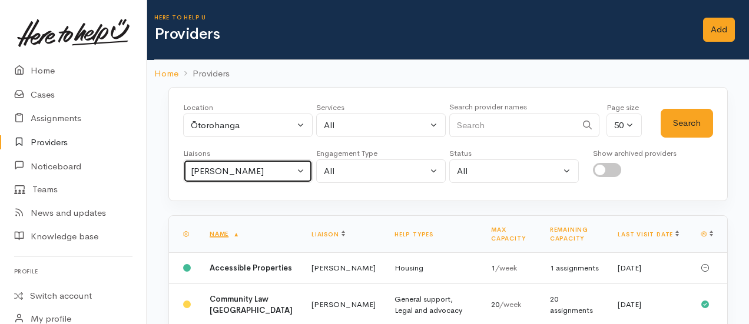
click at [243, 168] on div "[PERSON_NAME]" at bounding box center [243, 172] width 104 height 14
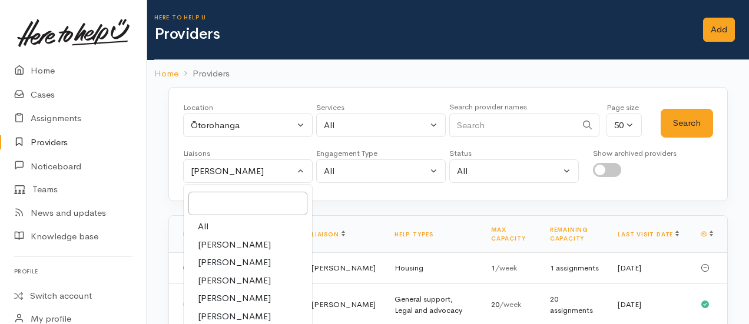
click at [207, 221] on span "All" at bounding box center [203, 227] width 11 height 14
select select "null"
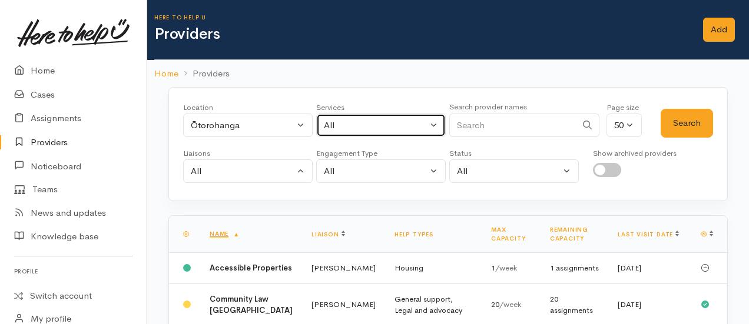
click at [391, 129] on div "All" at bounding box center [376, 126] width 104 height 14
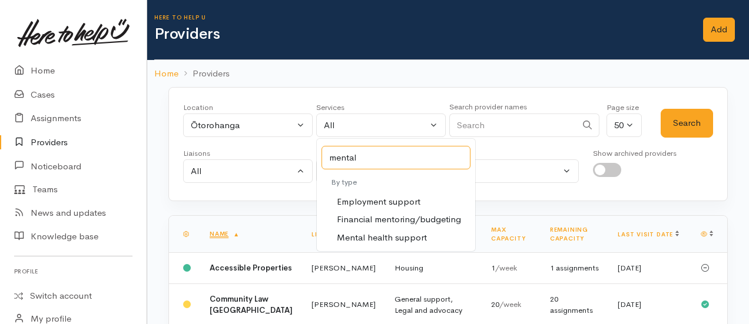
type input "mental"
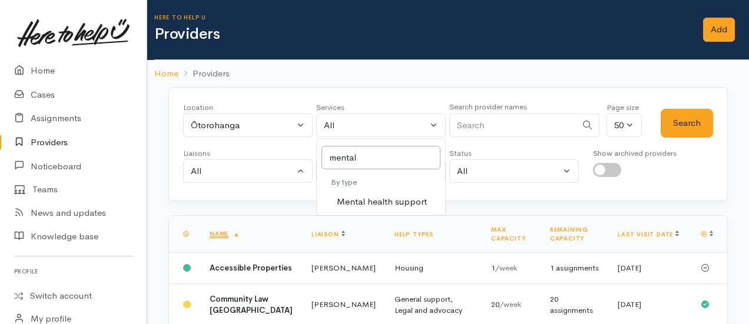
click at [384, 202] on span "Mental health support" at bounding box center [382, 202] width 90 height 14
select select "5"
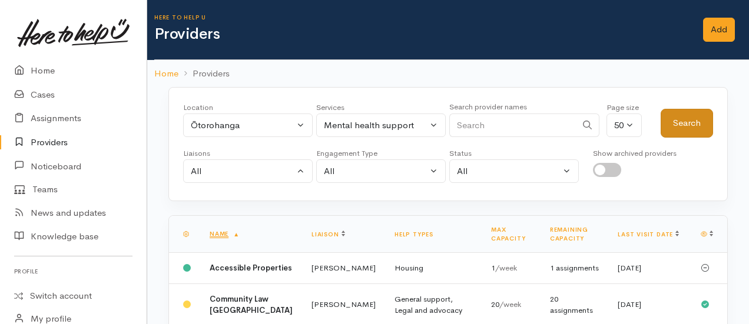
click at [698, 133] on button "Search" at bounding box center [687, 123] width 52 height 29
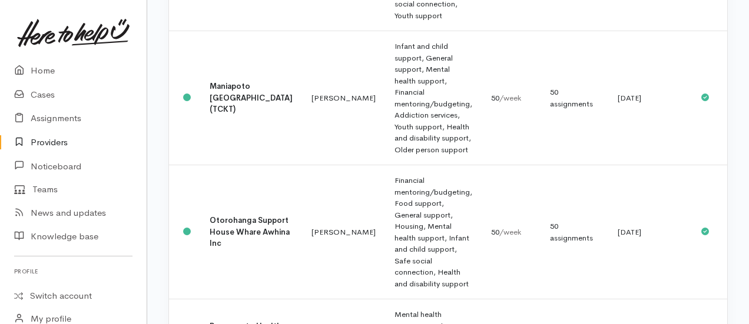
scroll to position [605, 0]
click at [401, 260] on td "Financial mentoring/budgeting, Food support, General support, Housing, Mental h…" at bounding box center [433, 233] width 97 height 134
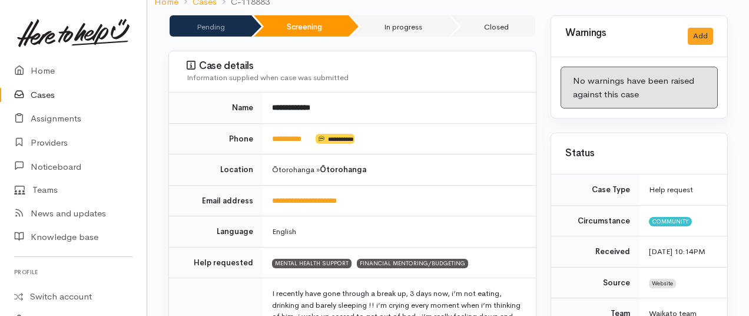
scroll to position [121, 0]
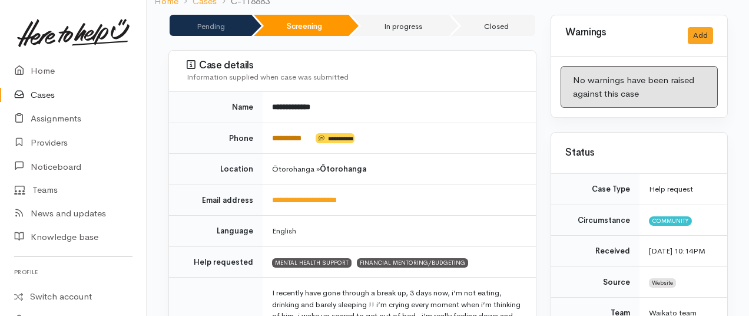
click at [285, 135] on link "*********" at bounding box center [286, 138] width 29 height 8
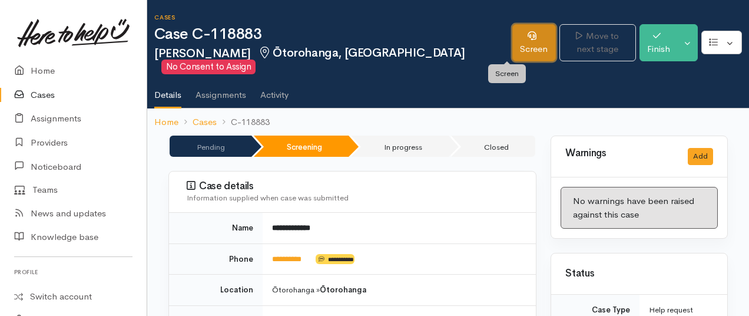
click at [512, 54] on link "Screen" at bounding box center [534, 42] width 44 height 37
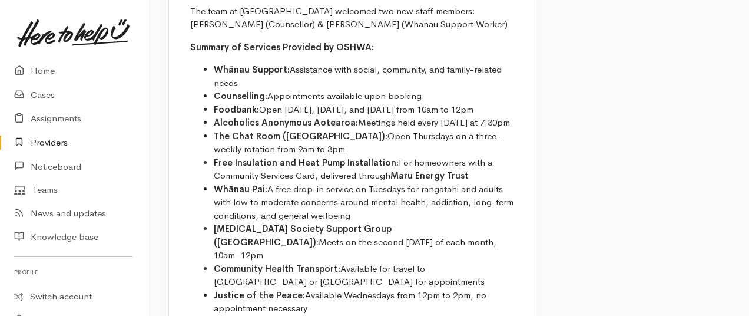
scroll to position [814, 0]
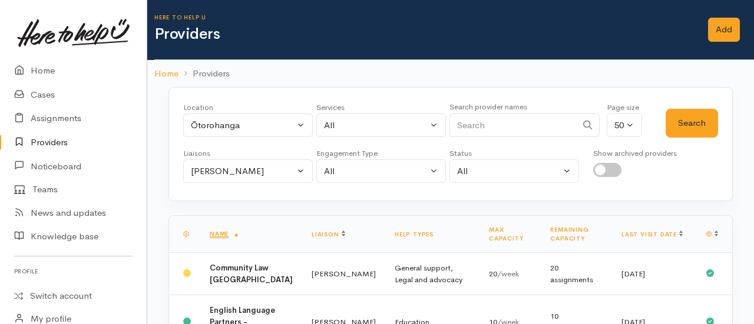
select select "5"
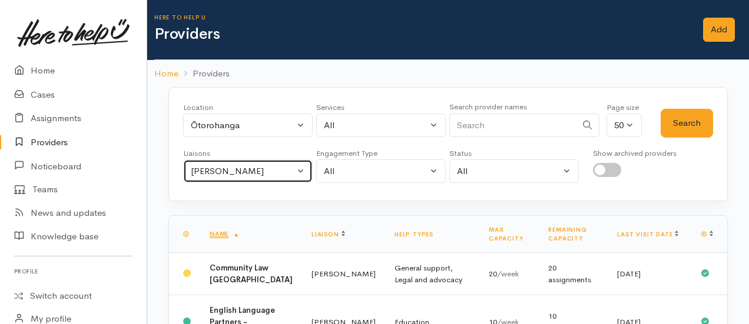
click at [246, 170] on div "[PERSON_NAME]" at bounding box center [243, 172] width 104 height 14
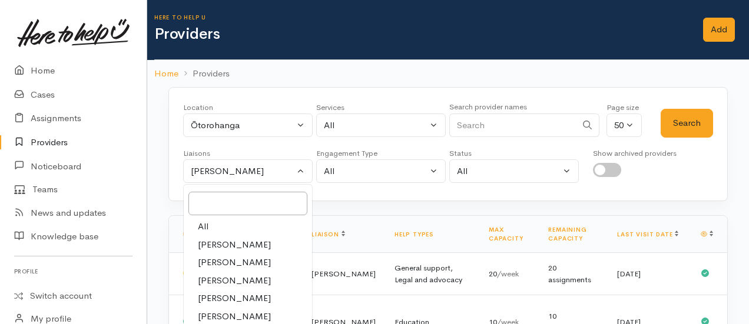
click at [210, 223] on link "All" at bounding box center [248, 227] width 128 height 18
select select "null"
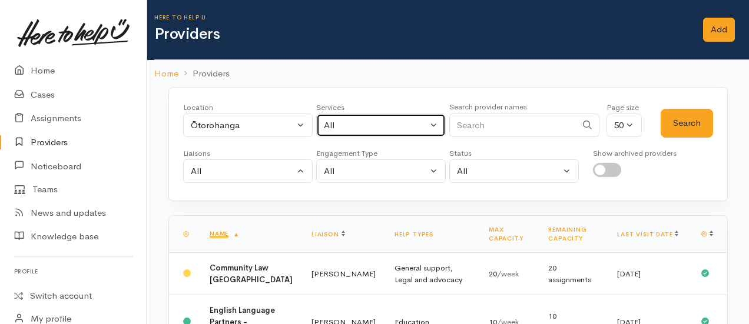
click at [377, 125] on div "All" at bounding box center [376, 126] width 104 height 14
select select "-1"
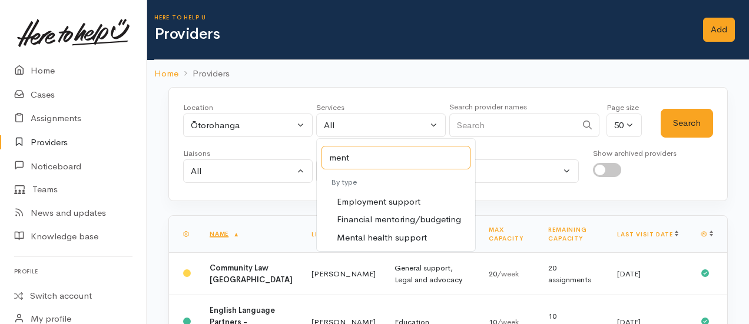
type input "menta"
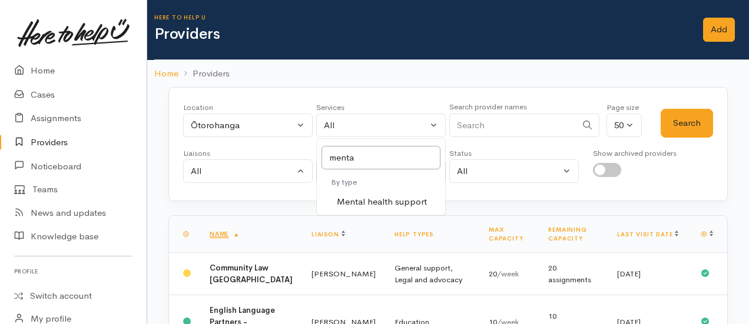
click at [397, 198] on span "Mental health support" at bounding box center [382, 202] width 90 height 14
select select "5"
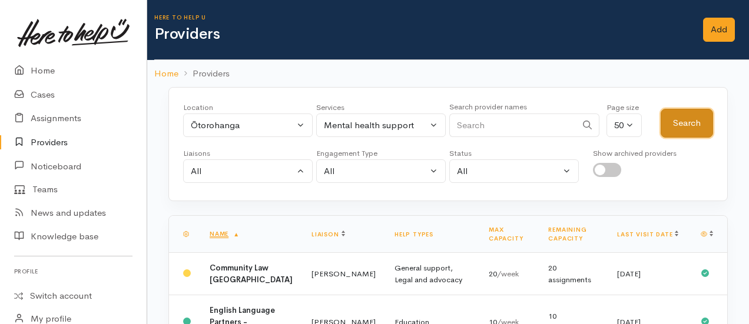
click at [682, 126] on button "Search" at bounding box center [687, 123] width 52 height 29
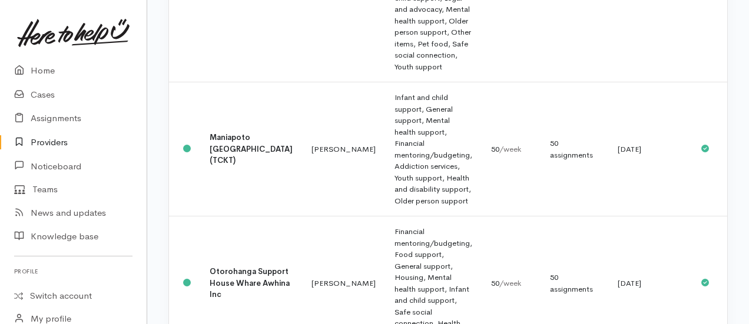
scroll to position [555, 0]
click at [385, 158] on td "Infant and child support, General support, Mental health support, Financial men…" at bounding box center [433, 149] width 97 height 134
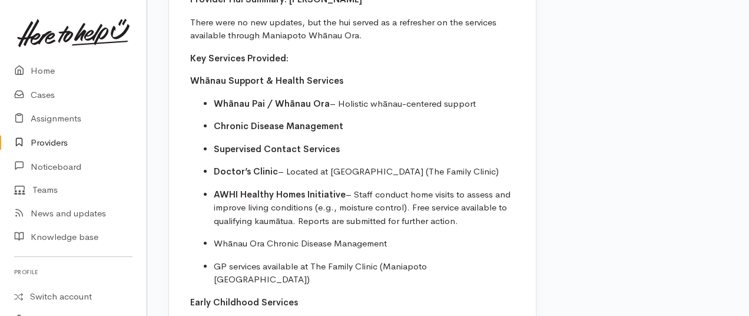
scroll to position [894, 0]
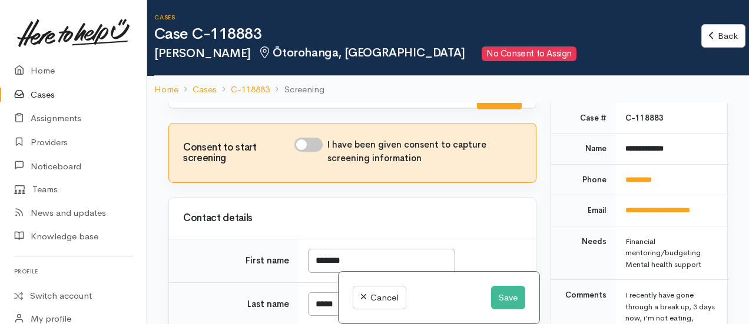
scroll to position [540, 0]
click at [649, 178] on td "*********" at bounding box center [672, 179] width 113 height 31
click at [641, 183] on link "*********" at bounding box center [638, 179] width 26 height 8
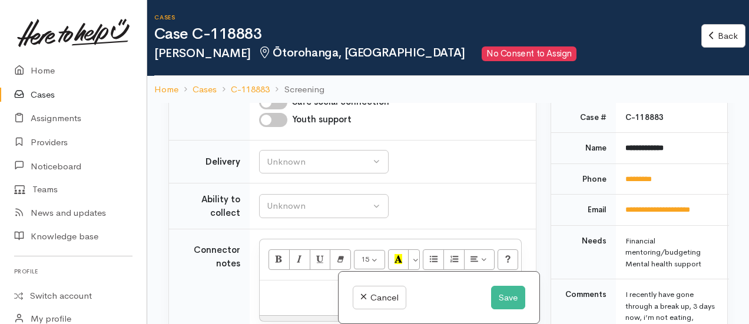
scroll to position [787, 0]
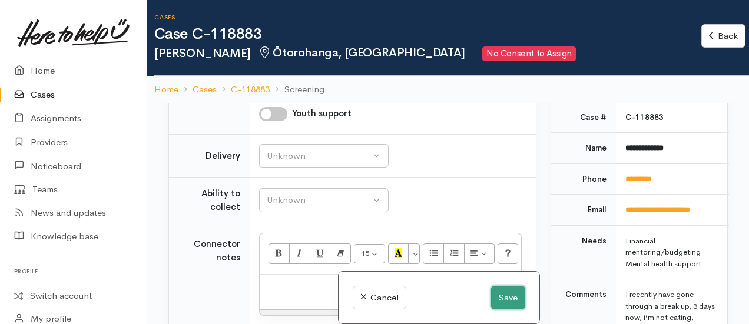
click at [515, 293] on button "Save" at bounding box center [508, 298] width 34 height 24
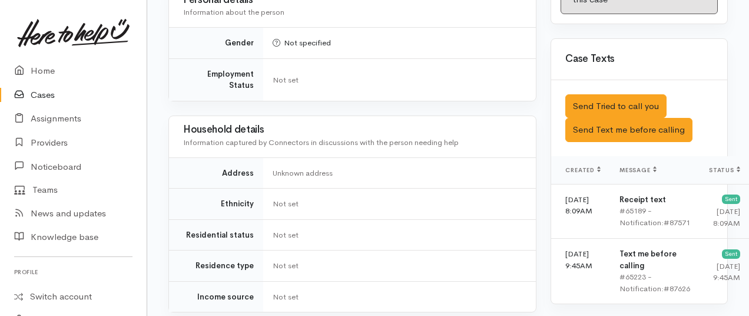
scroll to position [711, 0]
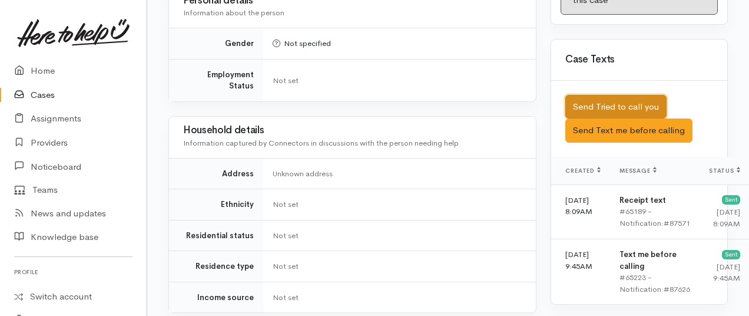
click at [590, 111] on button "Send Tried to call you" at bounding box center [615, 107] width 101 height 24
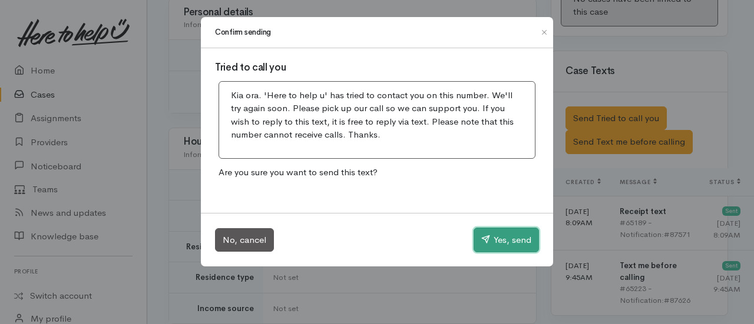
click at [525, 240] on button "Yes, send" at bounding box center [505, 240] width 65 height 25
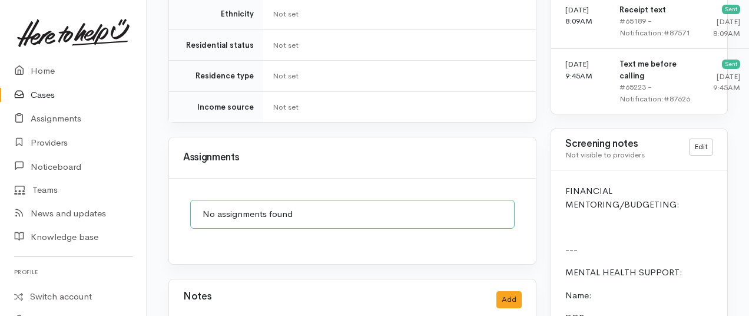
scroll to position [901, 0]
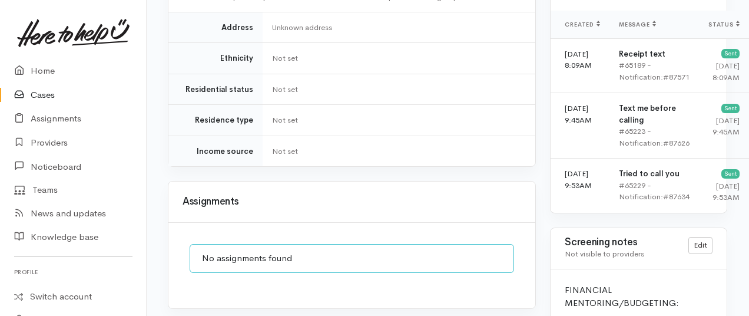
scroll to position [856, 1]
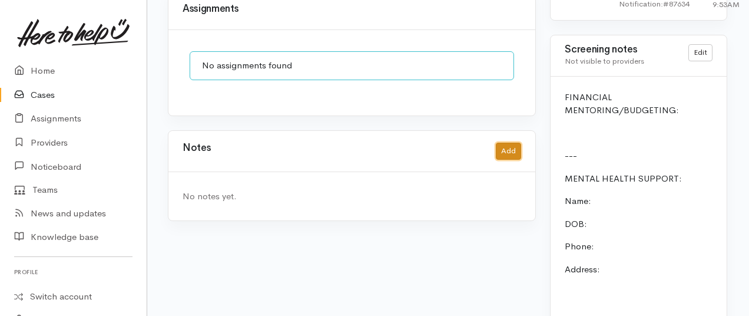
click at [506, 142] on button "Add" at bounding box center [508, 150] width 25 height 17
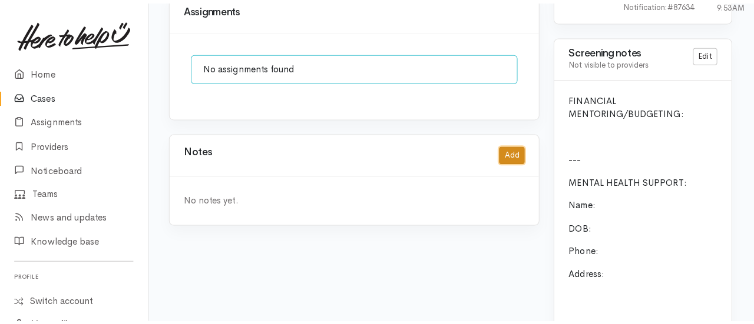
scroll to position [1038, 1]
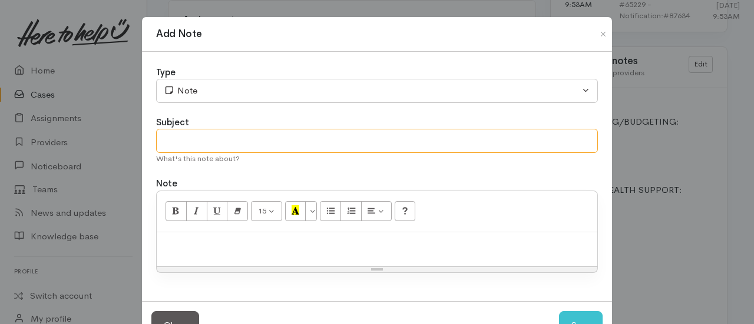
click at [261, 135] on input "text" at bounding box center [377, 141] width 442 height 24
type input "Attempt to contact #`1"
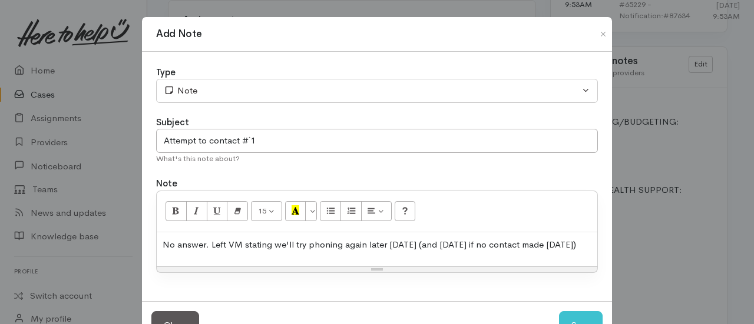
click at [577, 255] on div "No answer. Left VM stating we'll try phoning again later today (and tomorrow if…" at bounding box center [377, 250] width 440 height 35
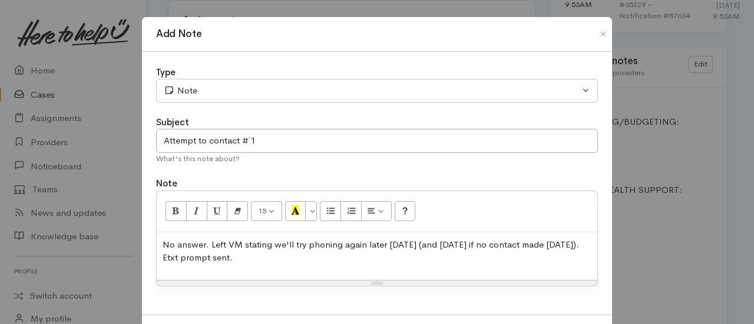
click at [255, 117] on div "Subject" at bounding box center [377, 123] width 442 height 14
click at [286, 81] on button "Note" at bounding box center [377, 91] width 442 height 24
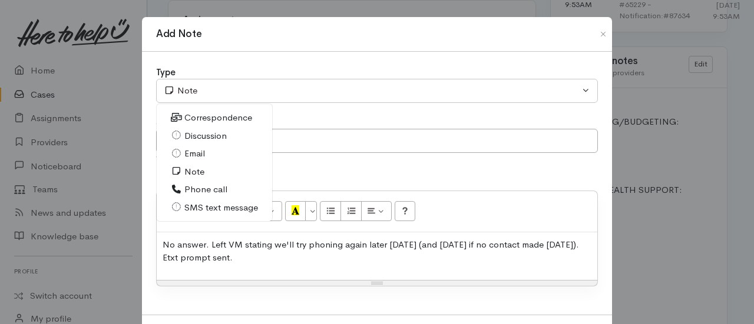
click at [197, 190] on span "Phone call" at bounding box center [205, 190] width 43 height 14
select select "3"
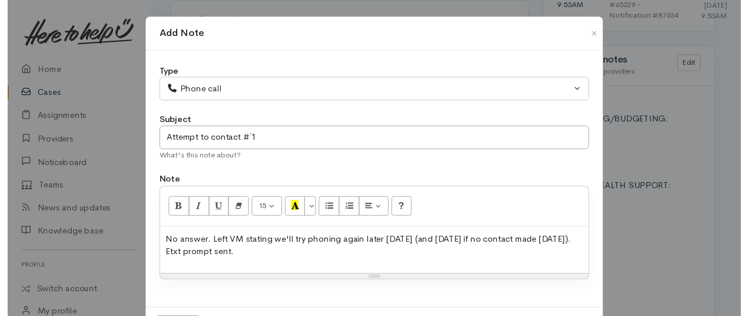
scroll to position [26, 0]
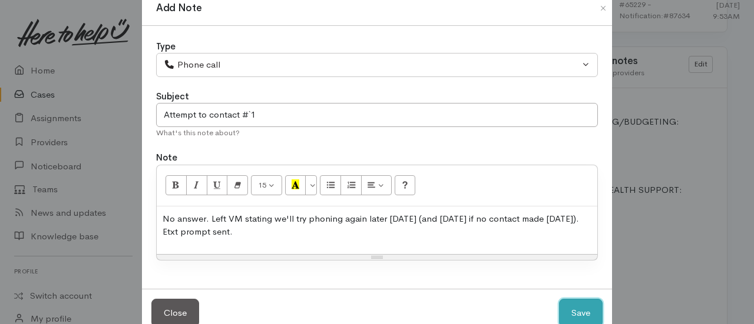
click at [559, 299] on button "Save" at bounding box center [581, 313] width 44 height 29
select select "1"
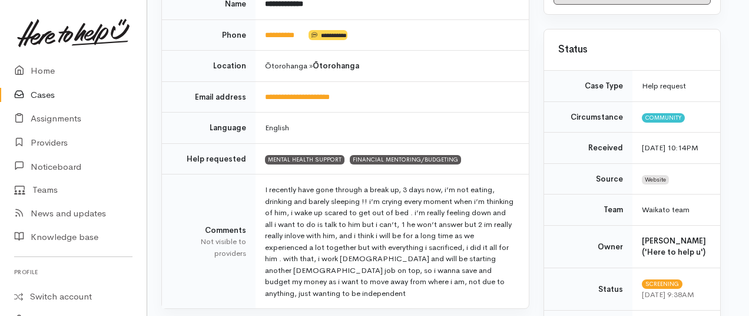
scroll to position [103, 7]
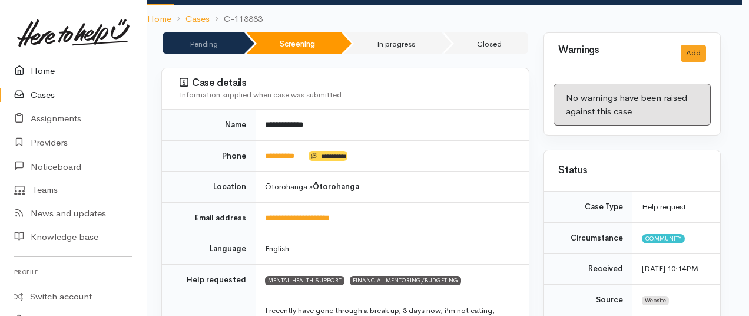
click at [38, 67] on link "Home" at bounding box center [73, 71] width 147 height 24
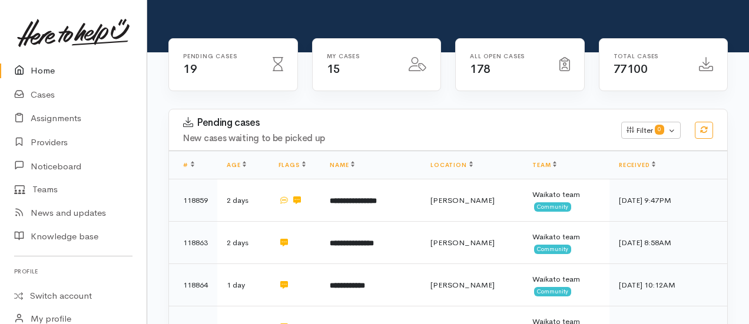
scroll to position [119, 0]
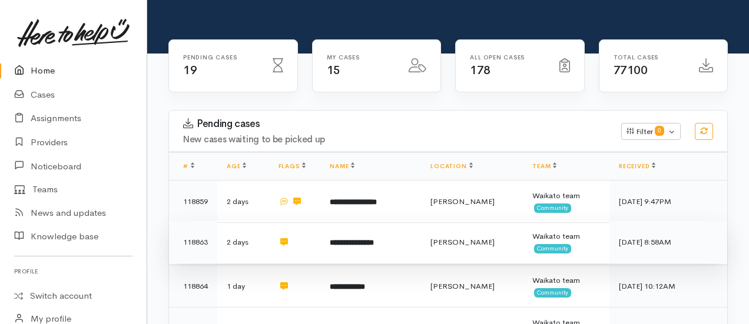
click at [353, 221] on td "**********" at bounding box center [370, 242] width 101 height 42
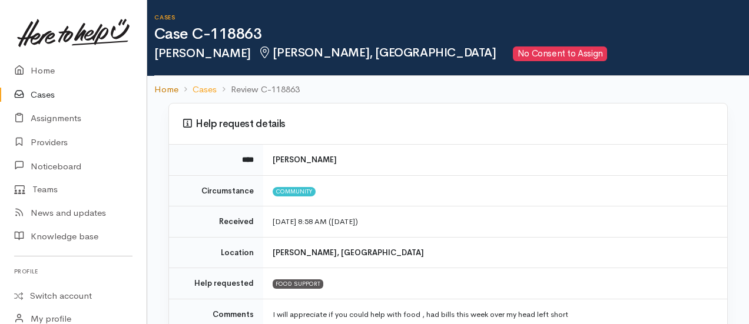
click at [162, 94] on link "Home" at bounding box center [166, 90] width 24 height 14
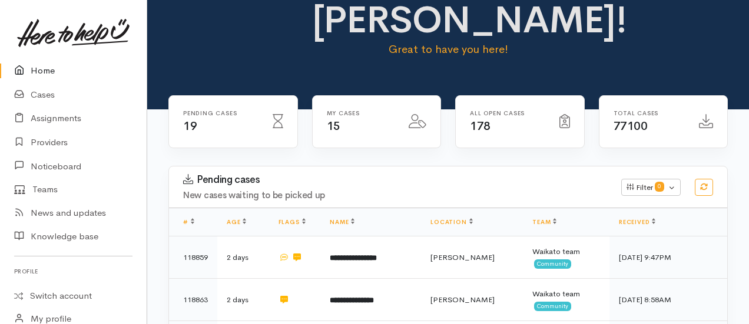
scroll to position [61, 0]
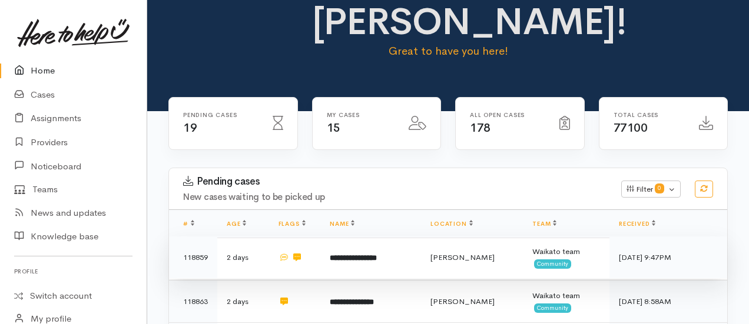
click at [363, 254] on b "**********" at bounding box center [353, 258] width 47 height 8
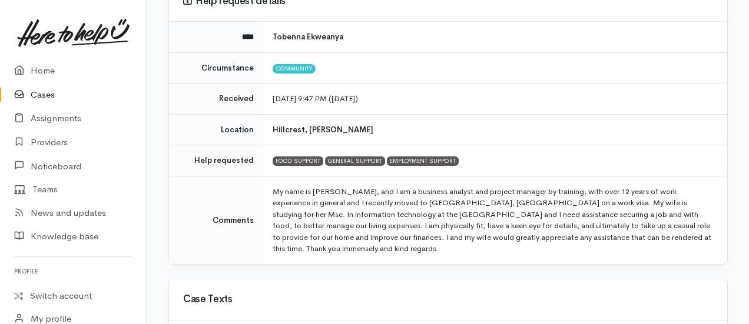
scroll to position [124, 0]
click at [48, 69] on link "Home" at bounding box center [73, 71] width 147 height 24
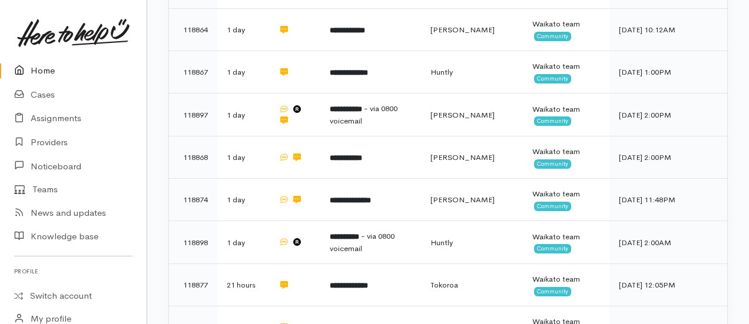
scroll to position [378, 0]
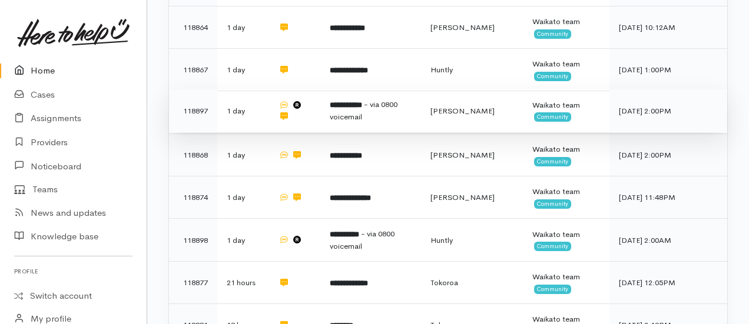
click at [347, 101] on b "**********" at bounding box center [346, 105] width 32 height 8
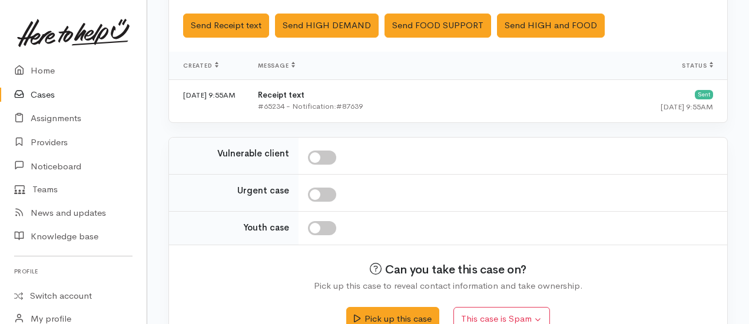
scroll to position [472, 0]
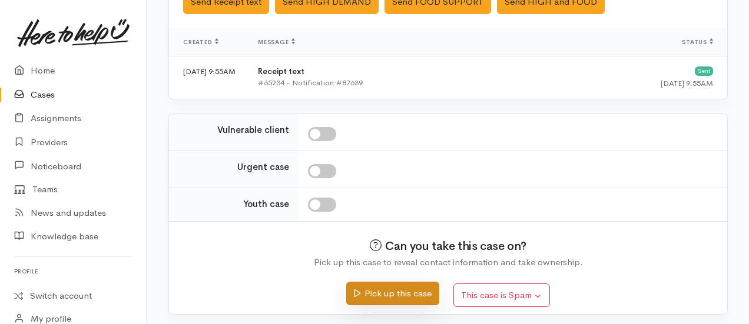
click at [397, 294] on button "Pick up this case" at bounding box center [392, 294] width 92 height 24
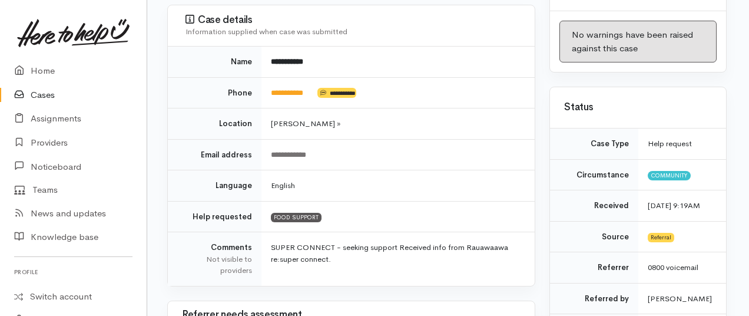
scroll to position [0, 1]
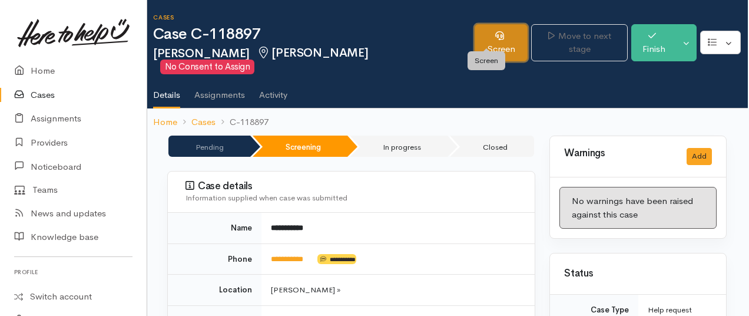
click at [491, 33] on link "Screen" at bounding box center [500, 42] width 53 height 37
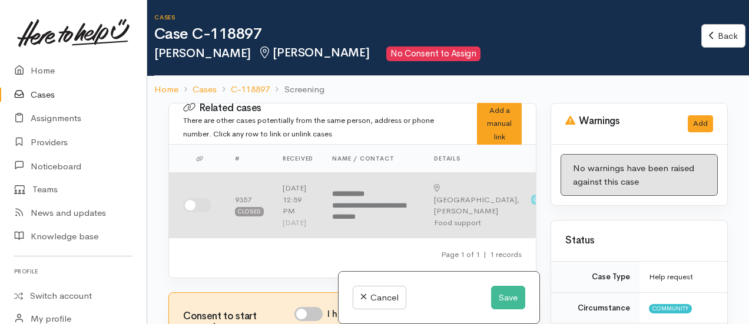
click at [185, 211] on input "checkbox" at bounding box center [197, 205] width 28 height 14
checkbox input "true"
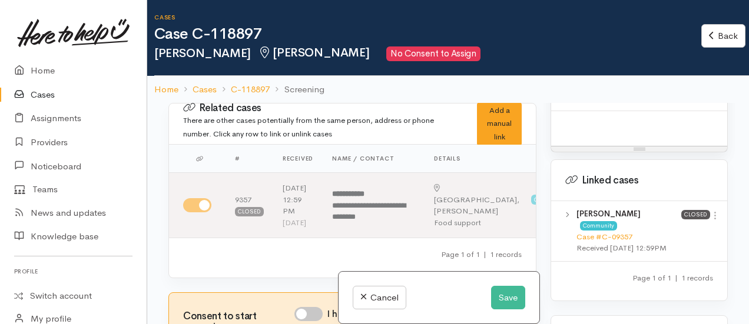
scroll to position [885, 0]
click at [600, 240] on link "Case #C-09357" at bounding box center [604, 235] width 56 height 10
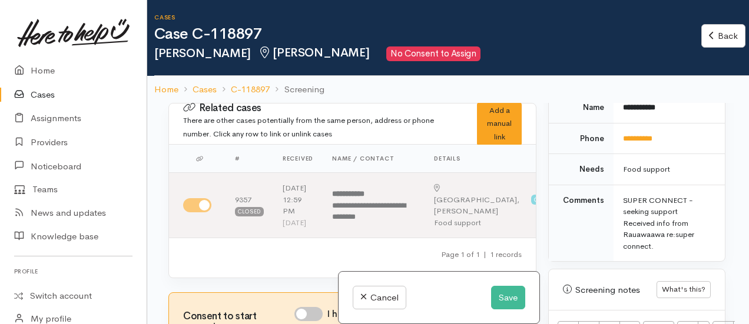
scroll to position [775, 2]
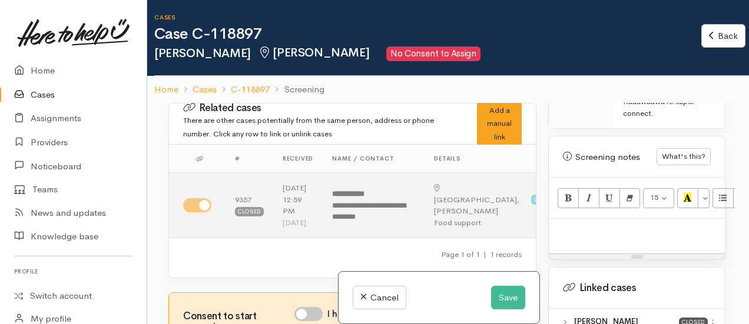
click at [586, 238] on p at bounding box center [637, 232] width 164 height 14
paste div
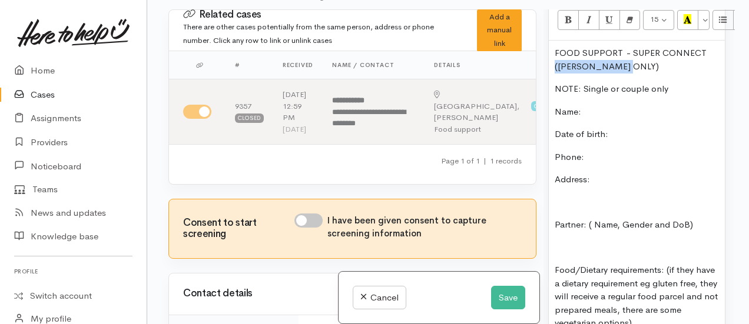
scroll to position [860, 0]
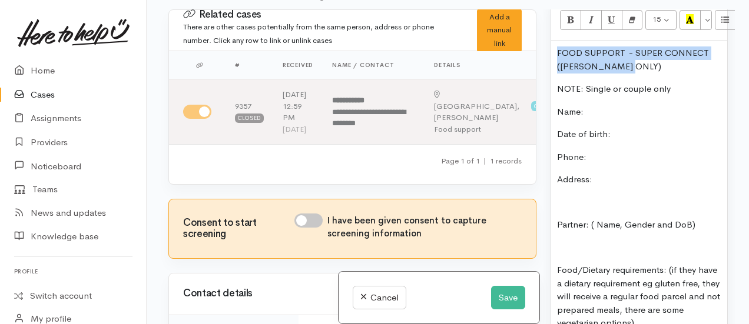
drag, startPoint x: 632, startPoint y: 81, endPoint x: 524, endPoint y: 66, distance: 109.4
click at [524, 66] on div "Related cases There are other cases potentially from the same person, address o…" at bounding box center [447, 171] width 573 height 324
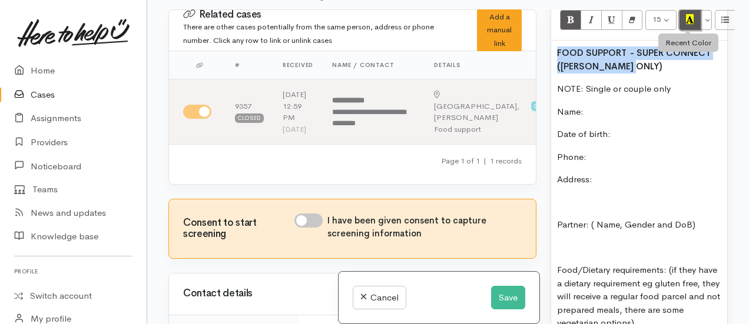
click at [693, 30] on button "Recent Color" at bounding box center [689, 20] width 21 height 20
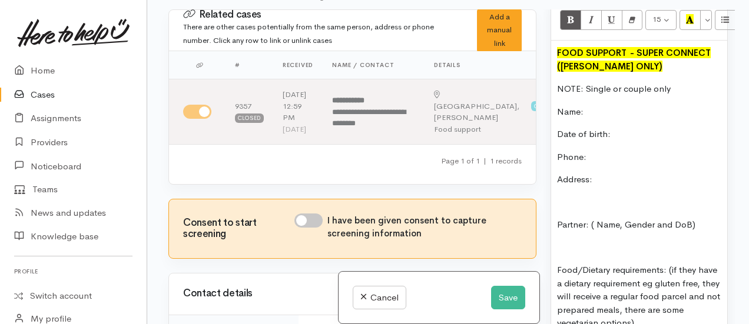
click at [603, 119] on p "Name:" at bounding box center [639, 112] width 164 height 14
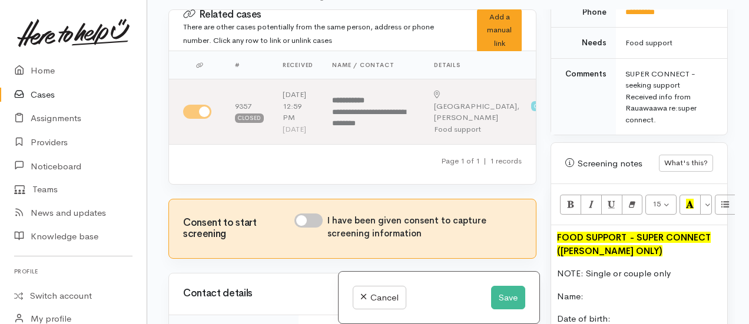
scroll to position [513, 0]
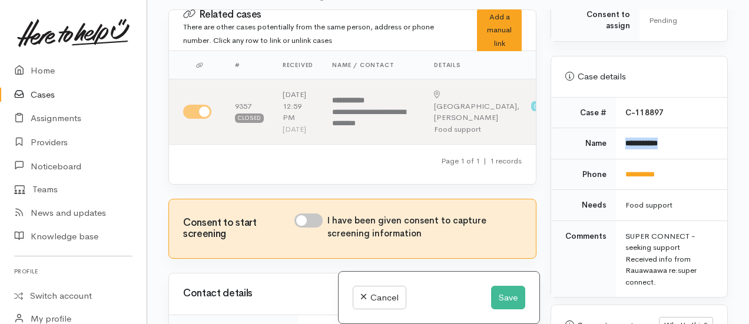
drag, startPoint x: 675, startPoint y: 154, endPoint x: 621, endPoint y: 158, distance: 53.8
click at [621, 158] on td "**********" at bounding box center [671, 143] width 111 height 31
copy b "**********"
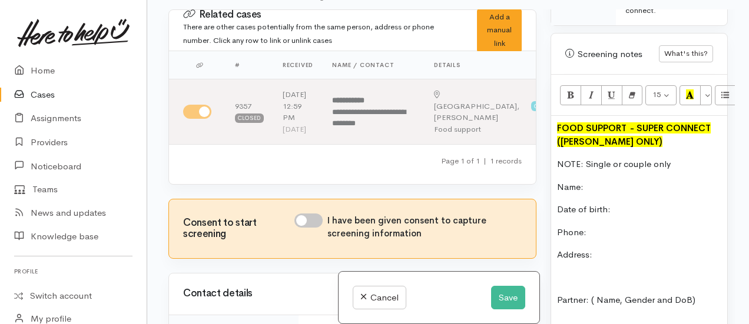
scroll to position [789, 0]
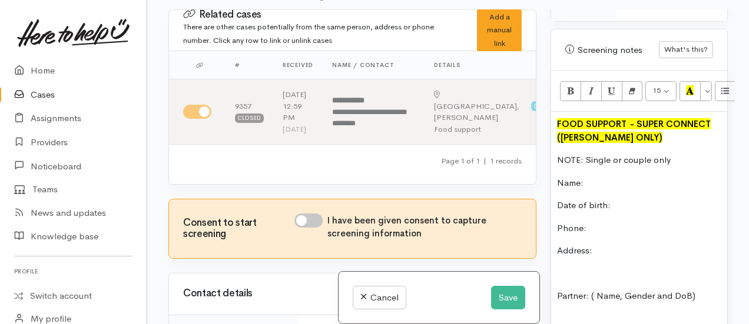
click at [593, 190] on p "Name:" at bounding box center [639, 184] width 164 height 14
click at [608, 235] on p "Phone:" at bounding box center [639, 229] width 164 height 14
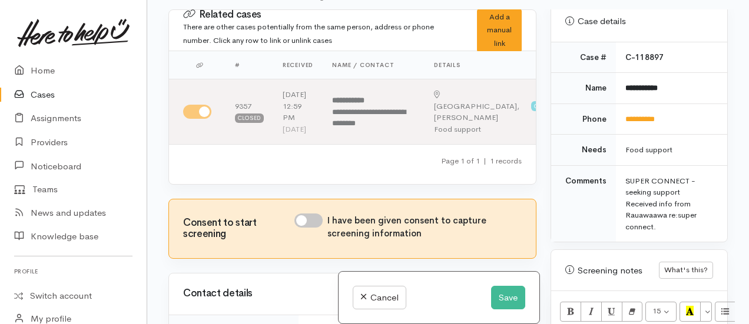
scroll to position [568, 0]
drag, startPoint x: 668, startPoint y: 135, endPoint x: 618, endPoint y: 137, distance: 50.1
click at [618, 135] on td "**********" at bounding box center [671, 119] width 111 height 31
copy link "**********"
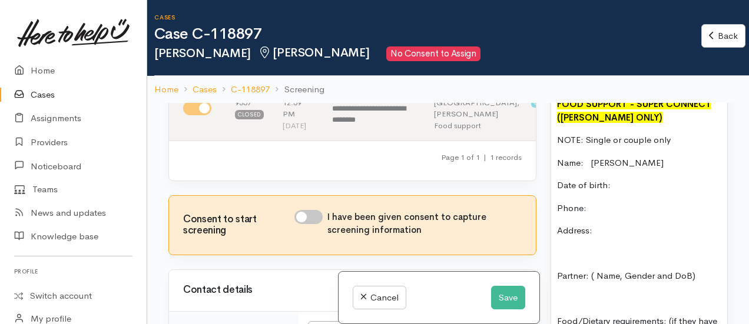
scroll to position [903, 0]
click at [593, 215] on p "Phone:" at bounding box center [639, 208] width 164 height 14
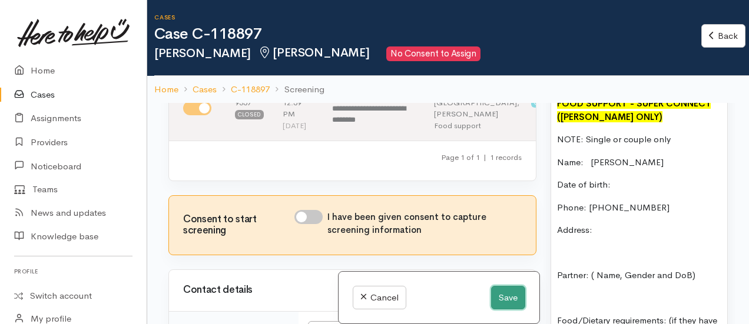
click at [500, 300] on button "Save" at bounding box center [508, 298] width 34 height 24
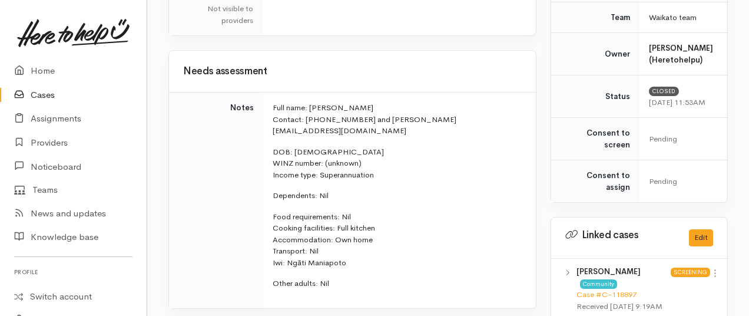
scroll to position [424, 0]
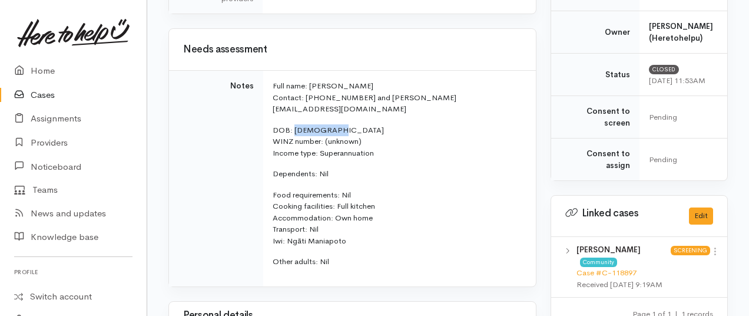
drag, startPoint x: 341, startPoint y: 117, endPoint x: 293, endPoint y: 120, distance: 48.4
click at [293, 124] on p "DOB: [DEMOGRAPHIC_DATA] WINZ number: (unknown) Income type: Superannuation" at bounding box center [397, 141] width 249 height 35
copy p "[DATE]"
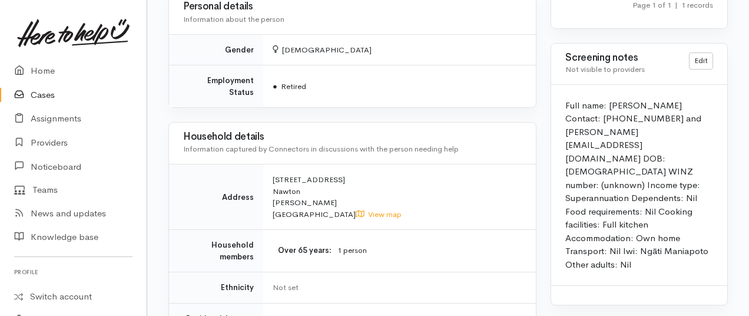
scroll to position [734, 0]
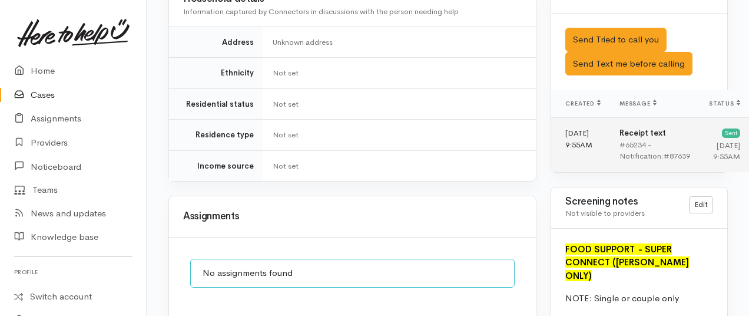
scroll to position [880, 0]
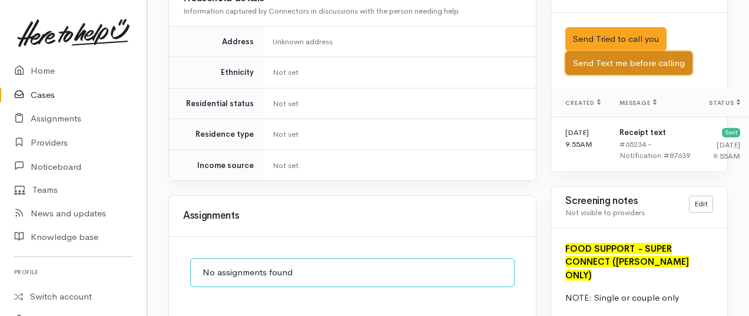
click at [637, 65] on button "Send Text me before calling" at bounding box center [628, 63] width 127 height 24
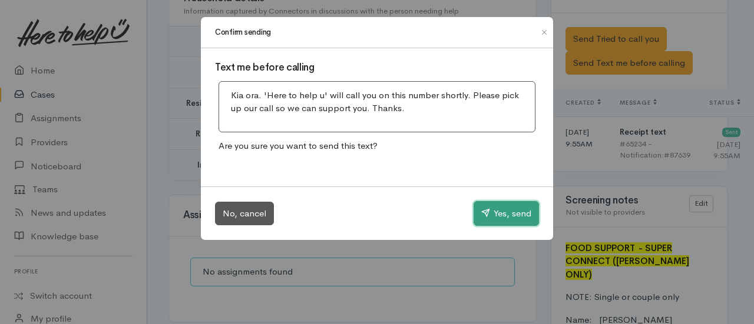
click at [509, 208] on button "Yes, send" at bounding box center [505, 213] width 65 height 25
click at [509, 208] on button "Sending..." at bounding box center [504, 213] width 70 height 24
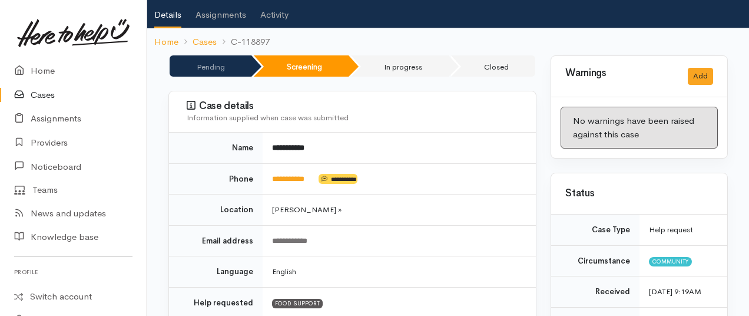
scroll to position [69, 0]
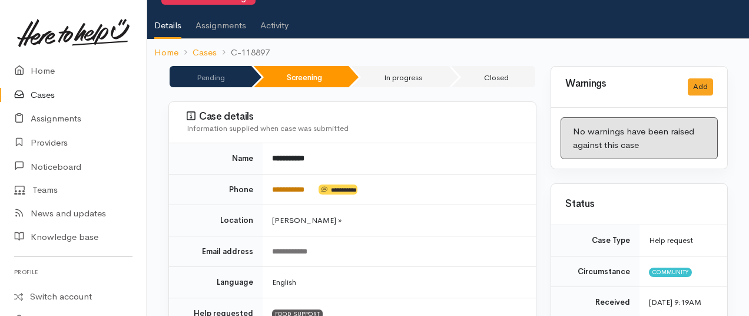
click at [288, 185] on link "**********" at bounding box center [288, 189] width 32 height 8
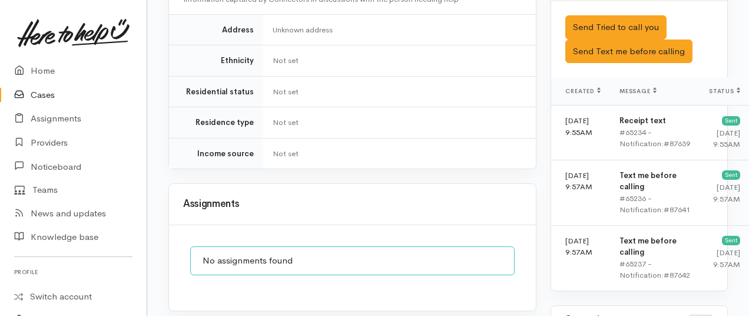
scroll to position [892, 0]
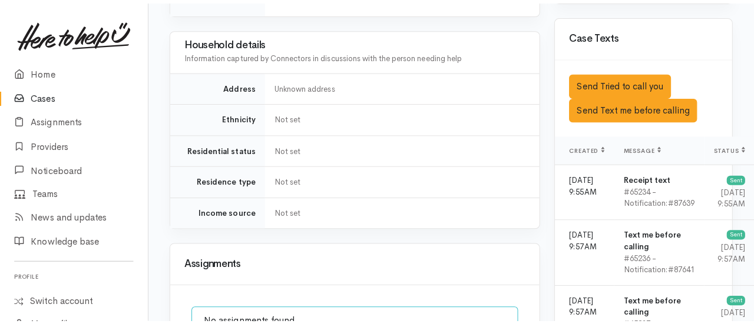
scroll to position [835, 0]
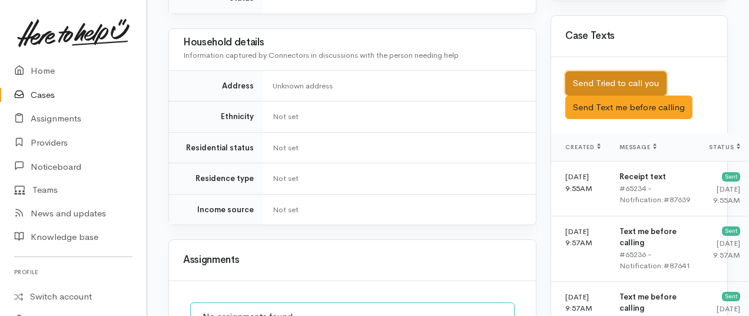
click at [596, 72] on button "Send Tried to call you" at bounding box center [615, 83] width 101 height 24
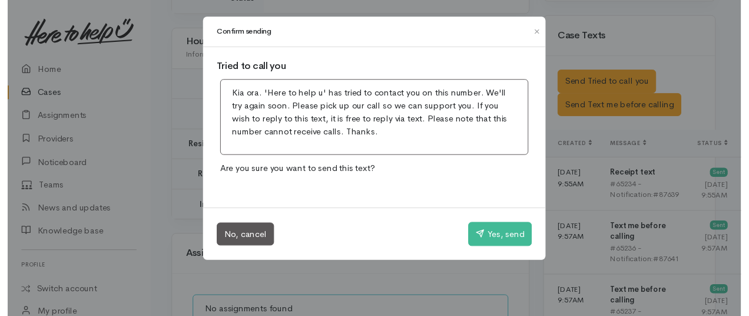
scroll to position [0, 0]
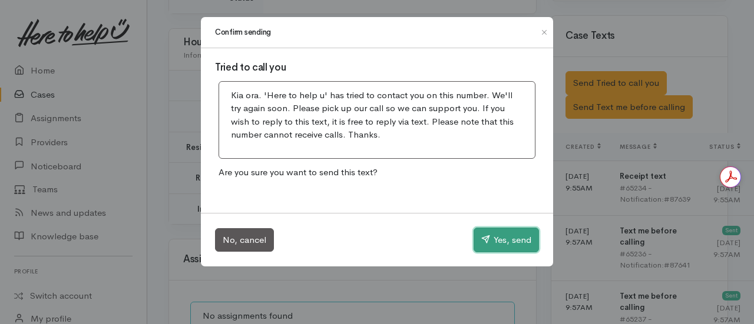
click at [507, 238] on button "Yes, send" at bounding box center [505, 240] width 65 height 25
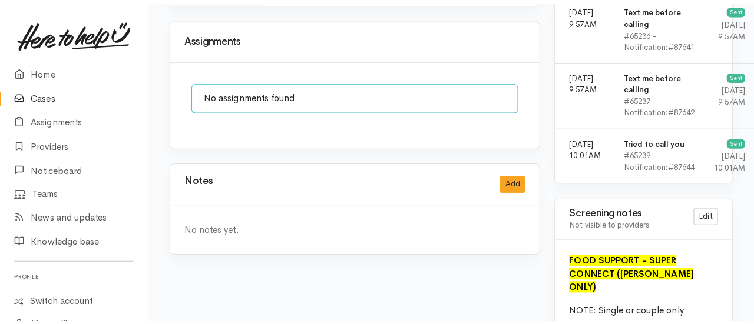
scroll to position [1058, 0]
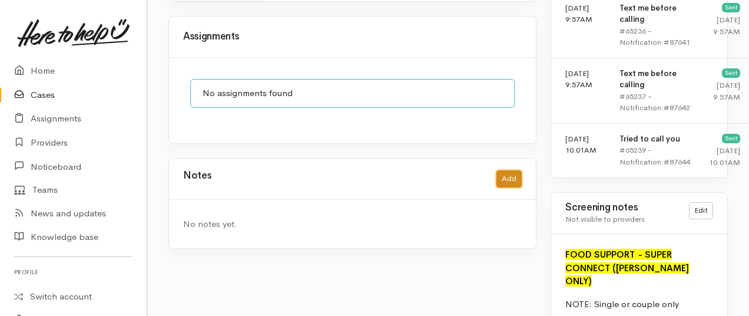
click at [516, 170] on button "Add" at bounding box center [508, 178] width 25 height 17
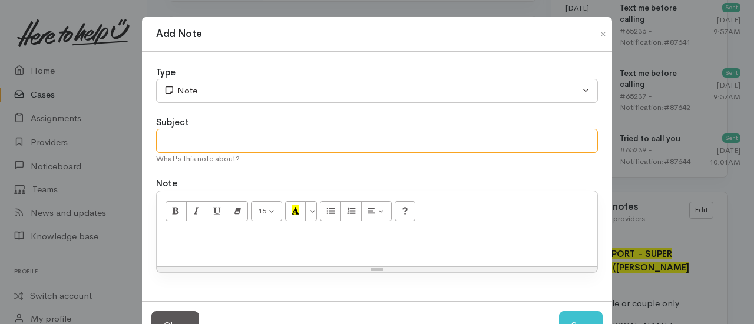
click at [275, 145] on input "text" at bounding box center [377, 141] width 442 height 24
type input "Attempt to contact #1"
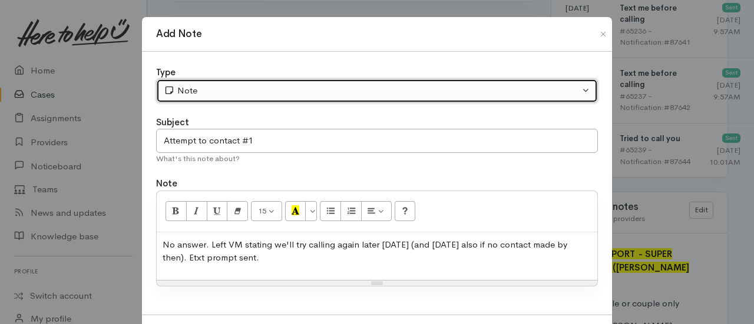
click at [215, 89] on div "Note" at bounding box center [372, 91] width 416 height 14
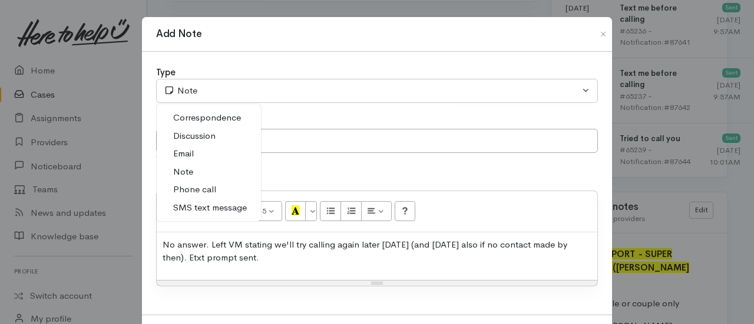
click at [213, 183] on link "Phone call" at bounding box center [209, 190] width 104 height 18
select select "3"
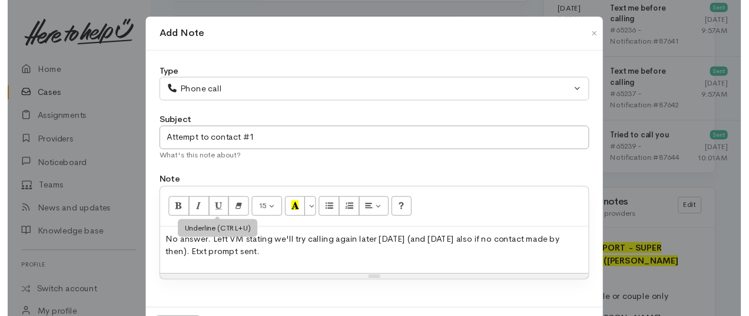
scroll to position [26, 0]
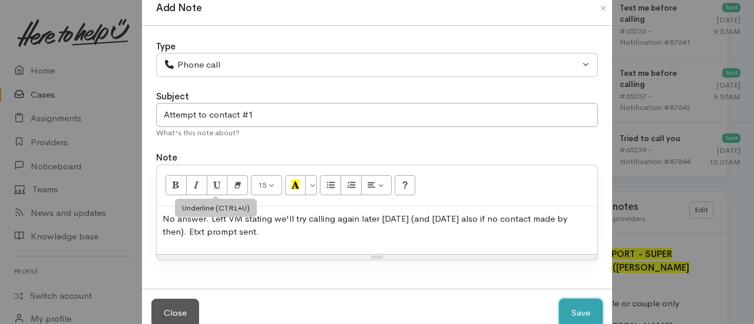
click at [559, 299] on button "Save" at bounding box center [581, 313] width 44 height 29
select select "1"
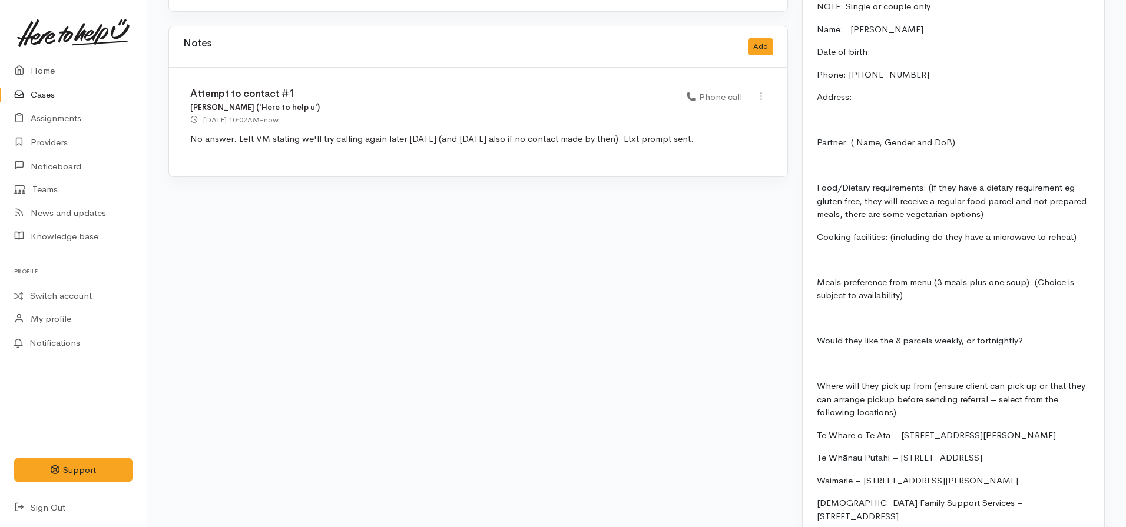
scroll to position [1387, 0]
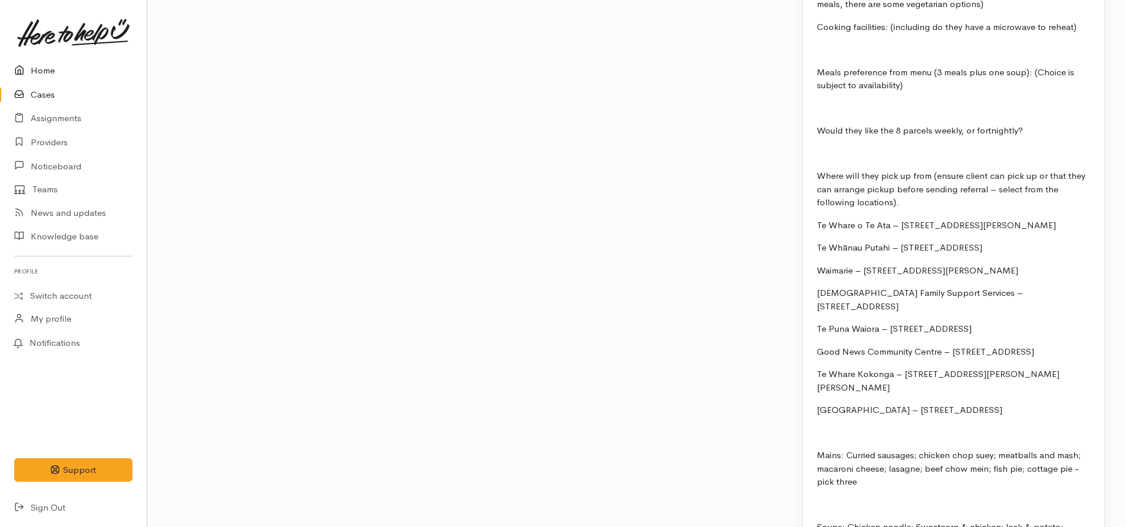
click at [31, 76] on link "Home" at bounding box center [73, 71] width 147 height 24
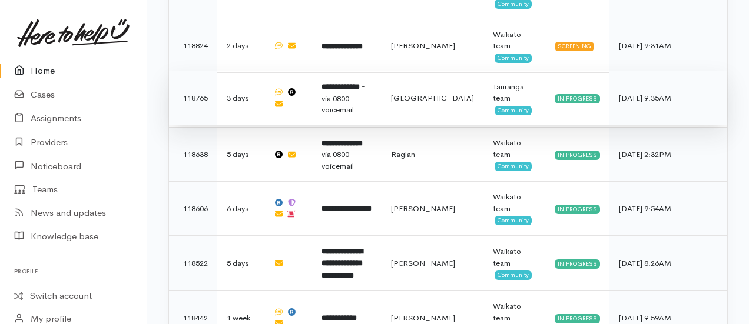
scroll to position [1362, 0]
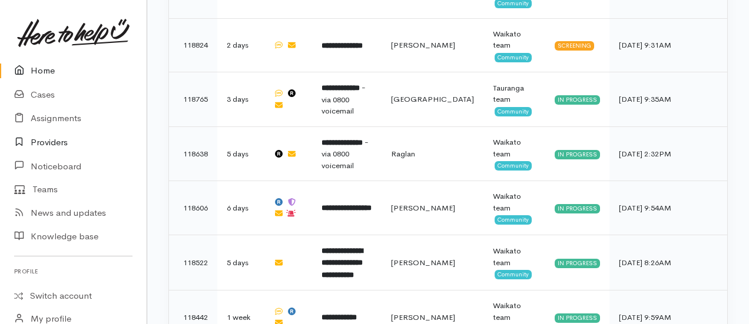
click at [44, 134] on link "Providers" at bounding box center [73, 143] width 147 height 24
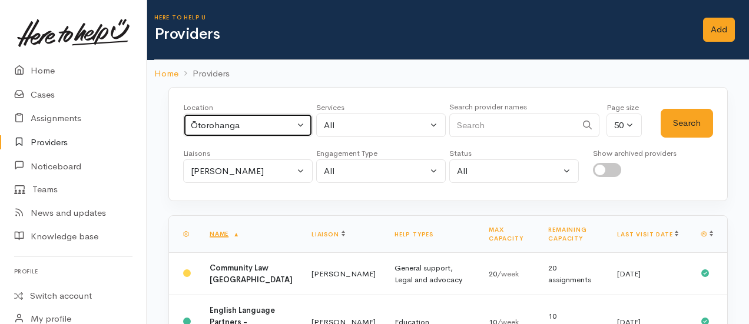
drag, startPoint x: 232, startPoint y: 129, endPoint x: 238, endPoint y: 131, distance: 6.7
click at [232, 129] on div "Ōtorohanga" at bounding box center [243, 126] width 104 height 14
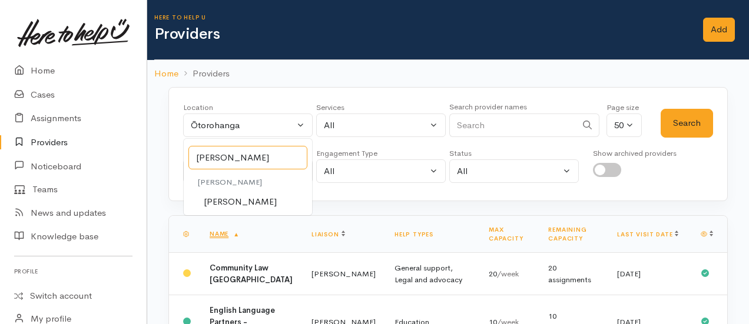
type input "[PERSON_NAME]"
click at [225, 200] on span "[PERSON_NAME]" at bounding box center [240, 202] width 73 height 14
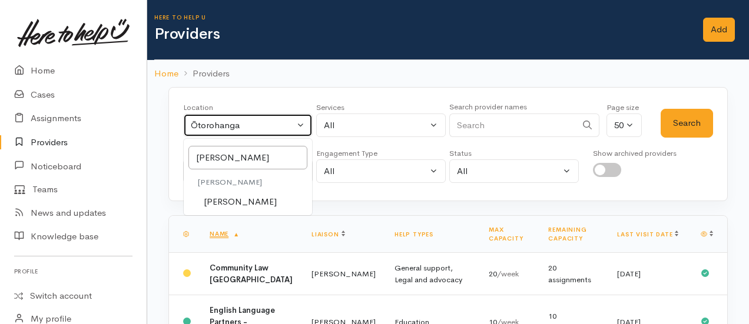
select select "1"
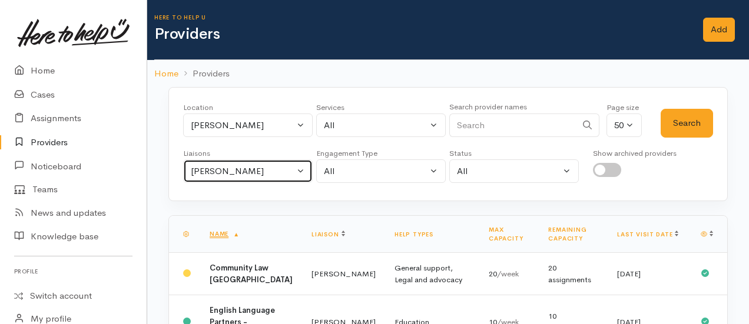
click at [244, 172] on div "[PERSON_NAME]" at bounding box center [243, 172] width 104 height 14
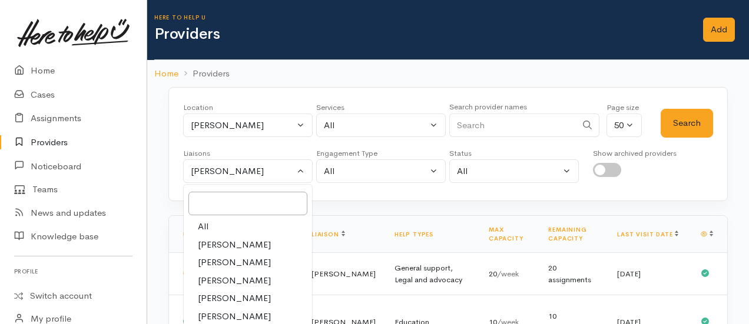
click at [210, 225] on link "All" at bounding box center [248, 227] width 128 height 18
select select "null"
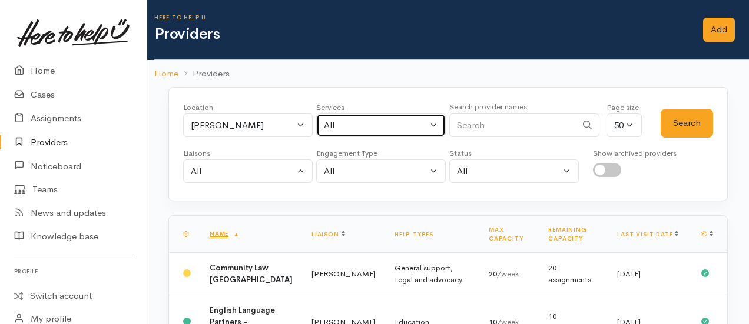
click at [392, 114] on button "All" at bounding box center [381, 126] width 130 height 24
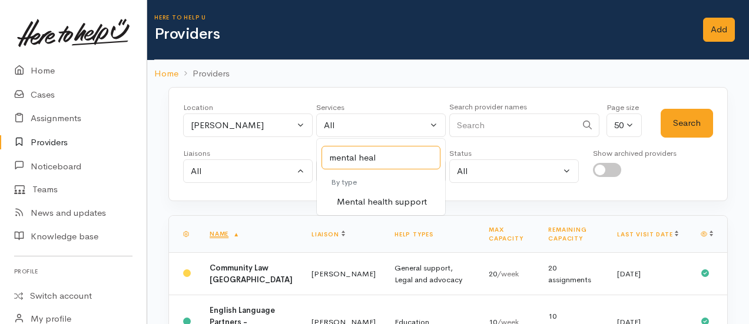
type input "mental healt"
click at [390, 207] on span "Mental health support" at bounding box center [382, 202] width 90 height 14
select select "5"
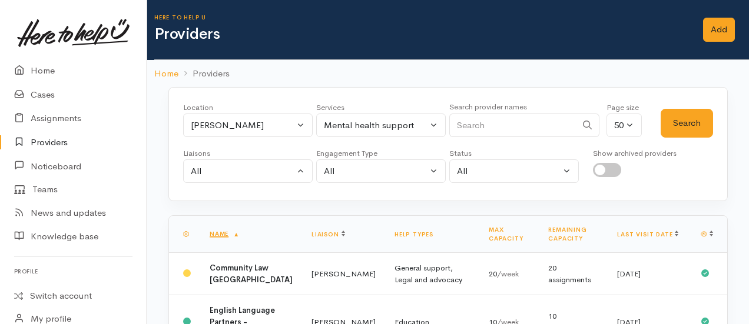
click at [705, 150] on div "Liaisons All Amanda Gabb Heather Moore Helena Kaufononga Karli Morris Katarina …" at bounding box center [448, 165] width 530 height 35
click at [688, 130] on button "Search" at bounding box center [687, 123] width 52 height 29
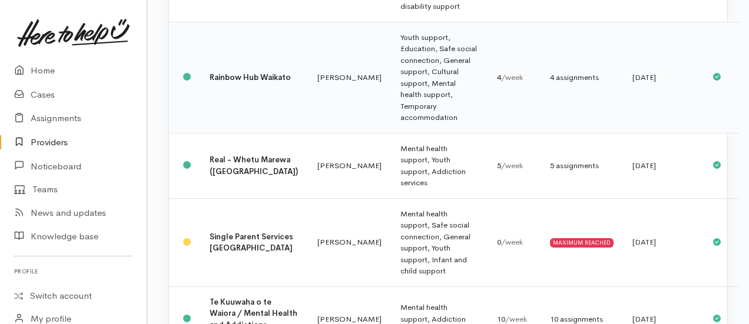
scroll to position [1236, 0]
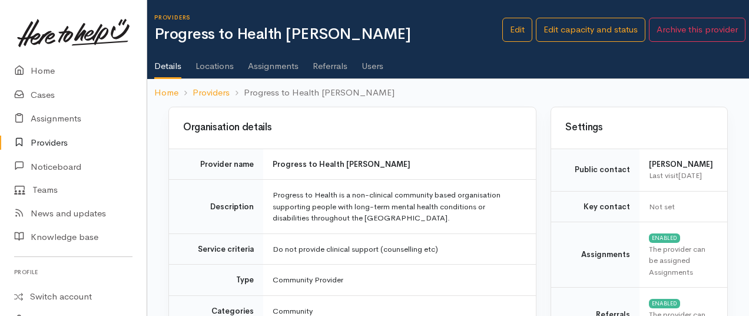
click at [265, 67] on link "Assignments" at bounding box center [273, 61] width 51 height 33
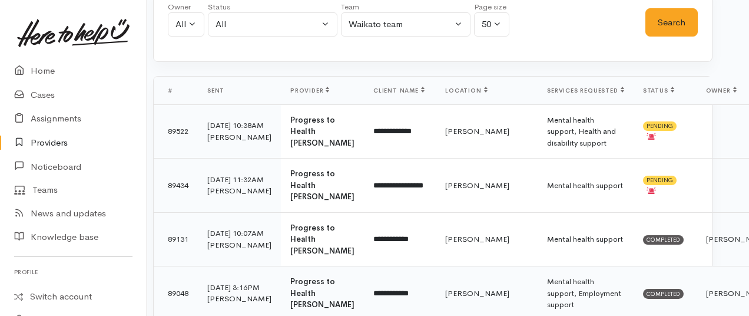
scroll to position [118, 12]
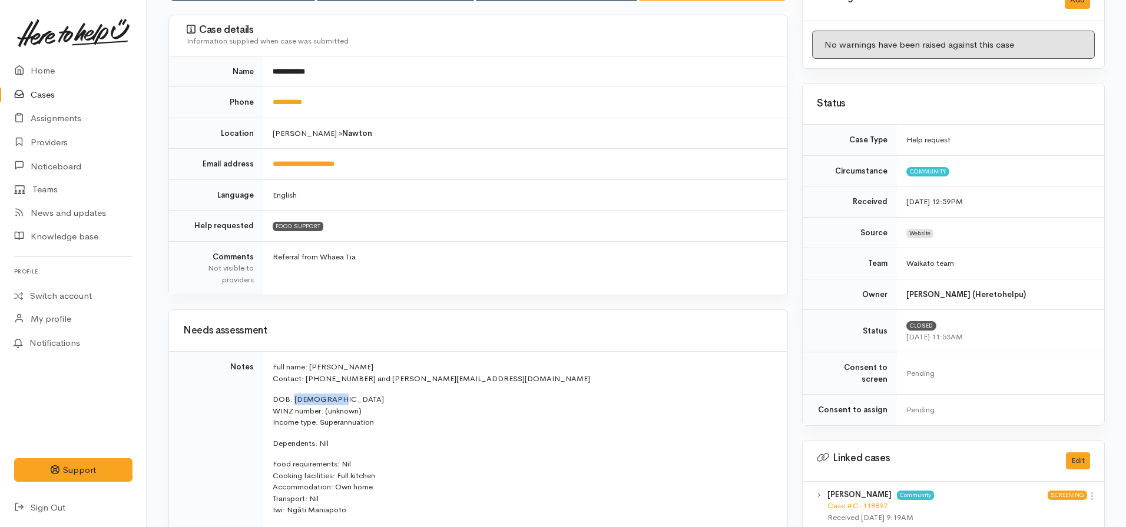
scroll to position [38, 0]
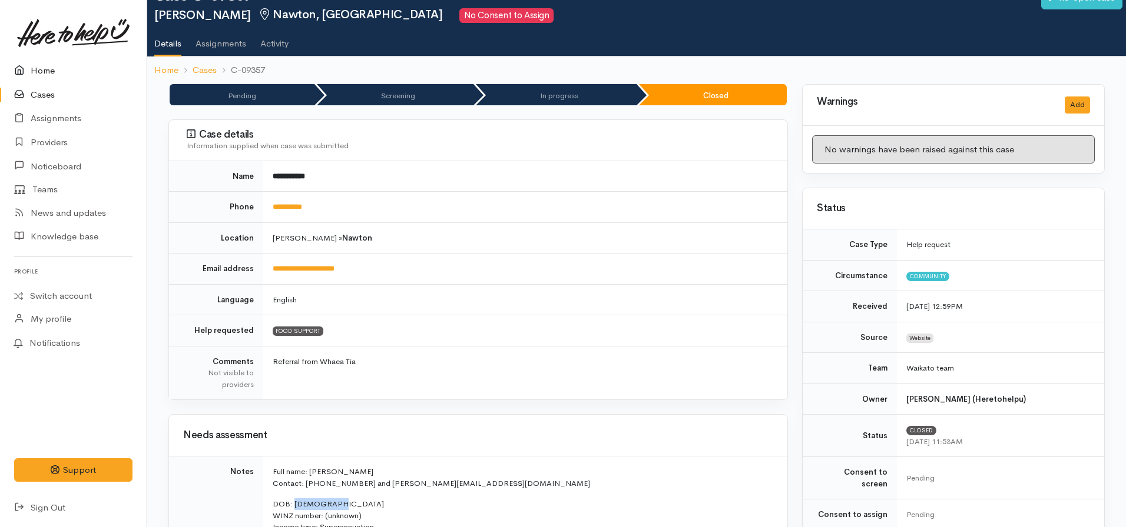
click at [47, 69] on link "Home" at bounding box center [73, 71] width 147 height 24
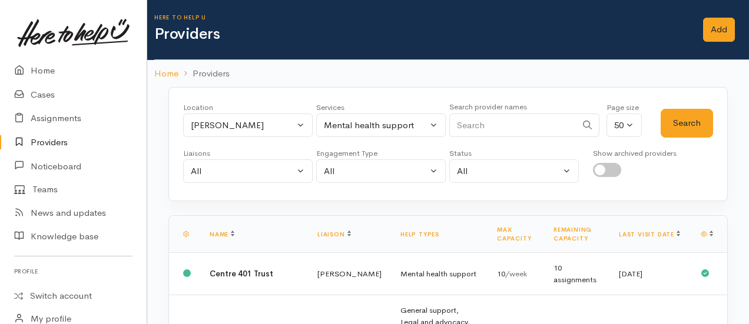
select select "5"
select select "null"
click at [51, 69] on link "Home" at bounding box center [73, 71] width 147 height 24
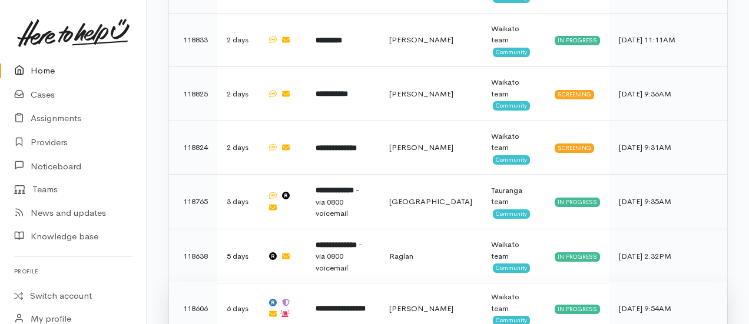
scroll to position [1277, 0]
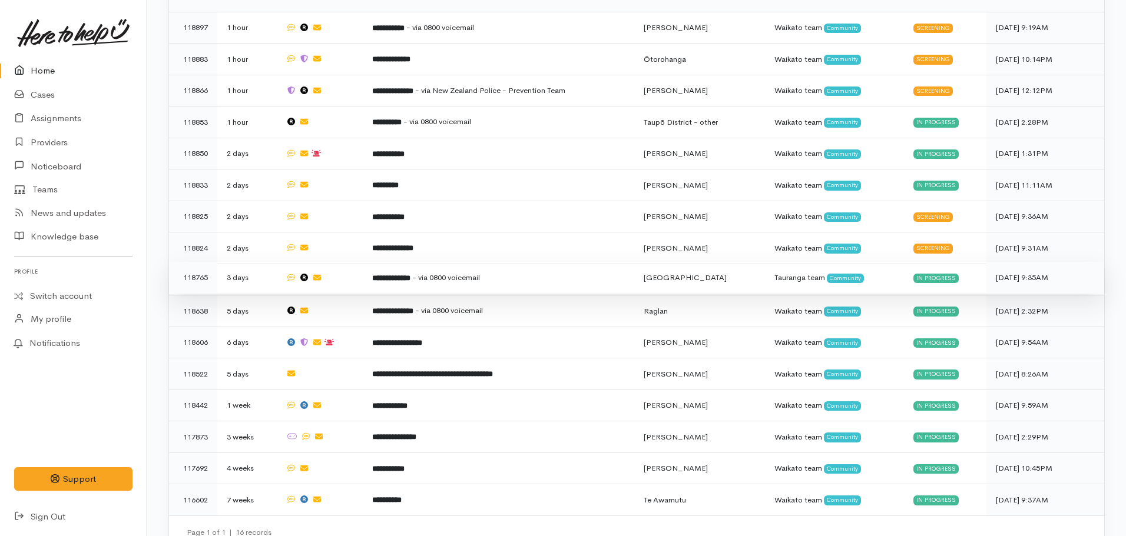
scroll to position [686, 0]
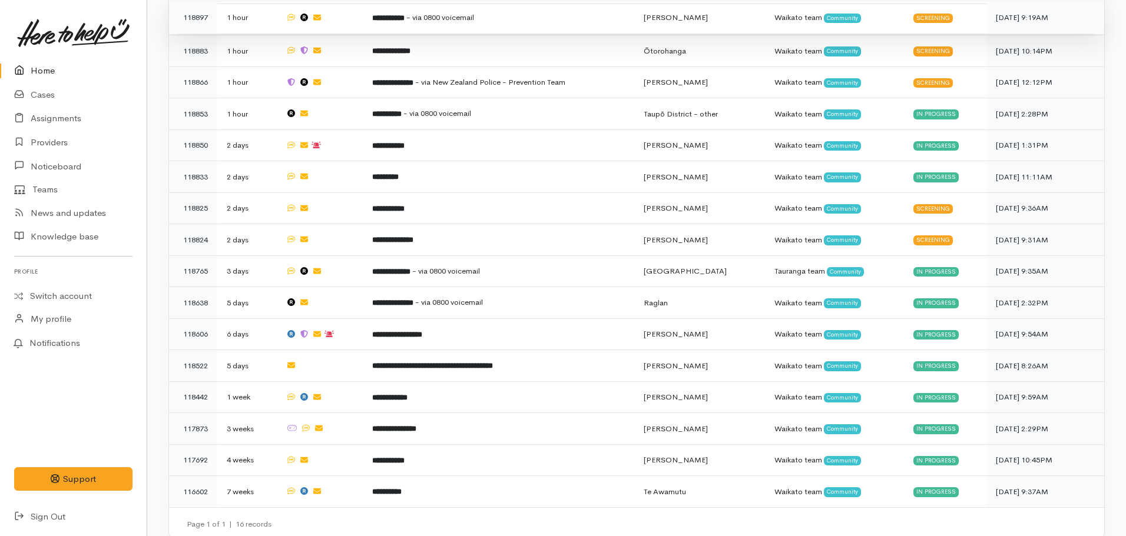
click at [389, 15] on b "**********" at bounding box center [388, 18] width 32 height 8
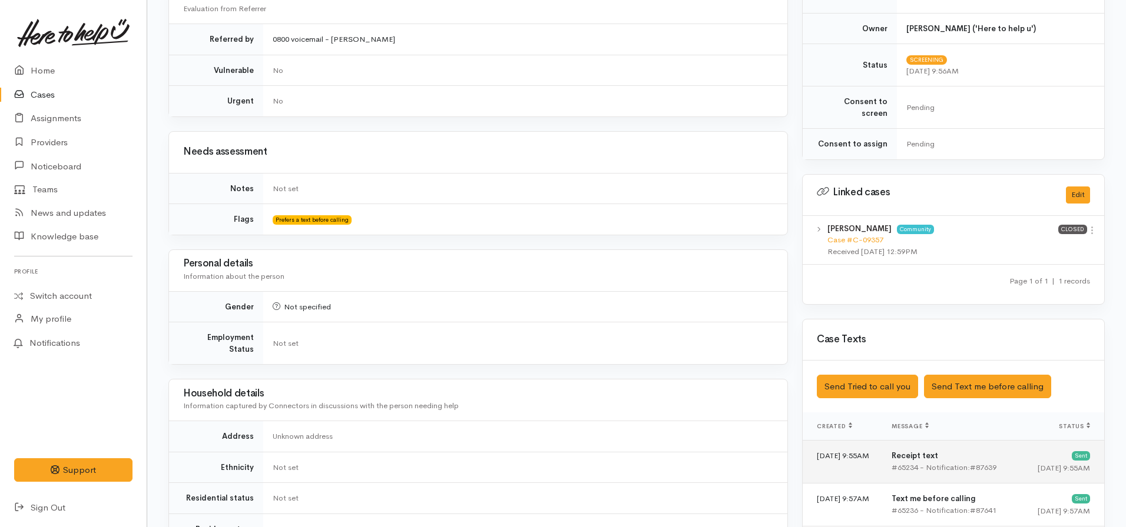
scroll to position [589, 0]
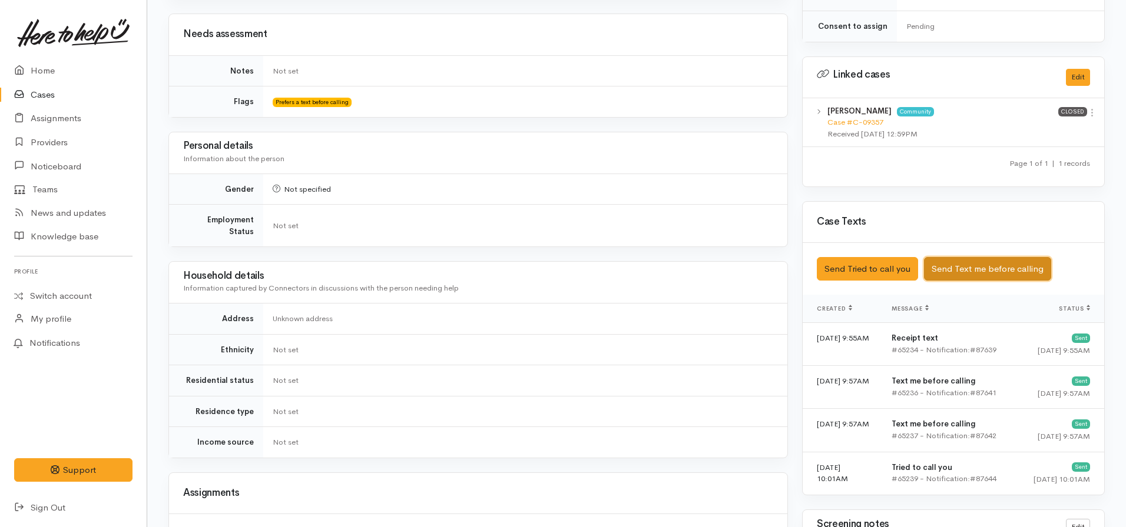
click at [964, 257] on button "Send Text me before calling" at bounding box center [987, 269] width 127 height 24
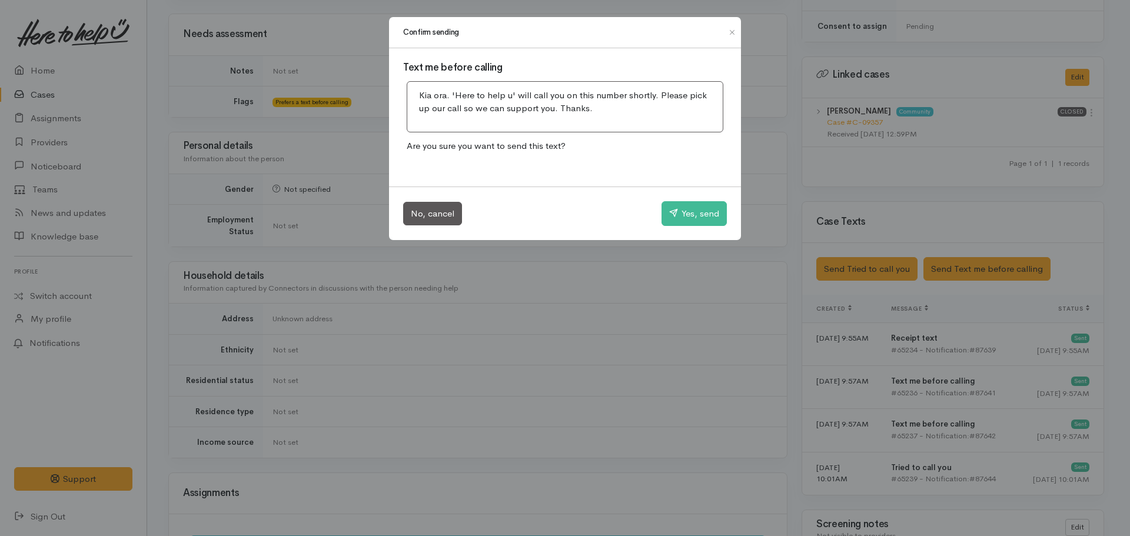
click at [734, 201] on div "No, cancel Yes, send" at bounding box center [565, 214] width 352 height 54
click at [695, 211] on button "Yes, send" at bounding box center [694, 213] width 65 height 25
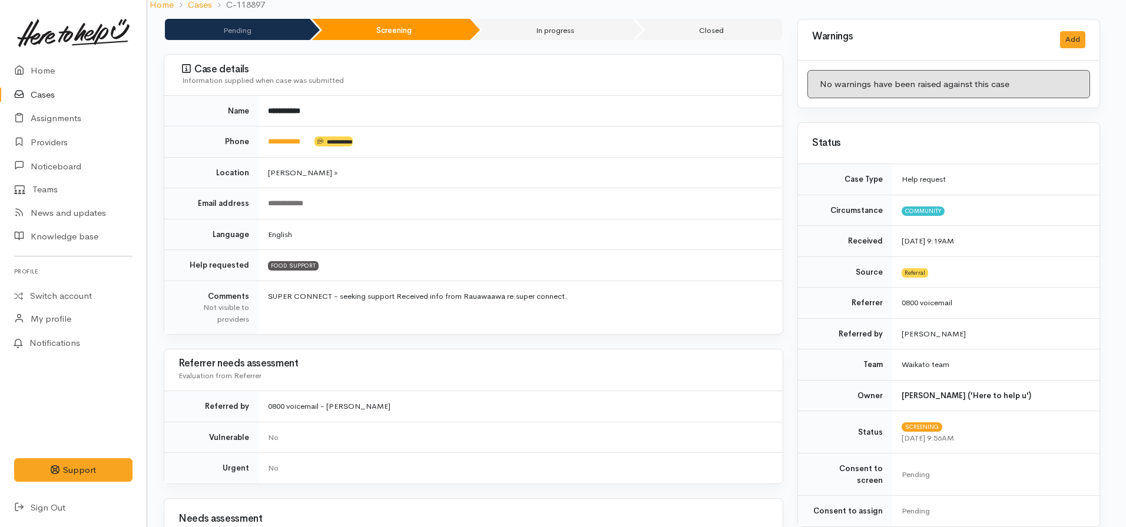
scroll to position [0, 5]
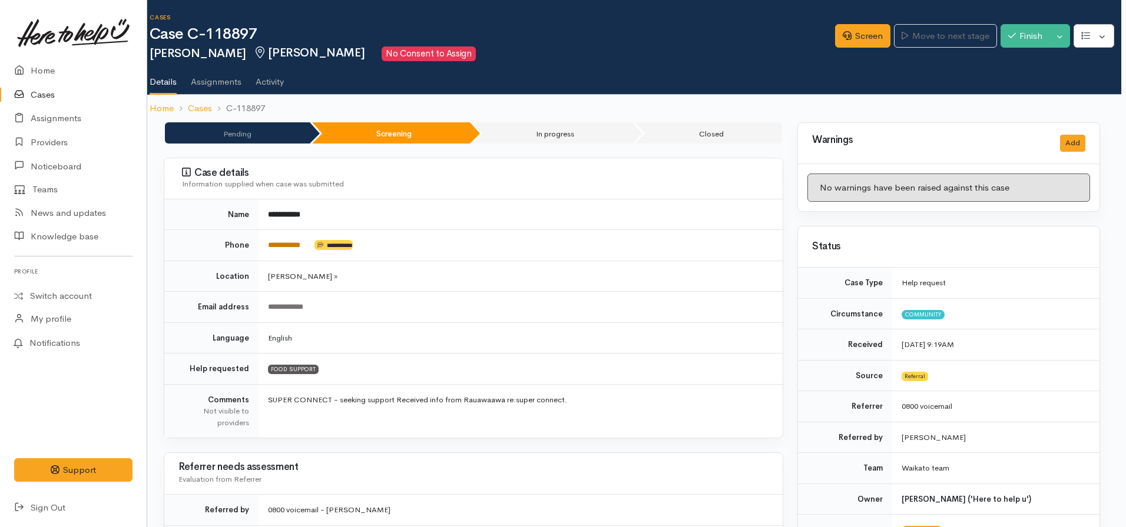
click at [285, 245] on link "**********" at bounding box center [284, 245] width 32 height 8
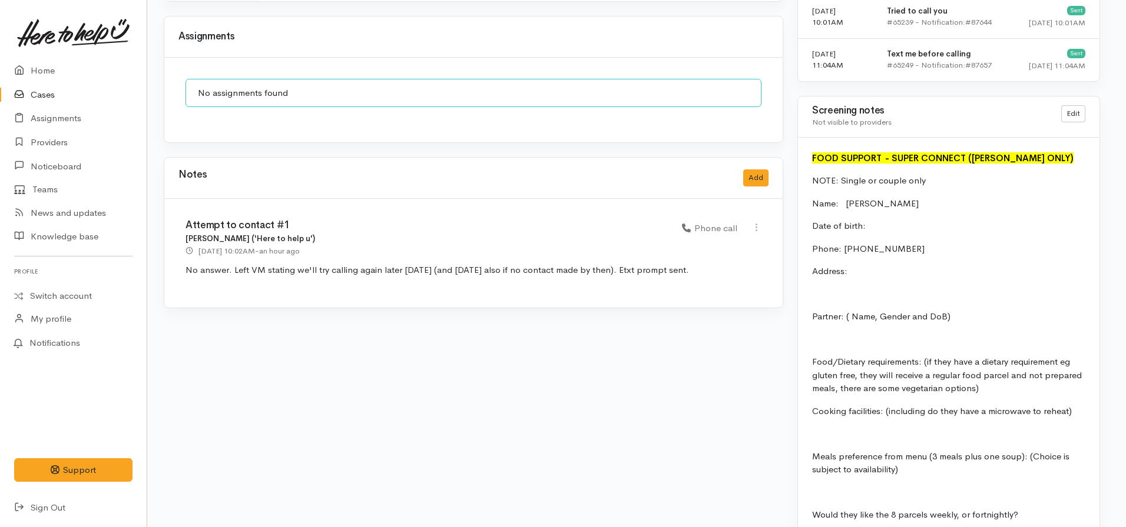
scroll to position [1060, 5]
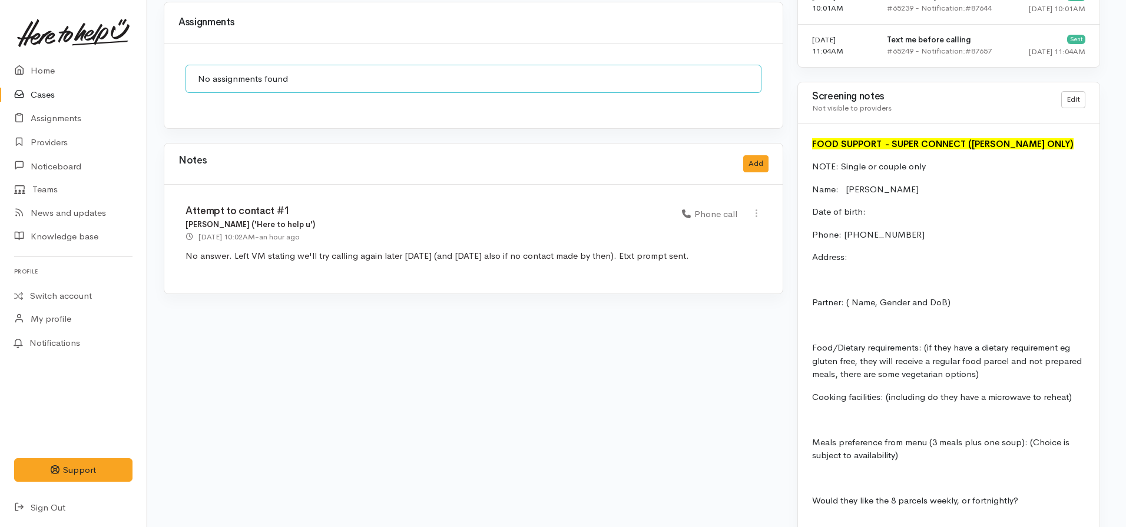
click at [973, 354] on p "Food/Dietary requirements: (if they have a dietary requirement eg gluten free, …" at bounding box center [948, 361] width 273 height 40
click at [755, 155] on button "Add" at bounding box center [755, 163] width 25 height 17
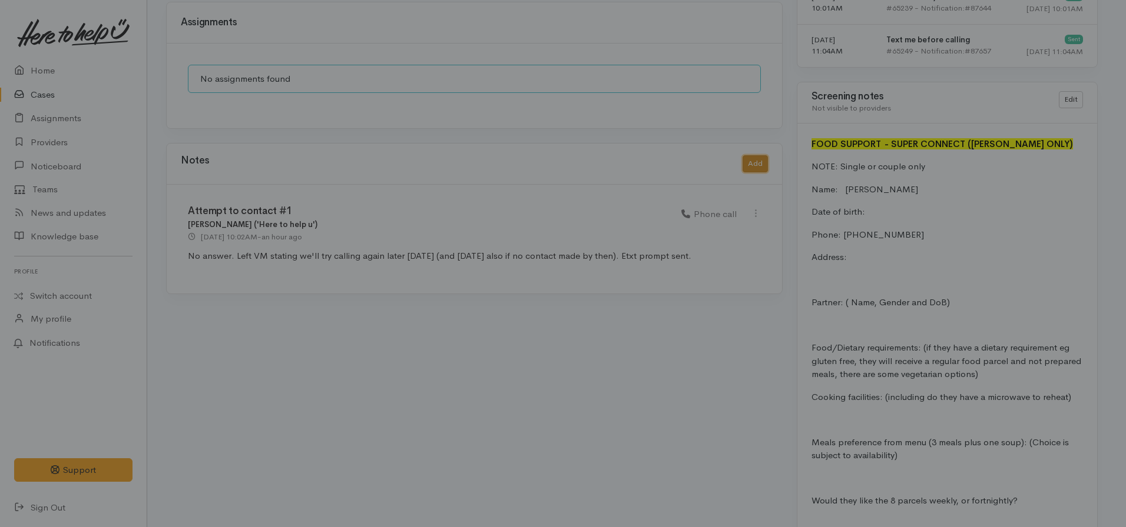
scroll to position [1060, 2]
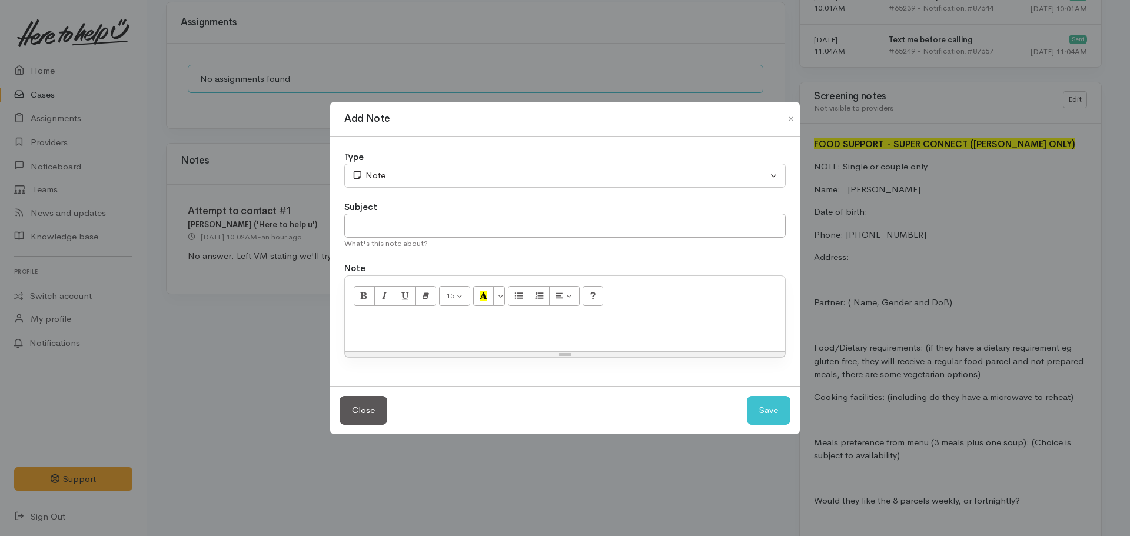
click at [370, 336] on p at bounding box center [565, 330] width 429 height 14
click at [373, 225] on input "text" at bounding box center [565, 226] width 442 height 24
type input "Attempt to contact #2"
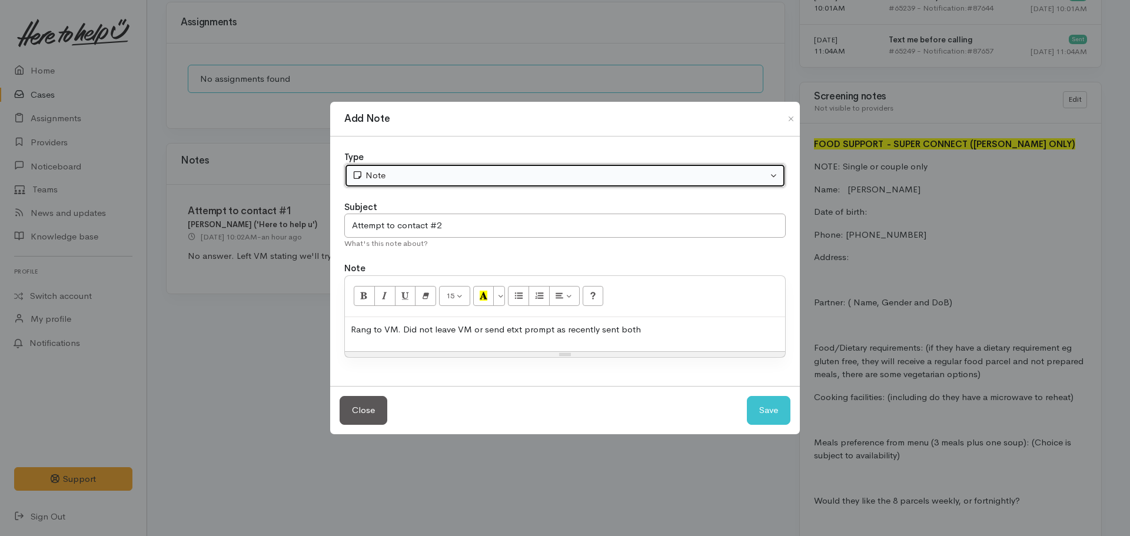
click at [356, 172] on icon "button" at bounding box center [357, 175] width 11 height 9
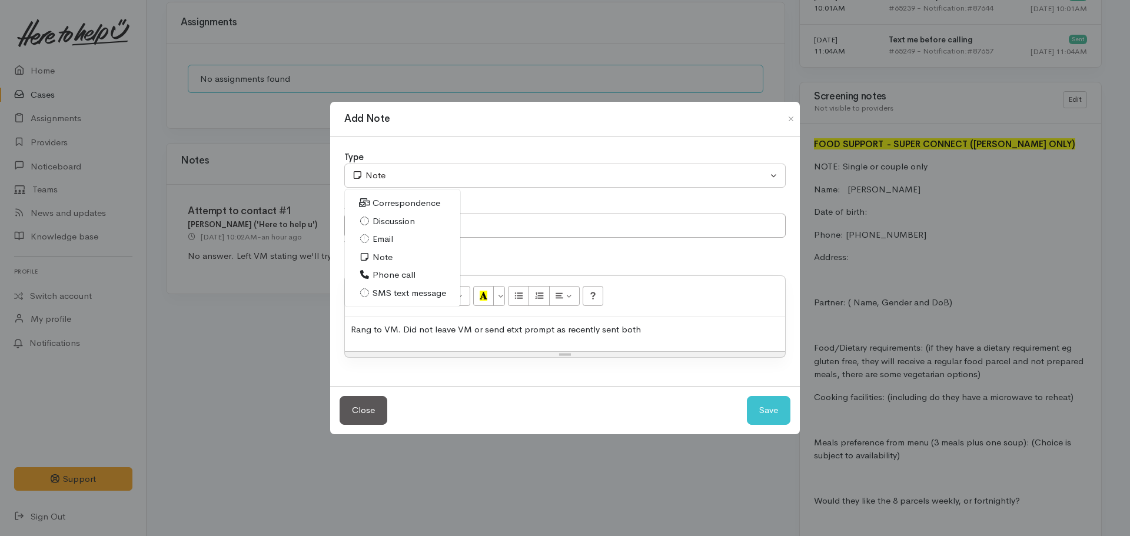
click at [388, 277] on span "Phone call" at bounding box center [394, 275] width 43 height 14
select select "3"
click at [764, 413] on button "Save" at bounding box center [769, 410] width 44 height 29
select select "1"
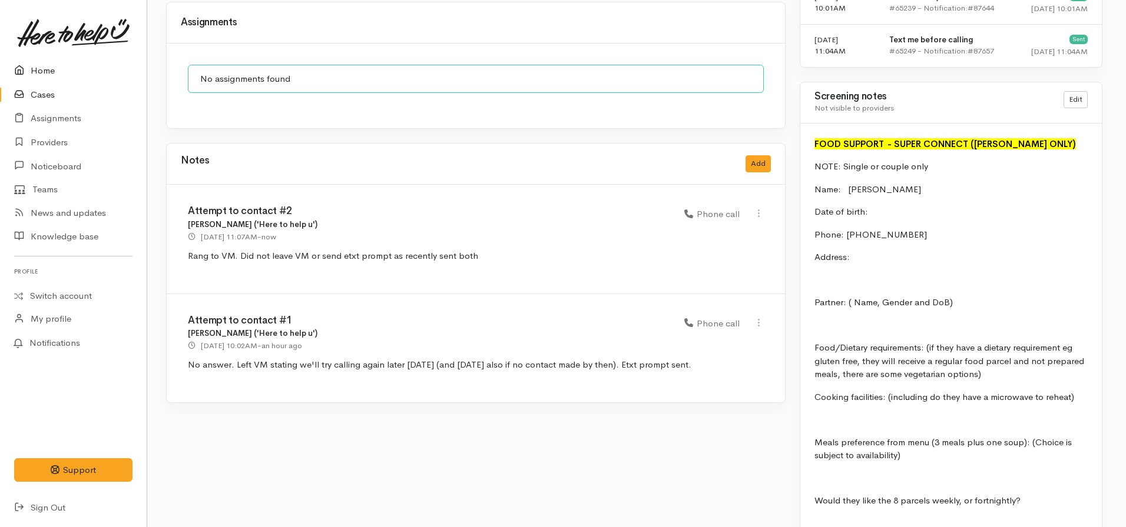
click at [47, 77] on link "Home" at bounding box center [73, 71] width 147 height 24
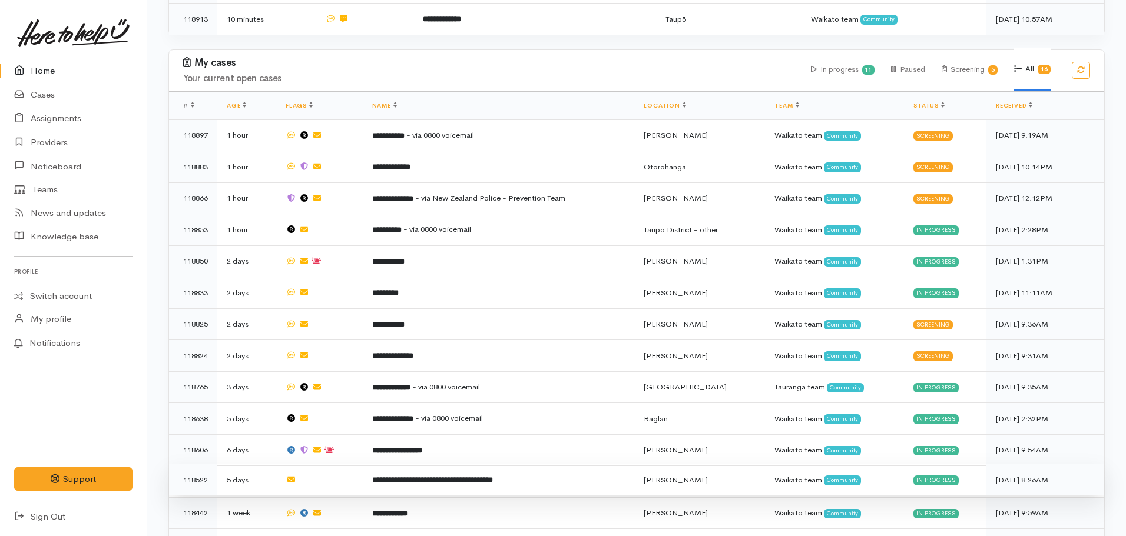
scroll to position [506, 0]
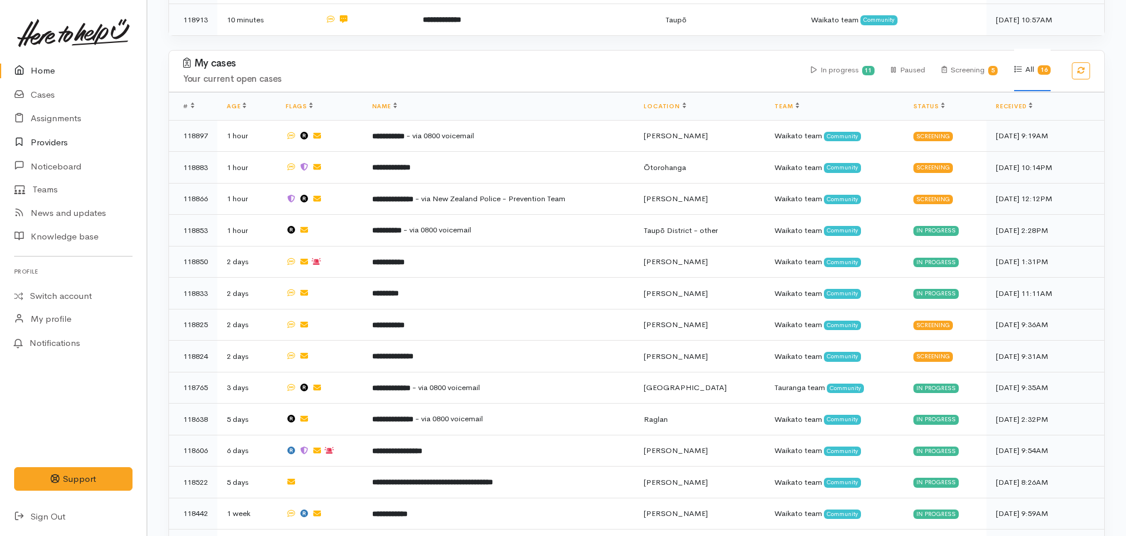
click at [55, 144] on link "Providers" at bounding box center [73, 143] width 147 height 24
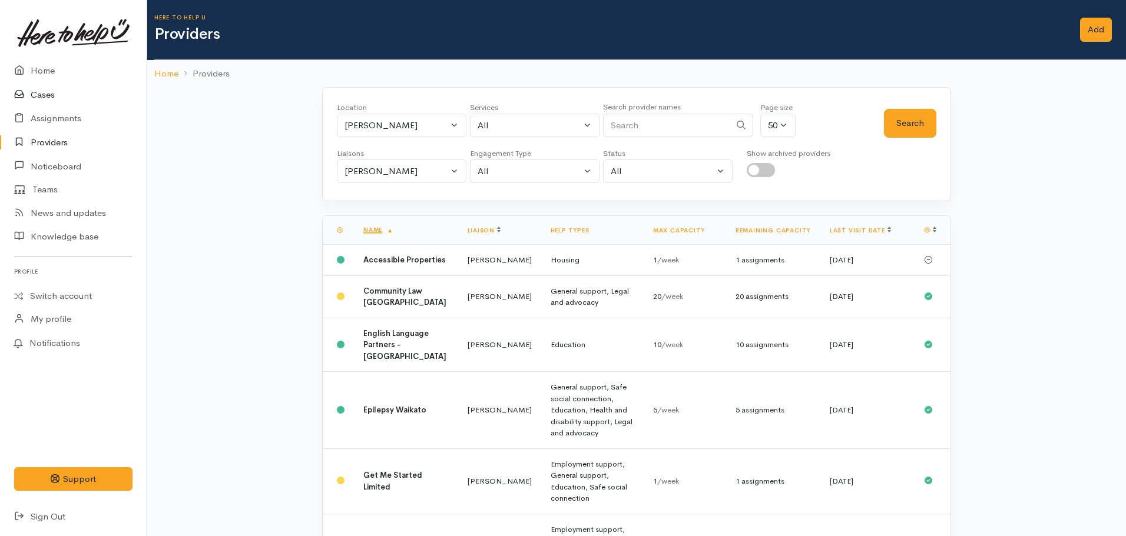
click at [86, 93] on link "Cases" at bounding box center [73, 95] width 147 height 24
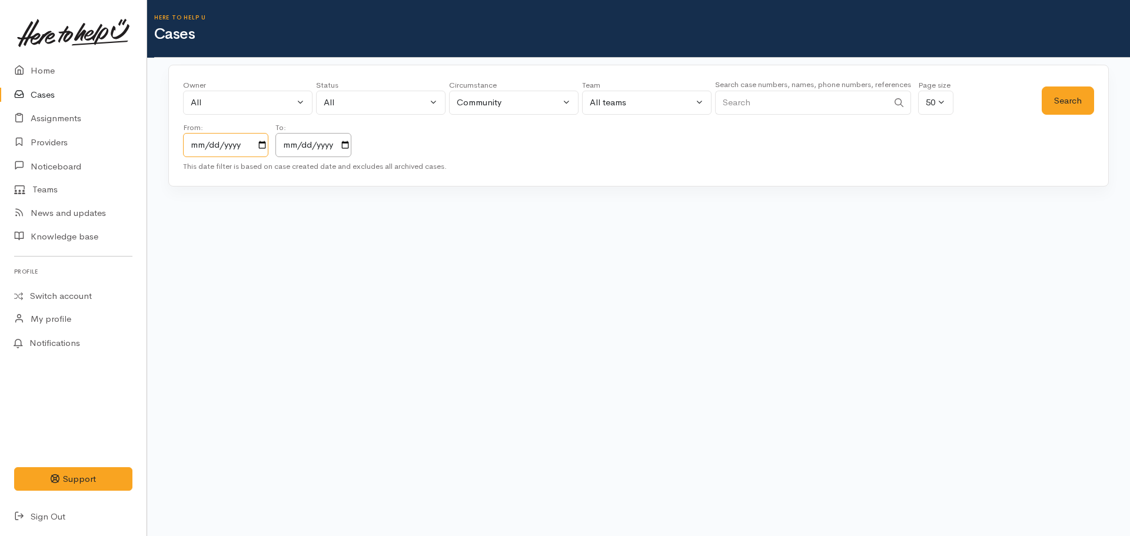
click at [252, 148] on input "[DATE]" at bounding box center [225, 145] width 85 height 24
click at [264, 145] on input "[DATE]" at bounding box center [225, 145] width 85 height 24
click at [351, 145] on input "[DATE]" at bounding box center [314, 145] width 76 height 24
click at [720, 102] on input "Search" at bounding box center [801, 103] width 173 height 24
click at [728, 104] on input "Search" at bounding box center [801, 103] width 173 height 24
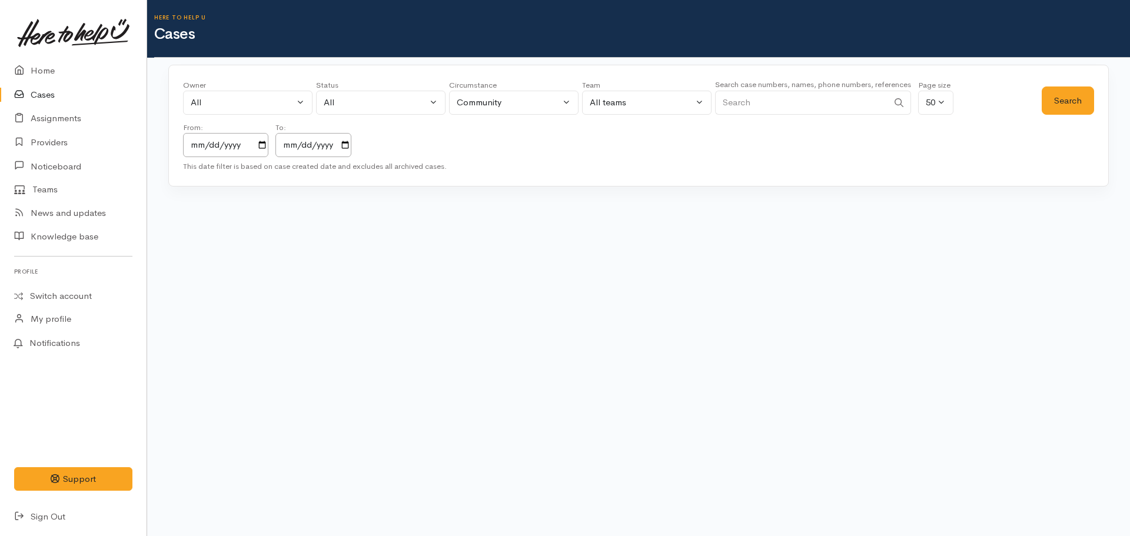
paste input "[PHONE_NUMBER]"
type input "[PHONE_NUMBER]"
click at [1064, 98] on button "Search" at bounding box center [1068, 101] width 52 height 29
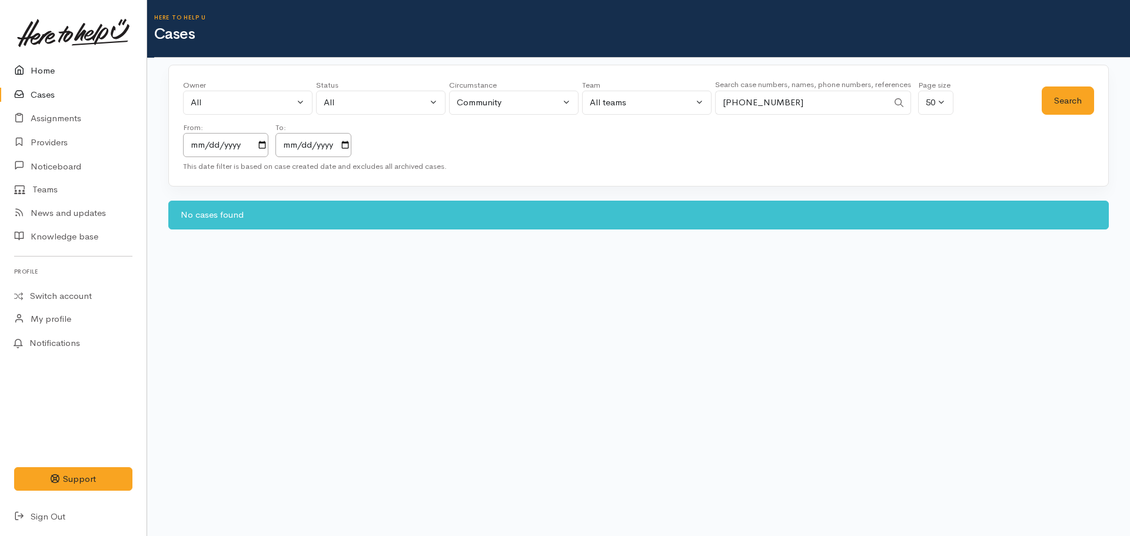
click at [42, 70] on link "Home" at bounding box center [73, 71] width 147 height 24
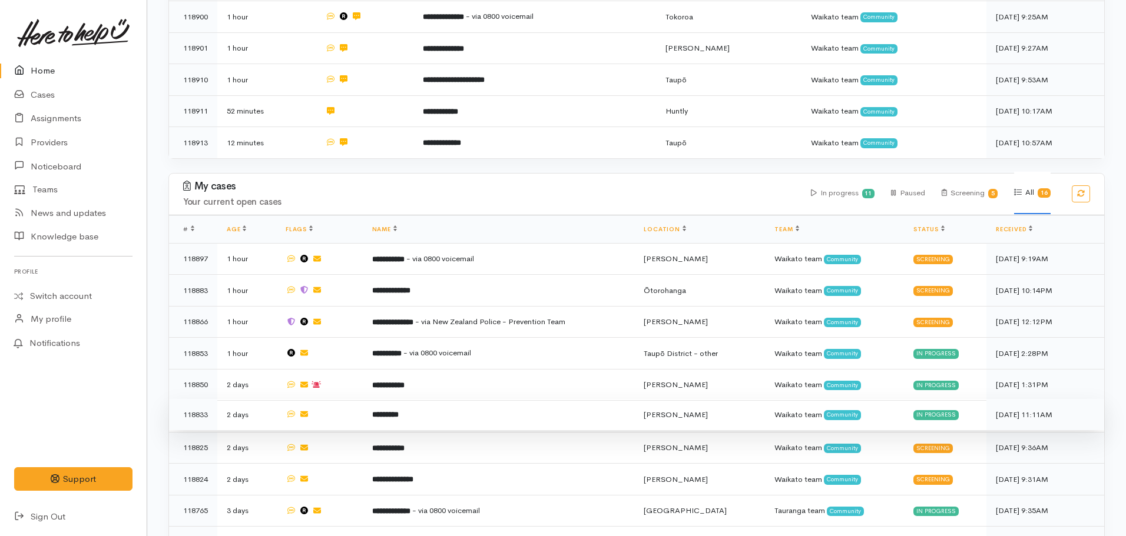
scroll to position [471, 0]
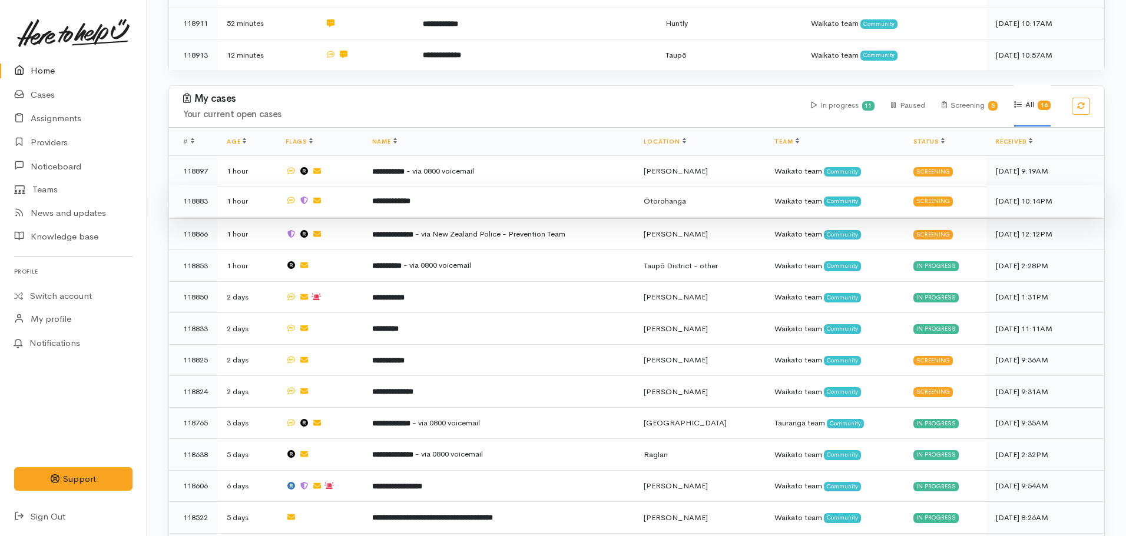
click at [403, 189] on td "**********" at bounding box center [499, 201] width 272 height 32
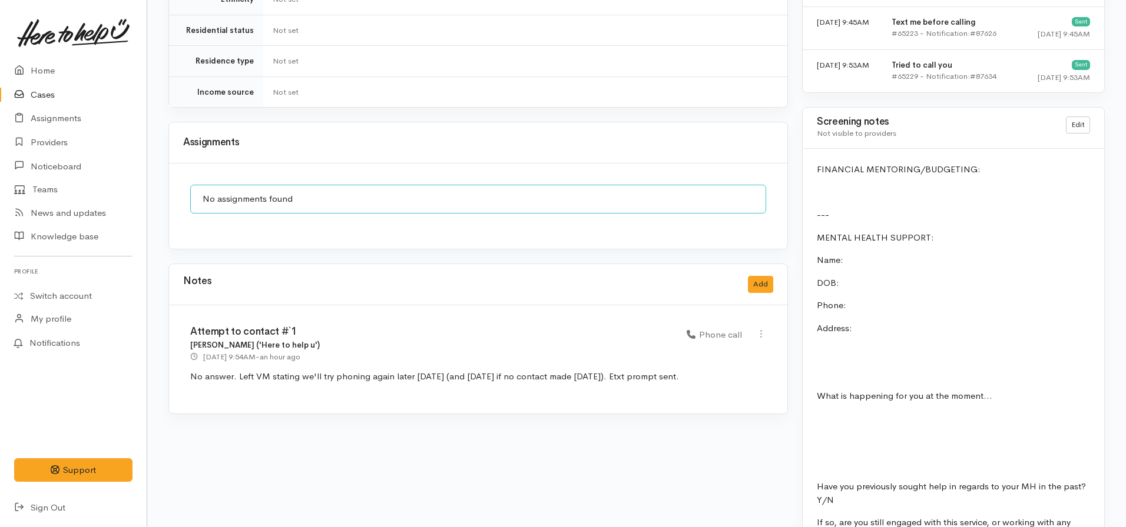
scroll to position [690, 0]
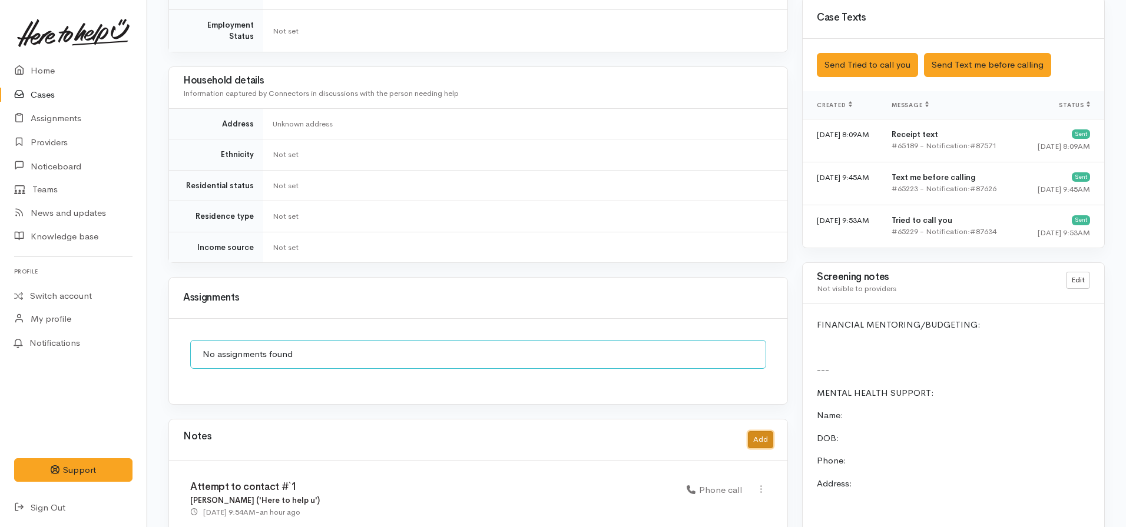
click at [766, 432] on button "Add" at bounding box center [760, 440] width 25 height 17
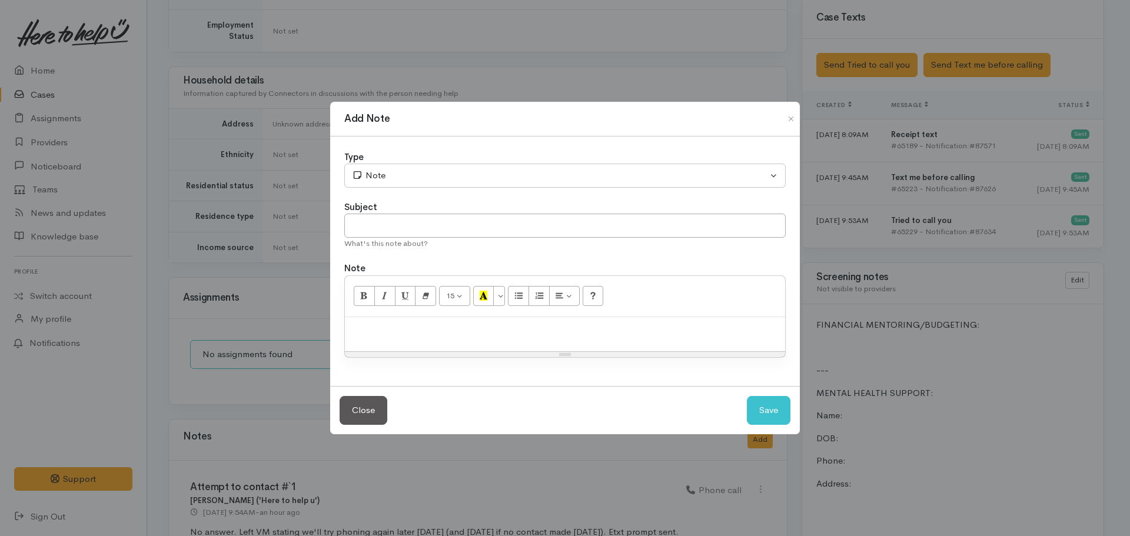
click at [381, 327] on p at bounding box center [565, 330] width 429 height 14
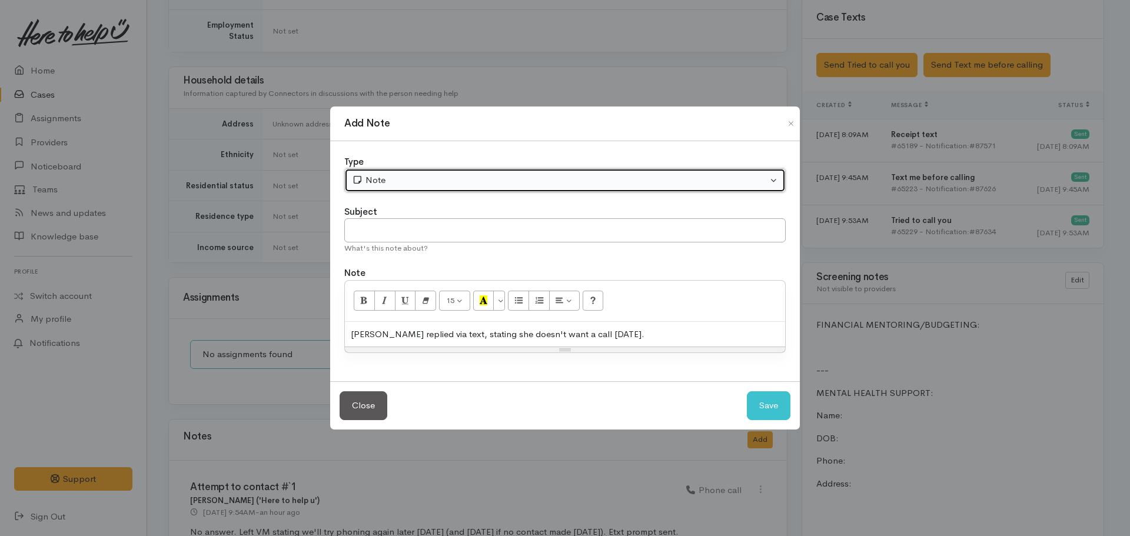
click at [408, 184] on div "Note" at bounding box center [560, 181] width 416 height 14
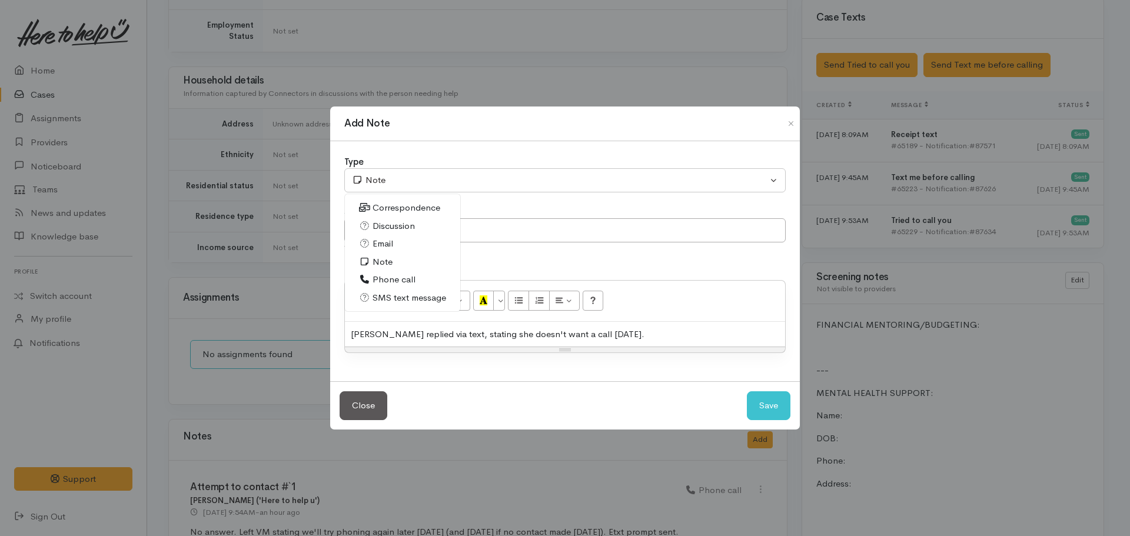
drag, startPoint x: 404, startPoint y: 300, endPoint x: 522, endPoint y: 319, distance: 119.3
click at [404, 299] on span "SMS text message" at bounding box center [410, 298] width 74 height 14
click at [620, 332] on div "Aaliyah replied via text, stating she doesn't want a call today." at bounding box center [565, 334] width 440 height 25
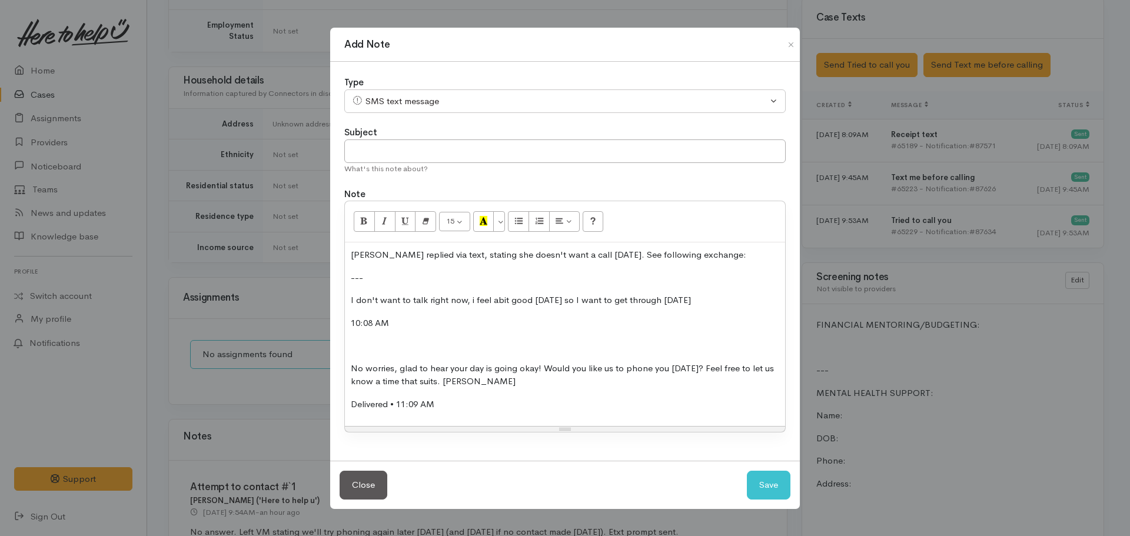
click at [369, 348] on p at bounding box center [565, 346] width 429 height 14
click at [784, 492] on button "Save" at bounding box center [769, 485] width 44 height 29
select select "1"
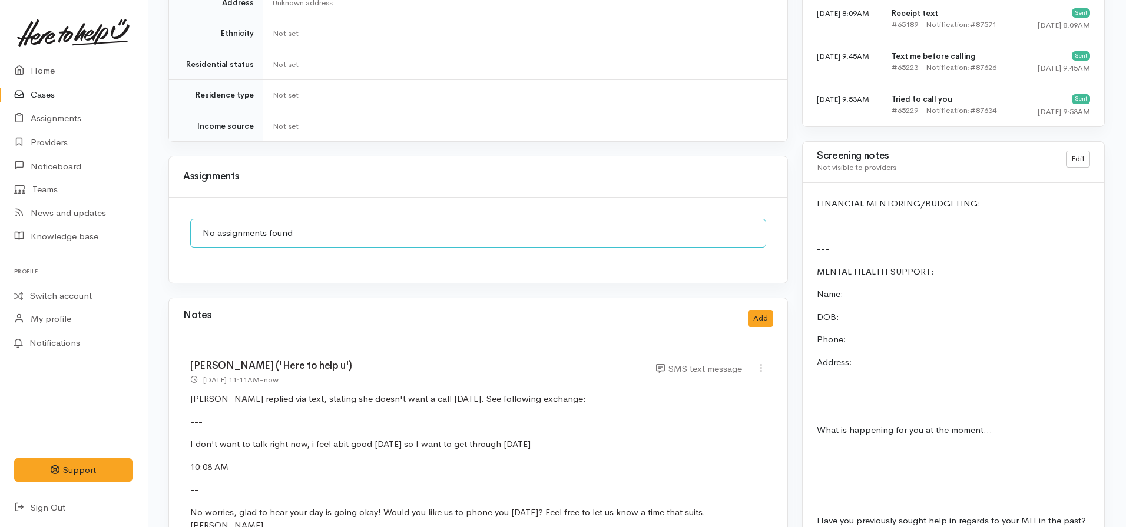
scroll to position [1043, 0]
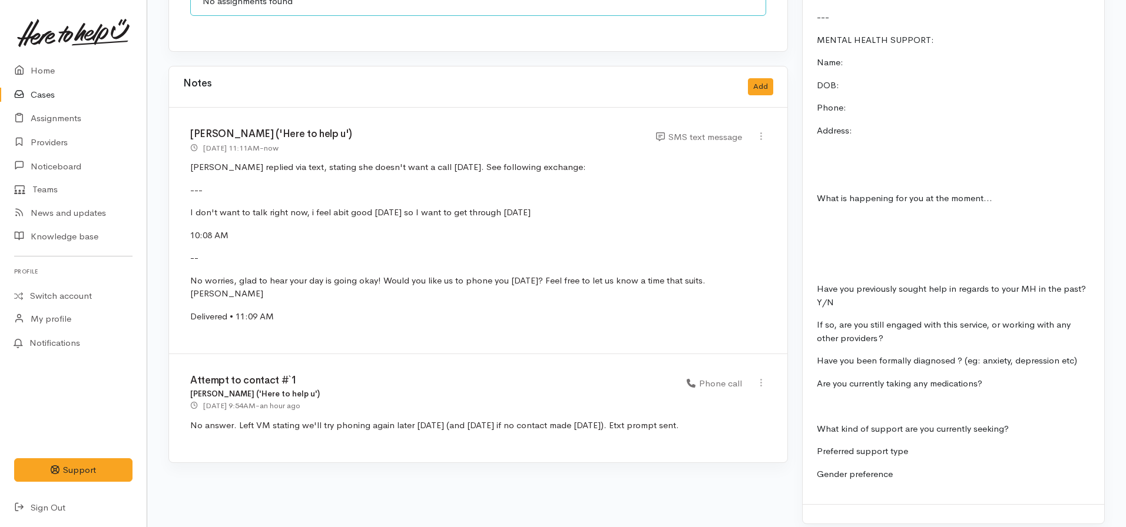
click at [56, 98] on link "Cases" at bounding box center [73, 95] width 147 height 24
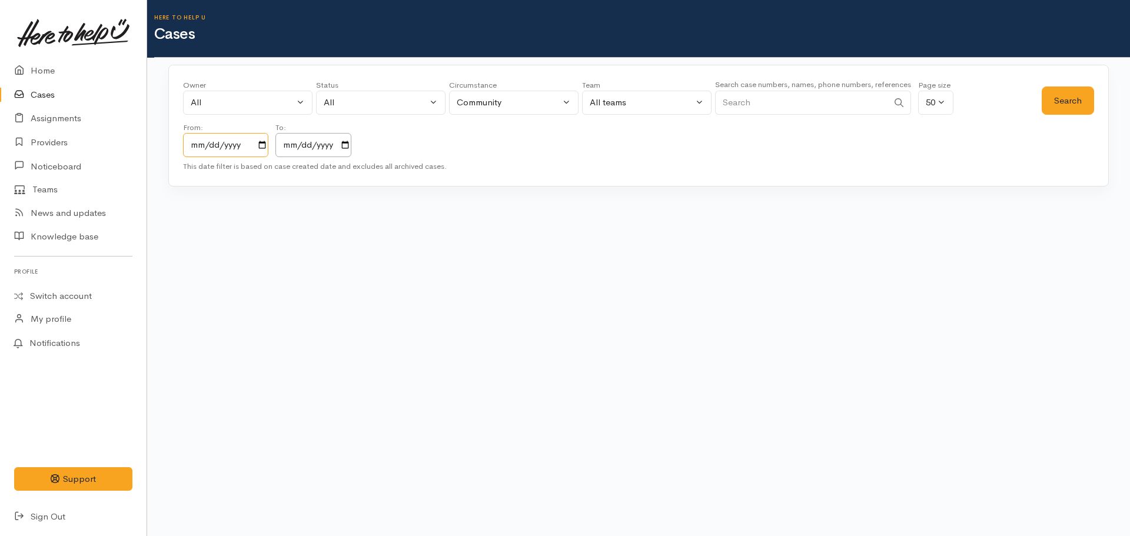
click at [263, 145] on input "2023-10-13" at bounding box center [225, 145] width 85 height 24
click at [351, 144] on input "[DATE]" at bounding box center [314, 145] width 76 height 24
click at [742, 104] on input "Search" at bounding box center [801, 103] width 173 height 24
paste input "+64273351544"
type input "+64273351544"
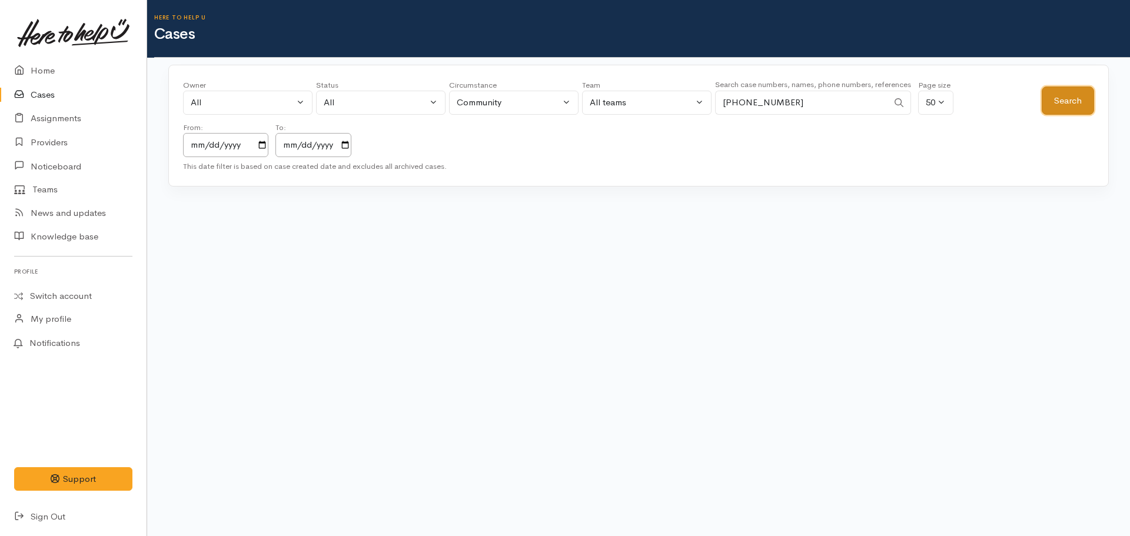
click at [1044, 103] on button "Search" at bounding box center [1068, 101] width 52 height 29
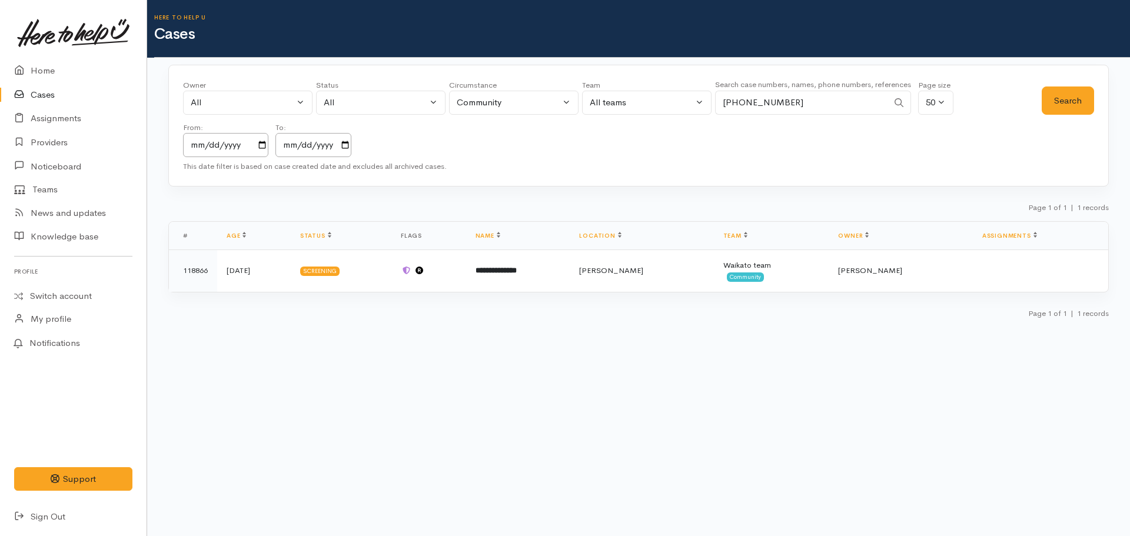
drag, startPoint x: 813, startPoint y: 101, endPoint x: 650, endPoint y: 104, distance: 163.1
click at [651, 104] on div "Owner All My cases 2Alice1 Faye Davies ('Here to help u') Aandrea Murray ('Here…" at bounding box center [612, 118] width 859 height 78
paste input "+64210469902"
type input "+64210469902"
click at [1066, 100] on button "Search" at bounding box center [1068, 101] width 52 height 29
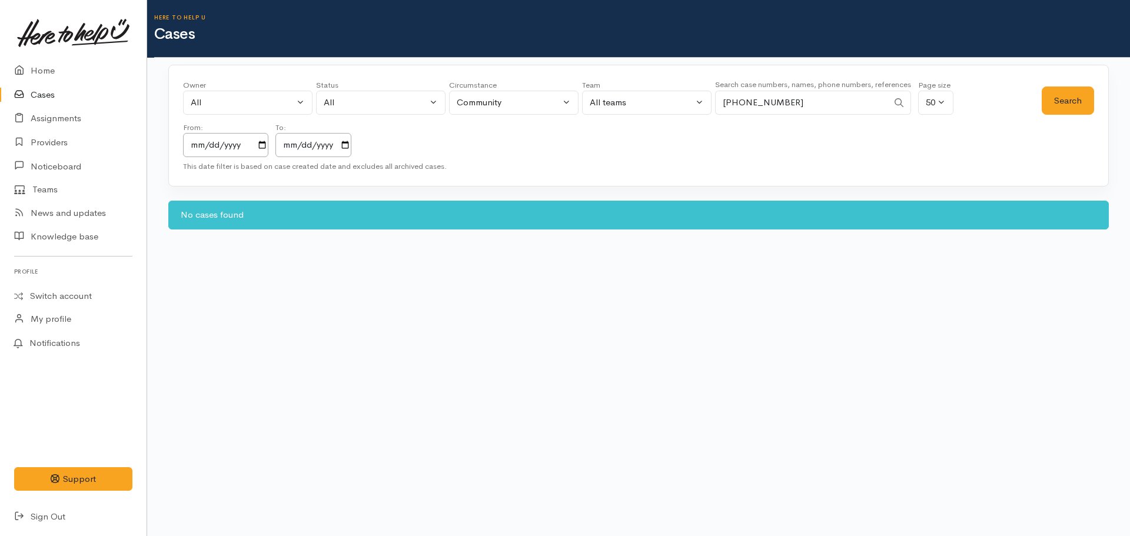
drag, startPoint x: 790, startPoint y: 104, endPoint x: 722, endPoint y: 102, distance: 67.7
click at [722, 102] on input "+64210469902" at bounding box center [801, 103] width 173 height 24
paste input "64204886903"
type input "64204886903"
click at [1058, 111] on button "Search" at bounding box center [1068, 101] width 52 height 29
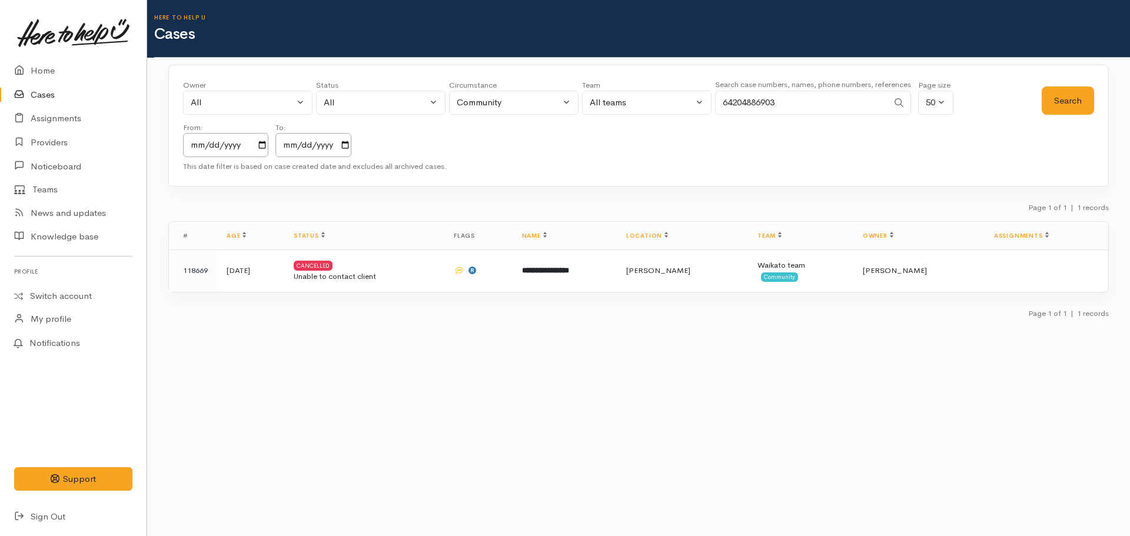
drag, startPoint x: 809, startPoint y: 104, endPoint x: 645, endPoint y: 101, distance: 164.9
click at [631, 102] on div "Owner All My cases 2Alice1 Faye Davies ('Here to help u') Aandrea Murray ('Here…" at bounding box center [612, 118] width 859 height 78
paste input "+64223812414"
type input "+64223812414"
click at [1065, 101] on button "Search" at bounding box center [1068, 101] width 52 height 29
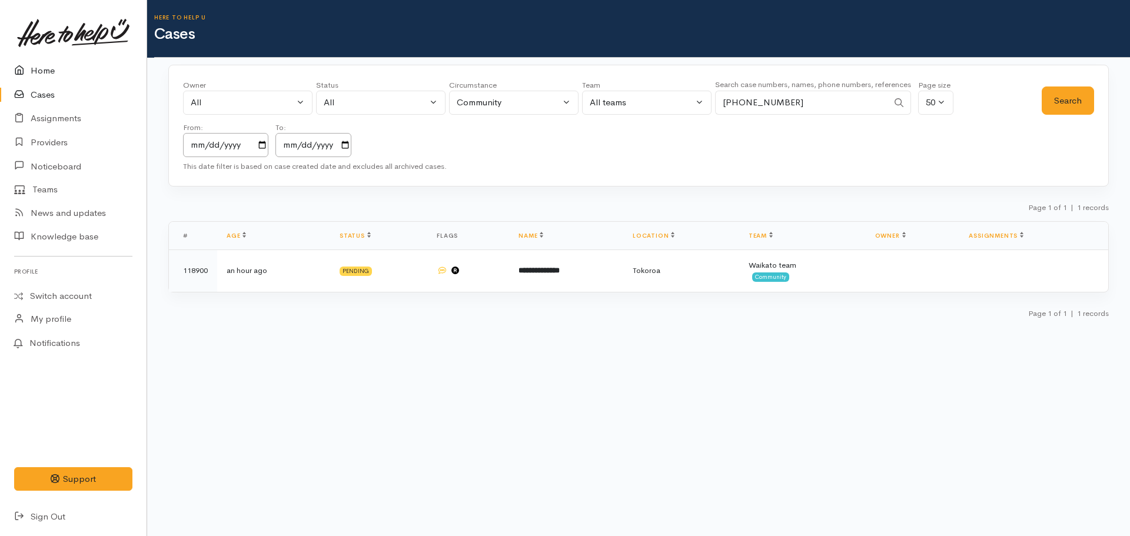
click at [29, 65] on icon at bounding box center [22, 71] width 16 height 15
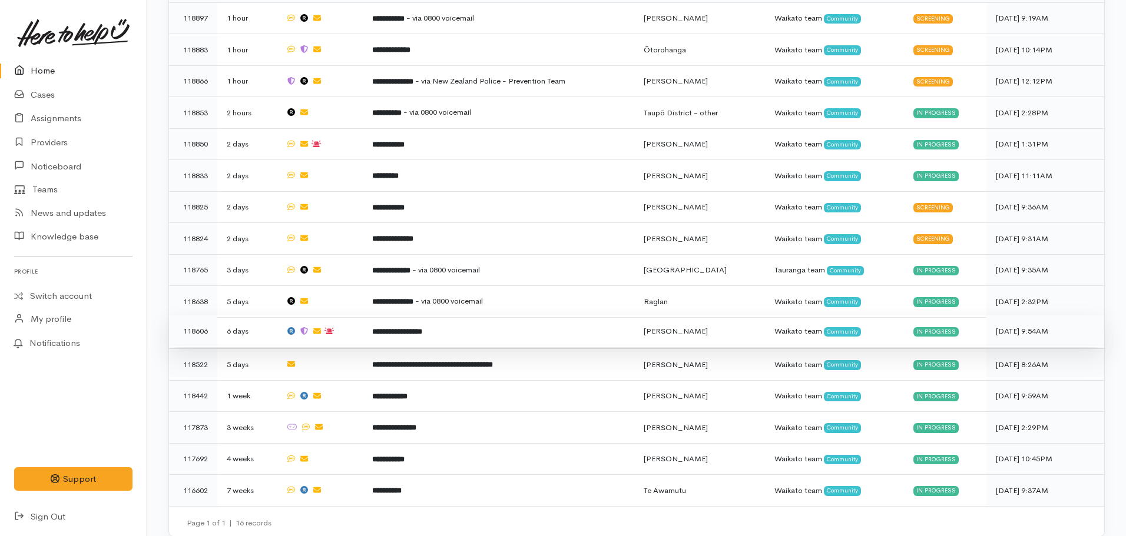
scroll to position [389, 0]
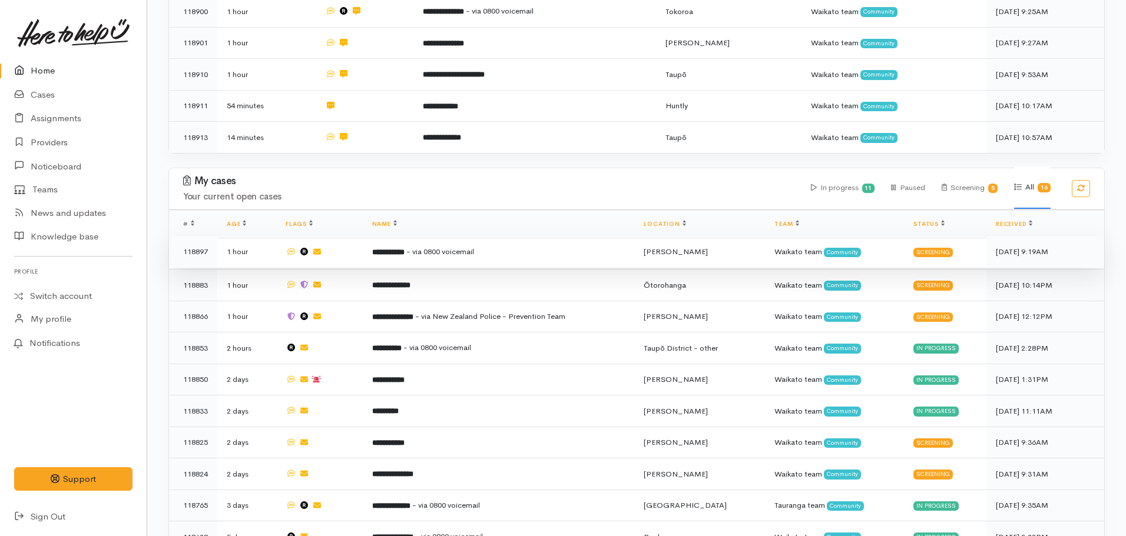
click at [442, 250] on span "- via 0800 voicemail" at bounding box center [440, 252] width 68 height 10
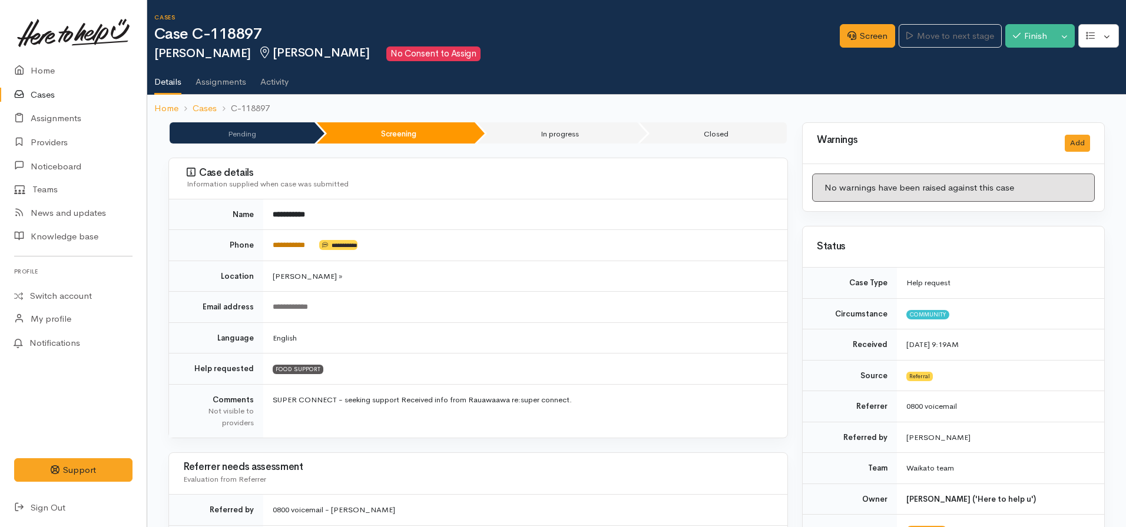
click at [296, 247] on link "**********" at bounding box center [289, 245] width 32 height 8
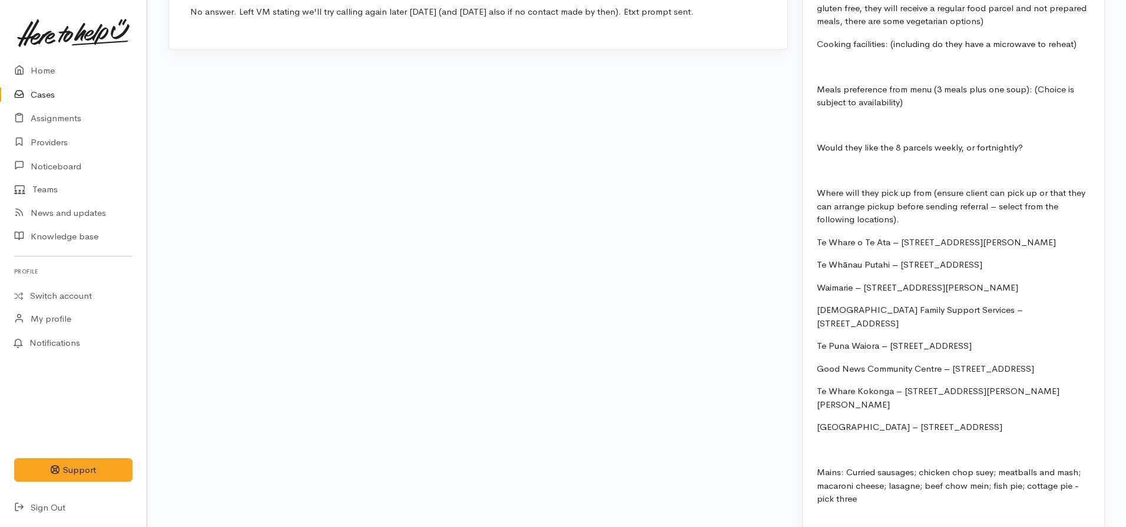
scroll to position [1060, 0]
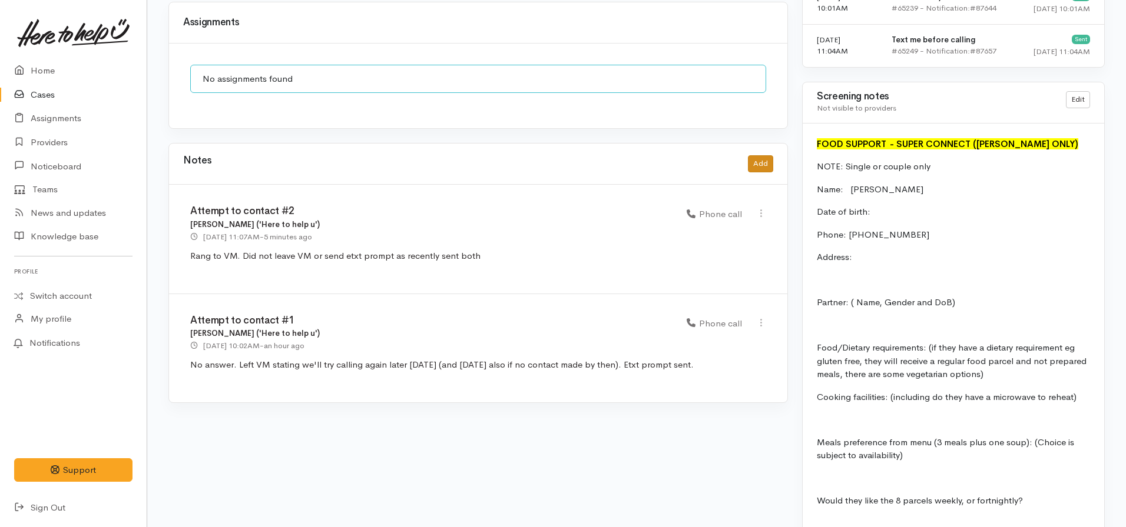
click at [753, 152] on div "Notes Add" at bounding box center [478, 164] width 590 height 24
click at [765, 156] on button "Add" at bounding box center [760, 163] width 25 height 17
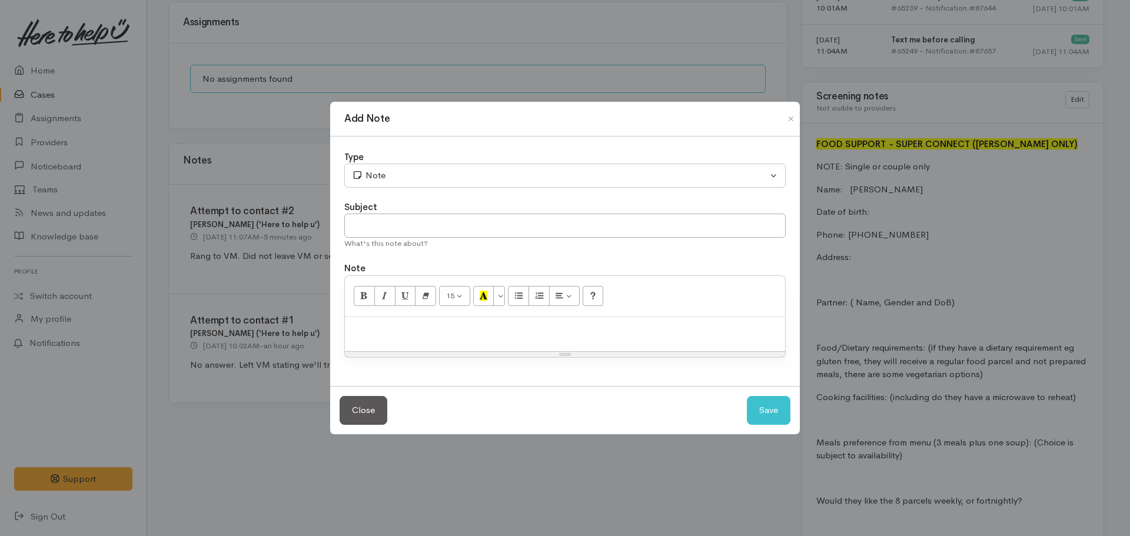
click at [457, 329] on p at bounding box center [565, 330] width 429 height 14
click at [667, 325] on p "Missed VM from Jane advising she has a new phone and is struggling to use it." at bounding box center [565, 330] width 429 height 14
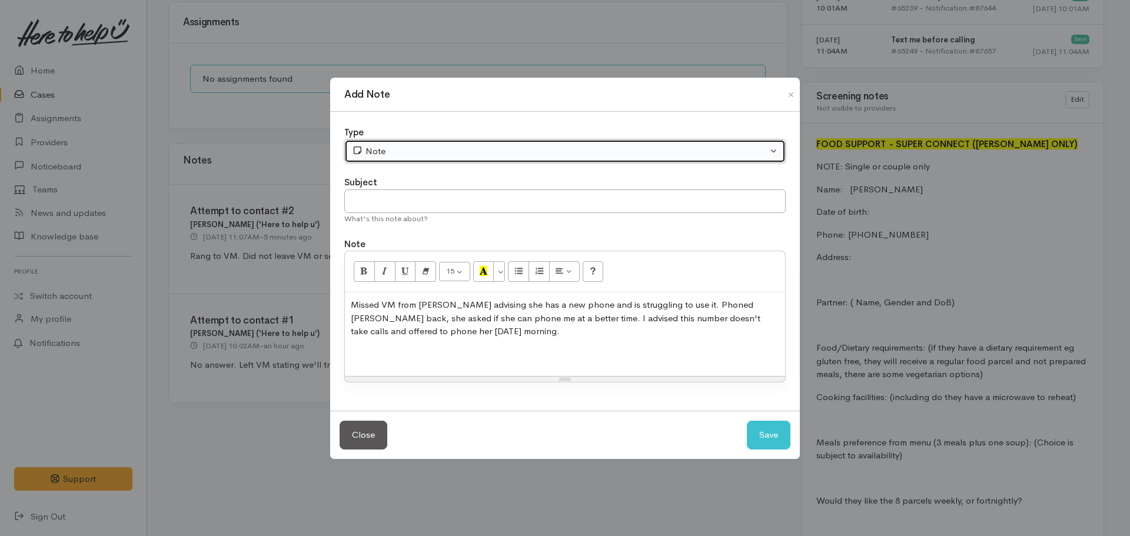
click at [379, 157] on div "Note" at bounding box center [560, 152] width 416 height 14
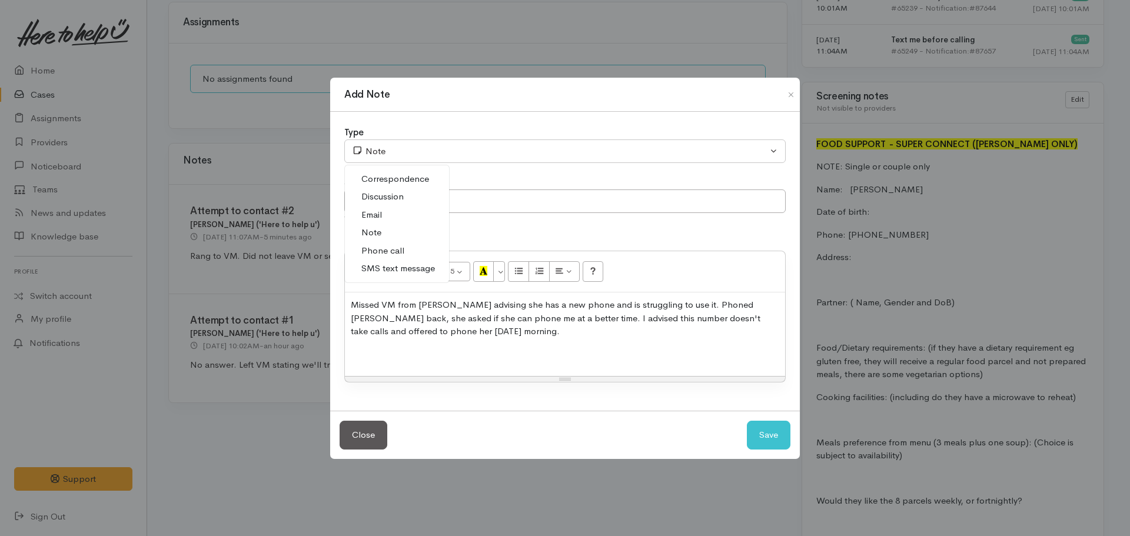
click at [387, 251] on span "Phone call" at bounding box center [382, 251] width 43 height 14
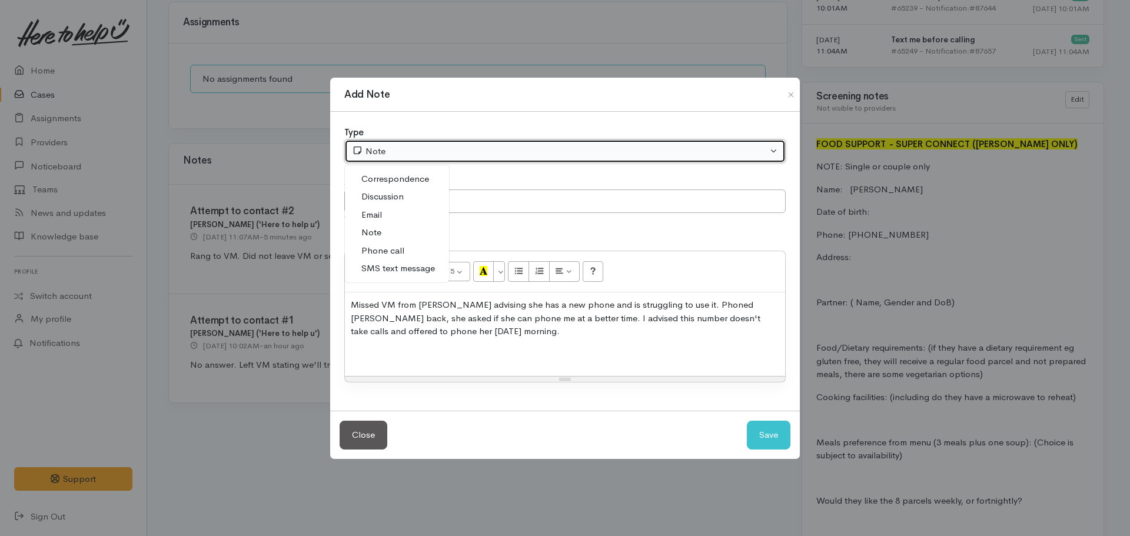
select select "3"
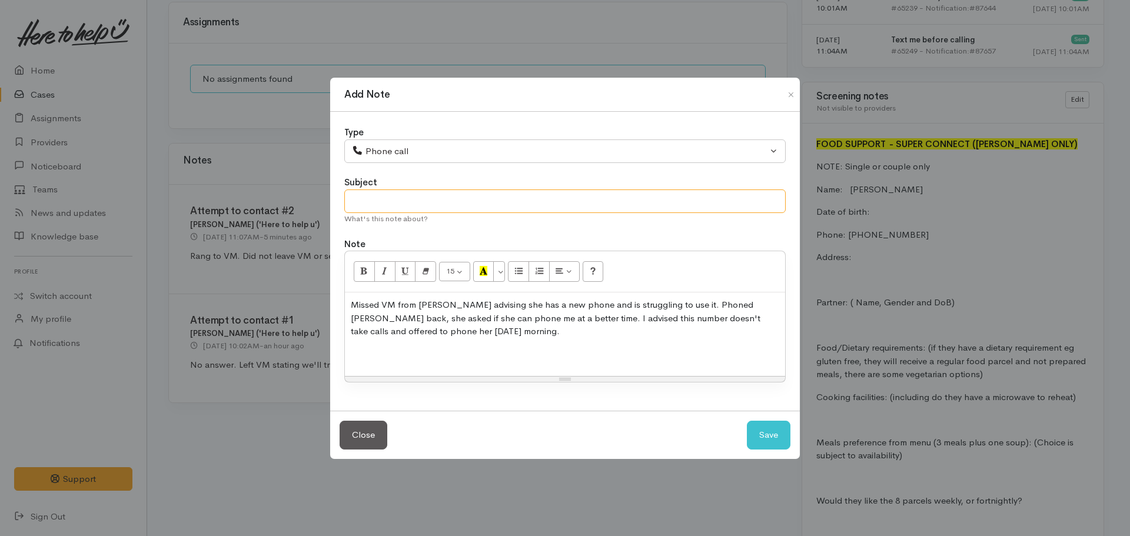
click at [409, 192] on input "text" at bounding box center [565, 202] width 442 height 24
type input "Callback arranged"
click at [462, 332] on p "Missed VM from Jane advising she has a new phone and is struggling to use it. P…" at bounding box center [565, 318] width 429 height 40
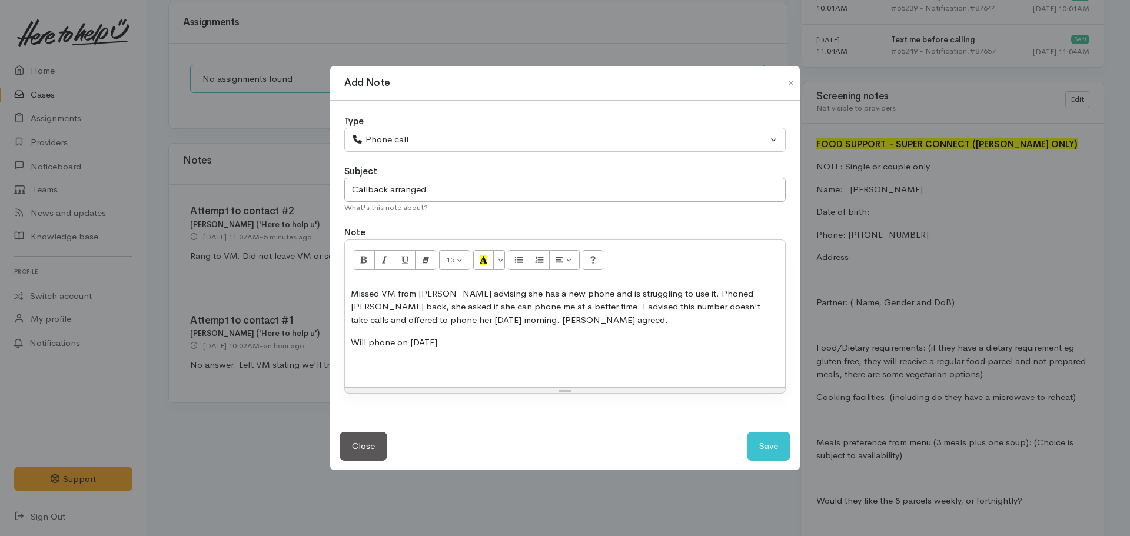
click at [366, 369] on p at bounding box center [565, 366] width 429 height 14
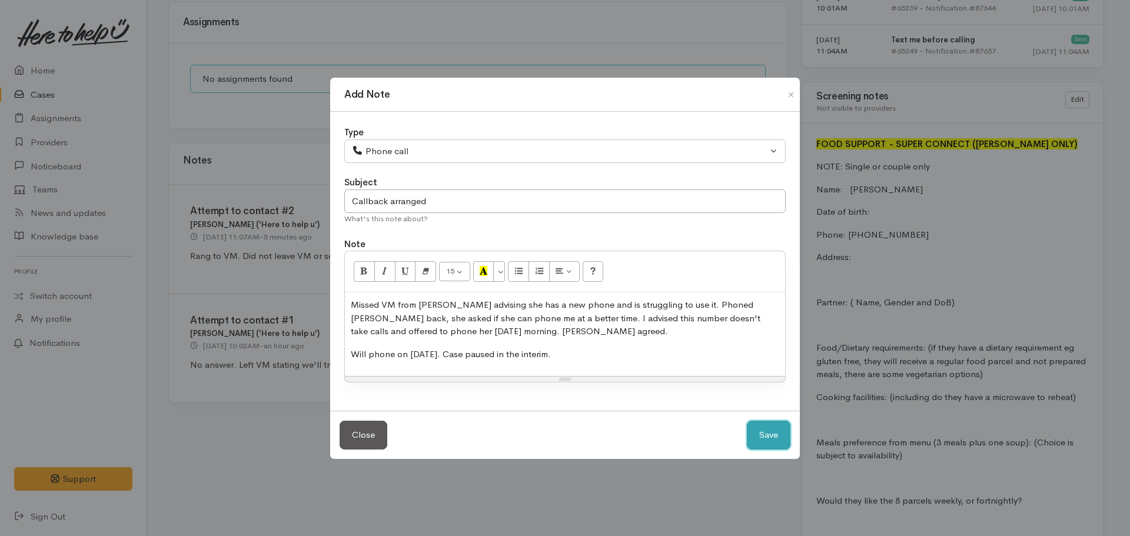
click at [770, 434] on button "Save" at bounding box center [769, 435] width 44 height 29
select select "1"
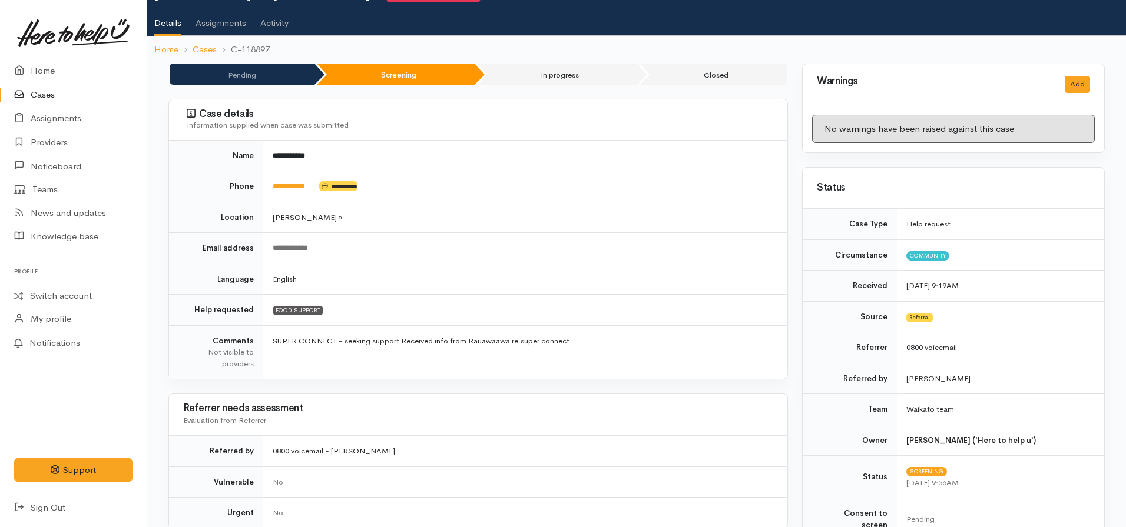
scroll to position [0, 0]
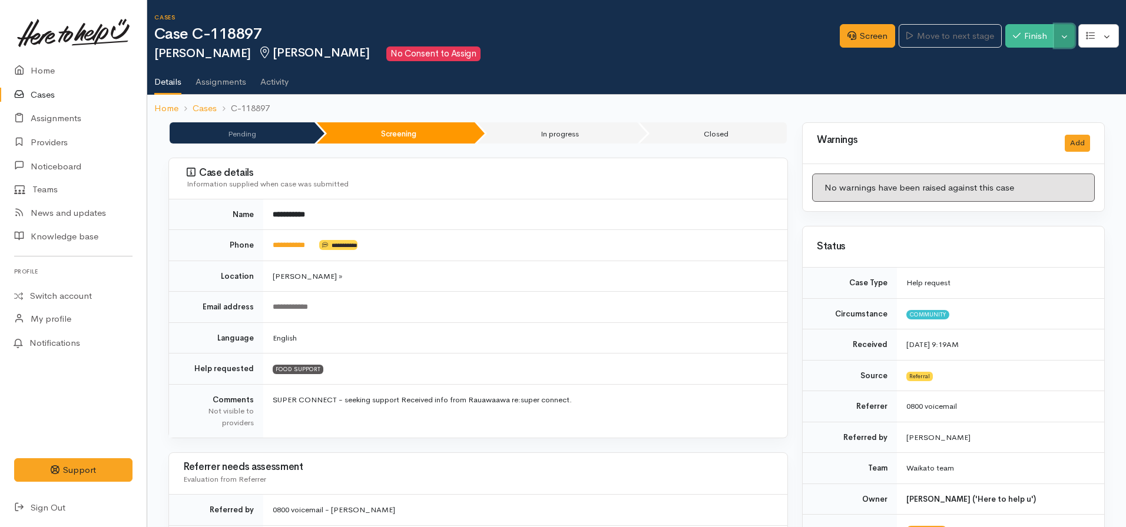
click at [1061, 34] on button "Toggle Dropdown" at bounding box center [1064, 36] width 21 height 24
click at [1016, 60] on link "Pause" at bounding box center [1027, 64] width 93 height 18
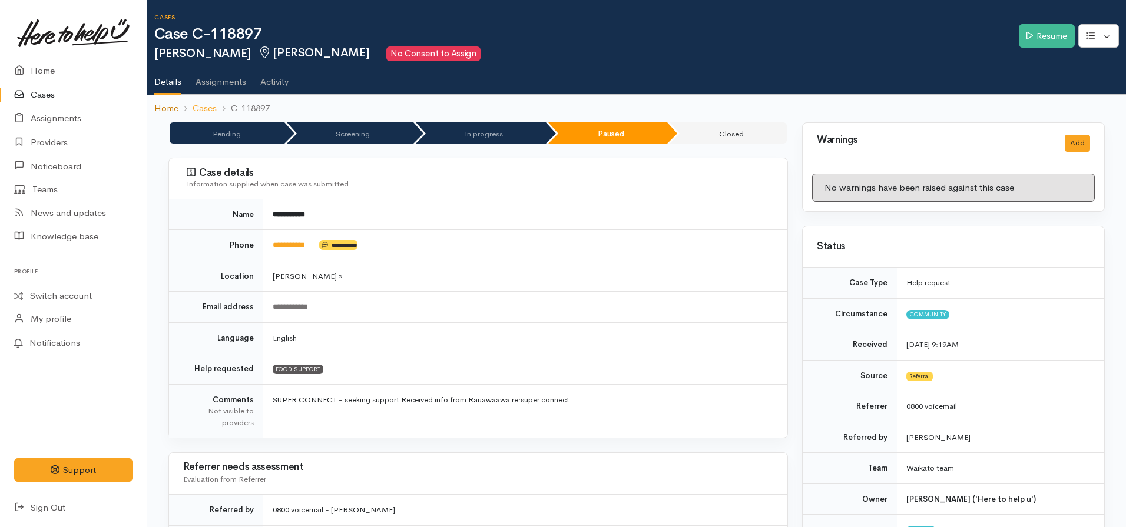
click at [167, 106] on link "Home" at bounding box center [166, 109] width 24 height 14
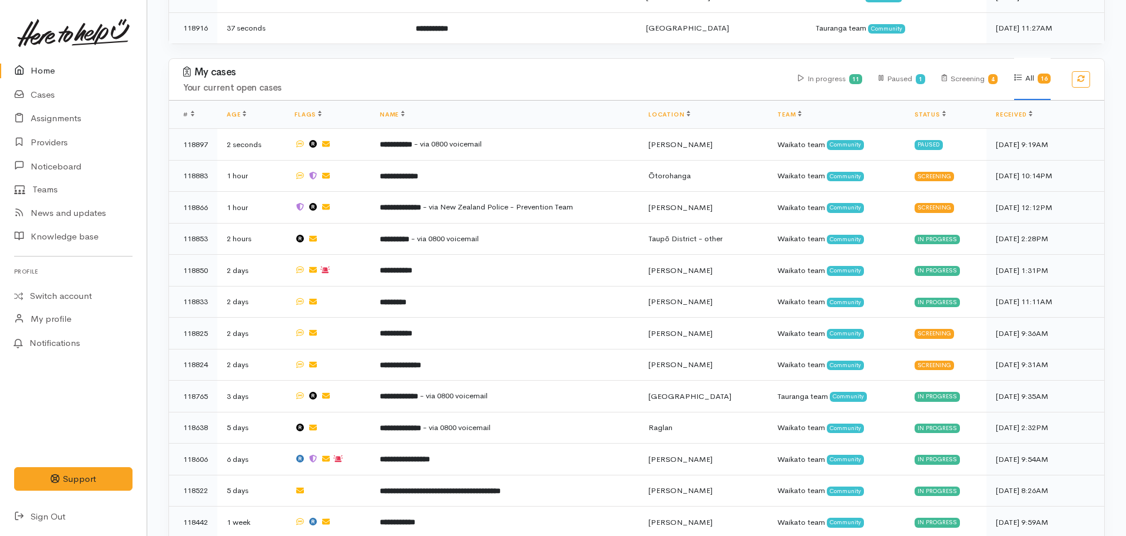
scroll to position [530, 0]
